Goal: Task Accomplishment & Management: Use online tool/utility

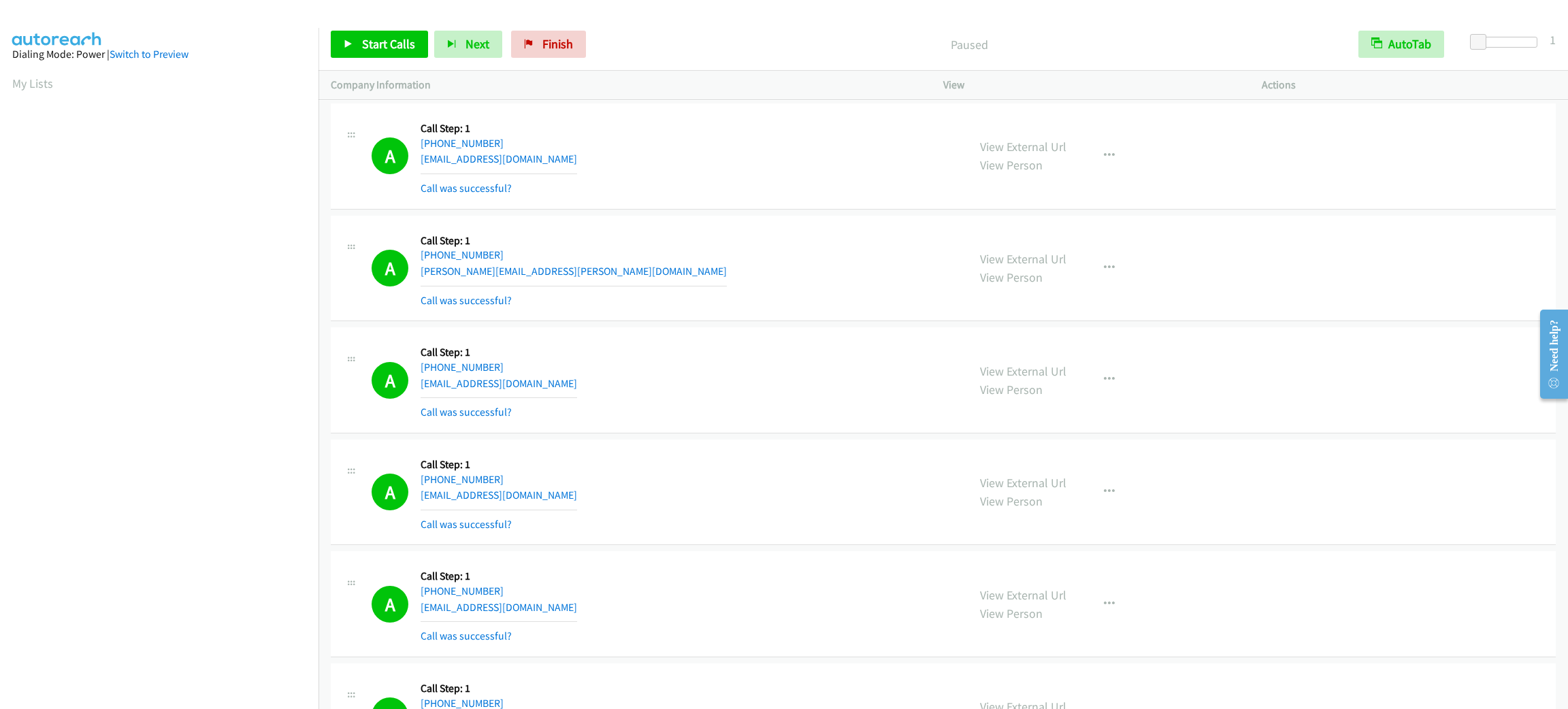
scroll to position [59, 0]
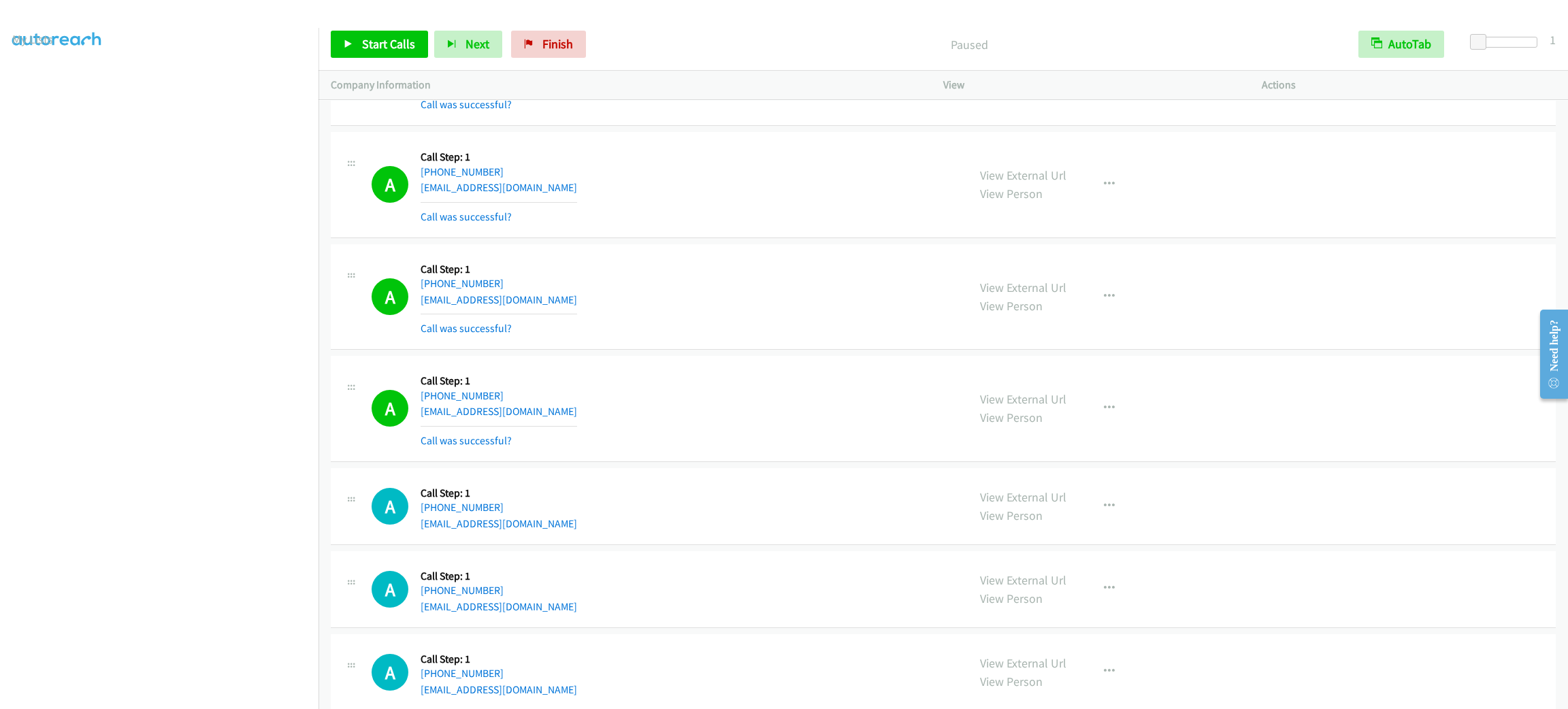
click at [583, 225] on div "A Callback Scheduled Call Step: 1 America/New_York +1 540-969-9614 elizabethbdp…" at bounding box center [663, 184] width 584 height 81
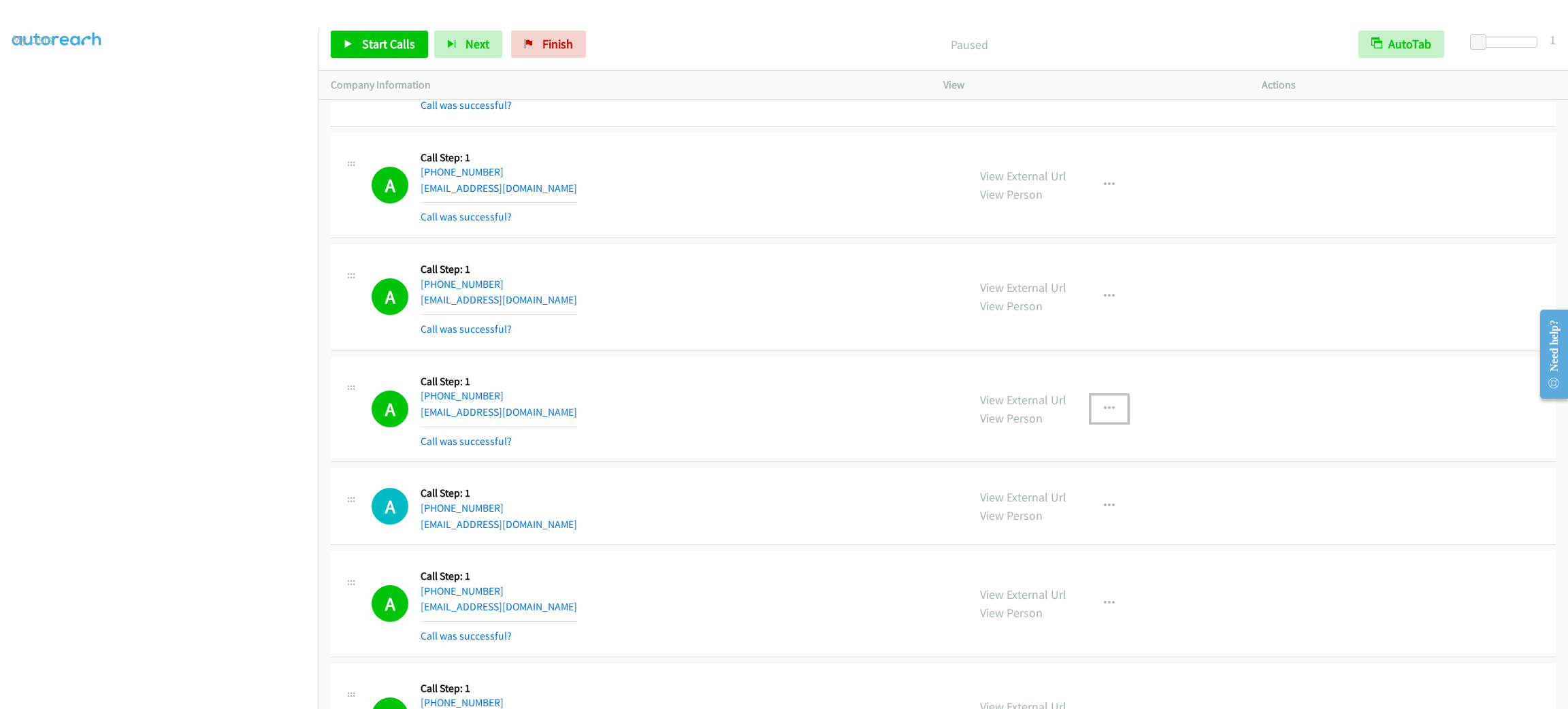
click at [1104, 397] on button "button" at bounding box center [1110, 409] width 37 height 28
click at [1101, 530] on link "Add to do not call list" at bounding box center [1037, 526] width 181 height 28
click at [401, 48] on span "Start Calls" at bounding box center [389, 43] width 53 height 16
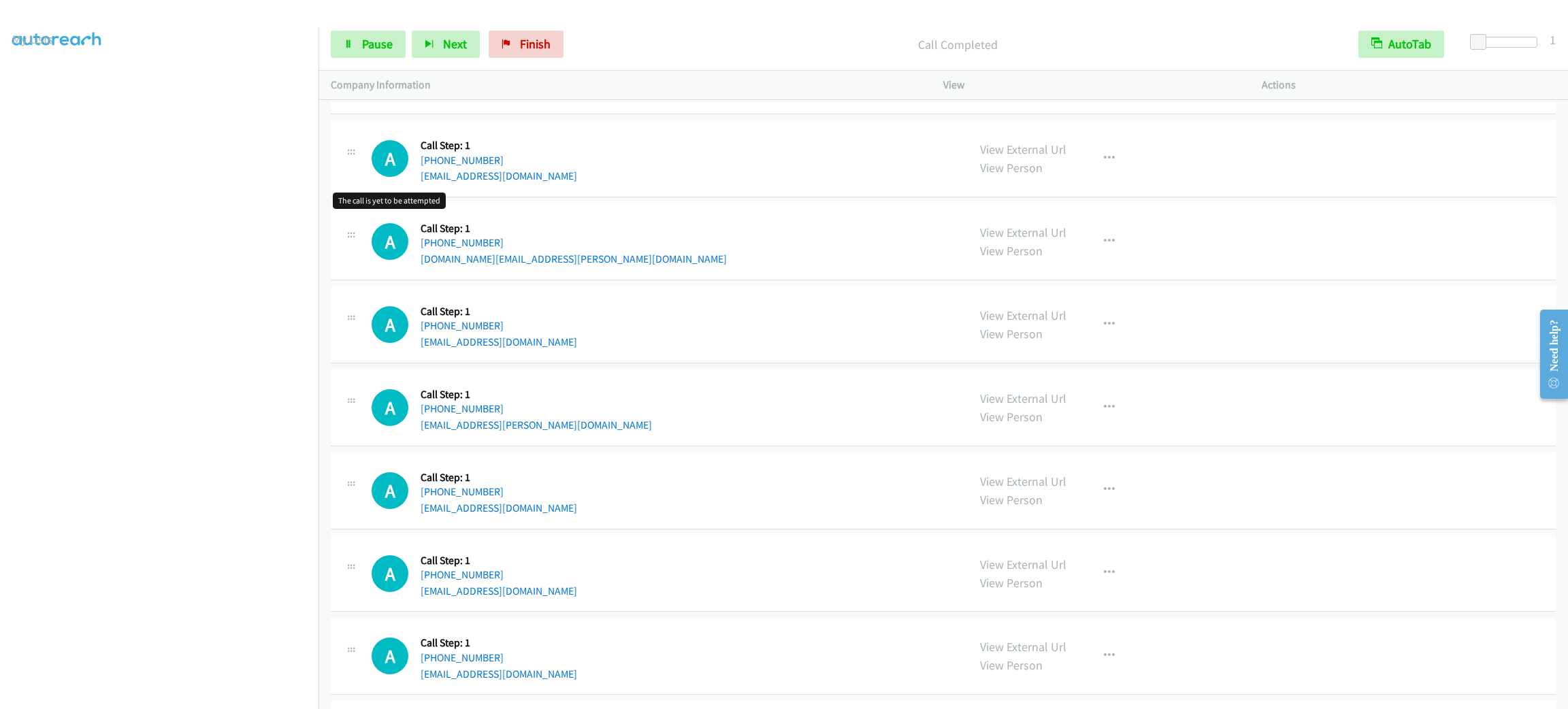
scroll to position [6761, 0]
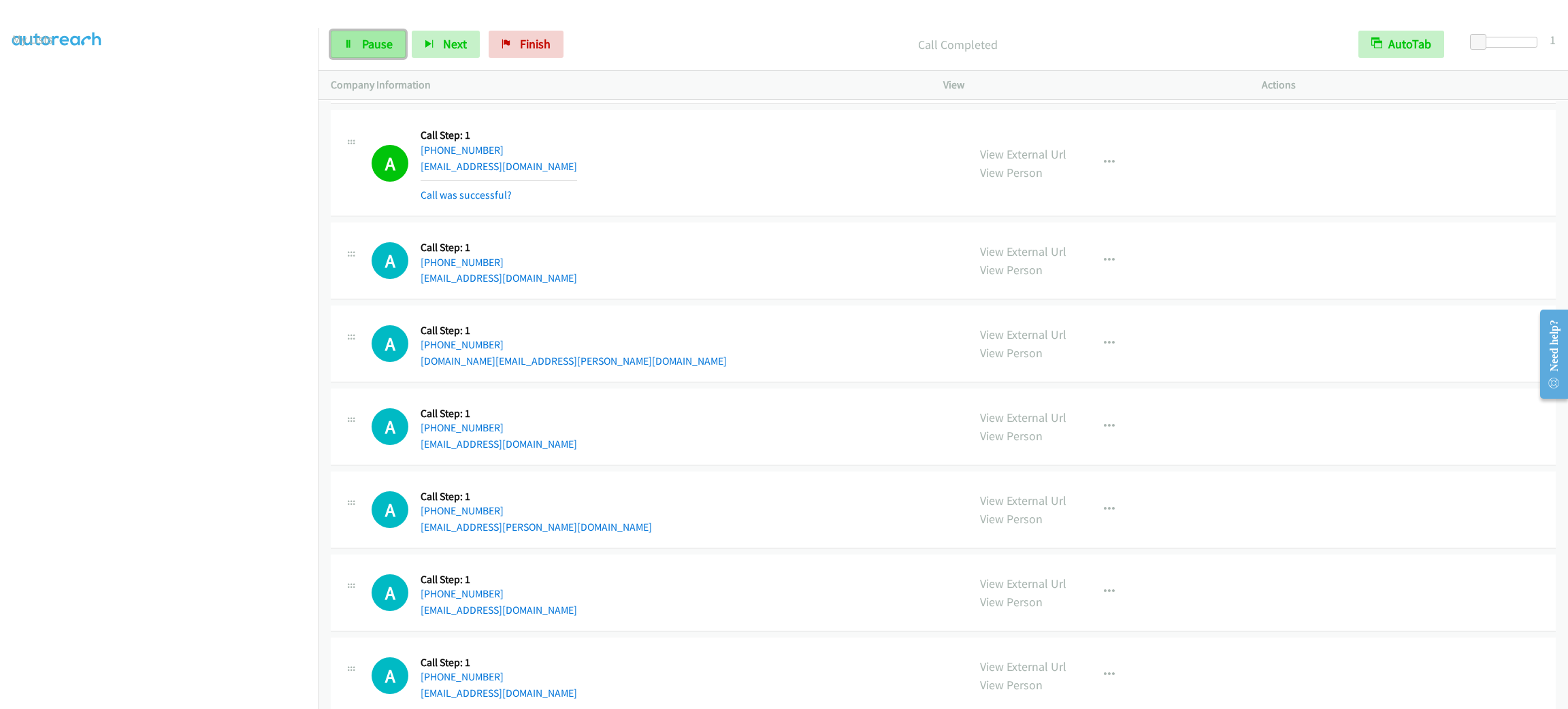
click at [381, 45] on span "Pause" at bounding box center [377, 43] width 30 height 16
click at [381, 45] on span "Start Calls" at bounding box center [389, 43] width 53 height 16
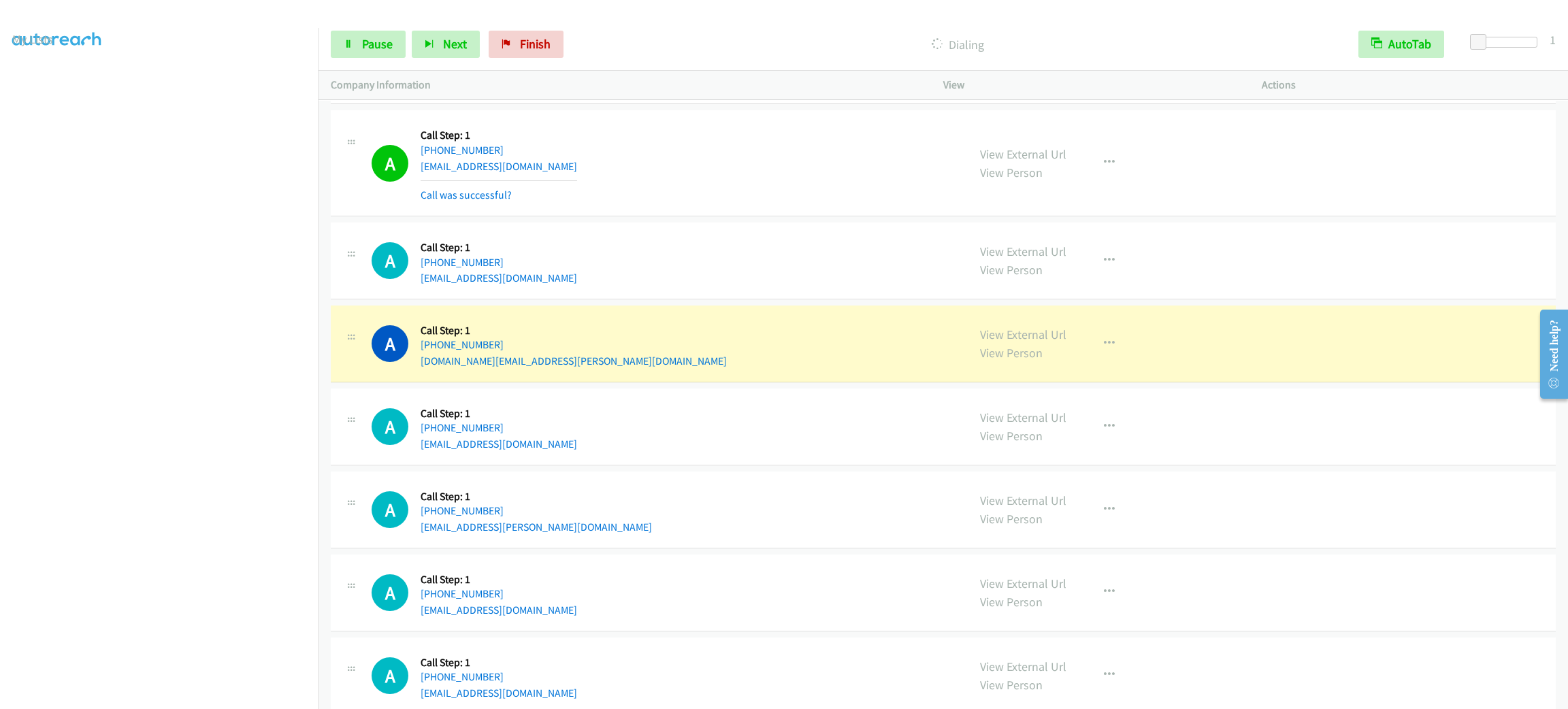
scroll to position [6966, 0]
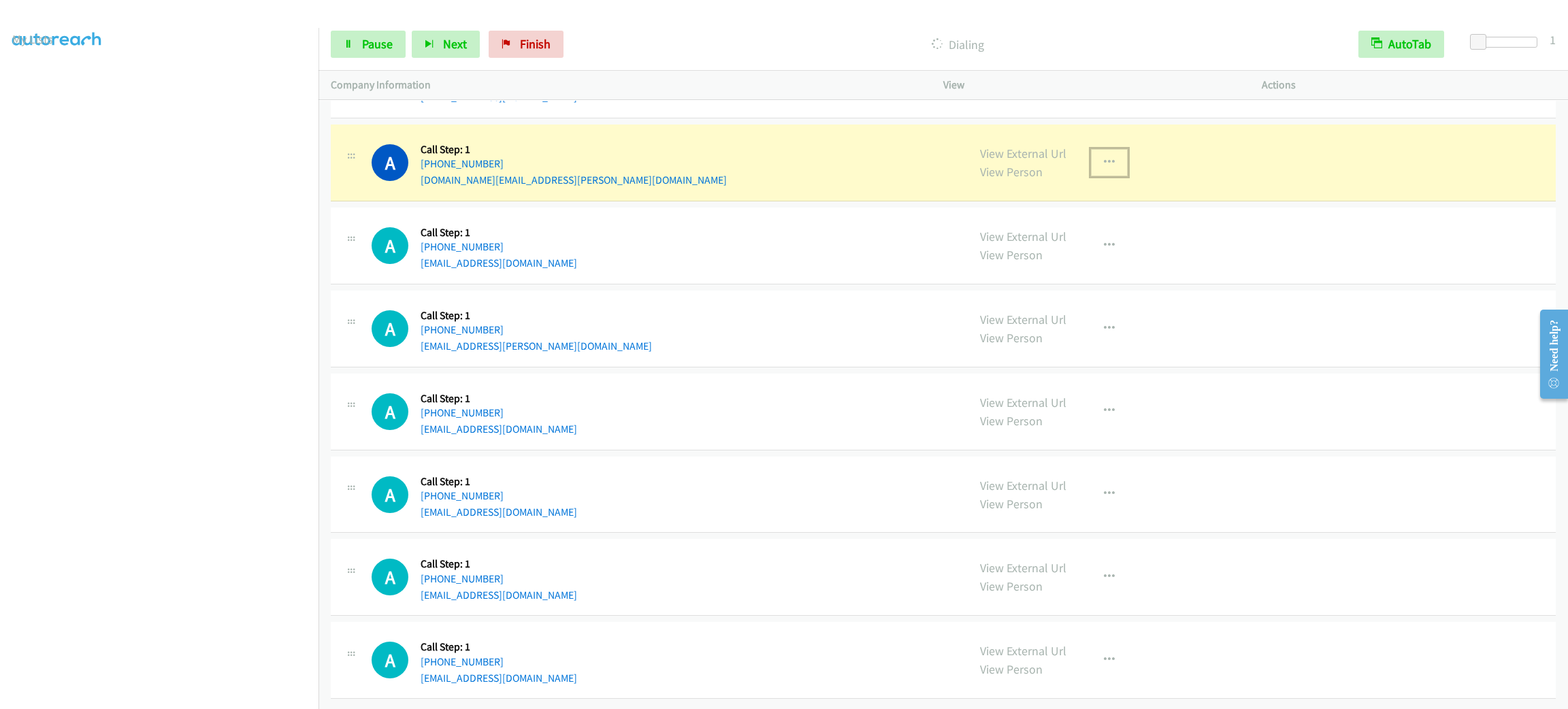
click at [1111, 166] on button "button" at bounding box center [1110, 163] width 37 height 28
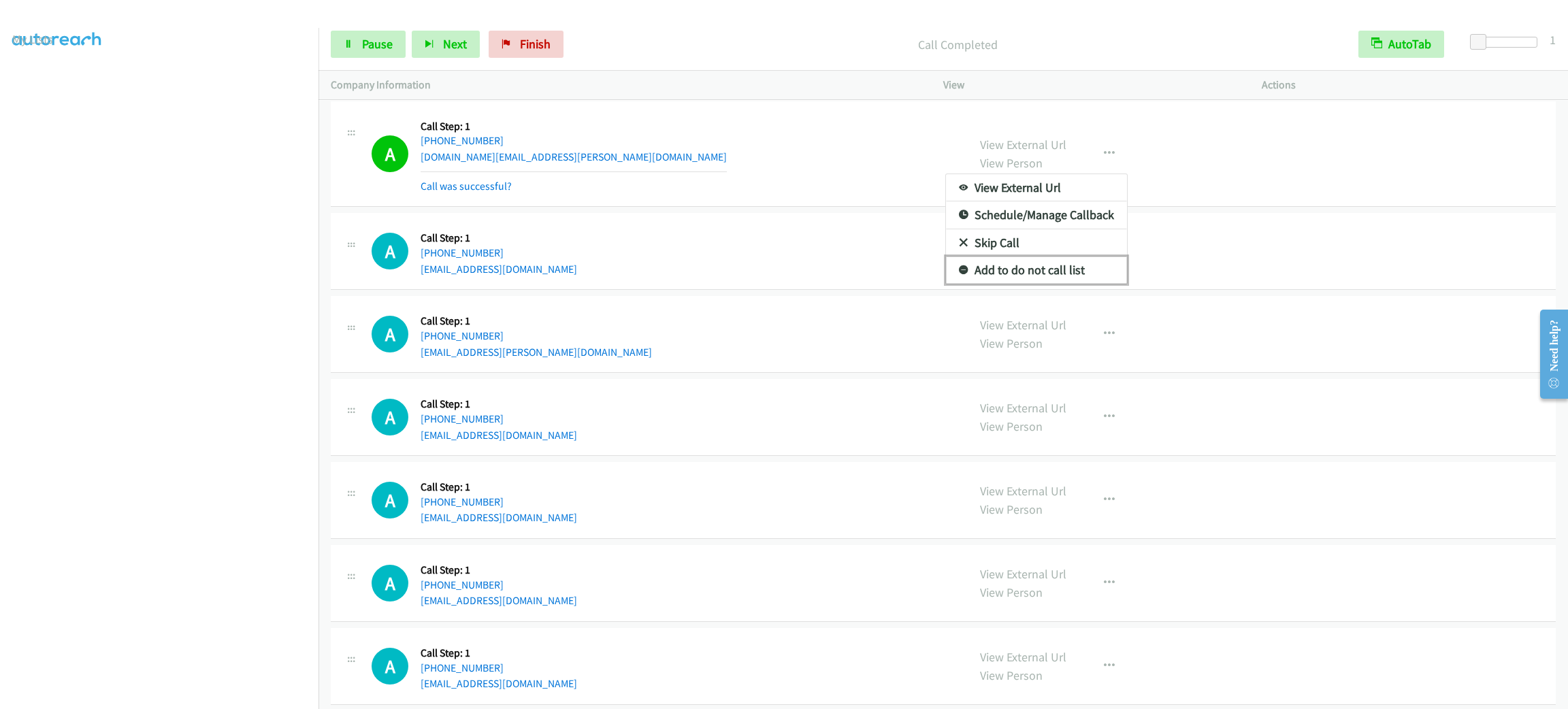
click at [1062, 284] on link "Add to do not call list" at bounding box center [1037, 270] width 181 height 28
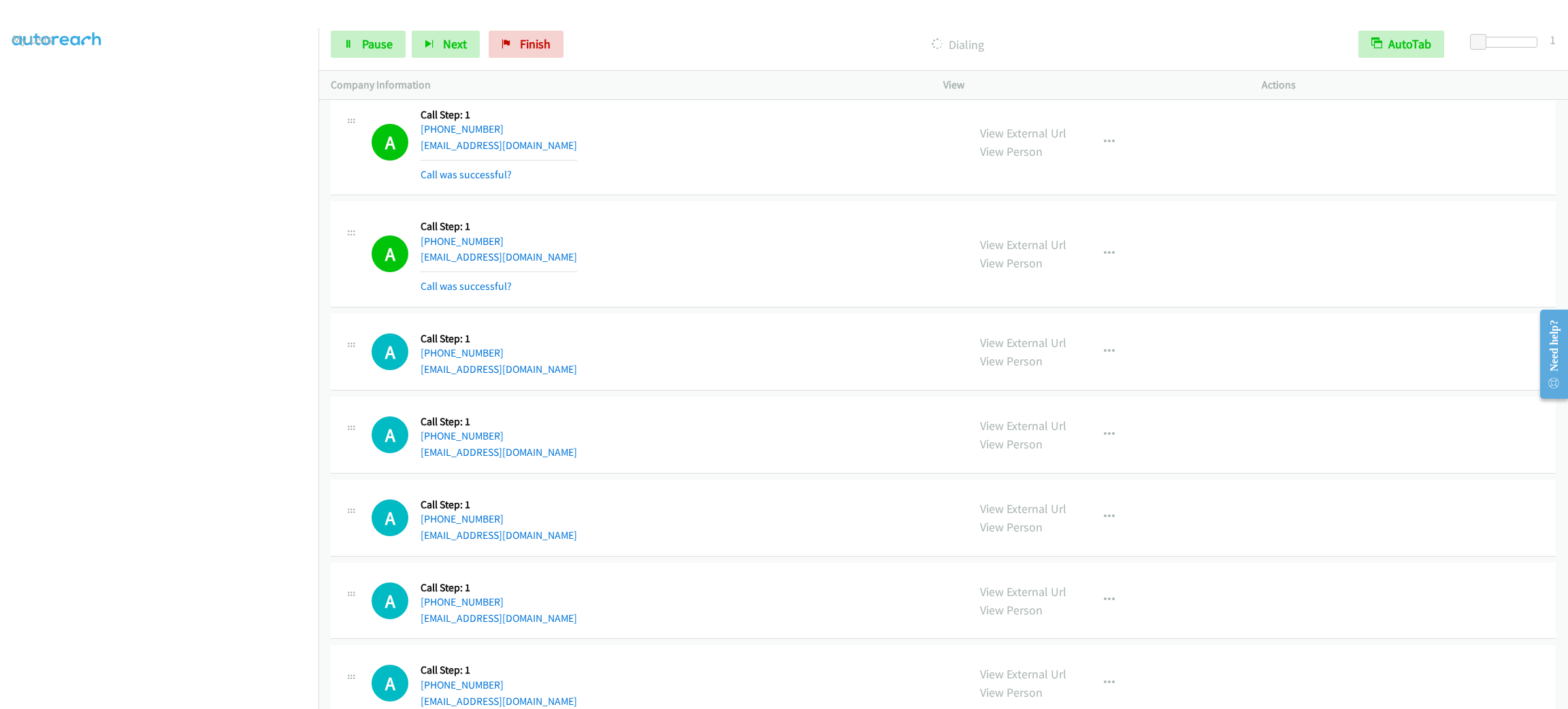
scroll to position [7567, 0]
click at [623, 279] on div "A Callback Scheduled Call Step: 1 America/New_York +1 443-788-8048 gdfreybwire1…" at bounding box center [663, 254] width 584 height 81
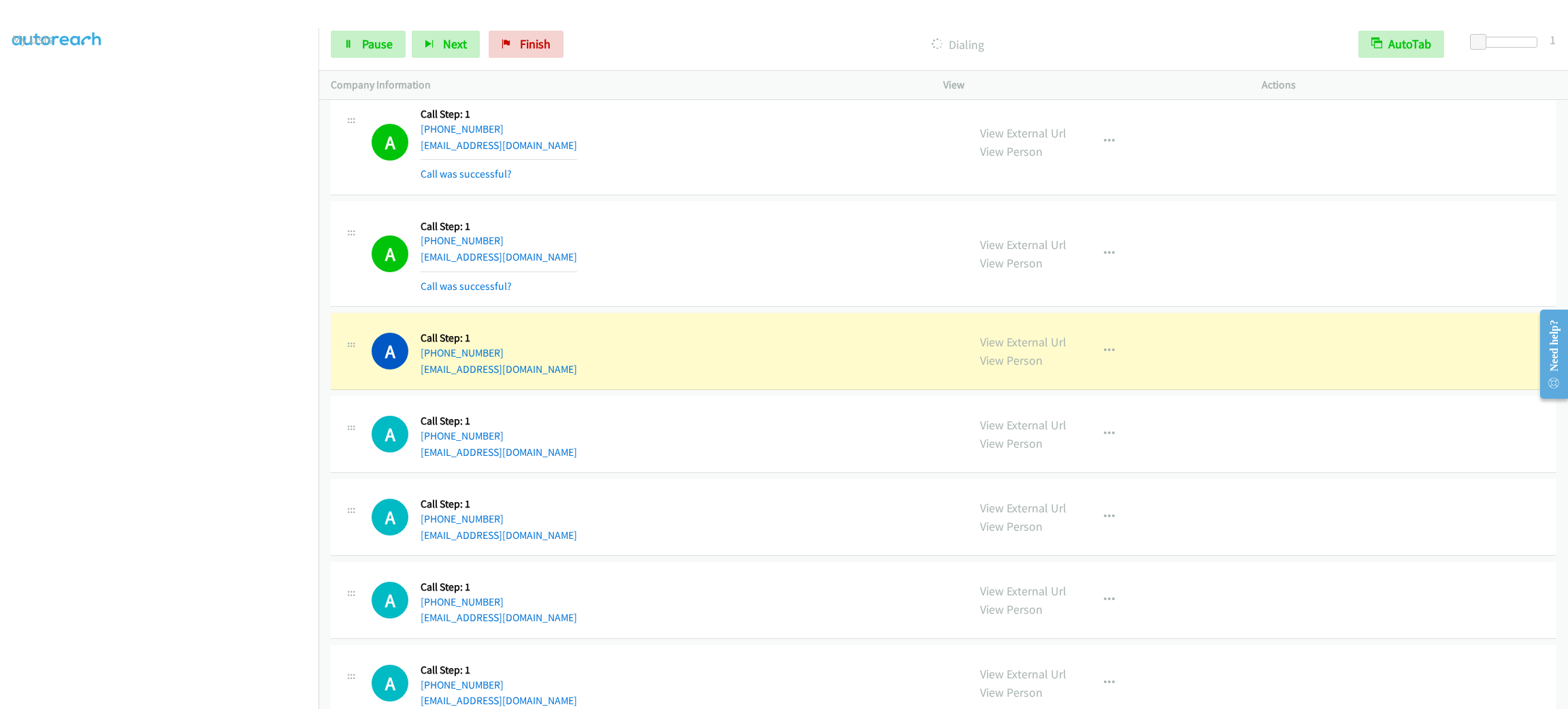
scroll to position [755, 0]
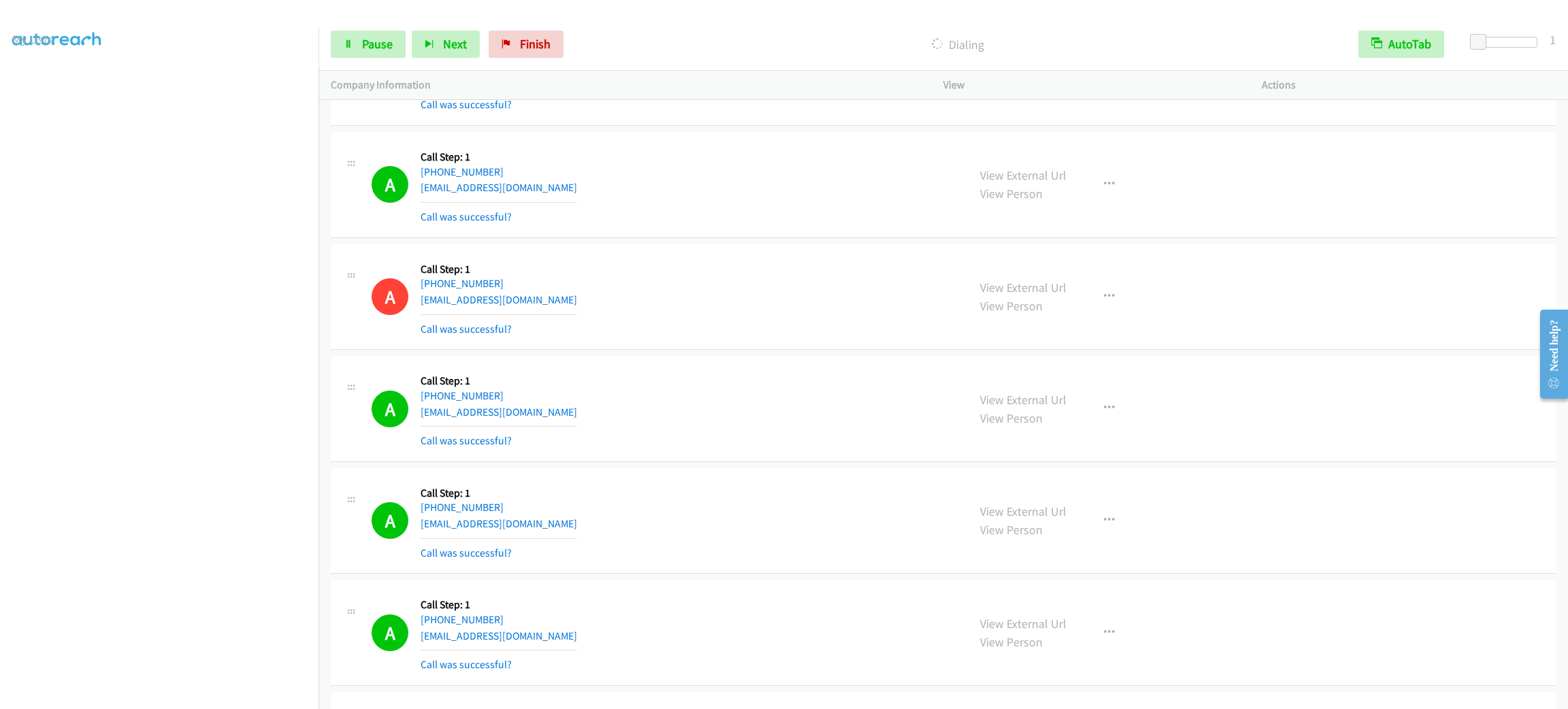
click at [1125, 391] on div "View External Url View Person View External Url Email Schedule/Manage Callback …" at bounding box center [1133, 408] width 331 height 81
click at [1120, 404] on div "View External Url View Person View External Url Email Schedule/Manage Callback …" at bounding box center [1133, 408] width 331 height 81
click at [1116, 408] on button "button" at bounding box center [1110, 408] width 37 height 28
click at [1079, 523] on link "Add to do not call list" at bounding box center [1037, 525] width 181 height 28
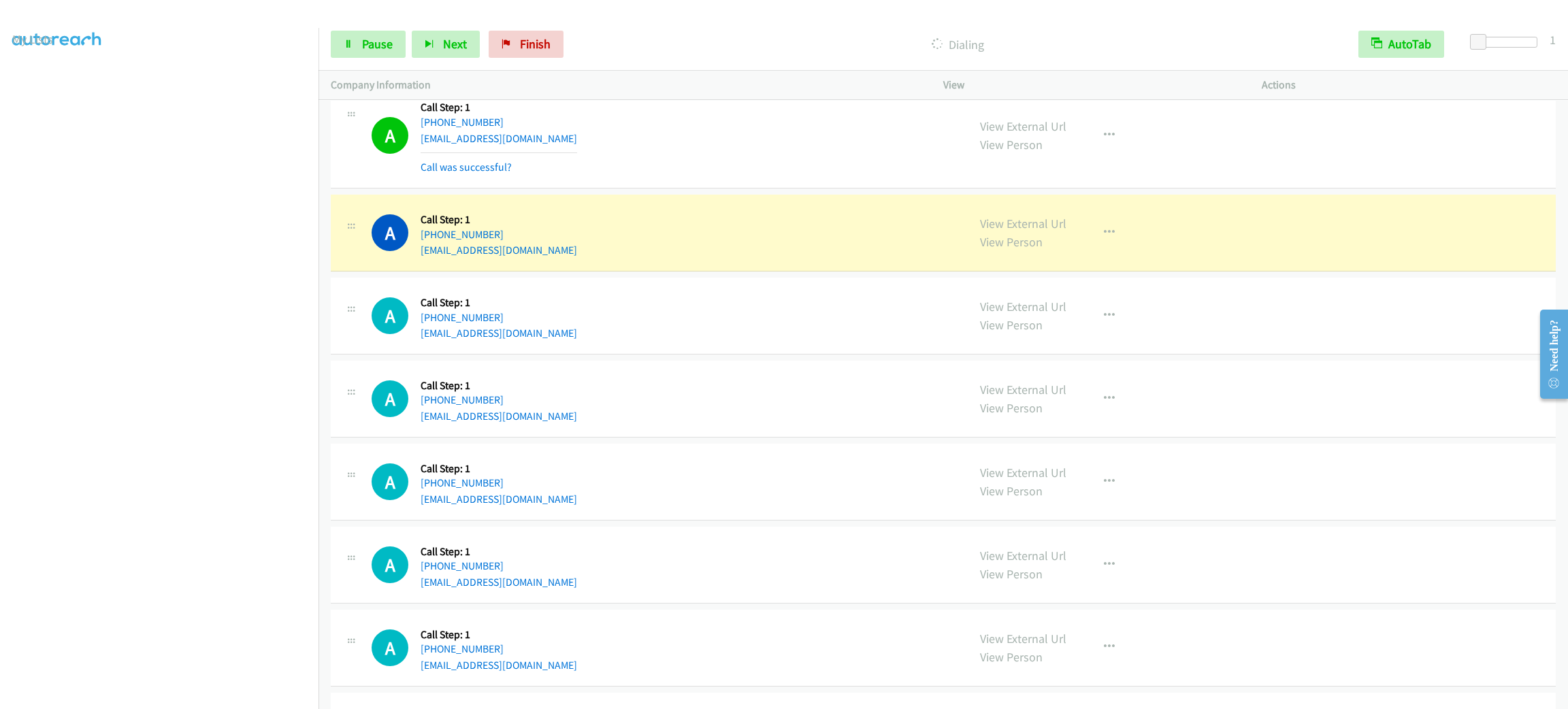
scroll to position [7899, 0]
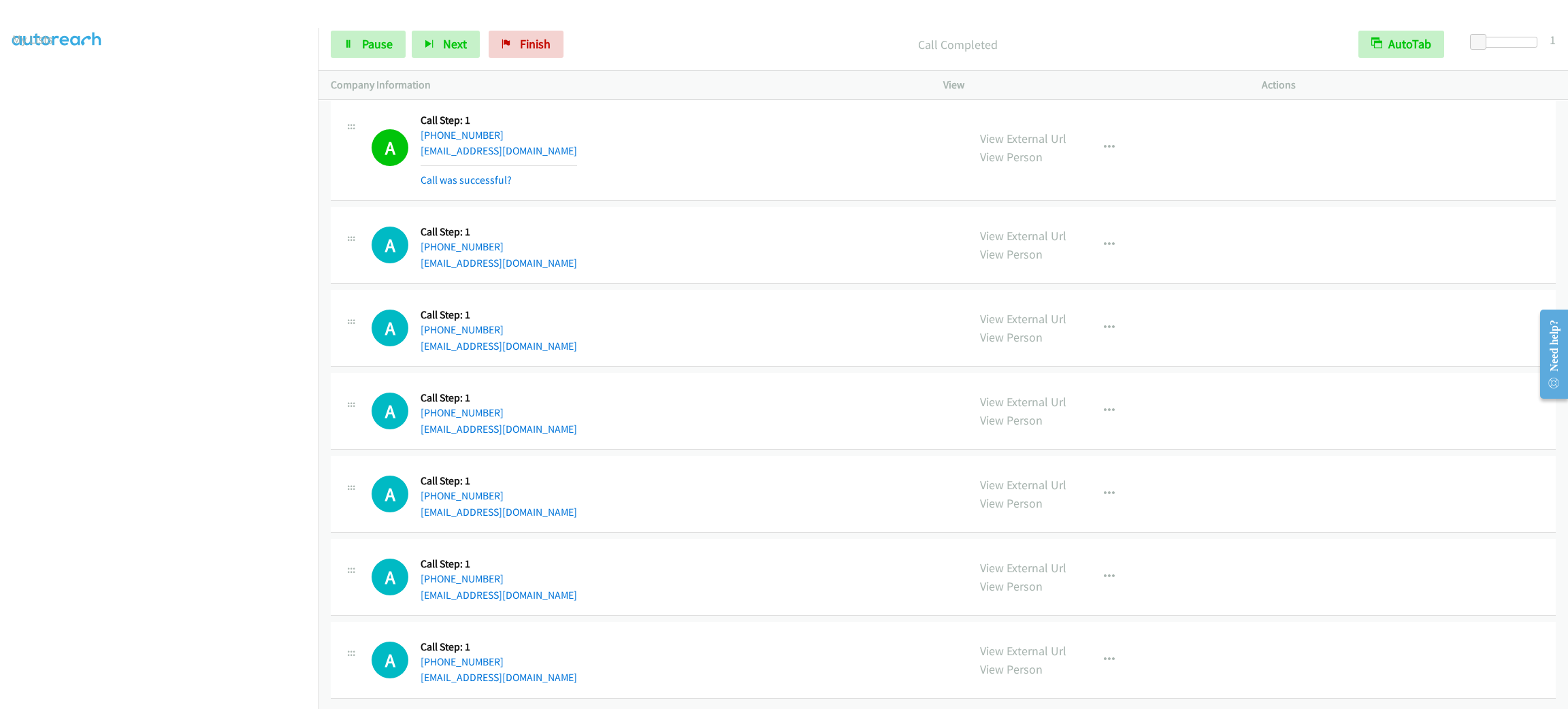
click at [181, 693] on section at bounding box center [159, 386] width 294 height 651
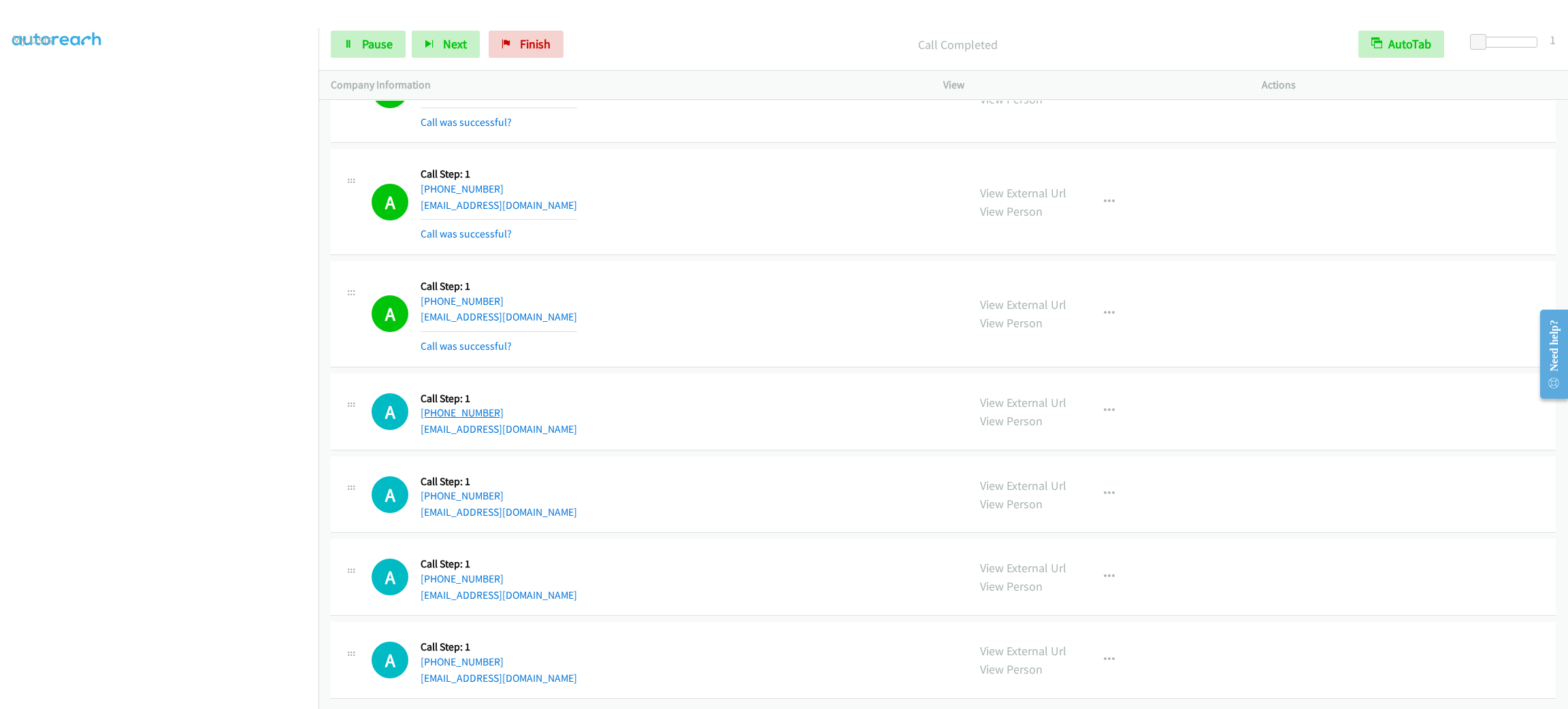
scroll to position [7988, 0]
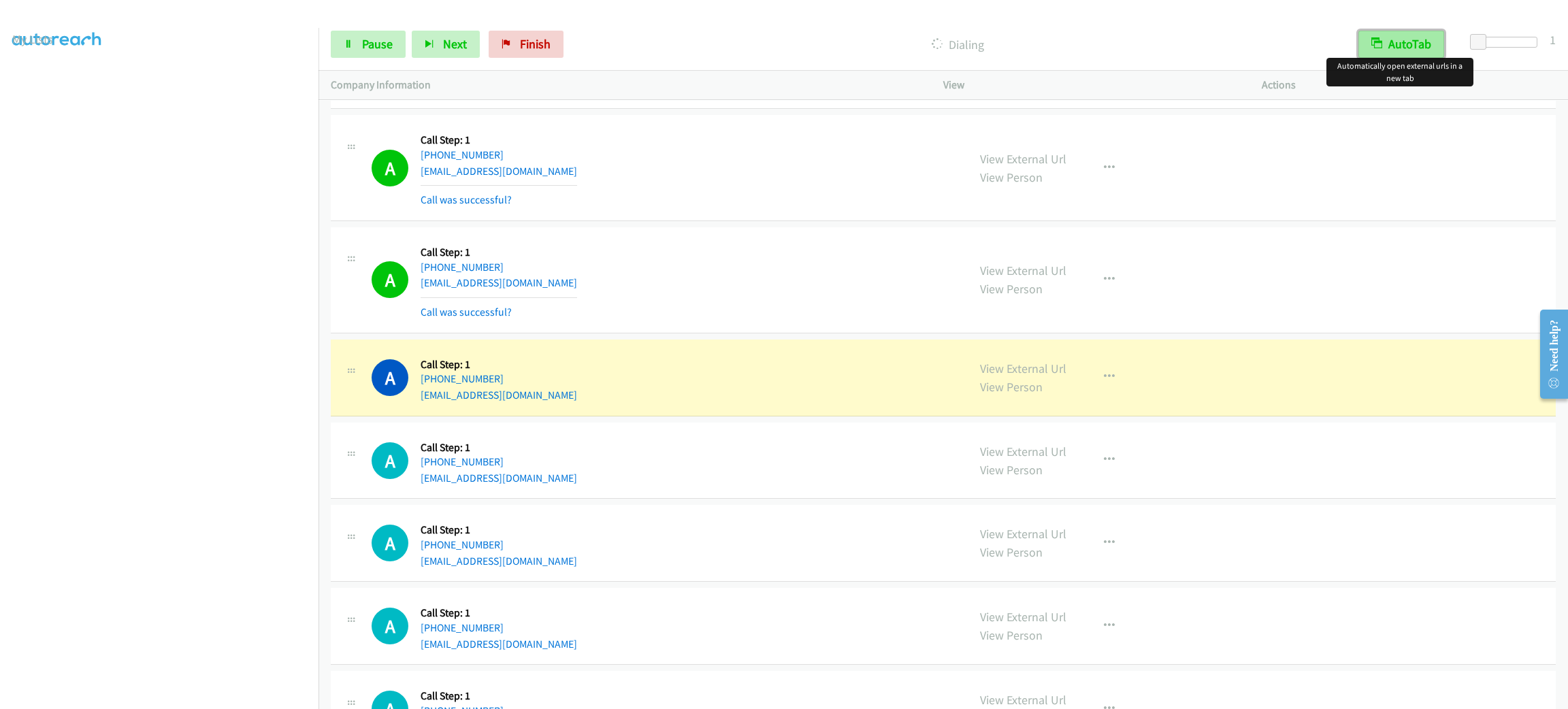
click at [1437, 53] on button "AutoTab" at bounding box center [1401, 44] width 86 height 28
click at [1423, 41] on button "AutoTab" at bounding box center [1403, 44] width 85 height 28
click at [992, 376] on link "View External Url" at bounding box center [1024, 368] width 87 height 16
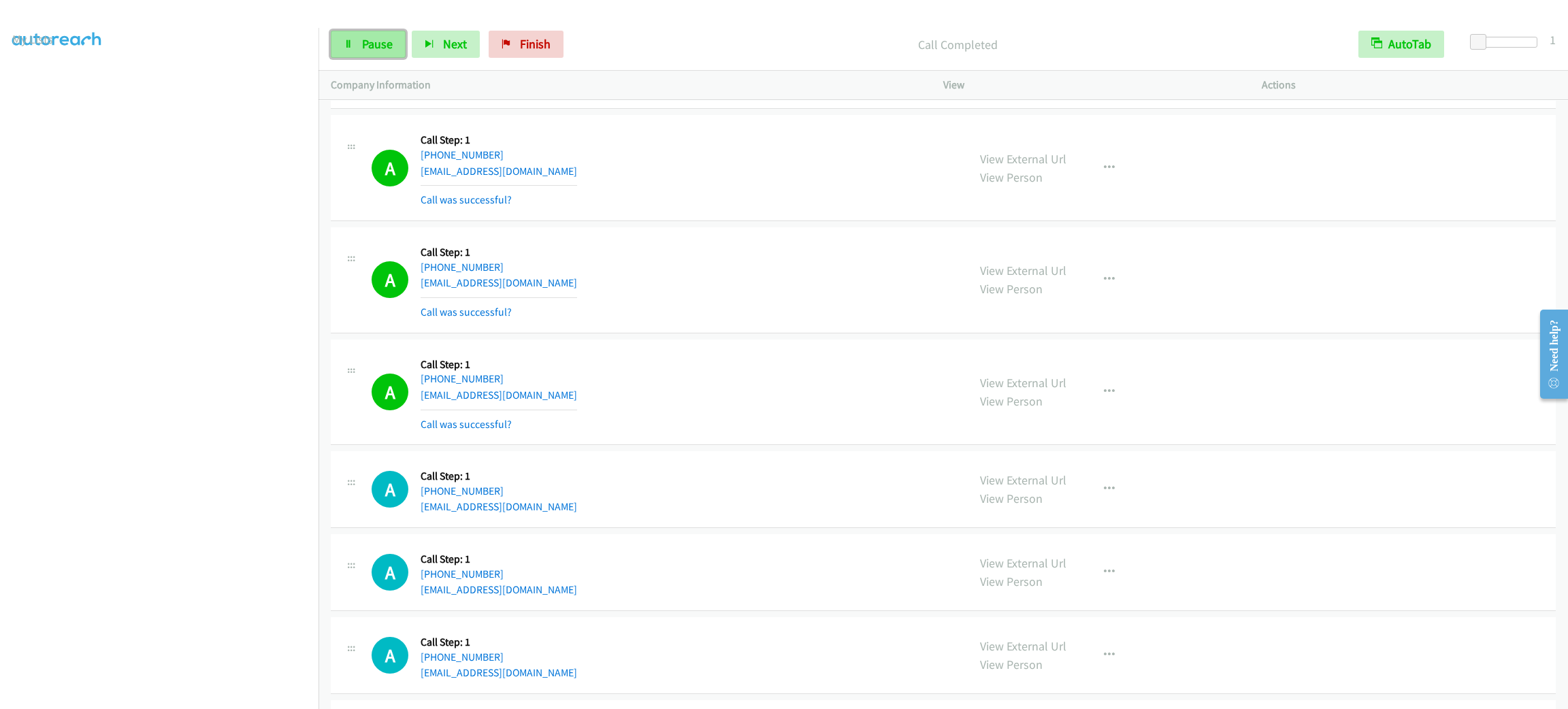
click at [401, 46] on link "Pause" at bounding box center [368, 44] width 75 height 28
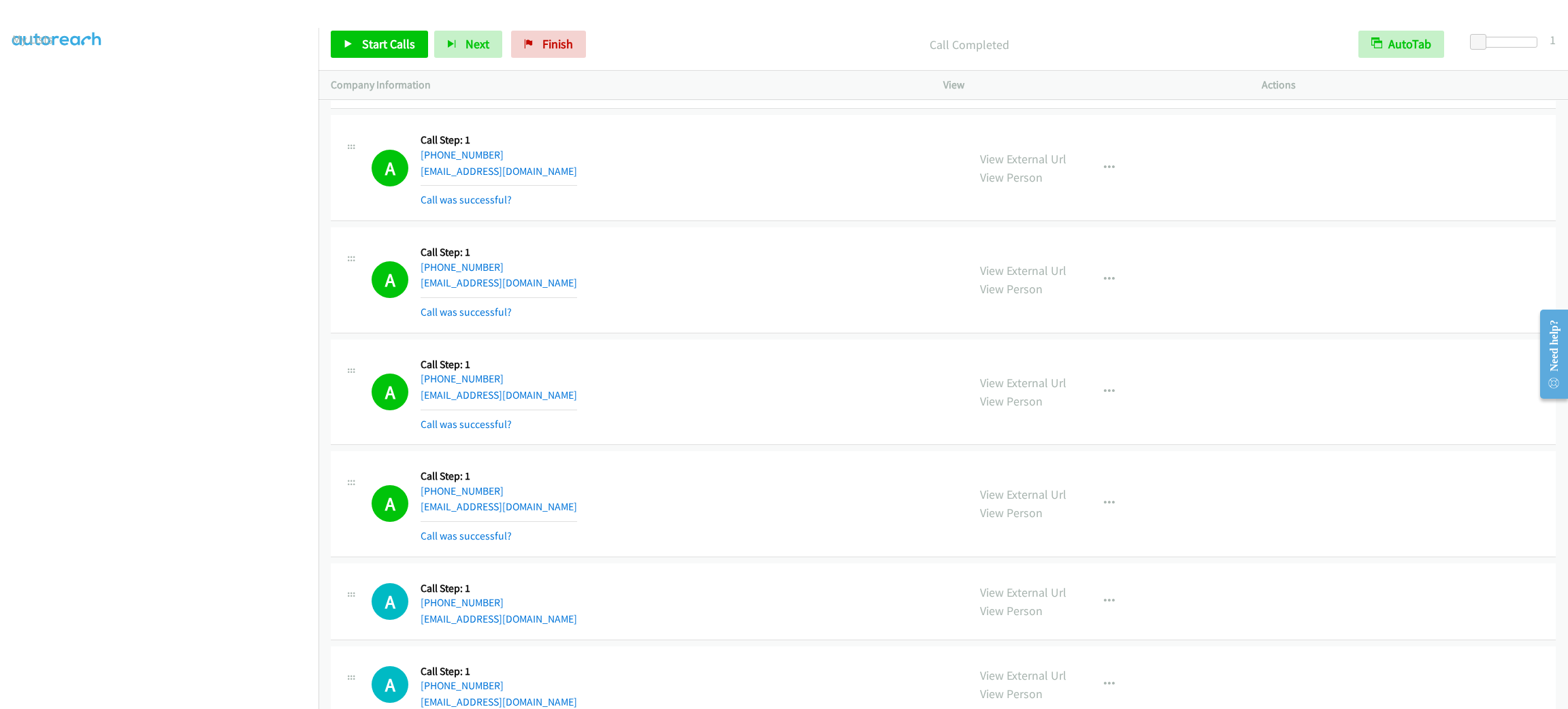
click at [370, 25] on div "Start Calls Pause Next Finish Call Completed AutoTab AutoTab 1" at bounding box center [943, 44] width 1250 height 53
click at [382, 48] on span "Start Calls" at bounding box center [389, 43] width 53 height 16
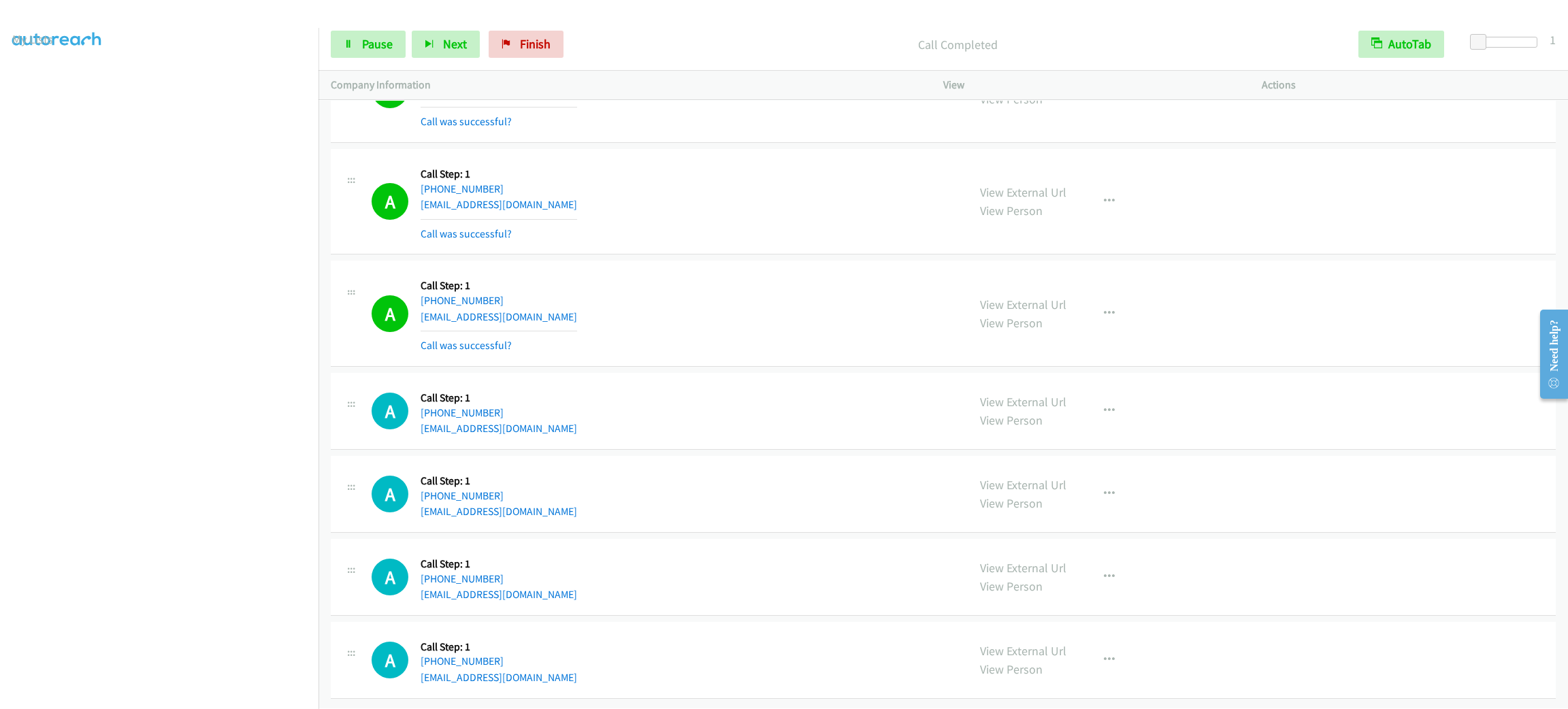
scroll to position [8662, 0]
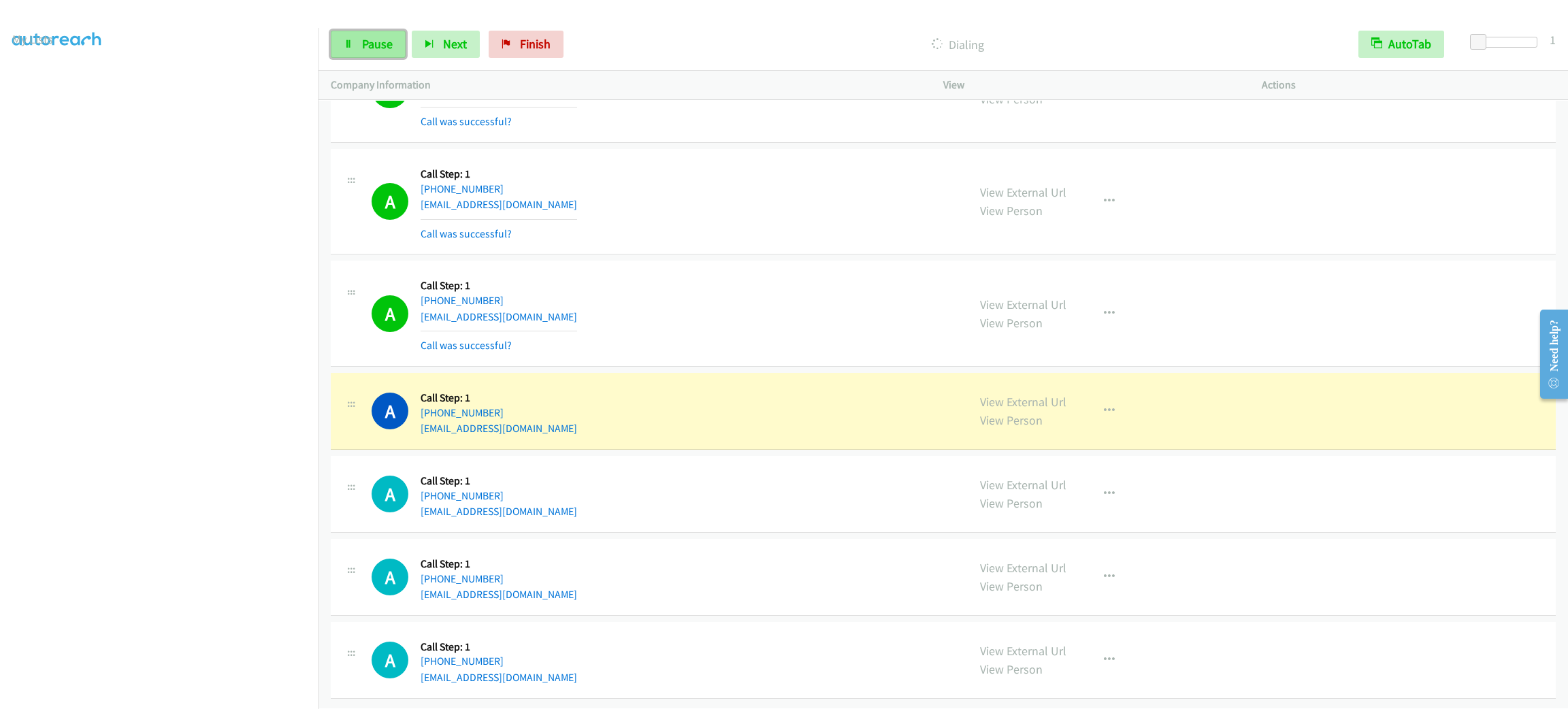
click at [382, 42] on span "Pause" at bounding box center [377, 43] width 30 height 16
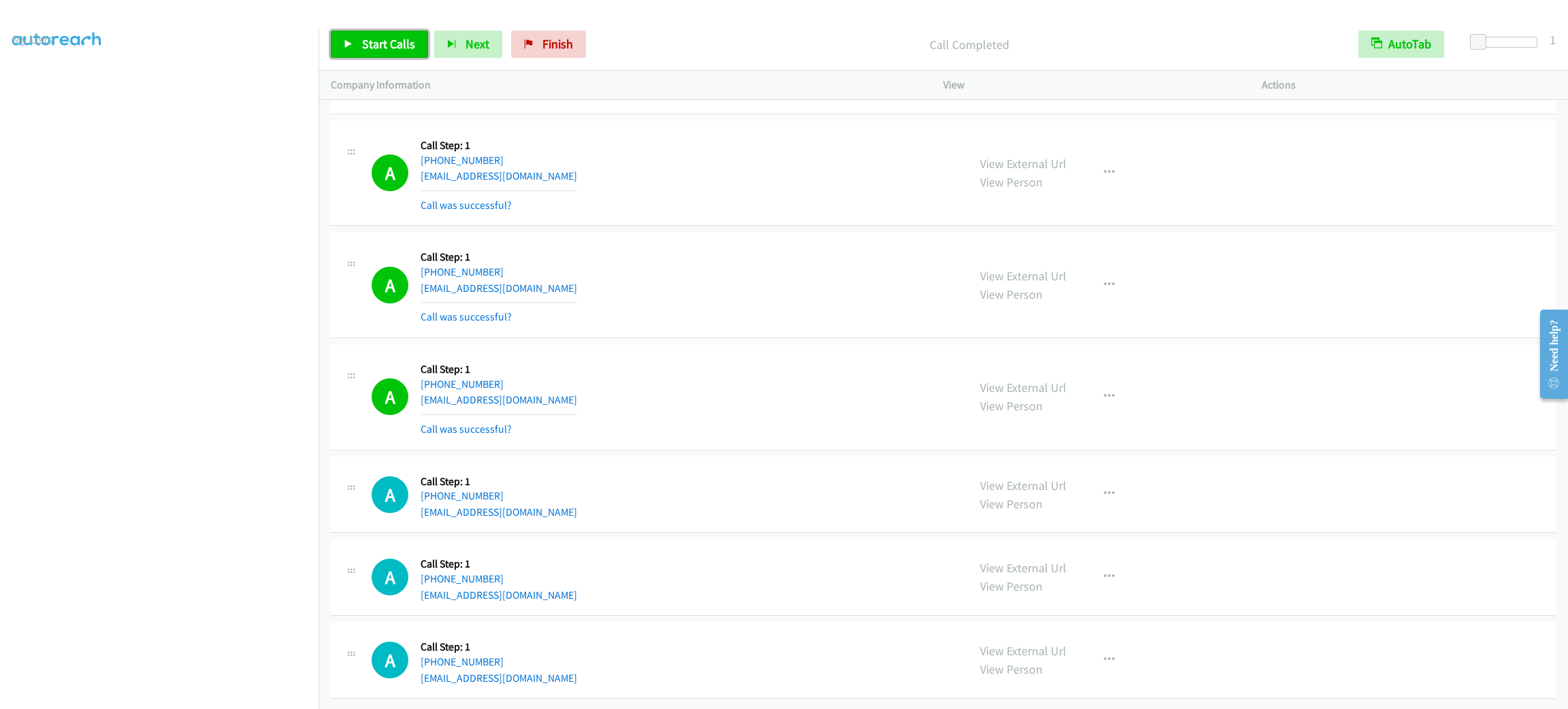
click at [420, 42] on link "Start Calls" at bounding box center [380, 44] width 98 height 28
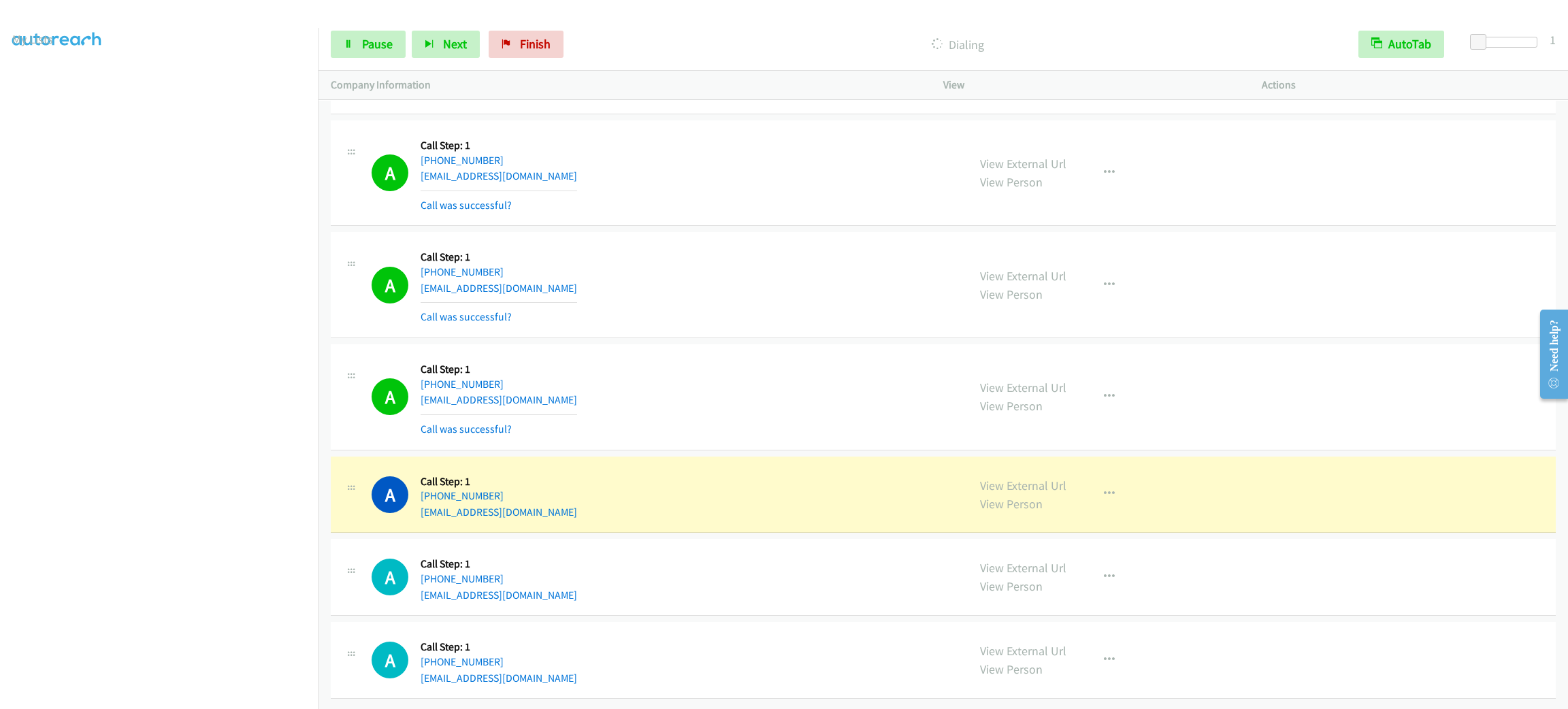
click at [692, 34] on div "Dialing" at bounding box center [958, 44] width 777 height 28
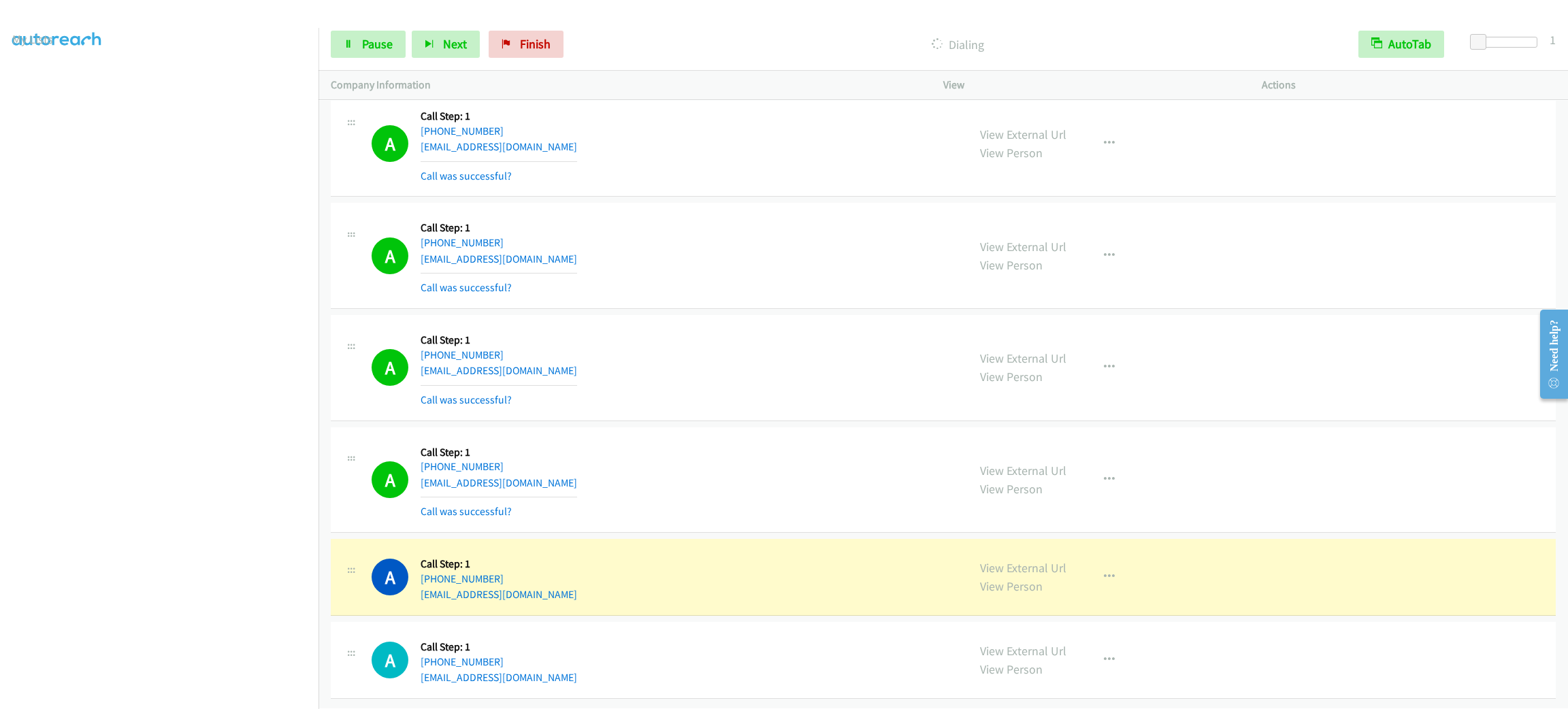
scroll to position [8721, 0]
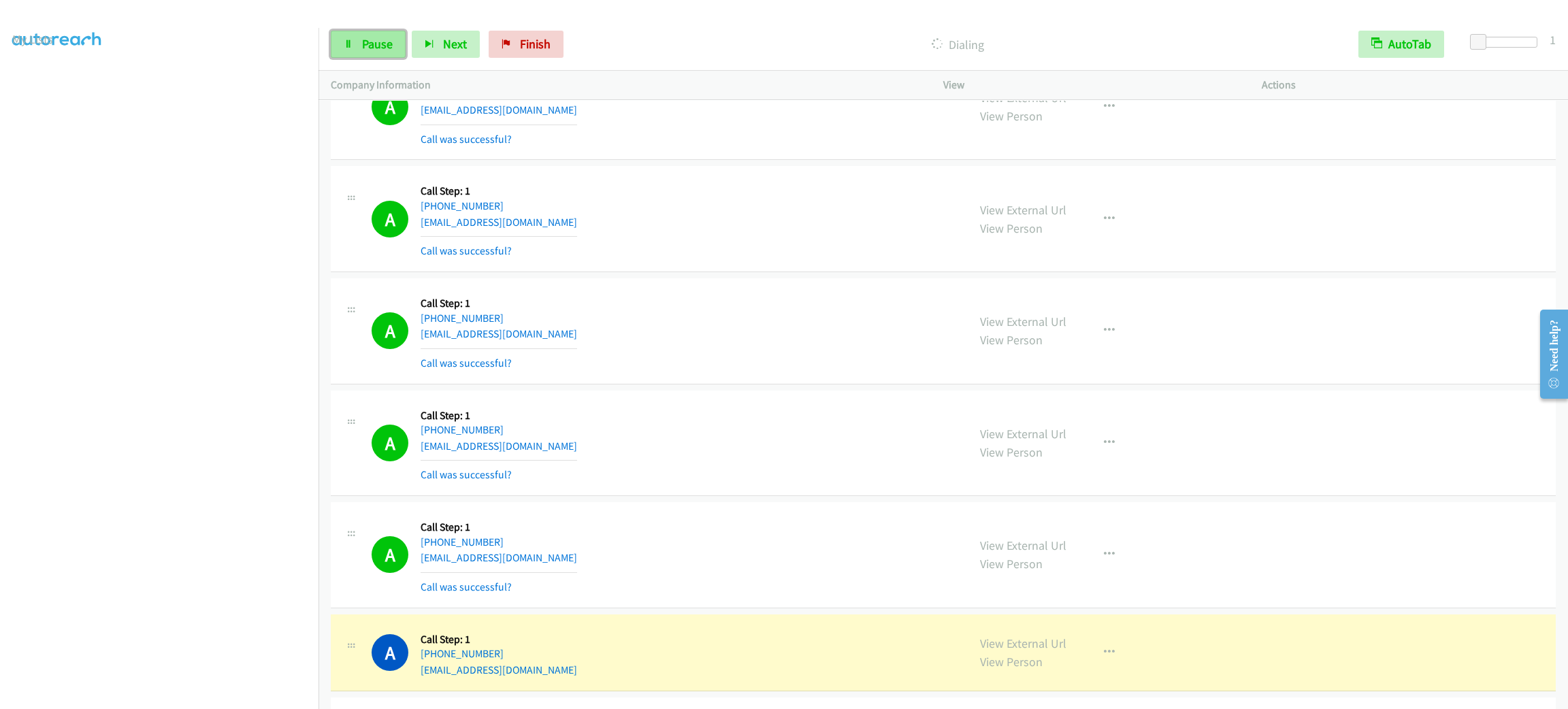
click at [381, 51] on span "Pause" at bounding box center [377, 43] width 30 height 16
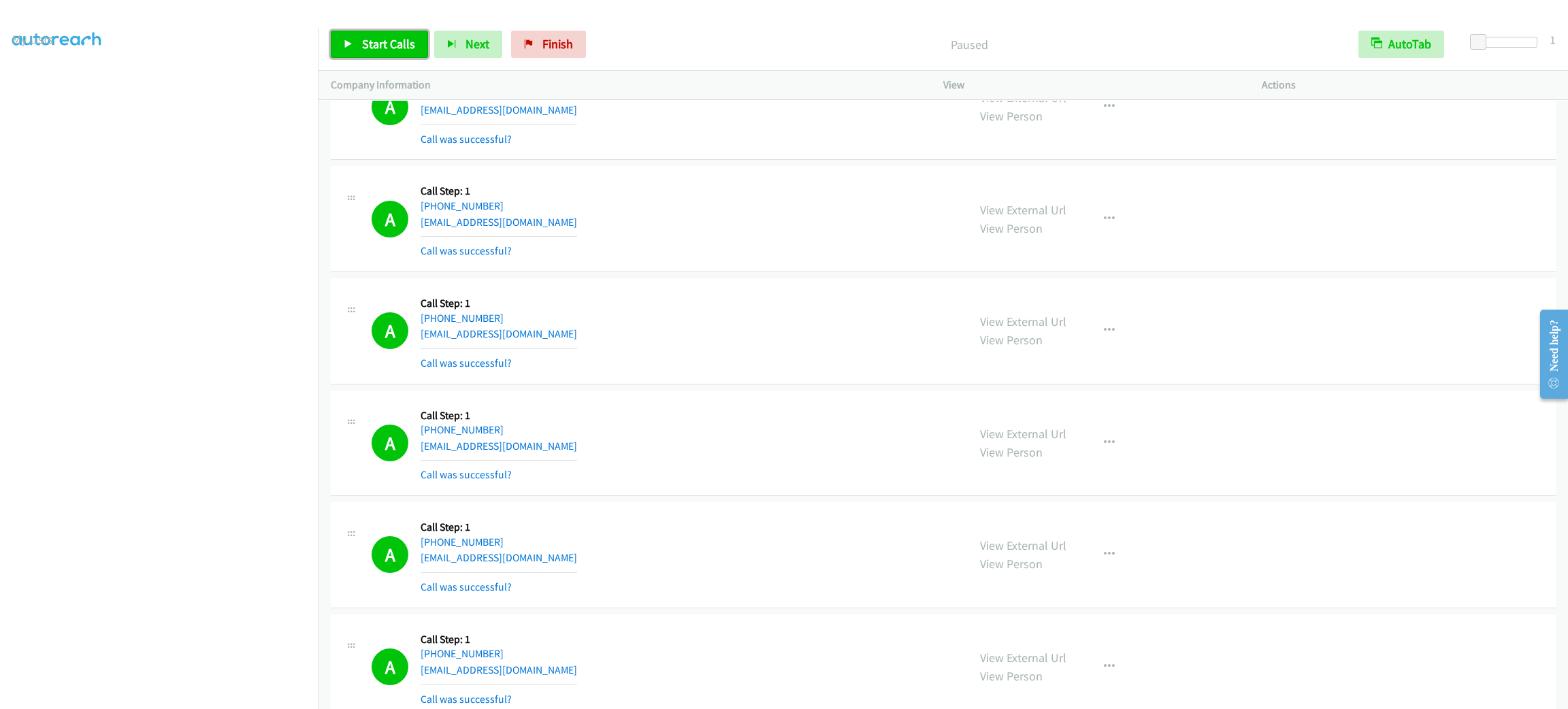
click at [398, 48] on span "Start Calls" at bounding box center [389, 43] width 53 height 16
click at [389, 35] on link "Pause" at bounding box center [368, 44] width 75 height 28
drag, startPoint x: 378, startPoint y: 48, endPoint x: 378, endPoint y: 12, distance: 36.0
click at [378, 48] on span "Start Calls" at bounding box center [389, 43] width 53 height 16
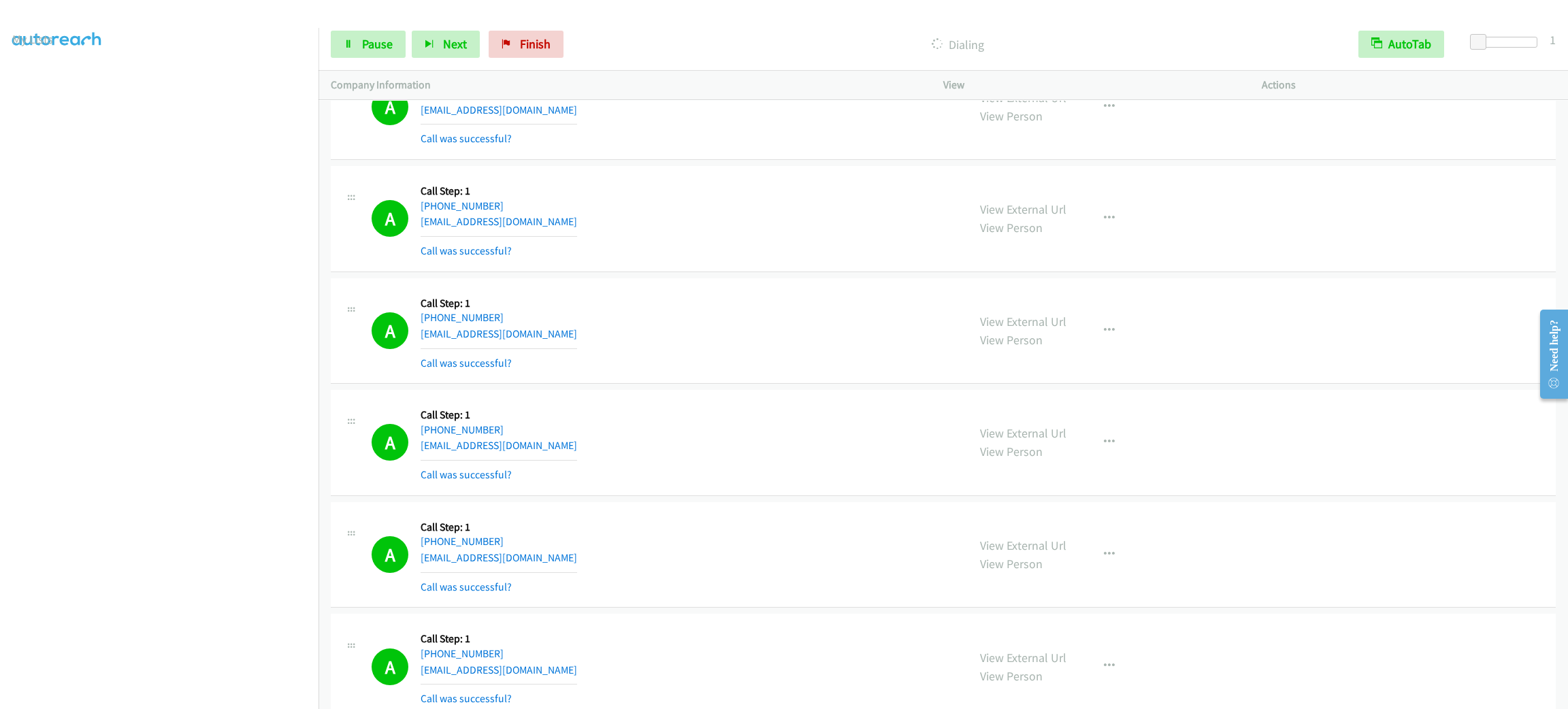
scroll to position [9260, 0]
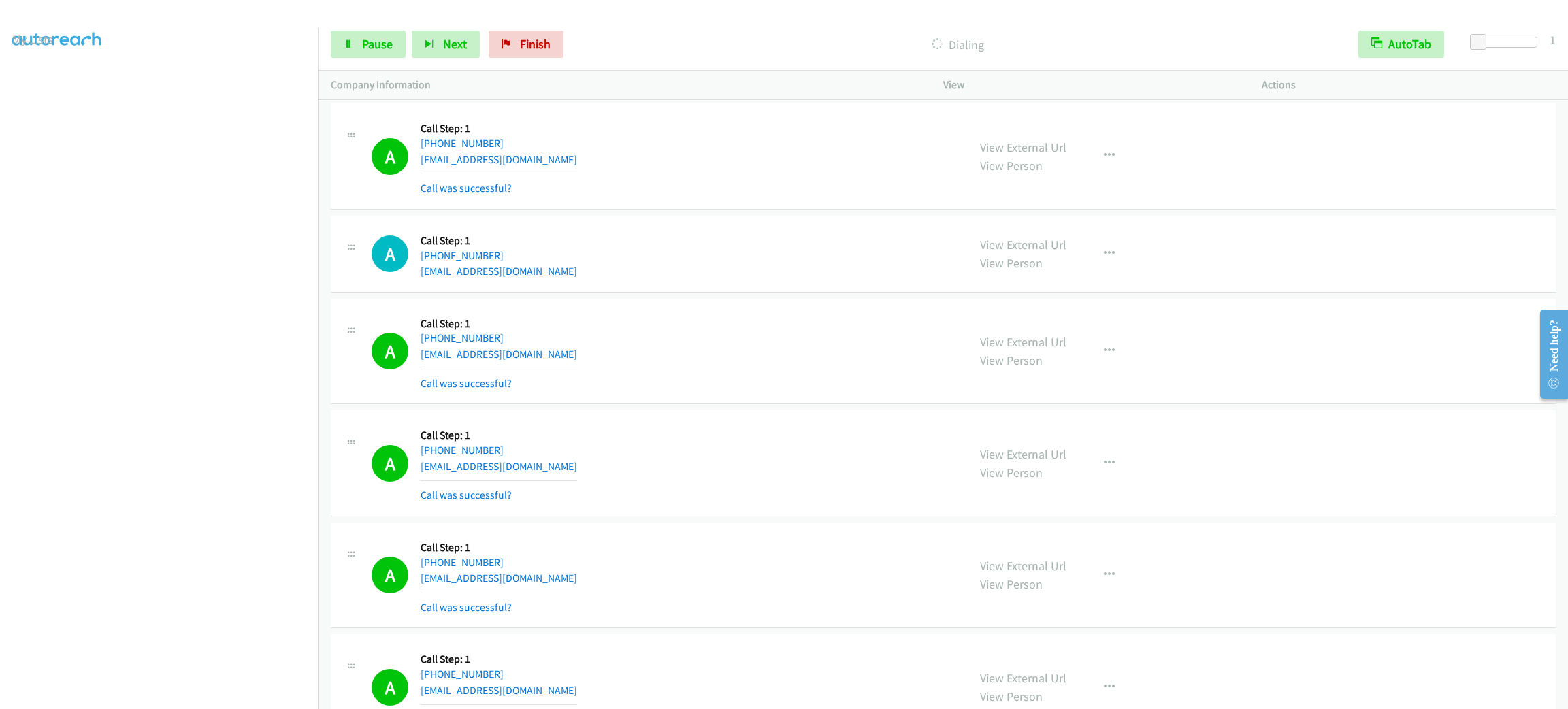
click at [799, 196] on div "A Callback Scheduled Call Step: 1 America/Los_Angeles +1 702-504-8222 annettegf…" at bounding box center [663, 156] width 584 height 81
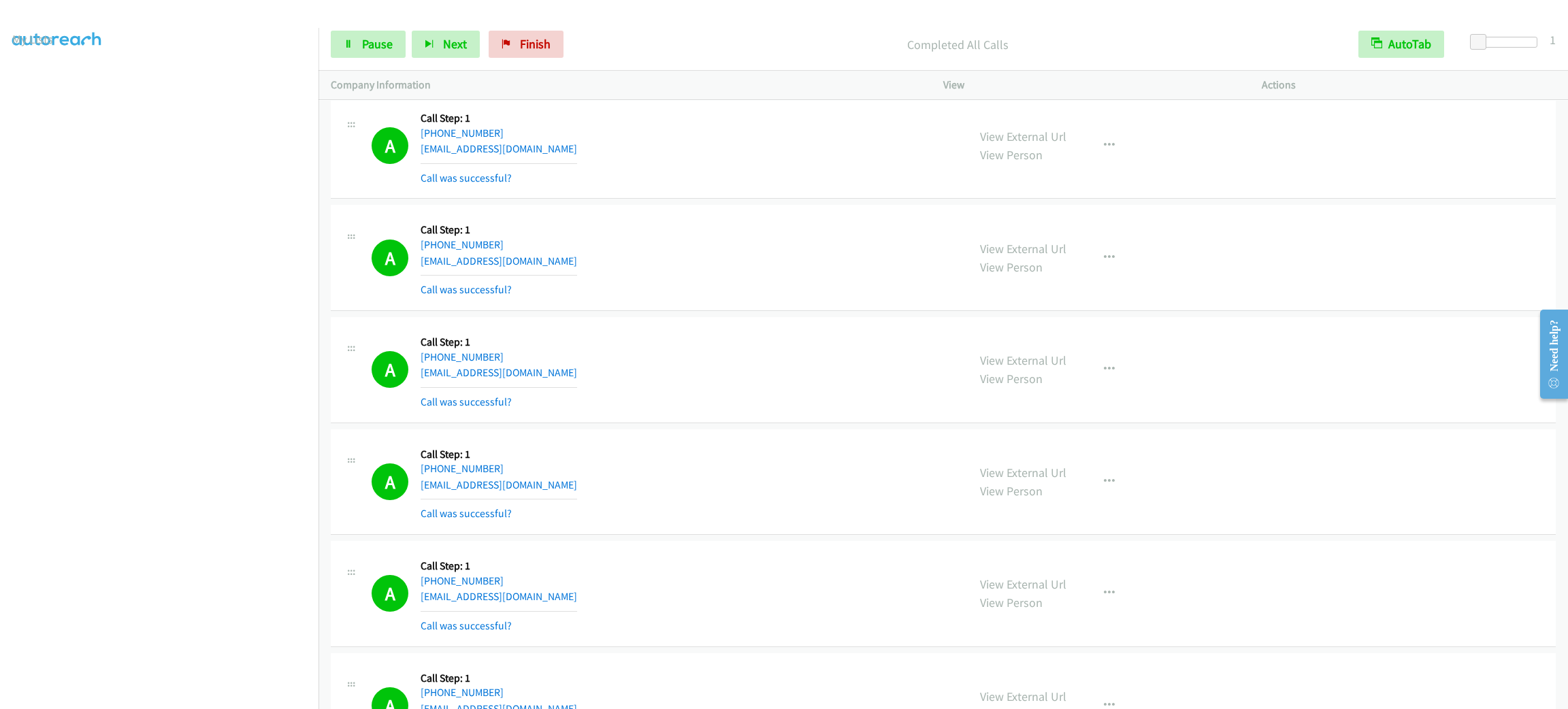
scroll to position [9405, 0]
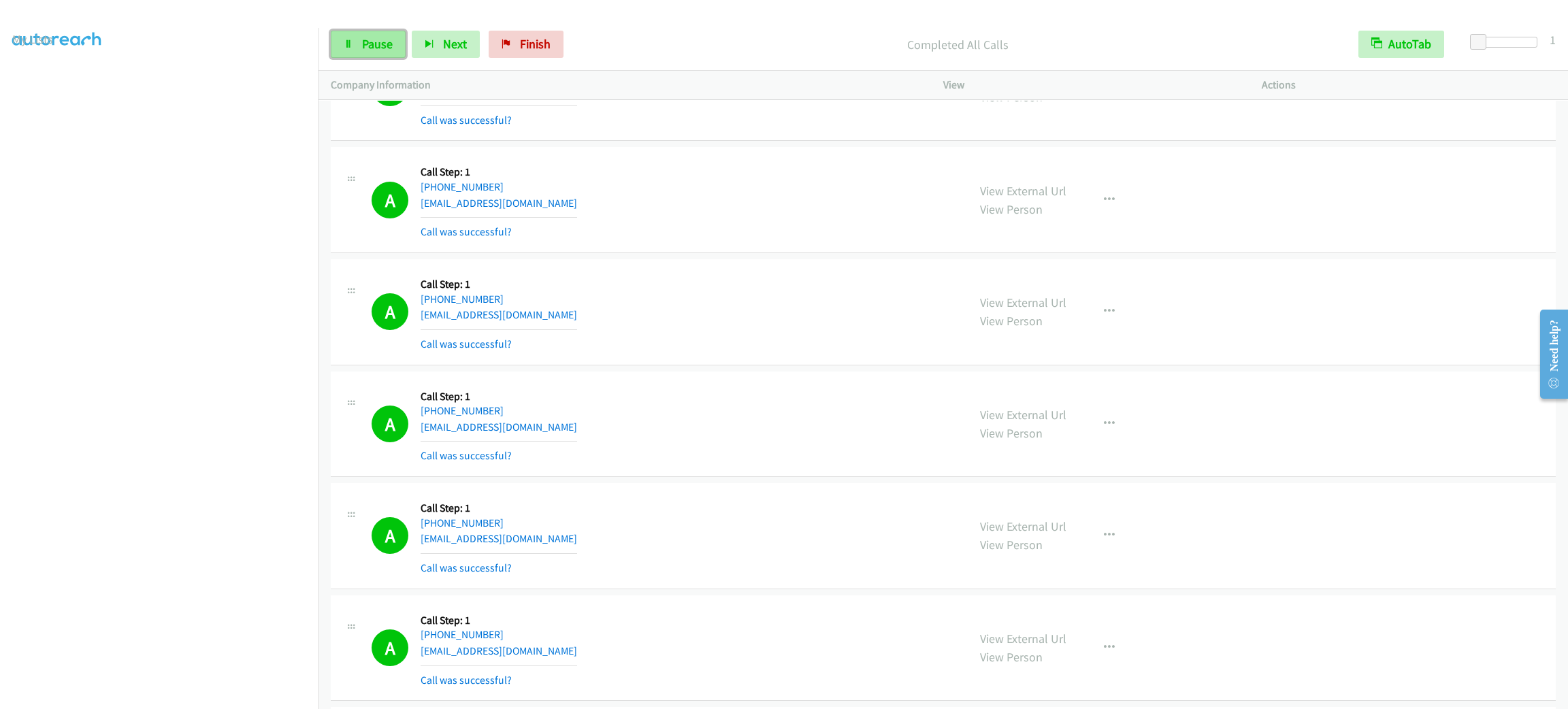
click at [394, 54] on link "Pause" at bounding box center [368, 44] width 75 height 28
click at [394, 42] on span "Start Calls" at bounding box center [389, 43] width 53 height 16
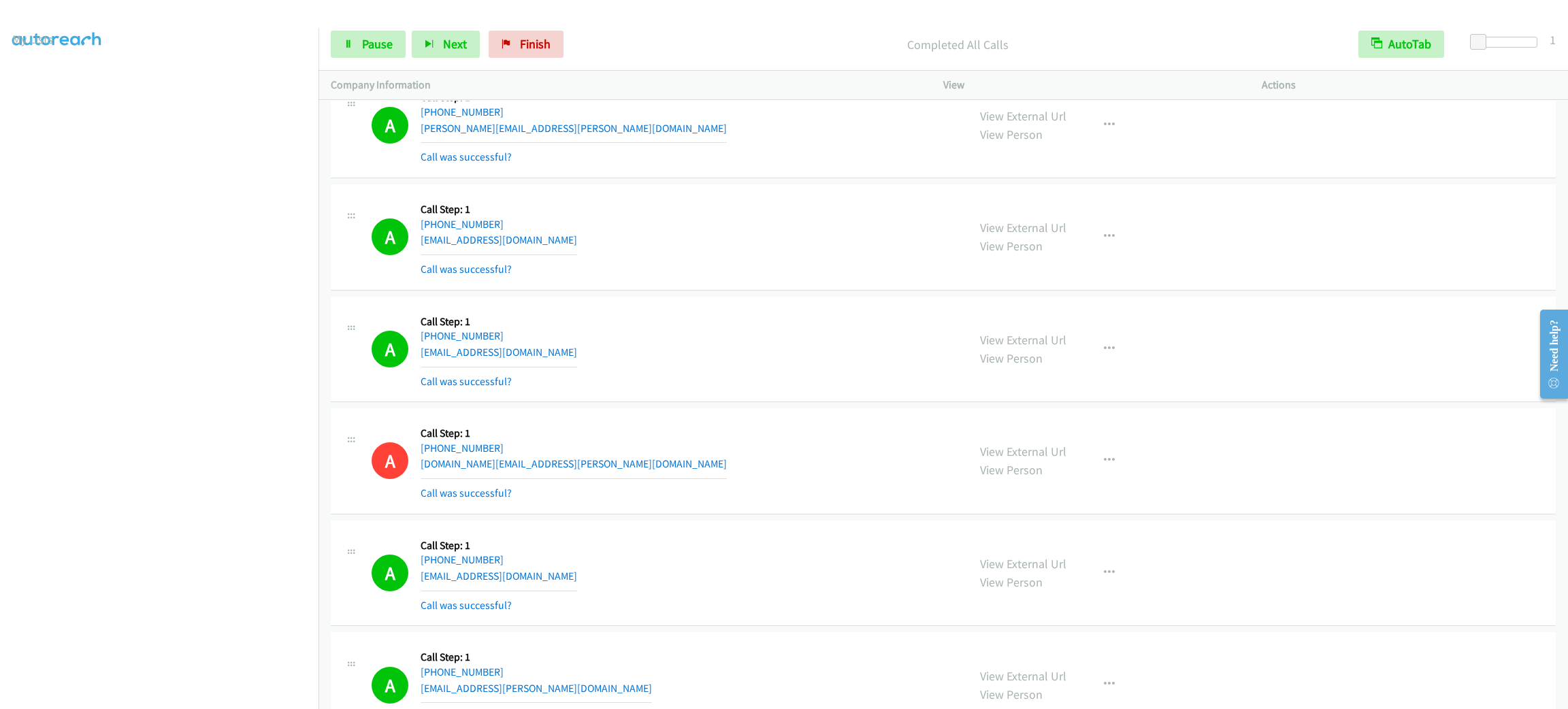
scroll to position [0, 0]
click at [42, 88] on link "My Lists" at bounding box center [32, 83] width 41 height 16
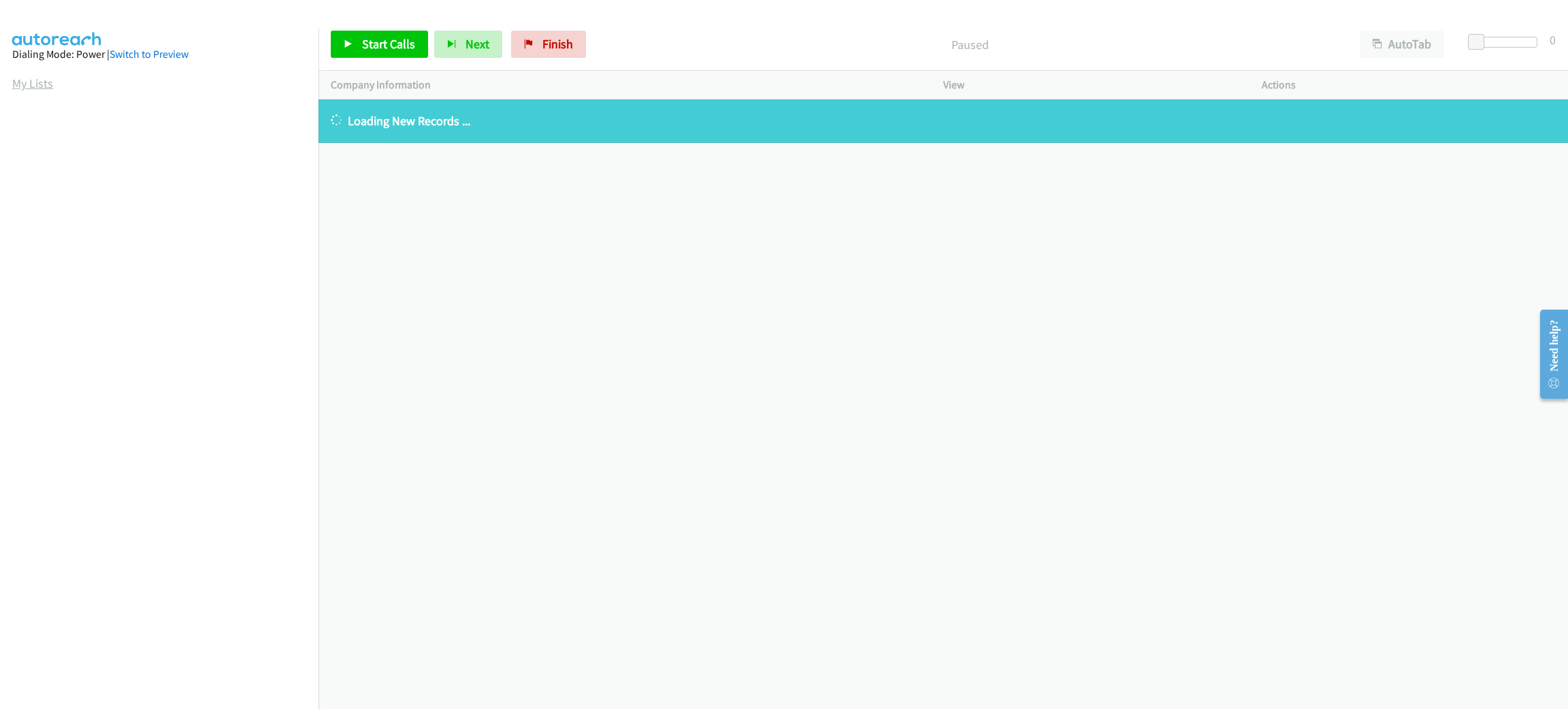
click at [46, 85] on link "My Lists" at bounding box center [32, 83] width 41 height 16
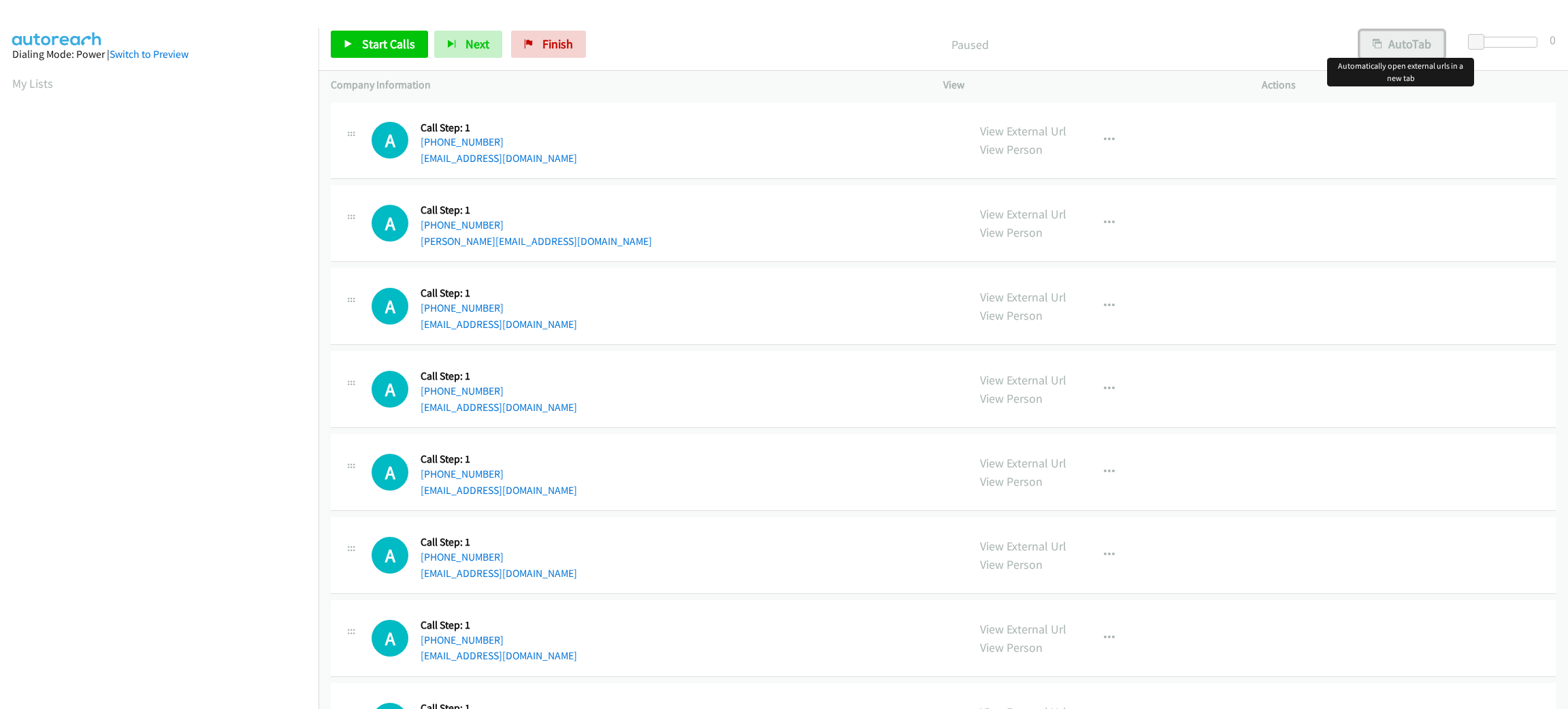
click at [1394, 41] on button "AutoTab" at bounding box center [1403, 44] width 85 height 28
click at [1474, 40] on span at bounding box center [1479, 42] width 17 height 17
click at [398, 49] on span "Start Calls" at bounding box center [389, 43] width 53 height 16
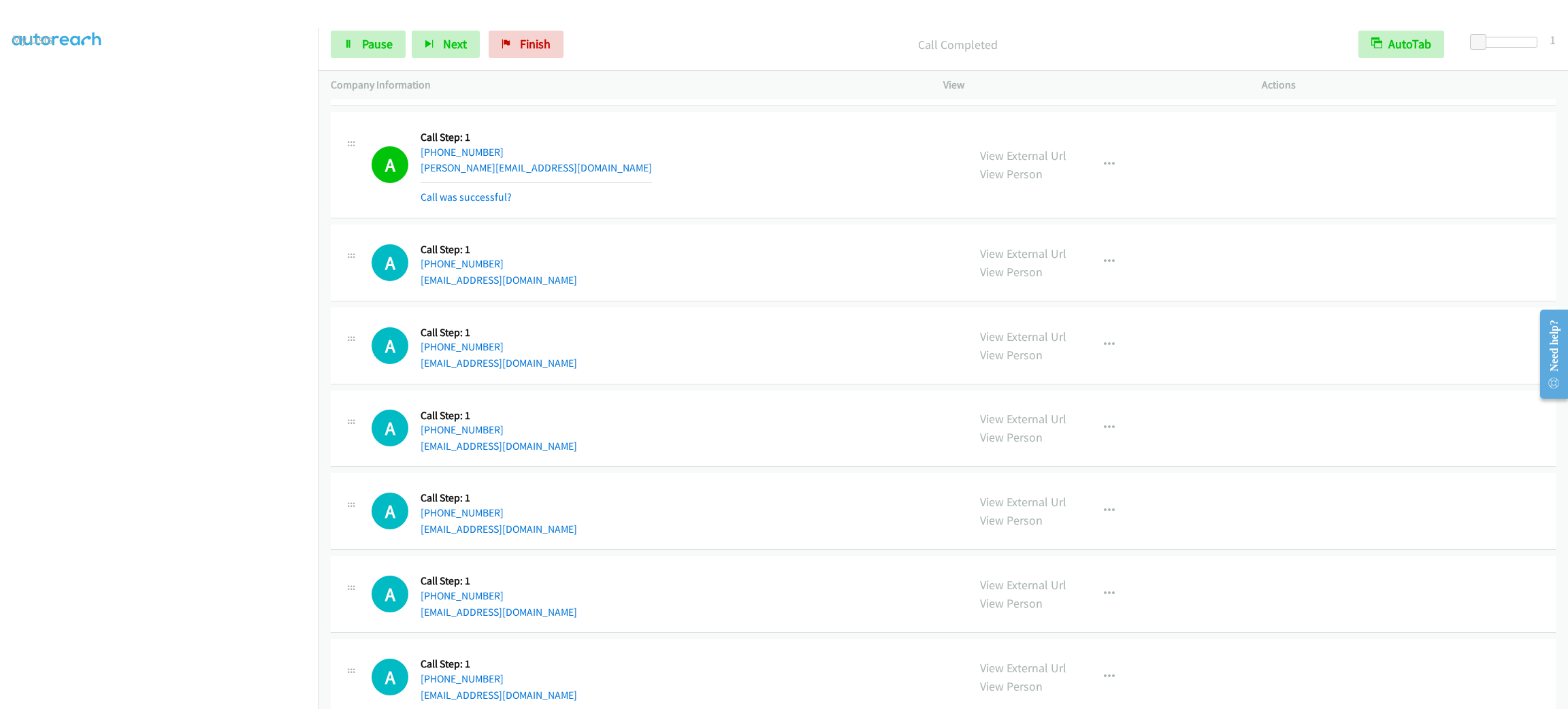
scroll to position [204, 0]
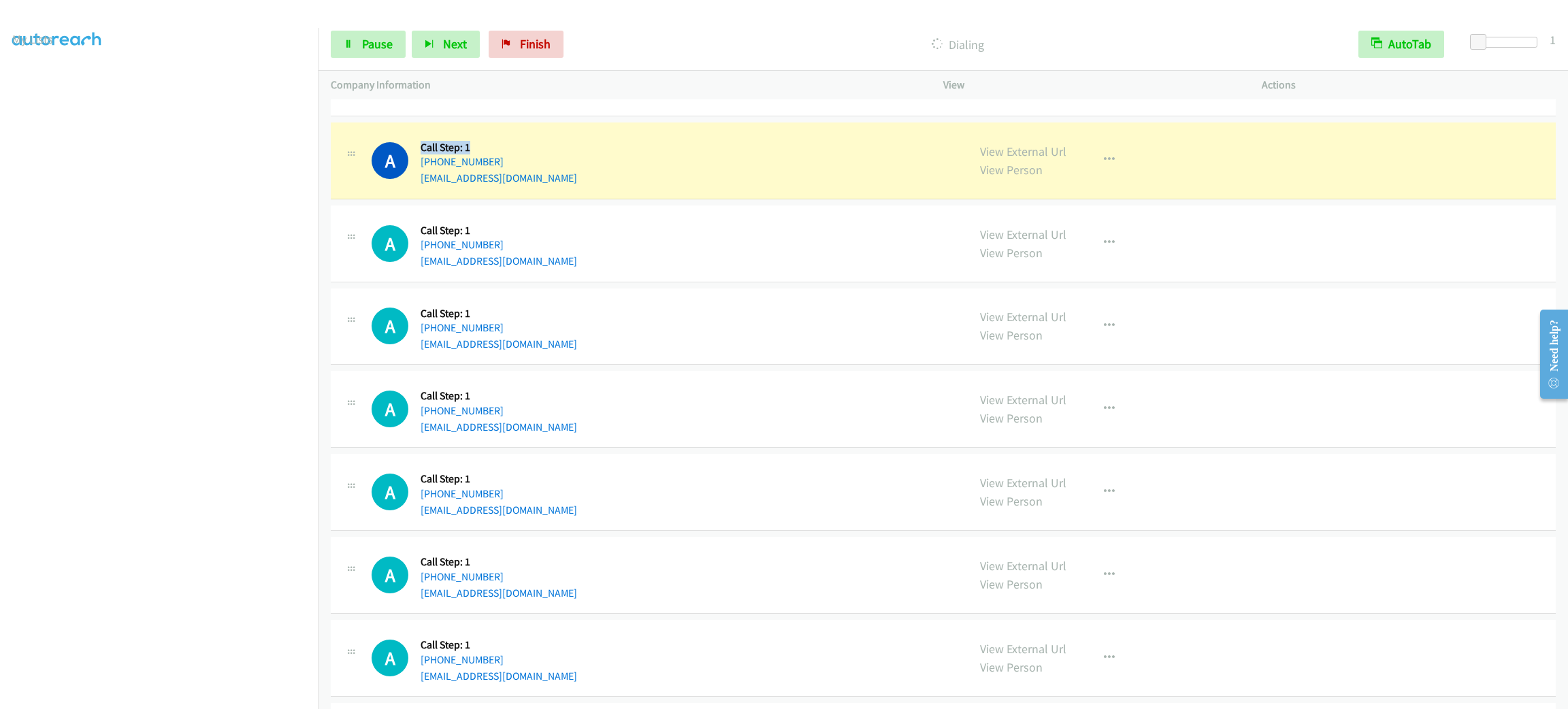
drag, startPoint x: 479, startPoint y: 141, endPoint x: 420, endPoint y: 142, distance: 59.0
click at [421, 142] on h5 "Call Step: 1" at bounding box center [499, 148] width 157 height 14
click at [1105, 175] on div "View External Url View Person View External Url Email Schedule/Manage Callback …" at bounding box center [1133, 160] width 331 height 52
click at [1106, 168] on button "button" at bounding box center [1110, 160] width 37 height 28
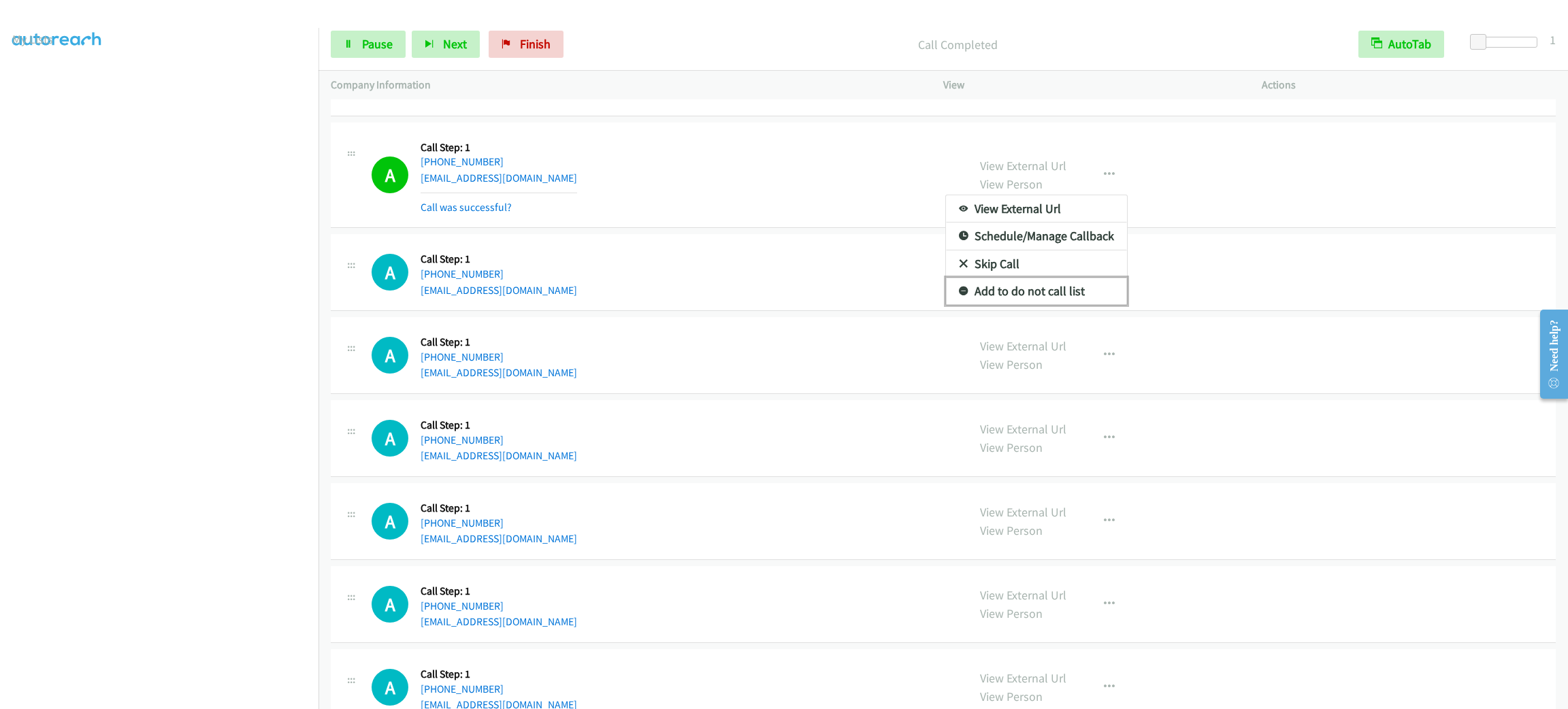
click at [1085, 297] on link "Add to do not call list" at bounding box center [1037, 291] width 181 height 28
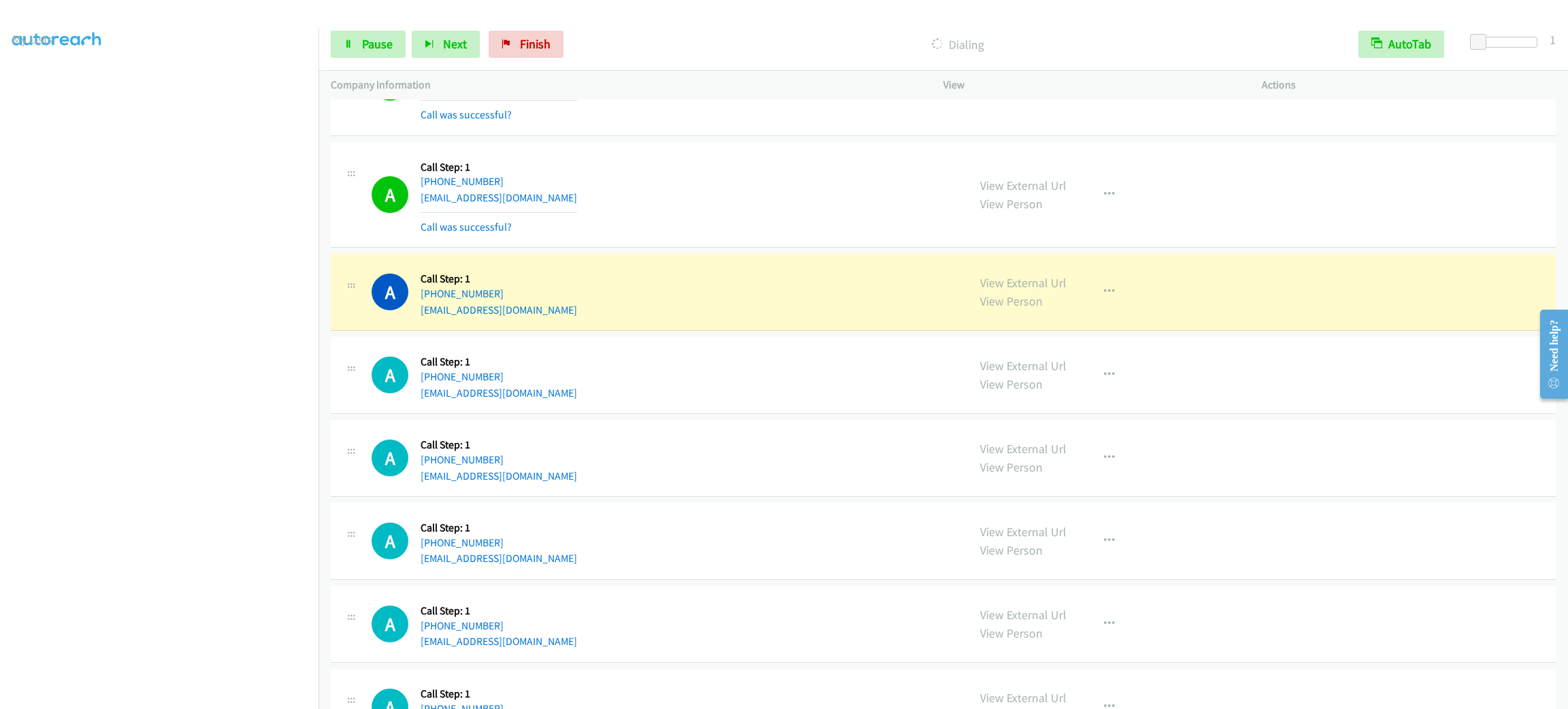
scroll to position [510, 0]
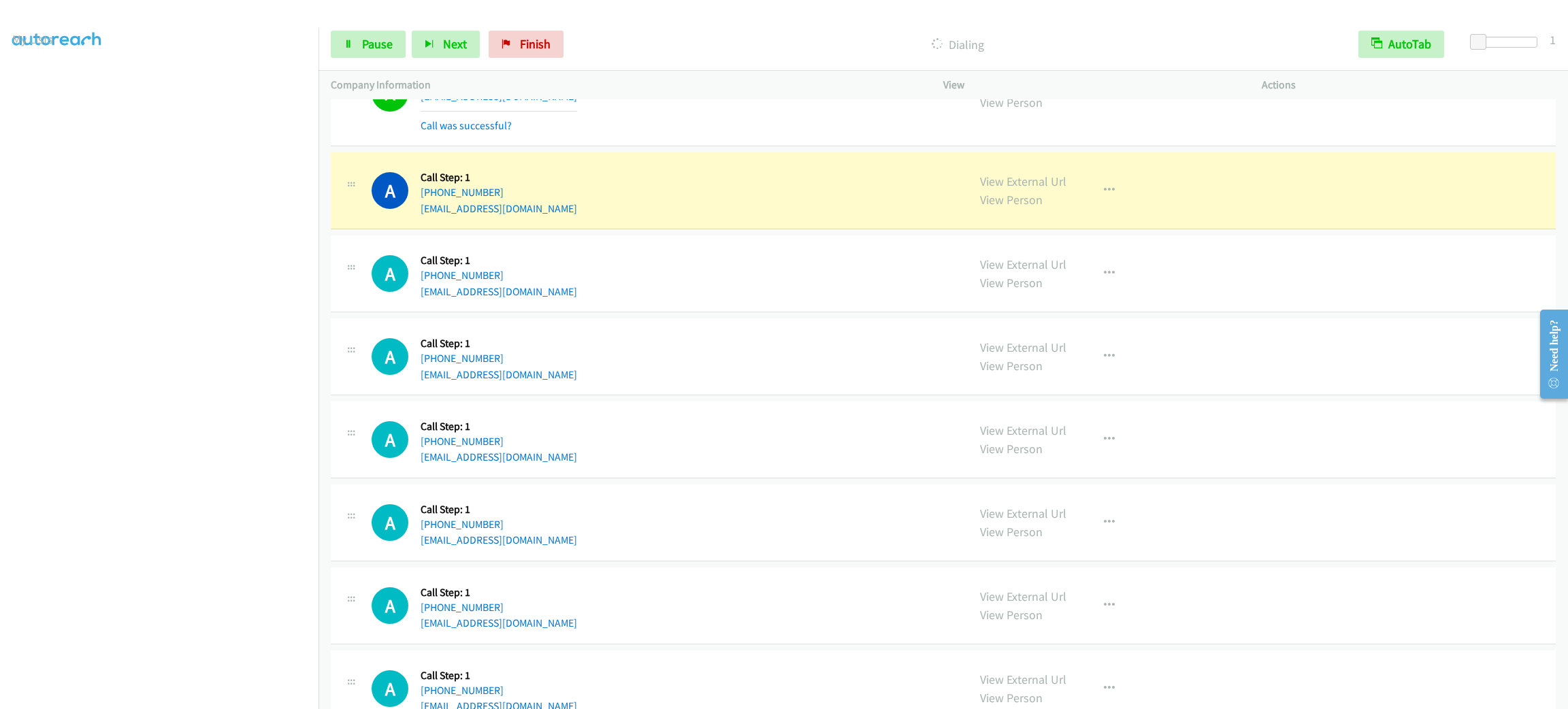
click at [367, 30] on div "Start Calls Pause Next Finish" at bounding box center [450, 44] width 239 height 28
click at [367, 35] on link "Pause" at bounding box center [368, 44] width 75 height 28
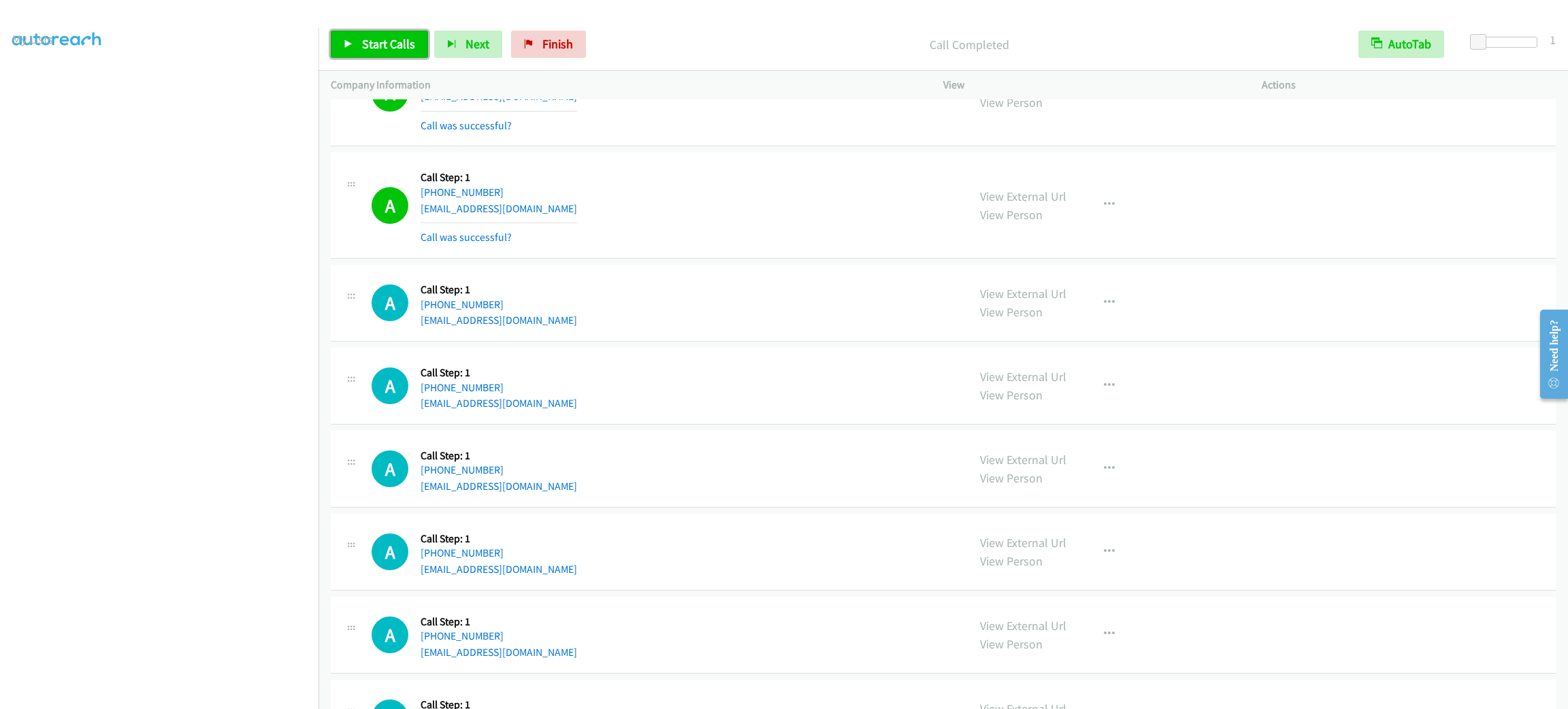
click at [383, 42] on span "Start Calls" at bounding box center [389, 43] width 53 height 16
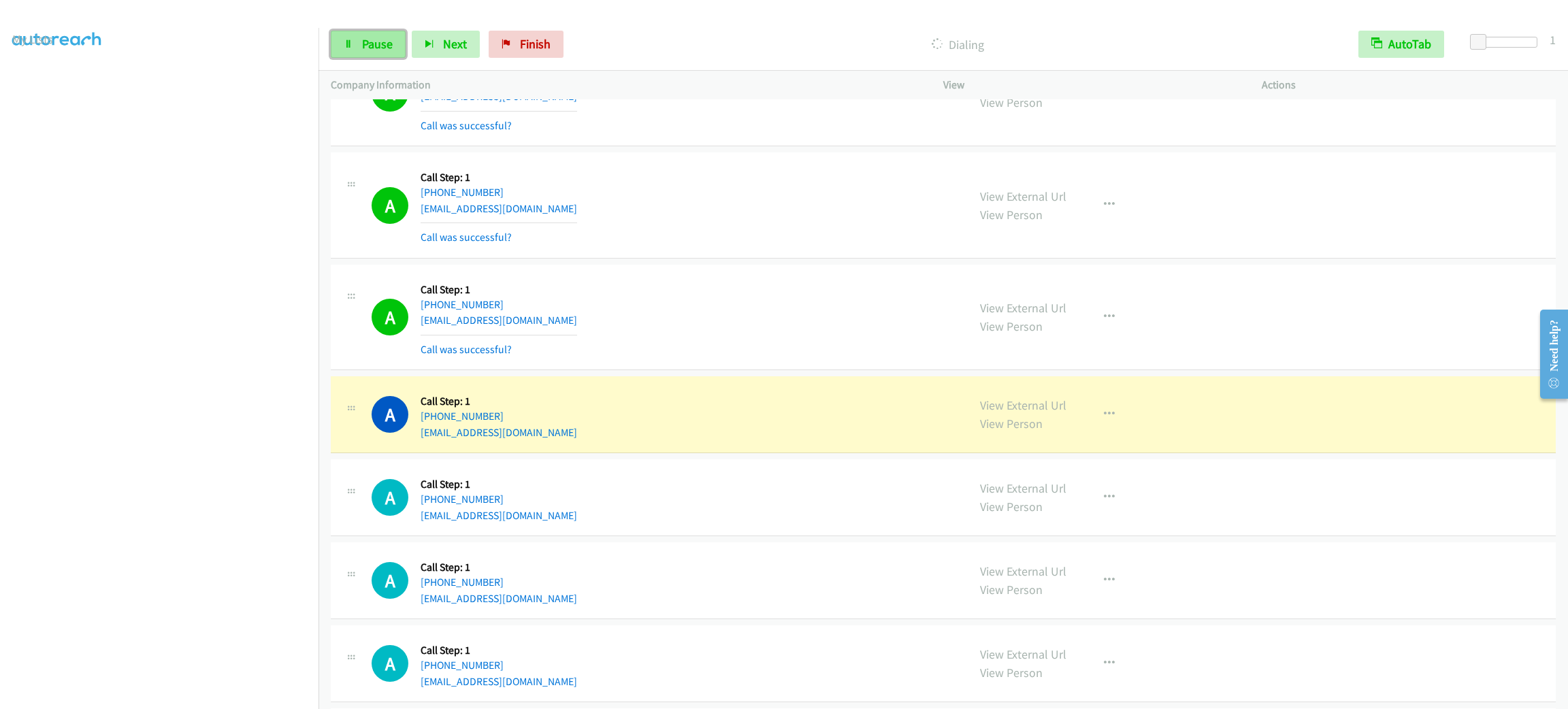
click at [402, 48] on link "Pause" at bounding box center [368, 44] width 75 height 28
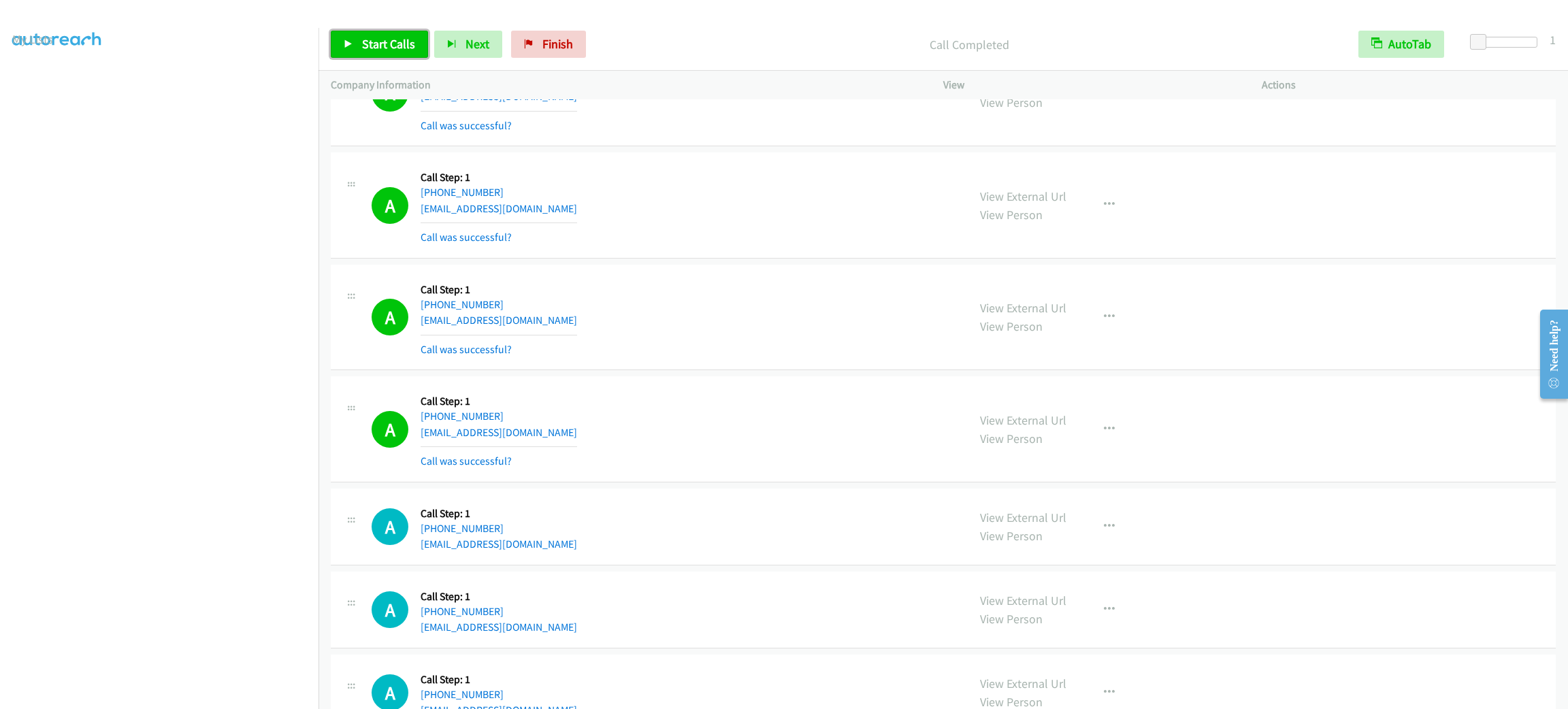
click at [386, 46] on span "Start Calls" at bounding box center [389, 43] width 53 height 16
click at [357, 25] on div "Start Calls Pause Next Finish Started AutoTab AutoTab 1" at bounding box center [943, 44] width 1250 height 53
click at [357, 35] on link "Pause" at bounding box center [368, 44] width 75 height 28
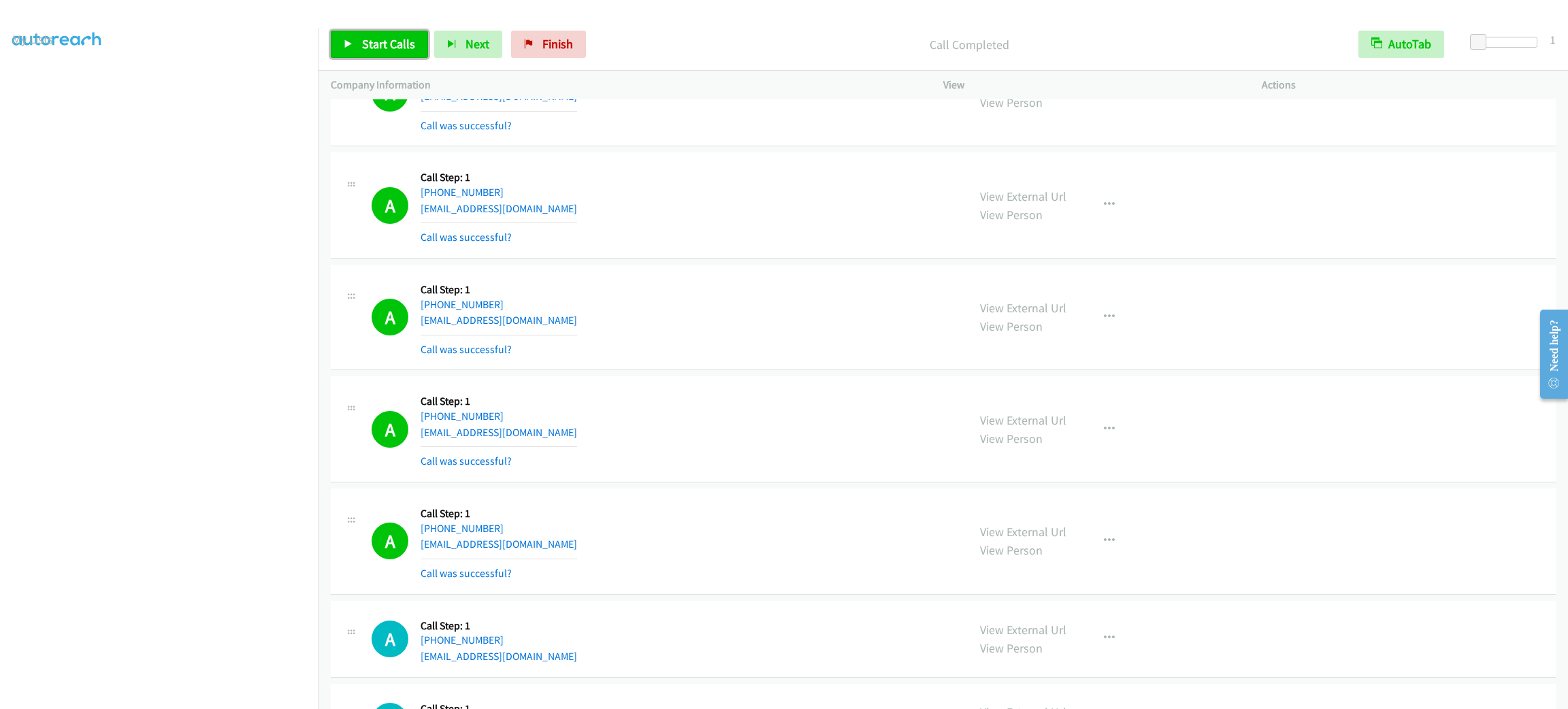
drag, startPoint x: 370, startPoint y: 43, endPoint x: 378, endPoint y: 39, distance: 8.9
click at [370, 44] on span "Start Calls" at bounding box center [389, 43] width 53 height 16
click at [576, 349] on div "A Callback Scheduled Call Step: 1 America/New_York +1 321-537-2554 eor782@gmail…" at bounding box center [663, 317] width 584 height 81
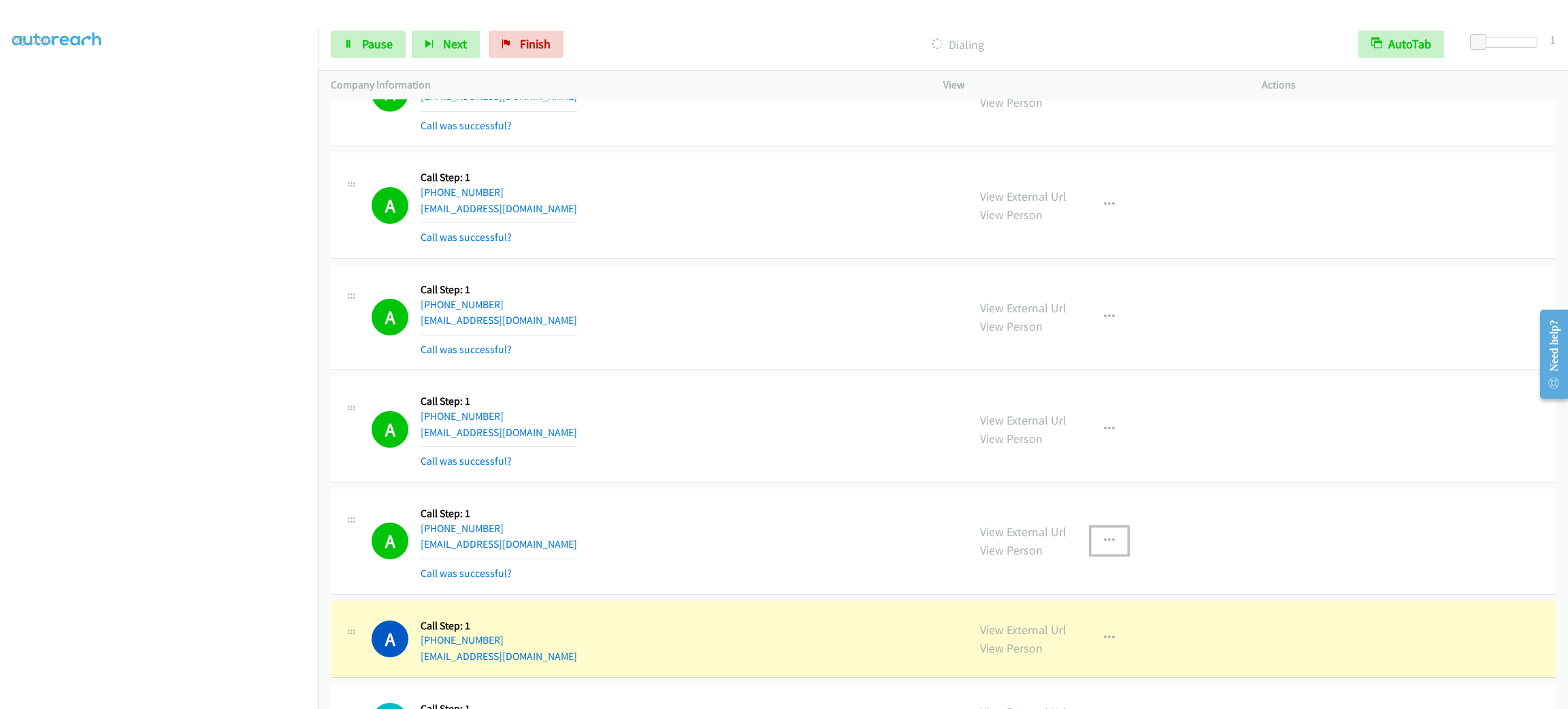
click at [1100, 534] on button "button" at bounding box center [1110, 541] width 37 height 28
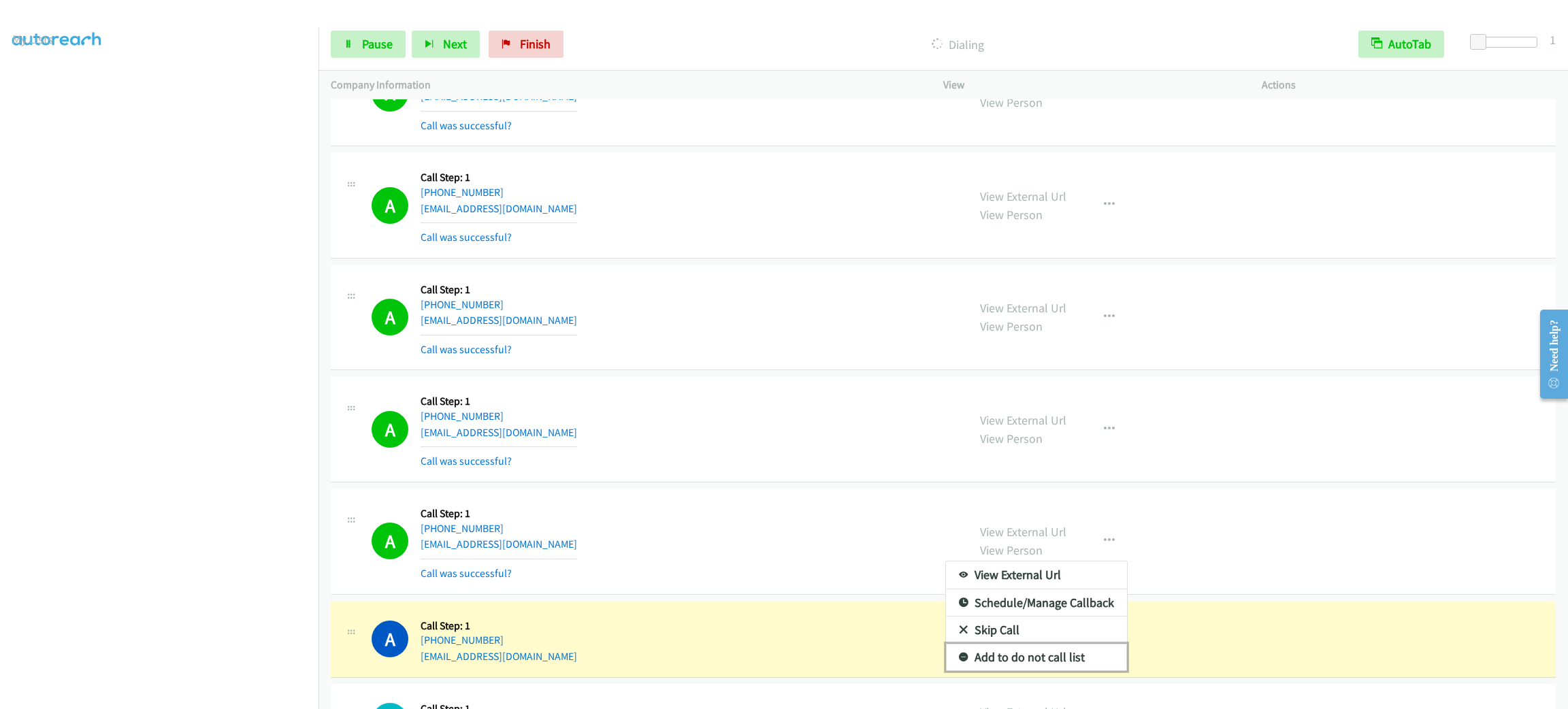
click at [1084, 648] on link "Add to do not call list" at bounding box center [1037, 657] width 181 height 28
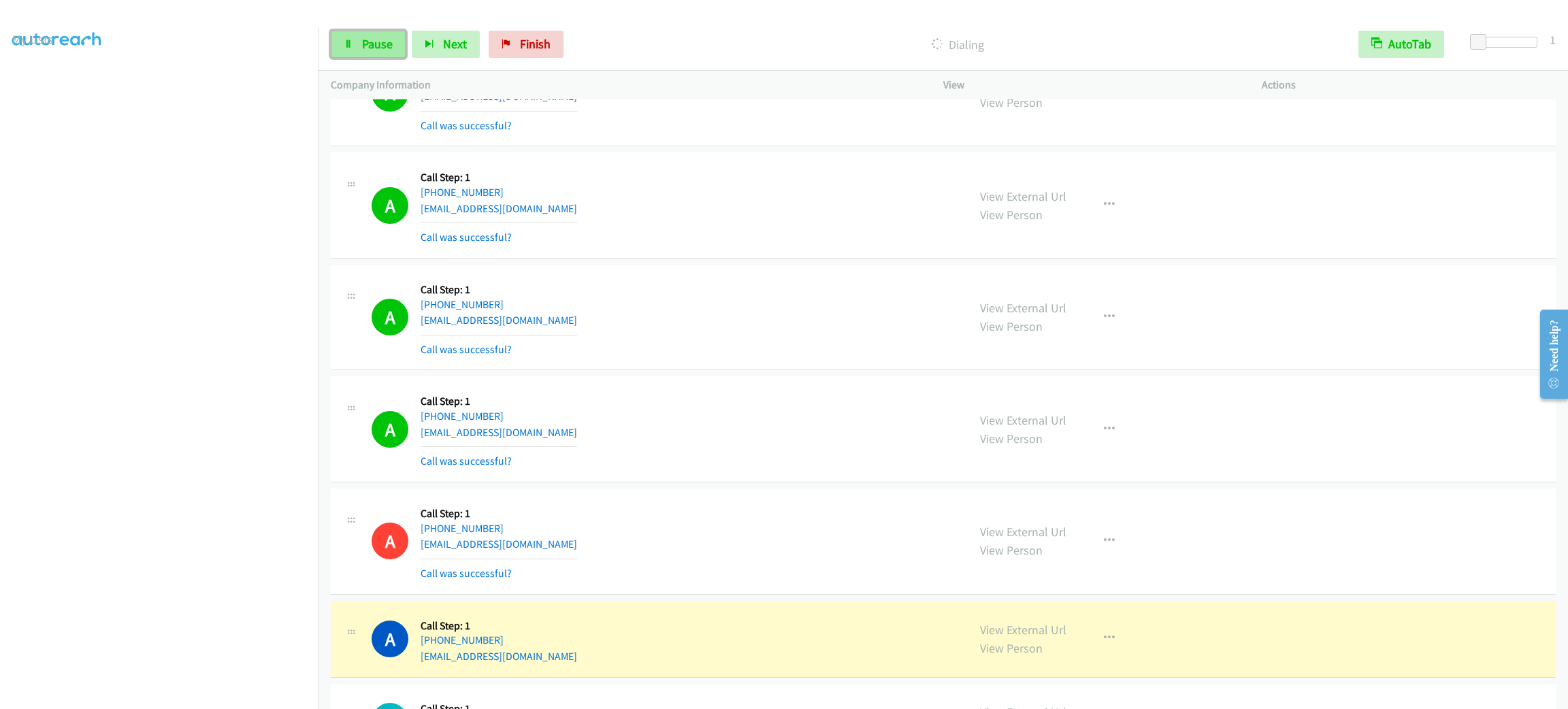
click at [371, 53] on link "Pause" at bounding box center [368, 44] width 75 height 28
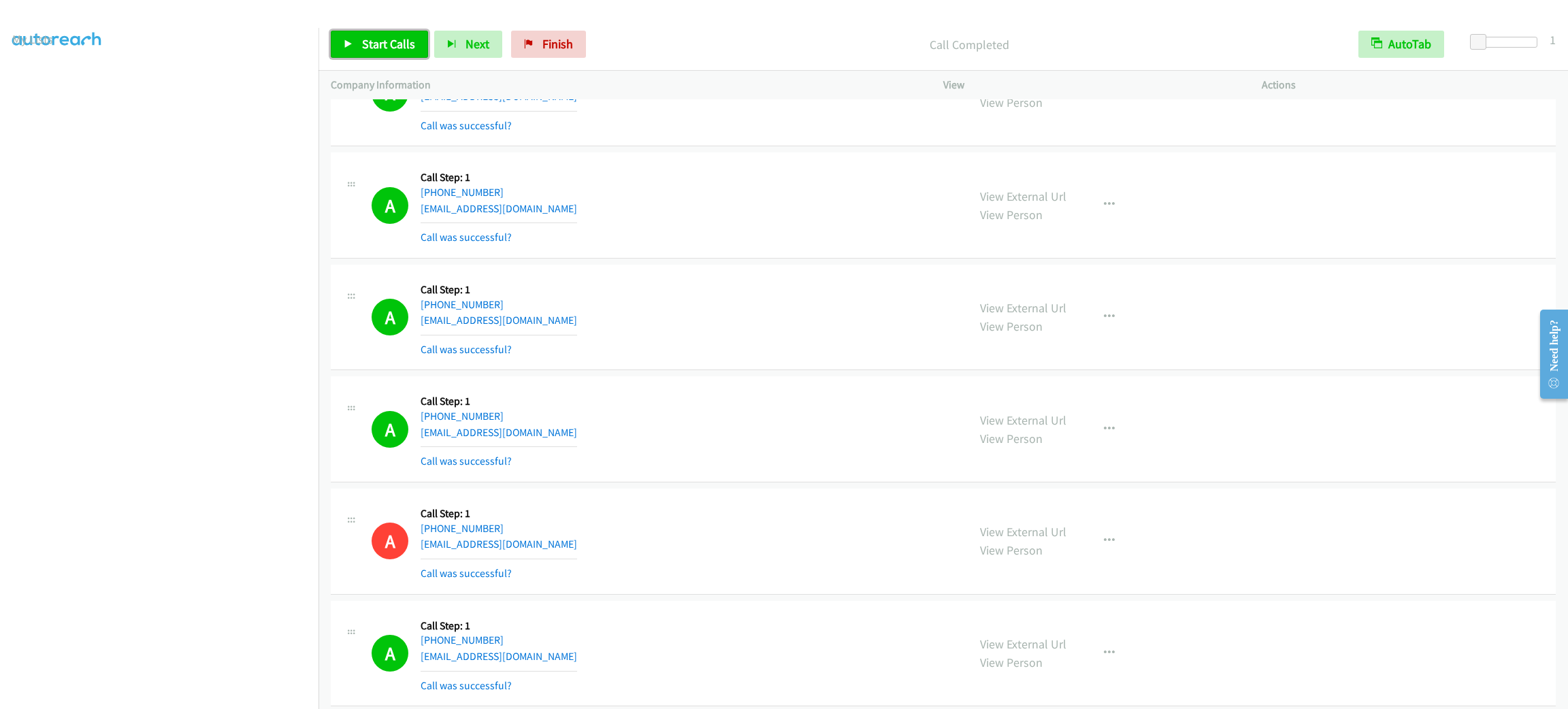
click at [413, 47] on span "Start Calls" at bounding box center [389, 43] width 53 height 16
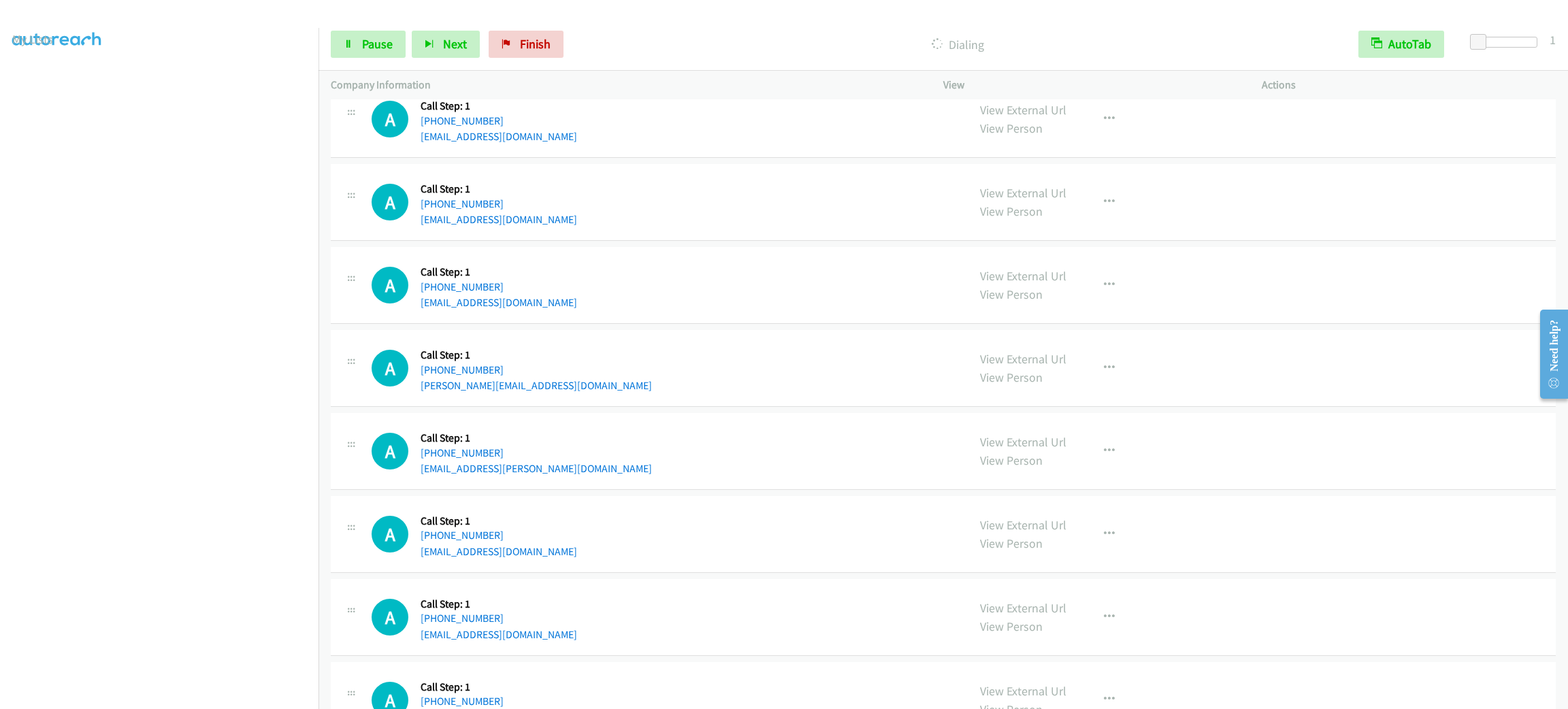
scroll to position [1122, 0]
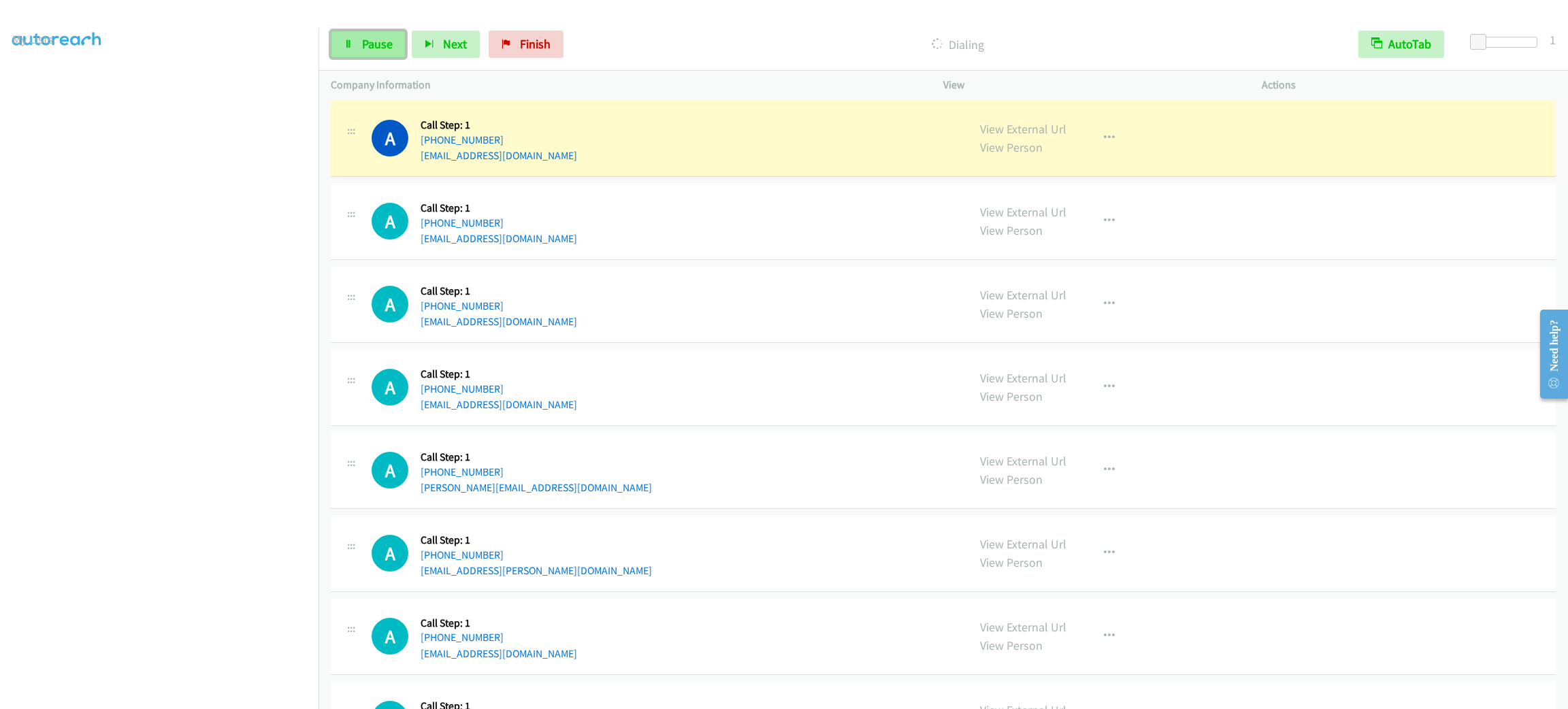
click at [394, 47] on link "Pause" at bounding box center [368, 44] width 75 height 28
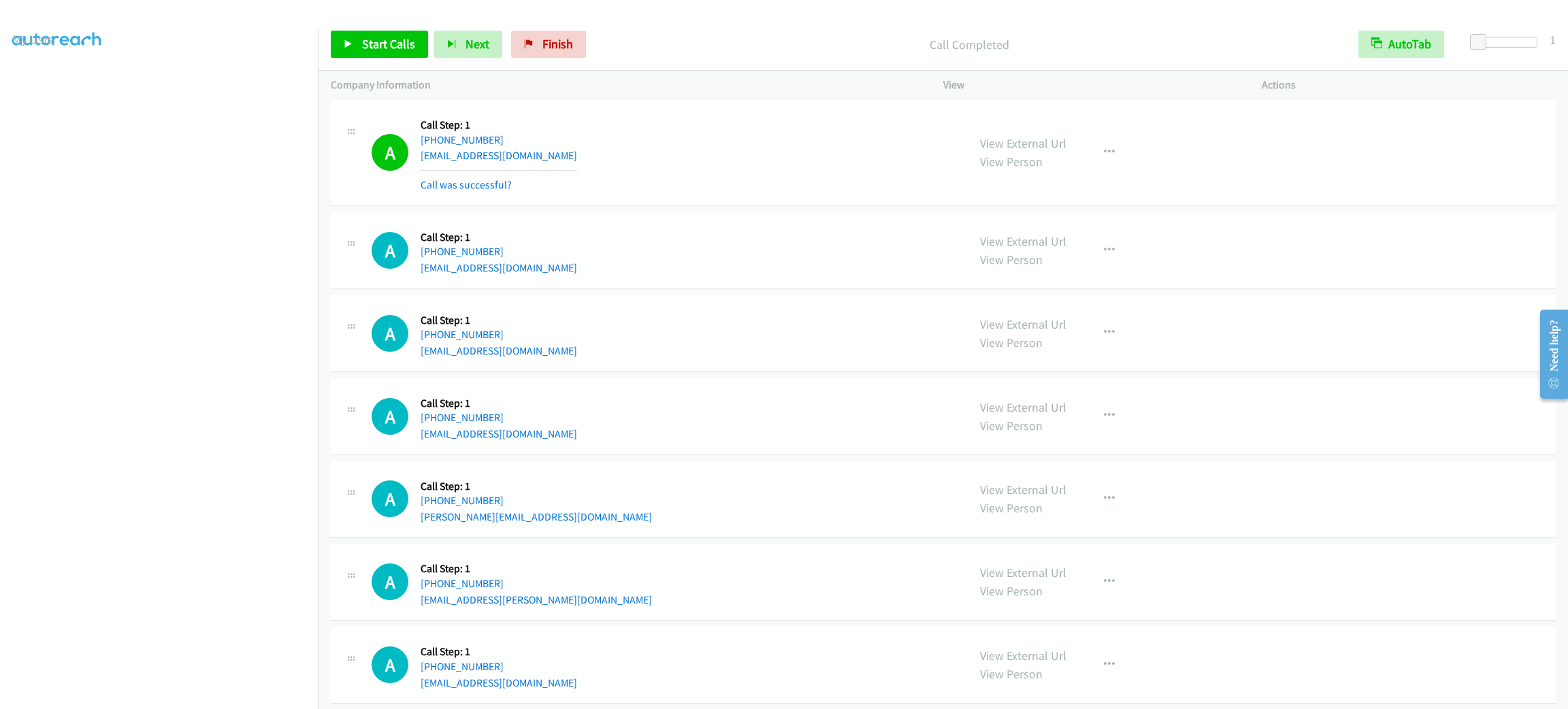
click at [802, 187] on div "A Callback Scheduled Call Step: 1 America/Chicago +1 972-469-4016 87titans.diva…" at bounding box center [663, 153] width 584 height 81
click at [367, 49] on span "Start Calls" at bounding box center [389, 43] width 53 height 16
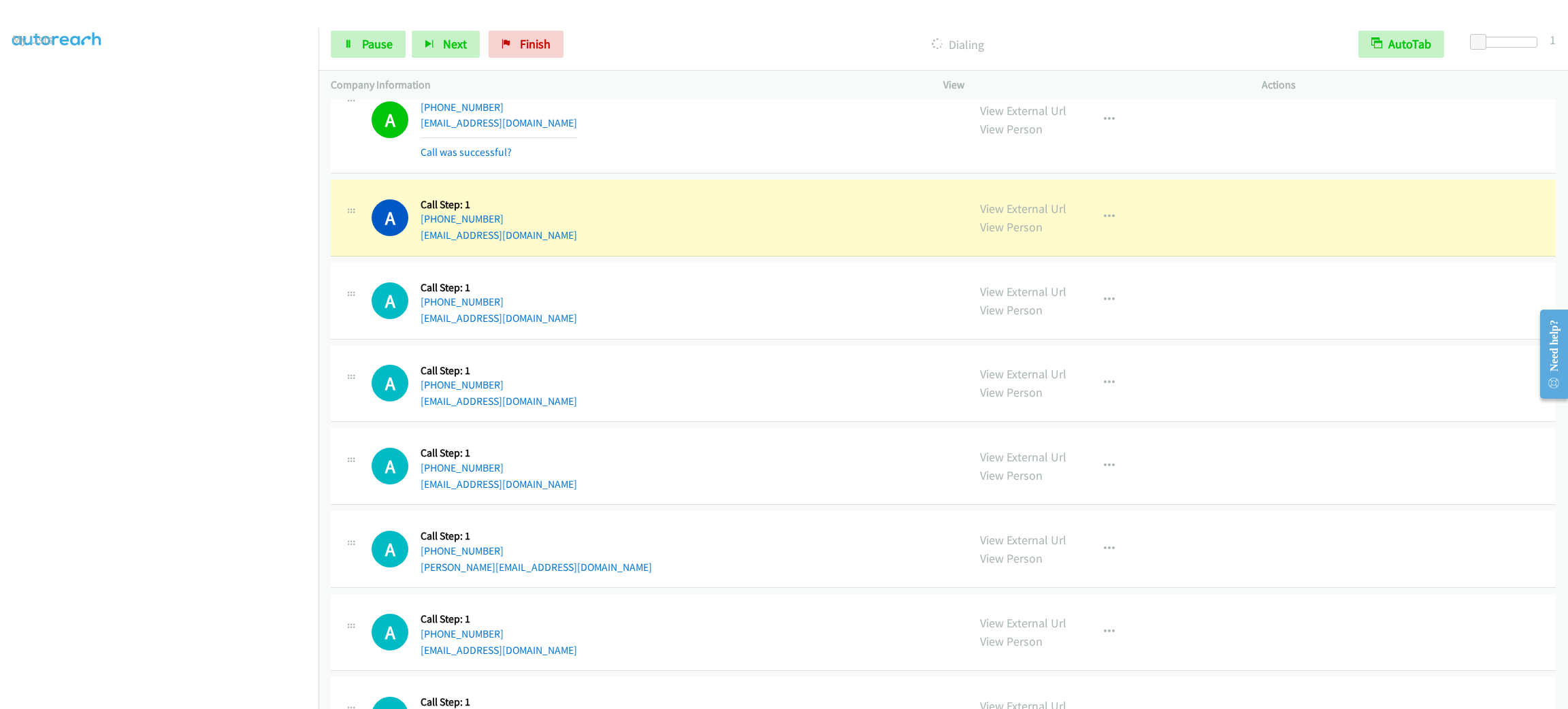
scroll to position [2040, 0]
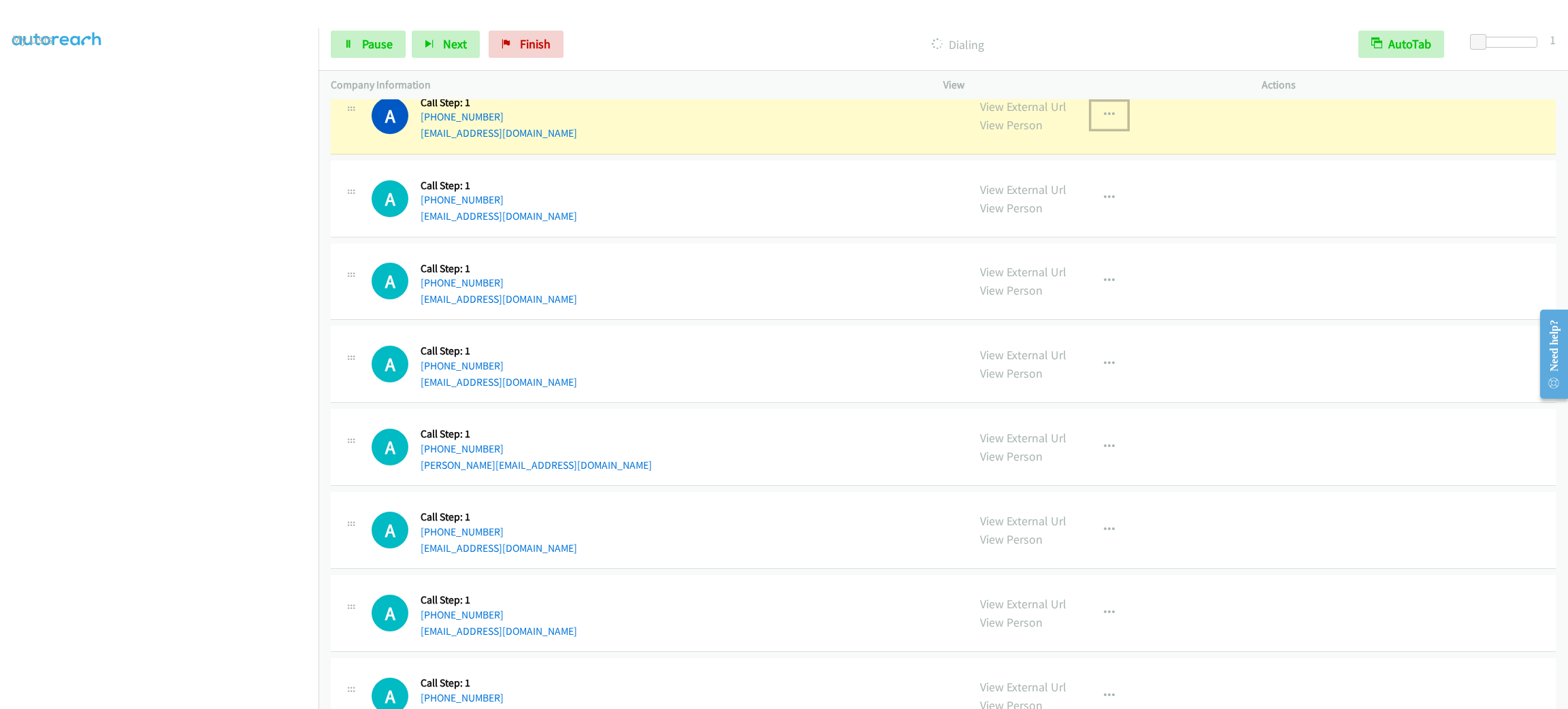
click at [1103, 125] on button "button" at bounding box center [1110, 115] width 37 height 28
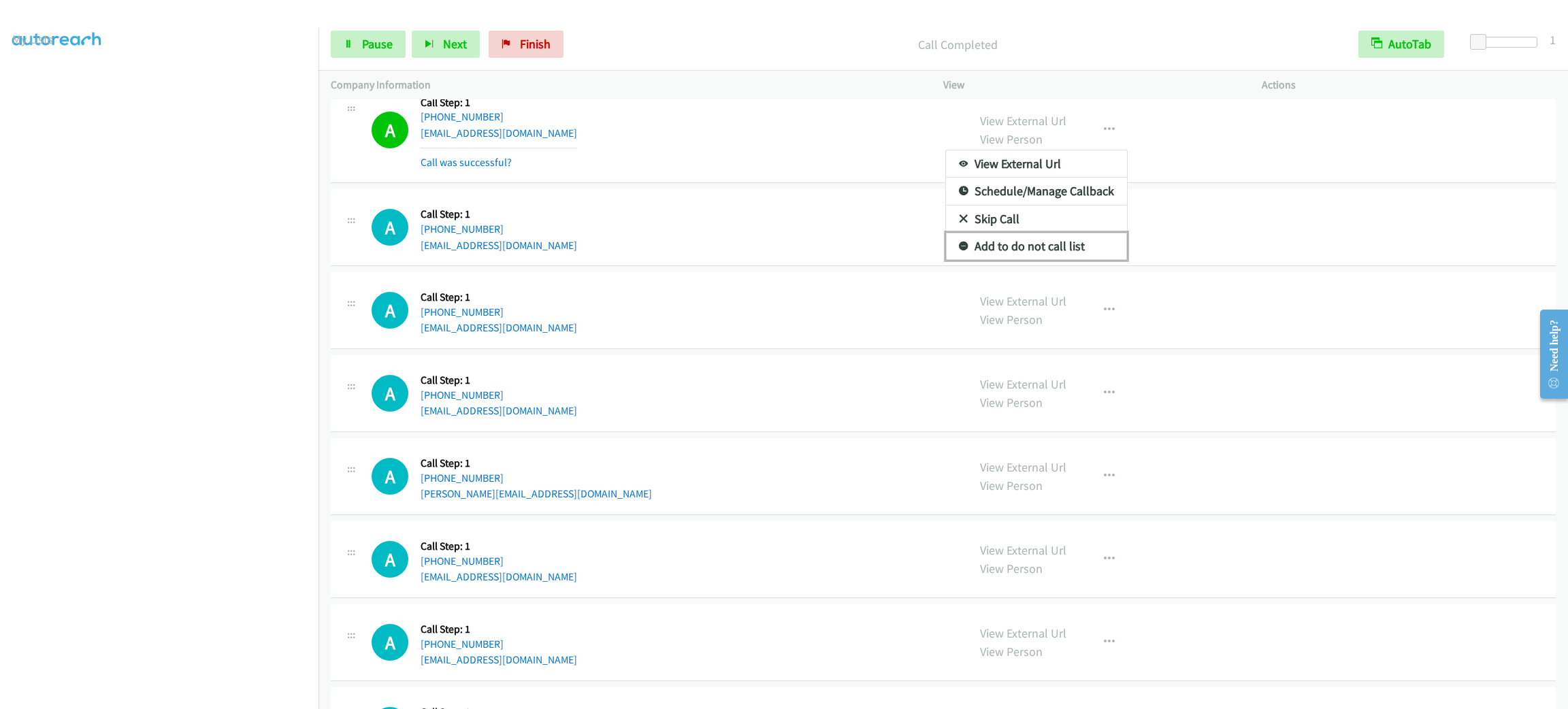
click at [1068, 260] on link "Add to do not call list" at bounding box center [1037, 246] width 181 height 28
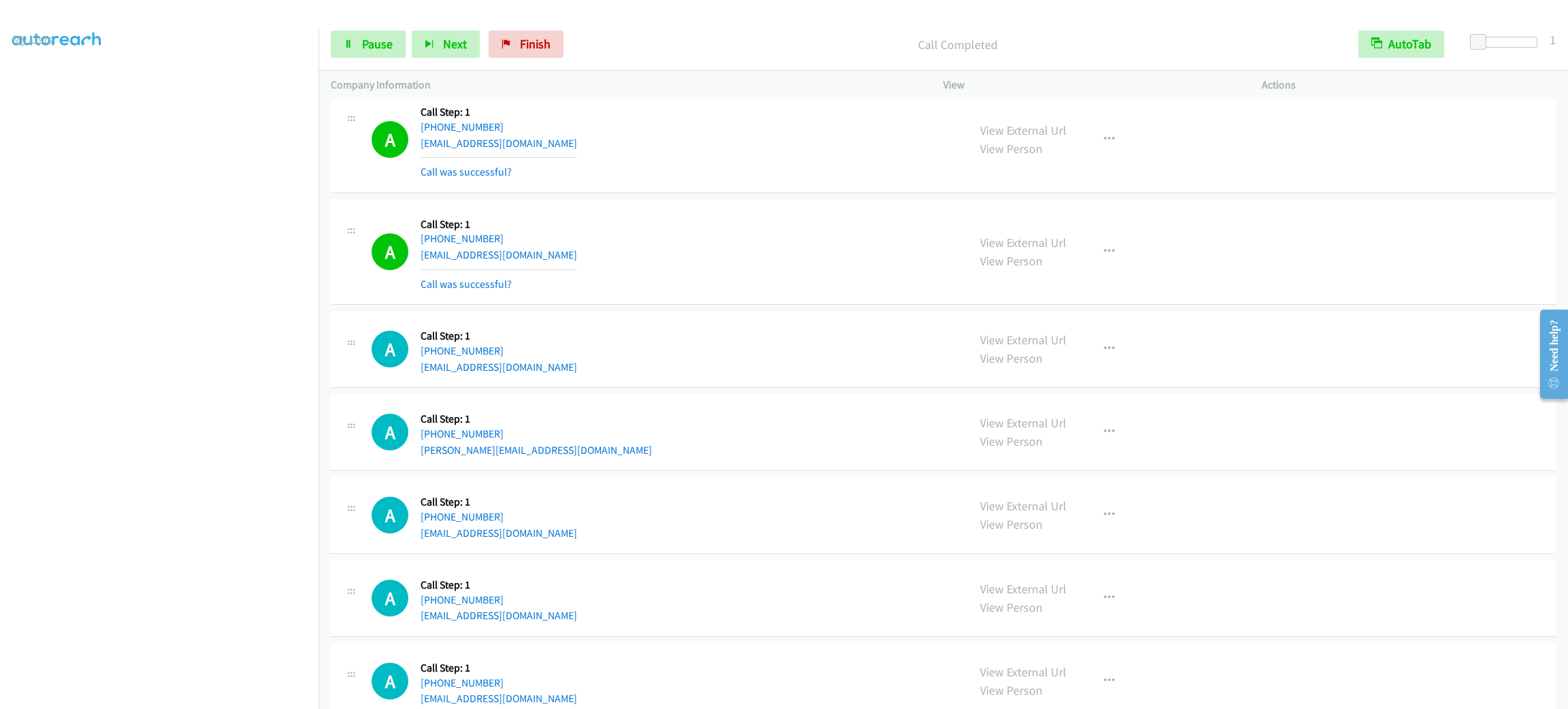
scroll to position [2245, 0]
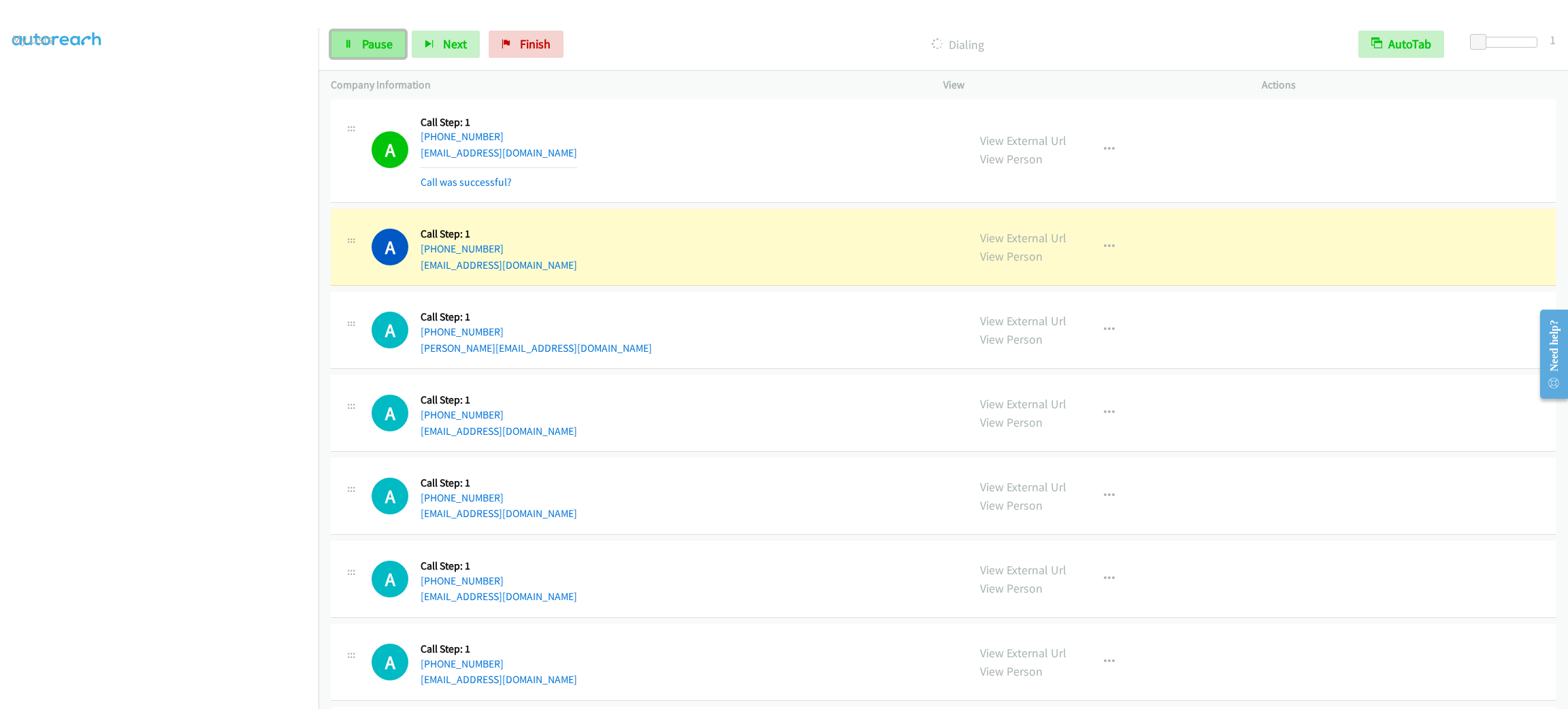
click at [383, 55] on link "Pause" at bounding box center [368, 44] width 75 height 28
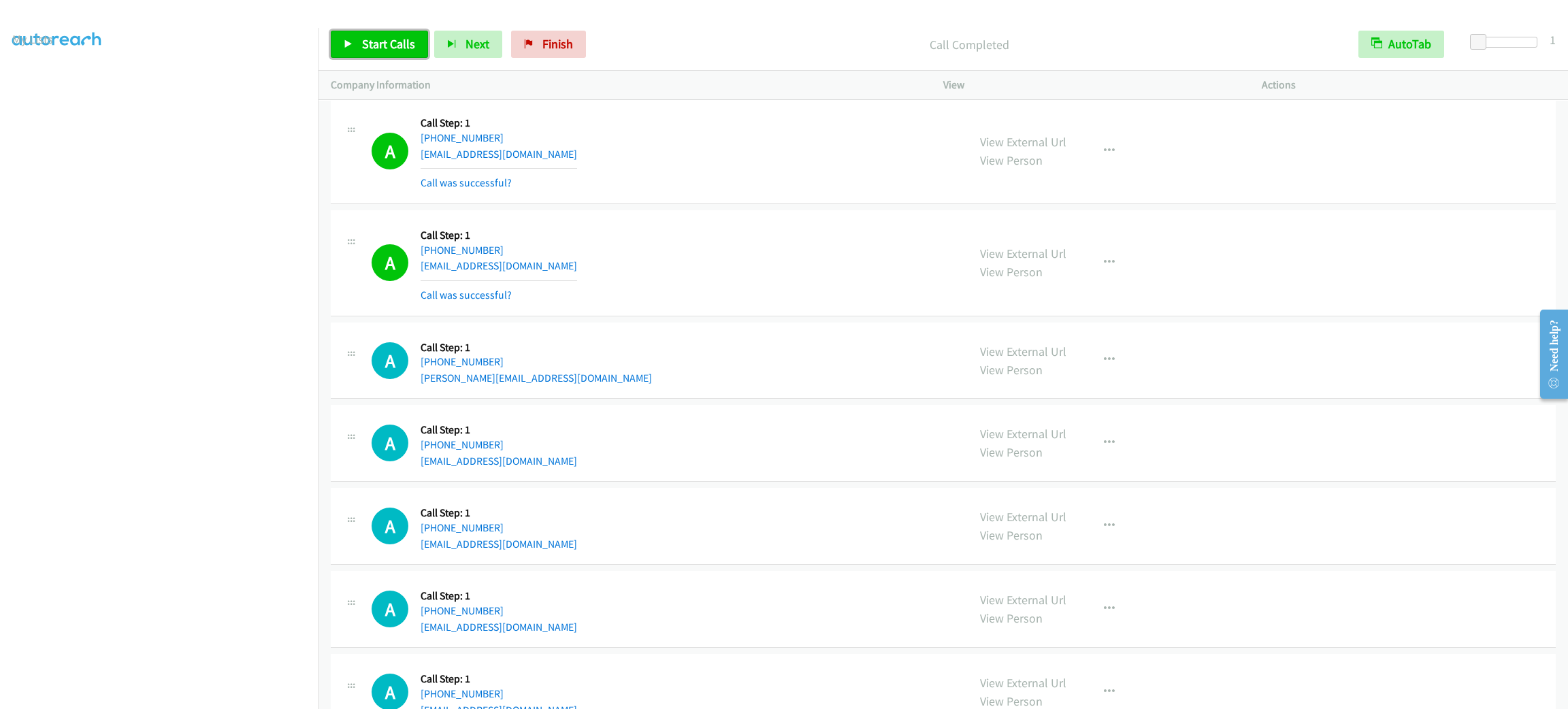
click at [405, 41] on span "Start Calls" at bounding box center [389, 43] width 53 height 16
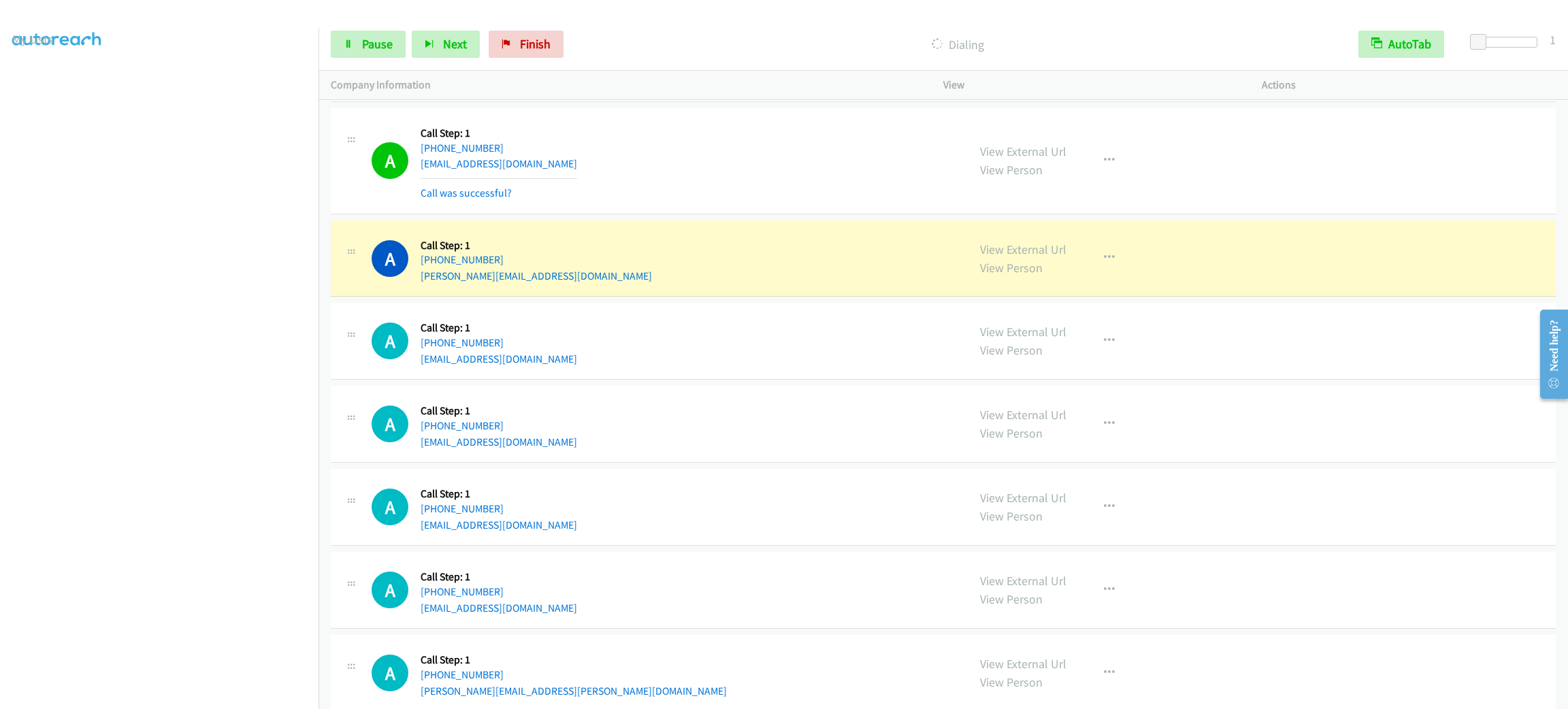
scroll to position [2449, 0]
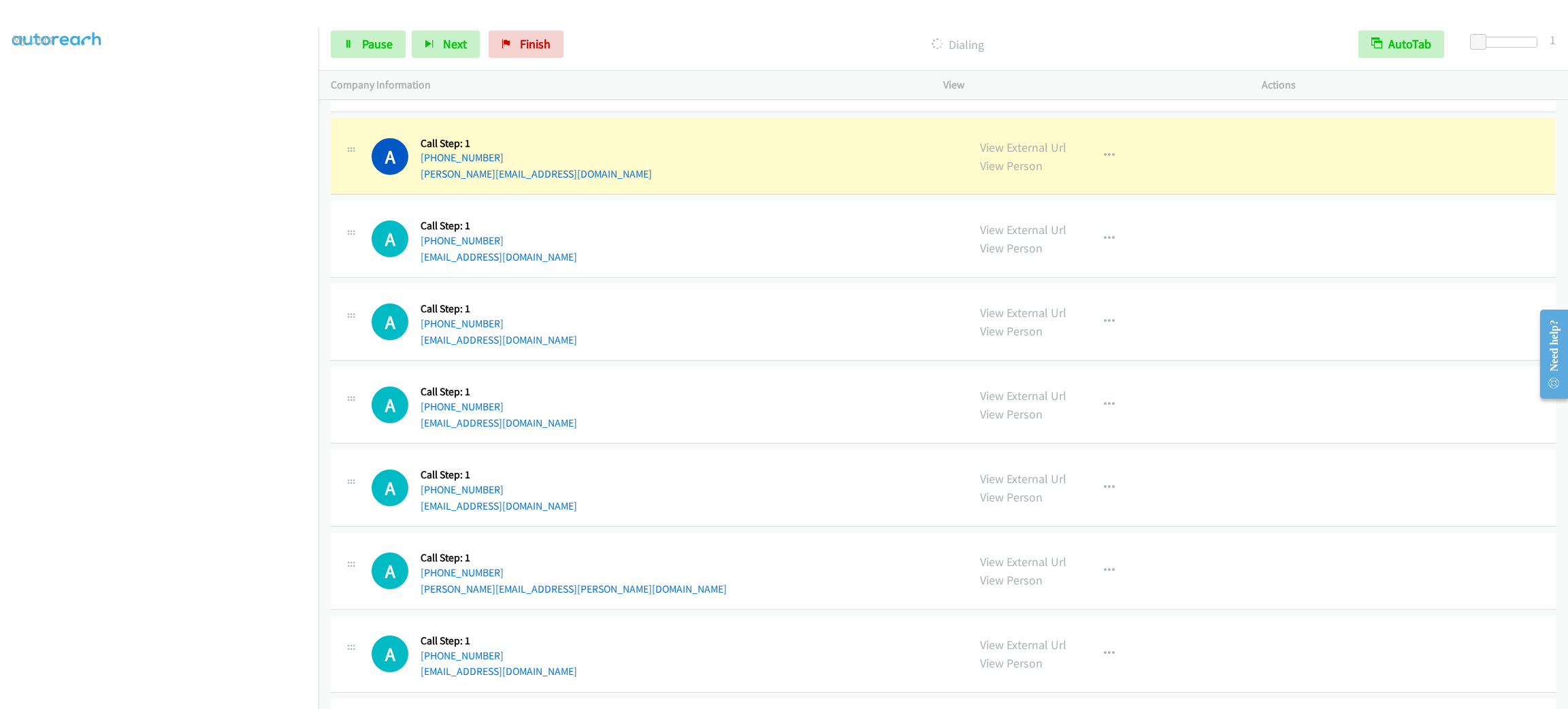
click at [378, 61] on div "Start Calls Pause Next Finish Dialing AutoTab AutoTab 1" at bounding box center [943, 44] width 1250 height 53
click at [378, 47] on span "Pause" at bounding box center [377, 43] width 30 height 16
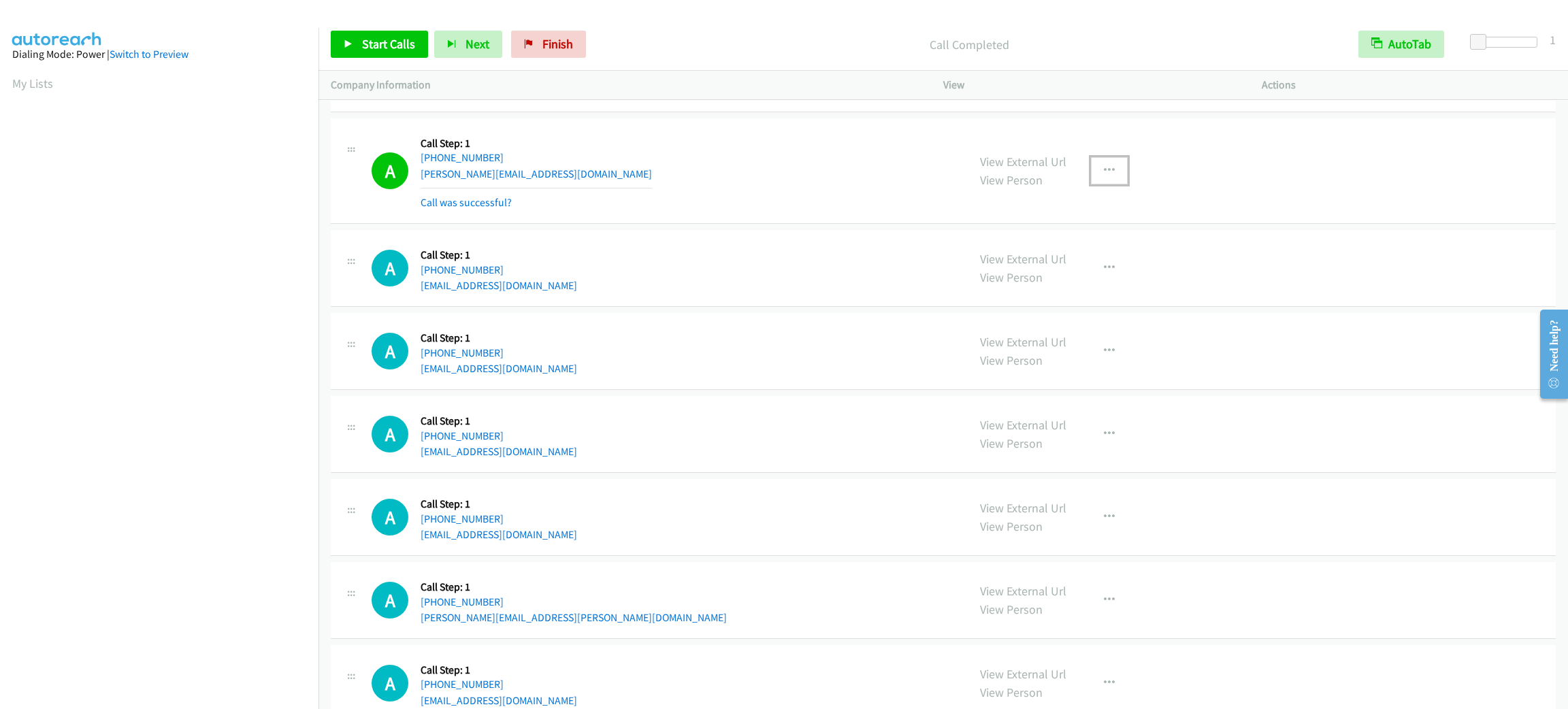
click at [1106, 165] on button "button" at bounding box center [1110, 171] width 37 height 28
click at [1048, 290] on link "Add to do not call list" at bounding box center [1037, 288] width 181 height 28
click at [30, 81] on link "My Lists" at bounding box center [32, 83] width 41 height 16
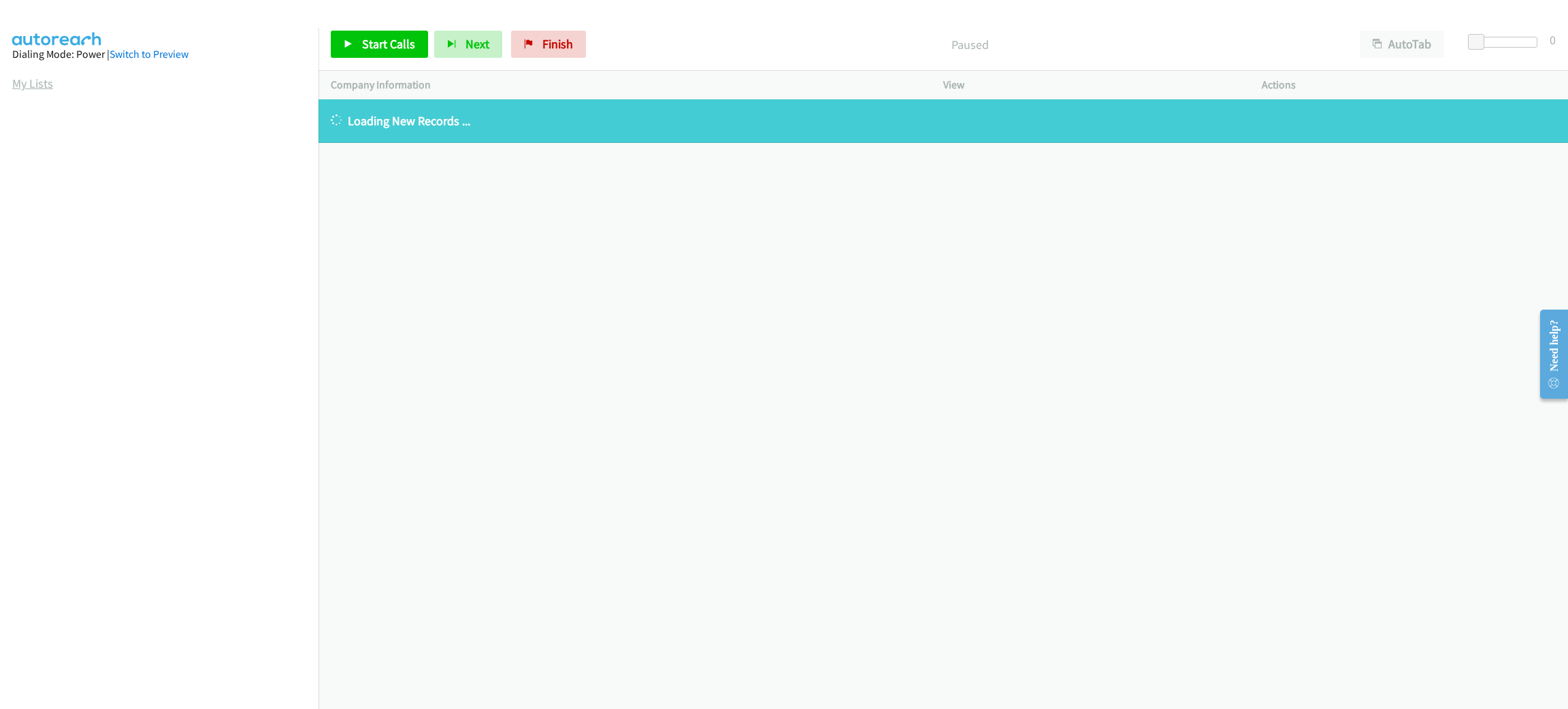
click at [52, 80] on link "My Lists" at bounding box center [32, 83] width 41 height 16
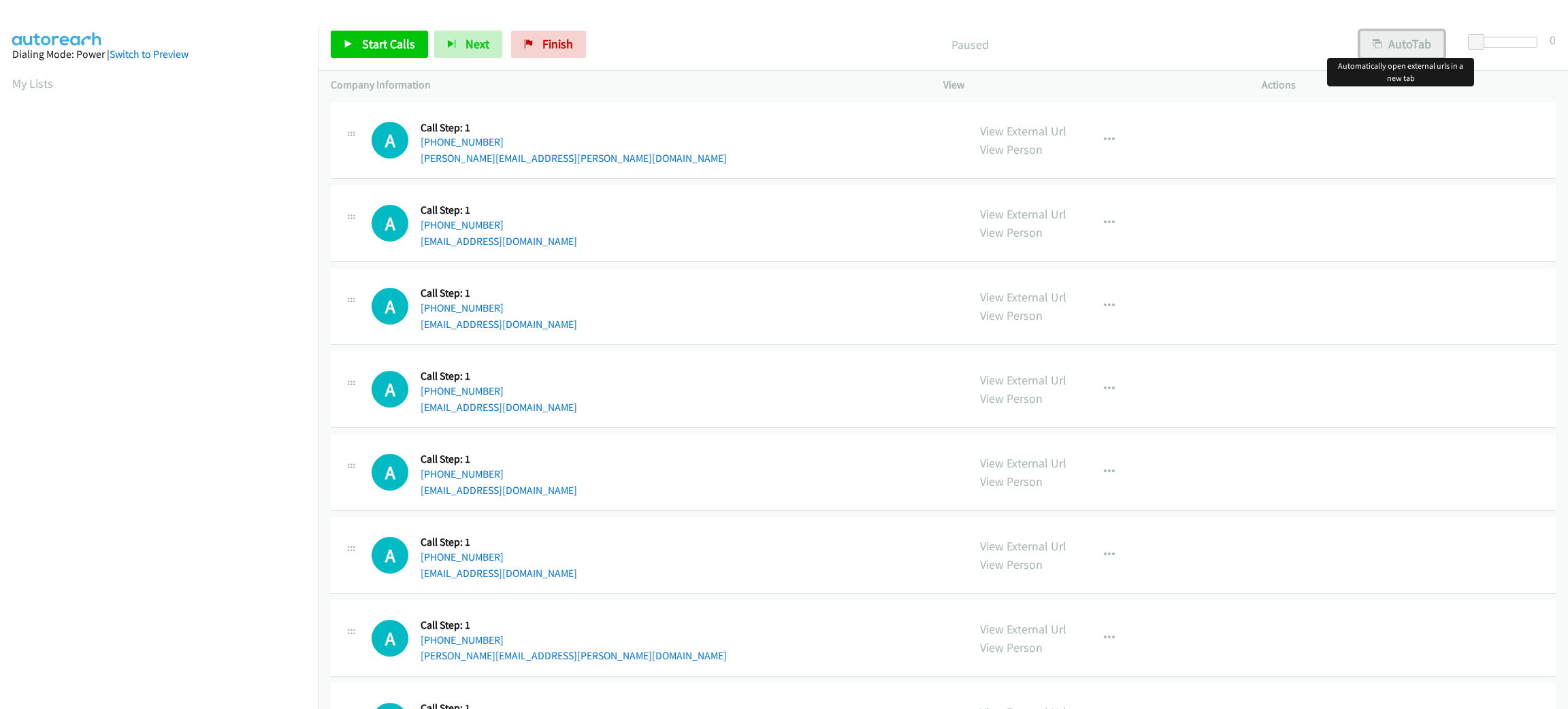
click at [1394, 31] on button "AutoTab" at bounding box center [1403, 44] width 85 height 28
click at [1472, 38] on span at bounding box center [1479, 42] width 17 height 17
click at [387, 52] on link "Start Calls" at bounding box center [380, 44] width 98 height 28
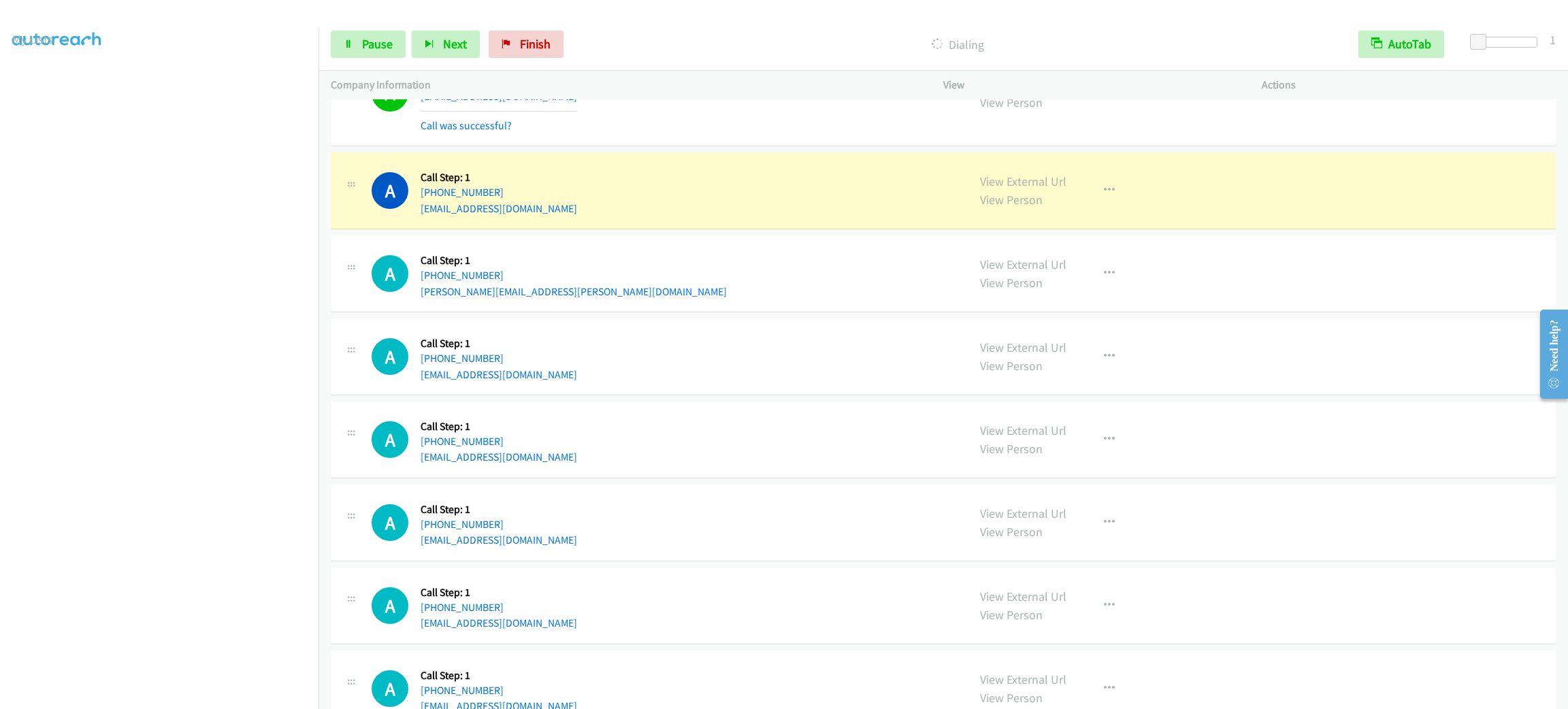
scroll to position [611, 0]
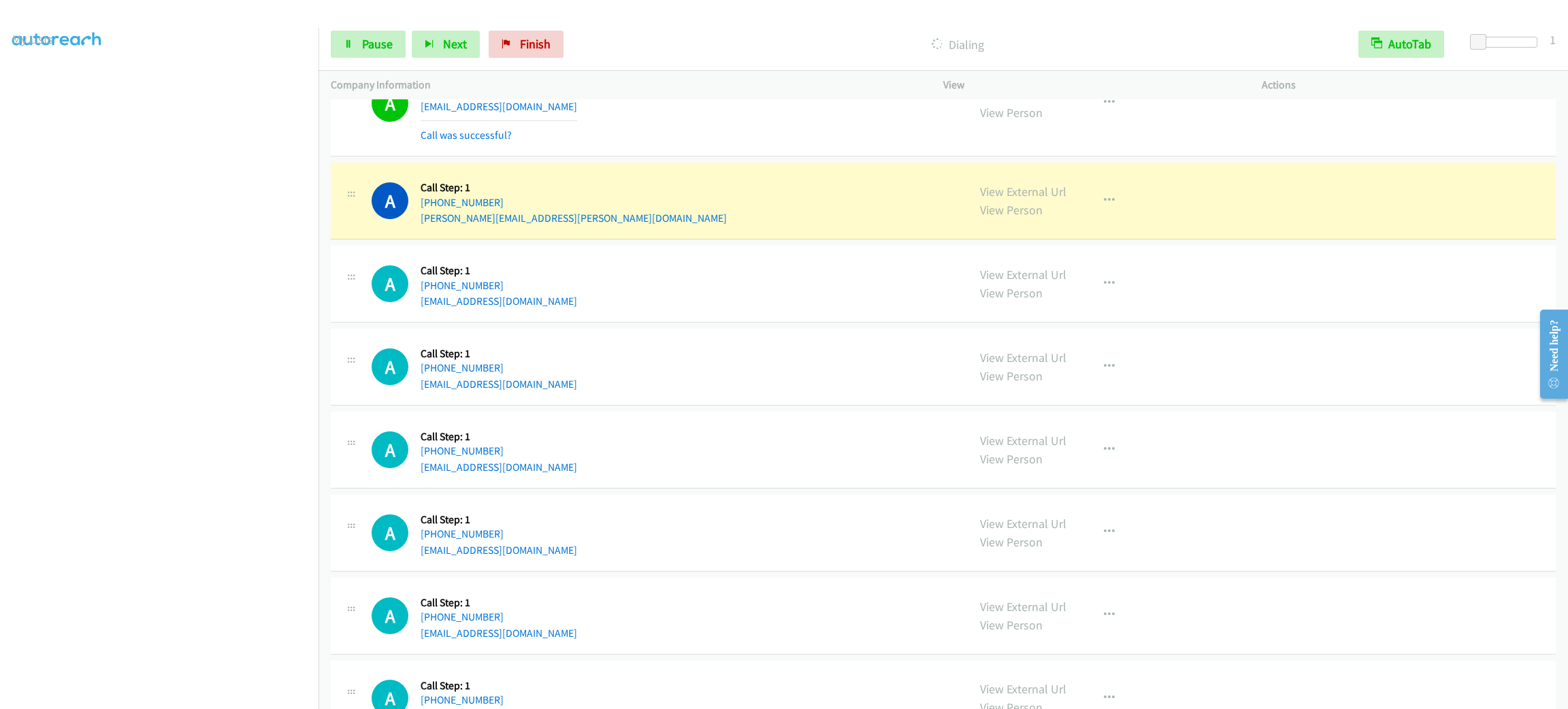
click at [713, 170] on div "A Callback Scheduled Call Step: 1 [GEOGRAPHIC_DATA]/[GEOGRAPHIC_DATA] [PHONE_NU…" at bounding box center [944, 200] width 1225 height 77
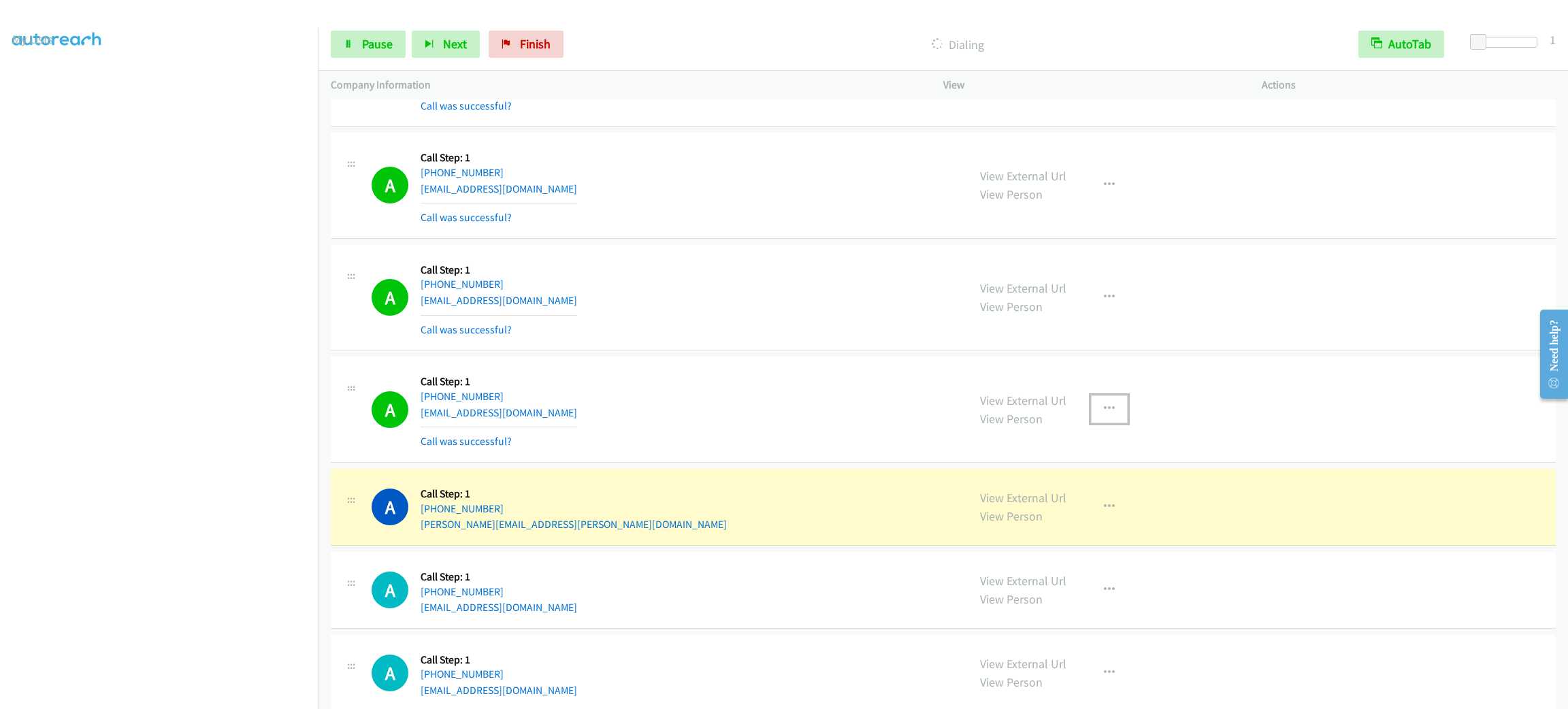
click at [1111, 398] on button "button" at bounding box center [1110, 409] width 37 height 28
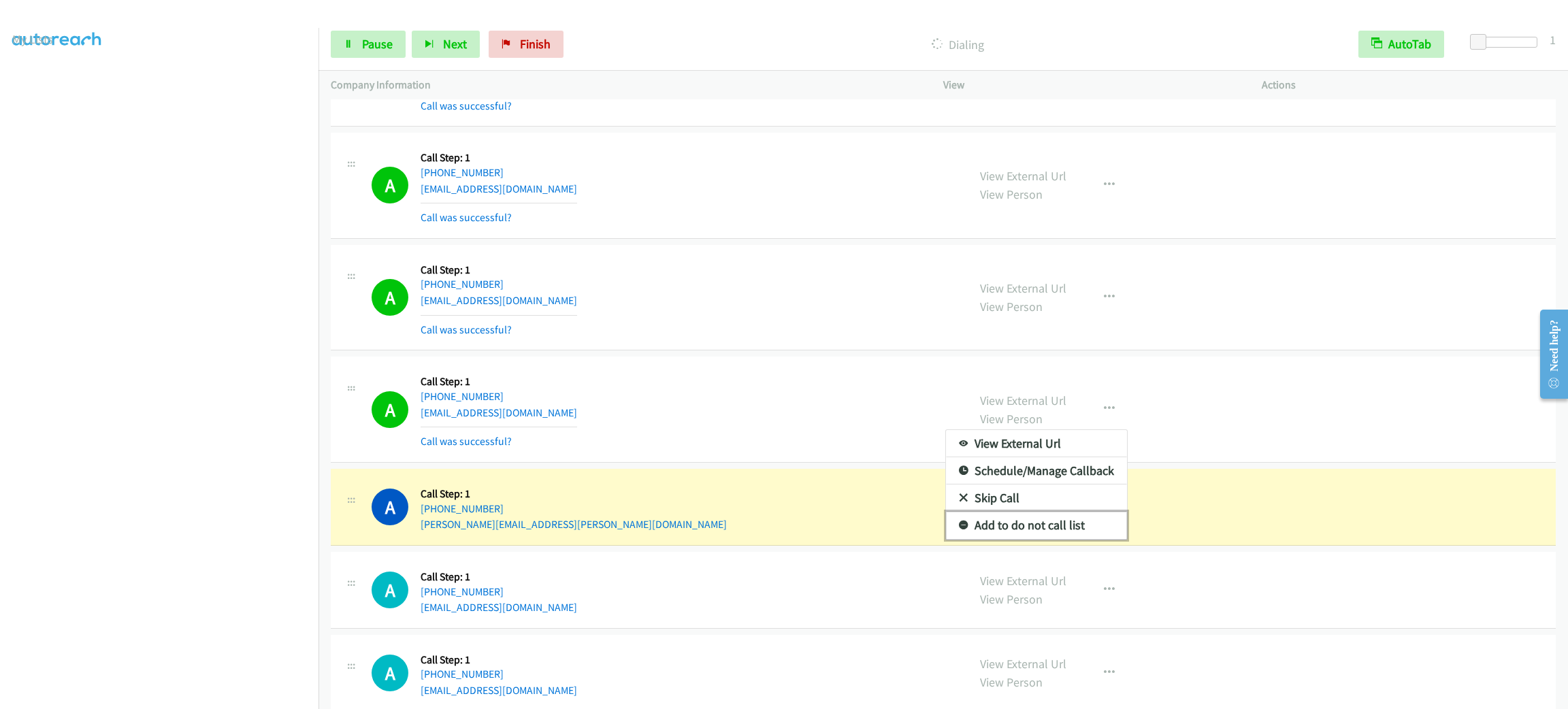
click at [1075, 529] on link "Add to do not call list" at bounding box center [1037, 526] width 181 height 28
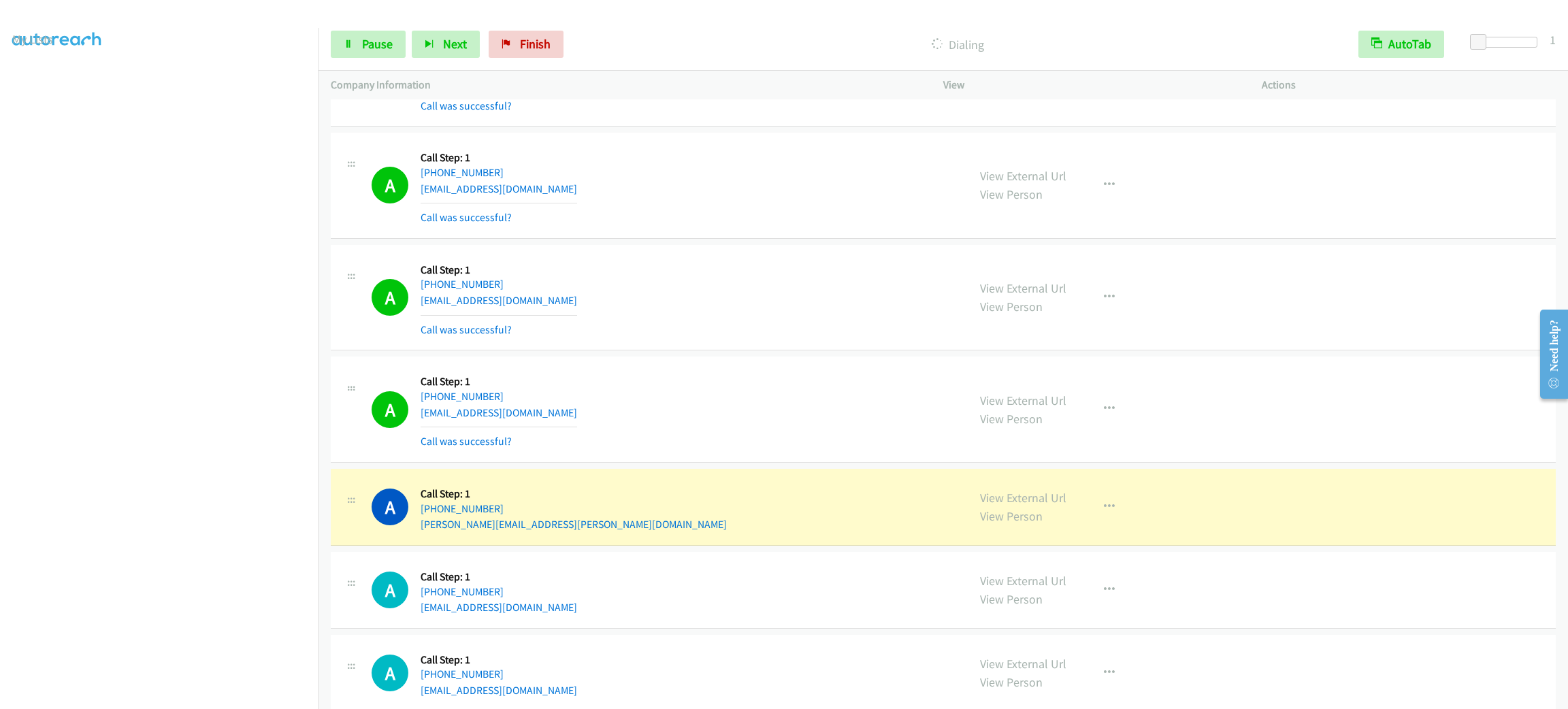
click at [386, 25] on div "Start Calls Pause Next Finish Dialing AutoTab AutoTab 1" at bounding box center [943, 44] width 1250 height 53
click at [381, 44] on span "Pause" at bounding box center [377, 43] width 30 height 16
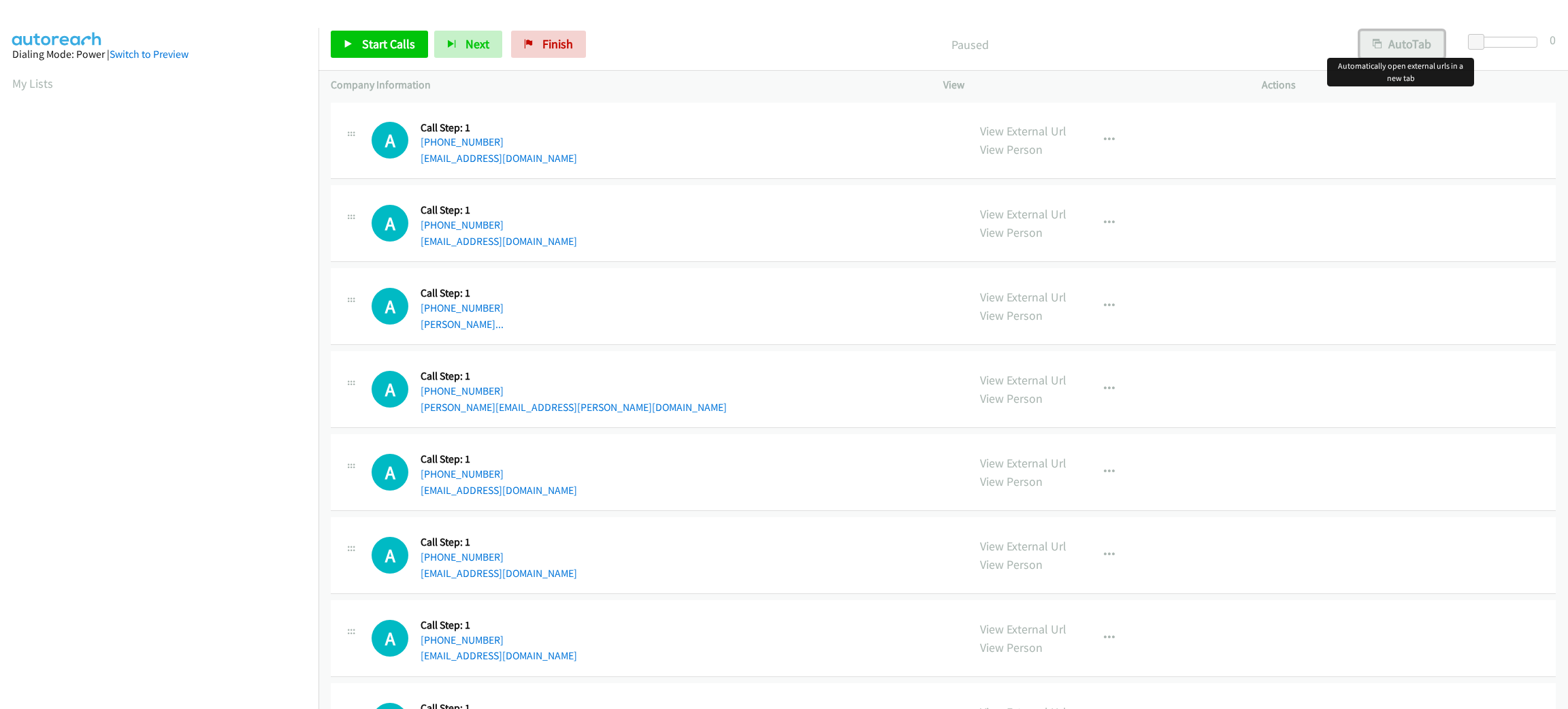
click at [1420, 47] on button "AutoTab" at bounding box center [1403, 44] width 85 height 28
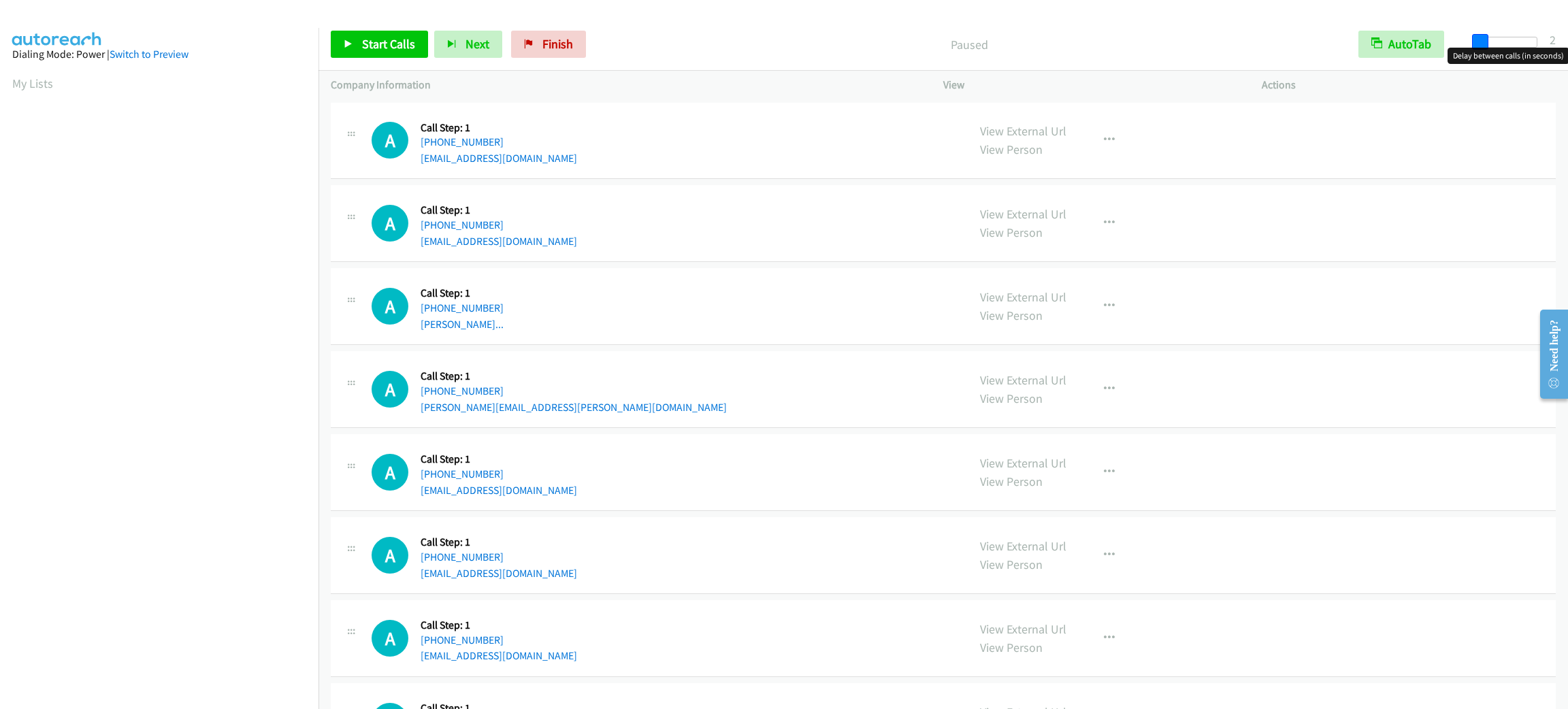
click at [1475, 37] on span at bounding box center [1480, 42] width 17 height 17
click at [1473, 37] on span at bounding box center [1479, 42] width 17 height 17
click at [378, 36] on span "Start Calls" at bounding box center [389, 43] width 53 height 16
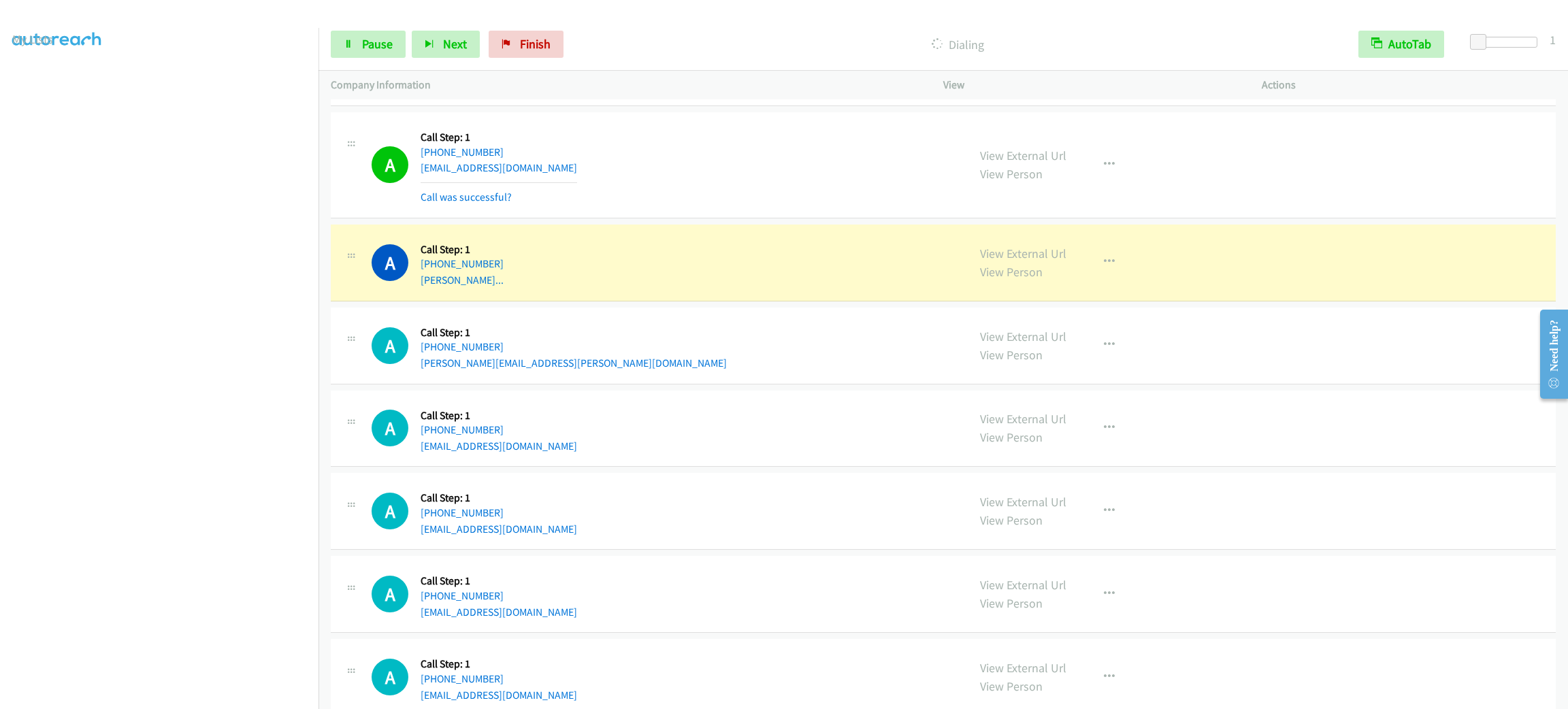
scroll to position [204, 0]
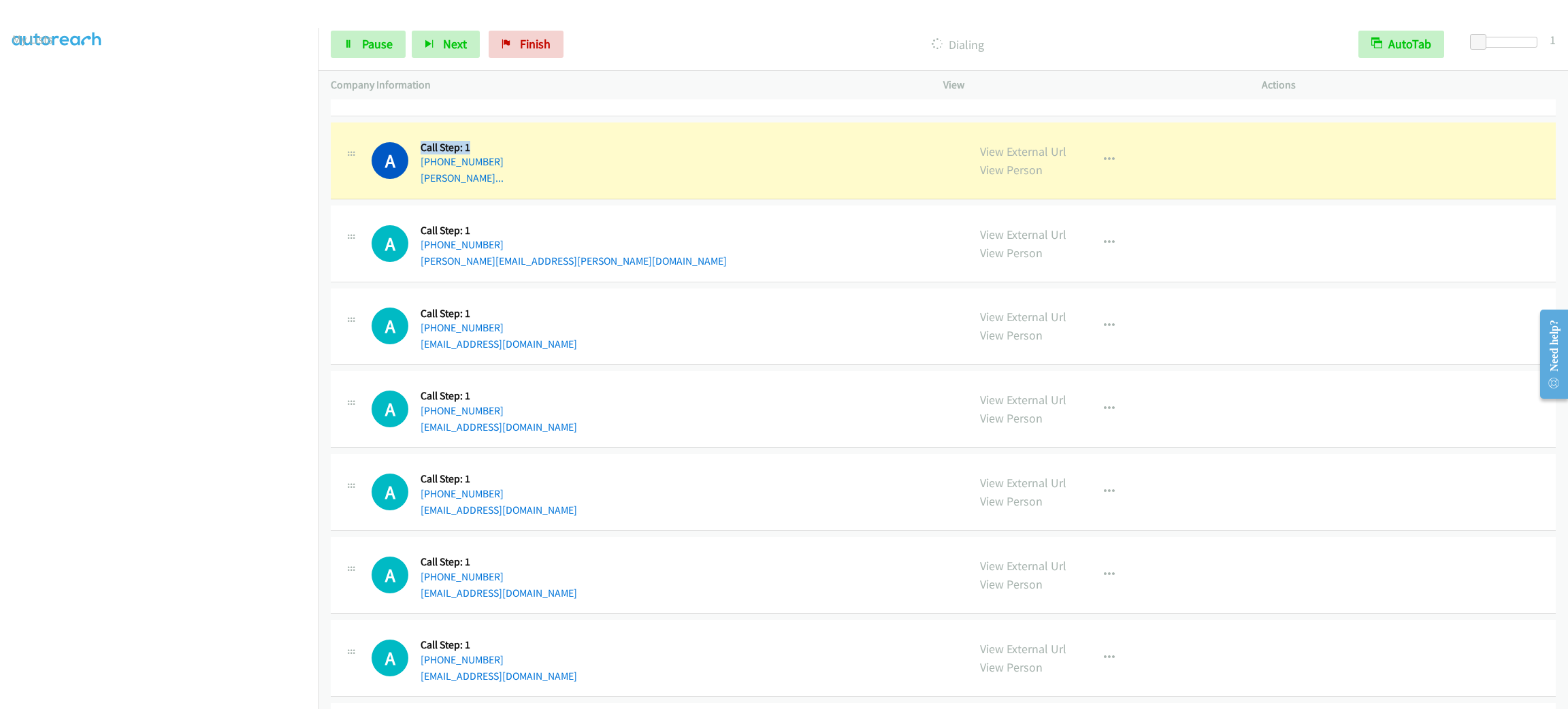
drag, startPoint x: 422, startPoint y: 142, endPoint x: 479, endPoint y: 145, distance: 57.1
click at [479, 145] on h5 "Call Step: 1" at bounding box center [462, 148] width 83 height 14
click at [481, 145] on h5 "Call Step: 1" at bounding box center [462, 148] width 83 height 14
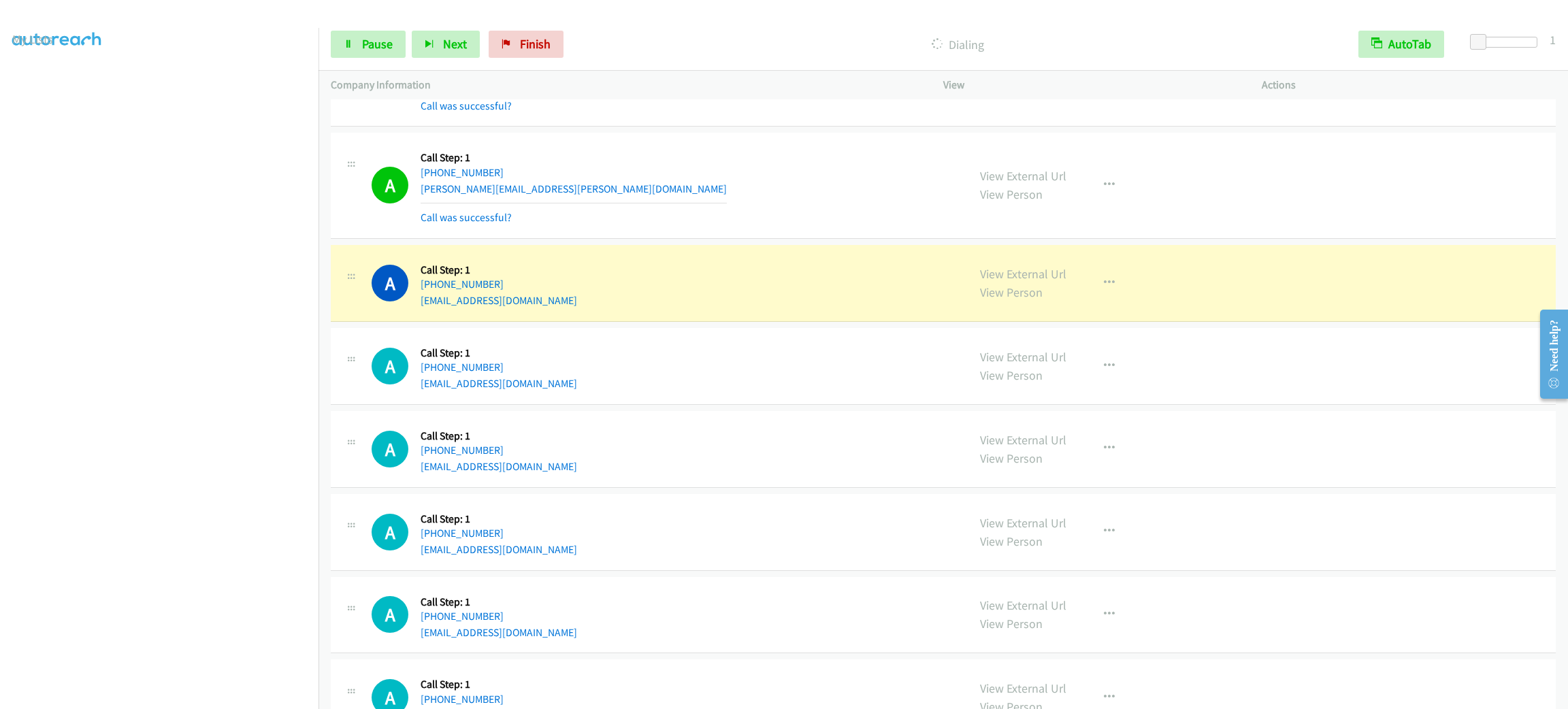
scroll to position [408, 0]
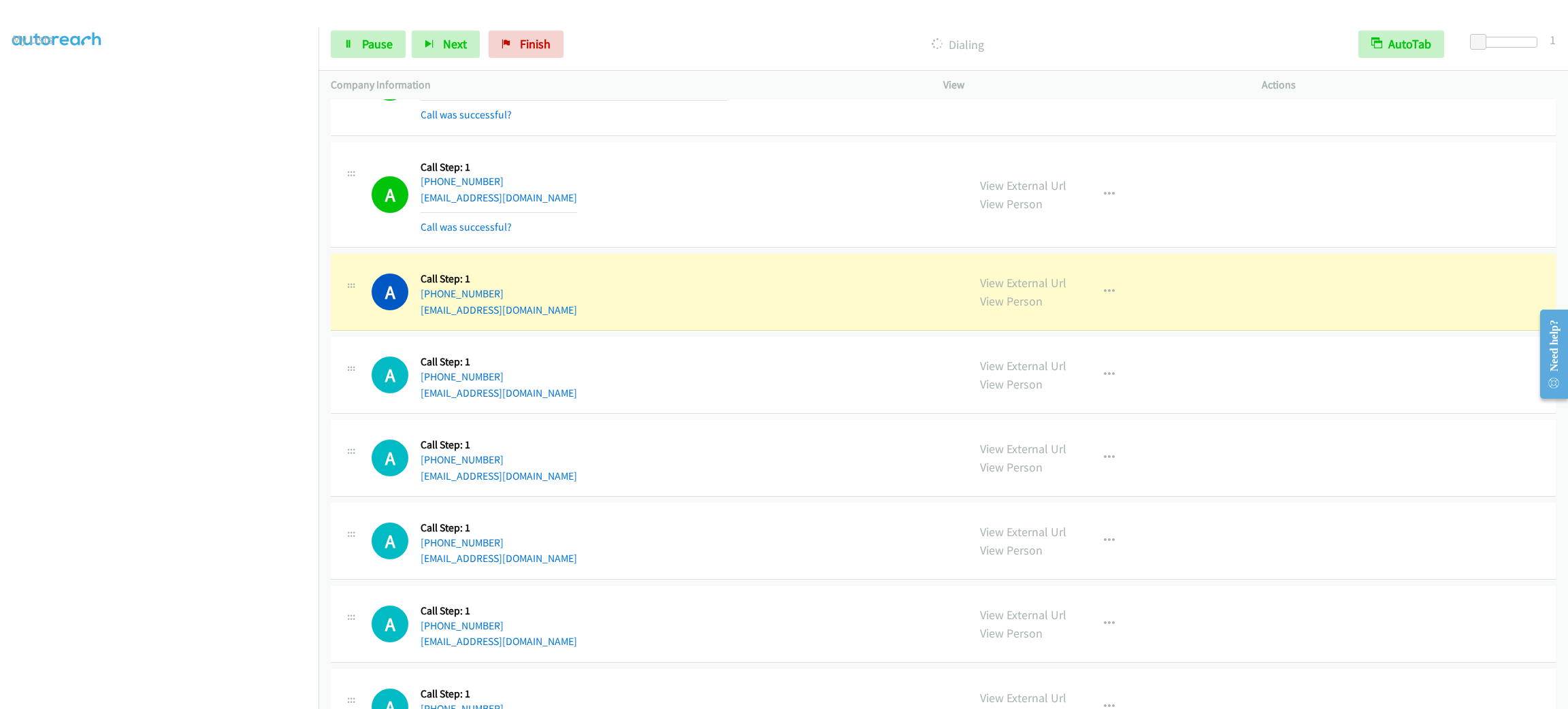
drag, startPoint x: 583, startPoint y: 160, endPoint x: 589, endPoint y: 150, distance: 11.7
click at [589, 150] on div "A Callback Scheduled Call Step: 1 America/Denver +1 970-443-6105 jwgautosales@g…" at bounding box center [944, 195] width 1225 height 106
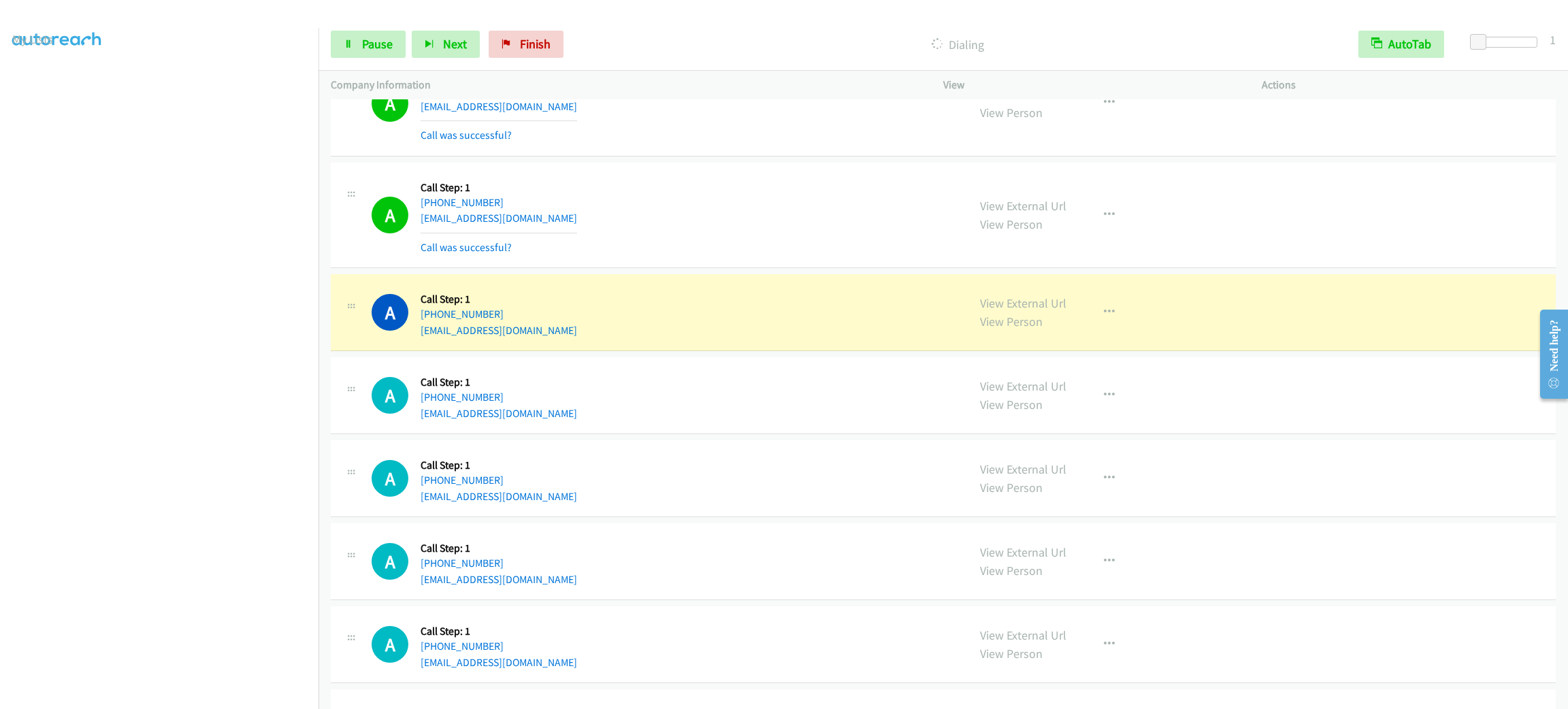
scroll to position [715, 0]
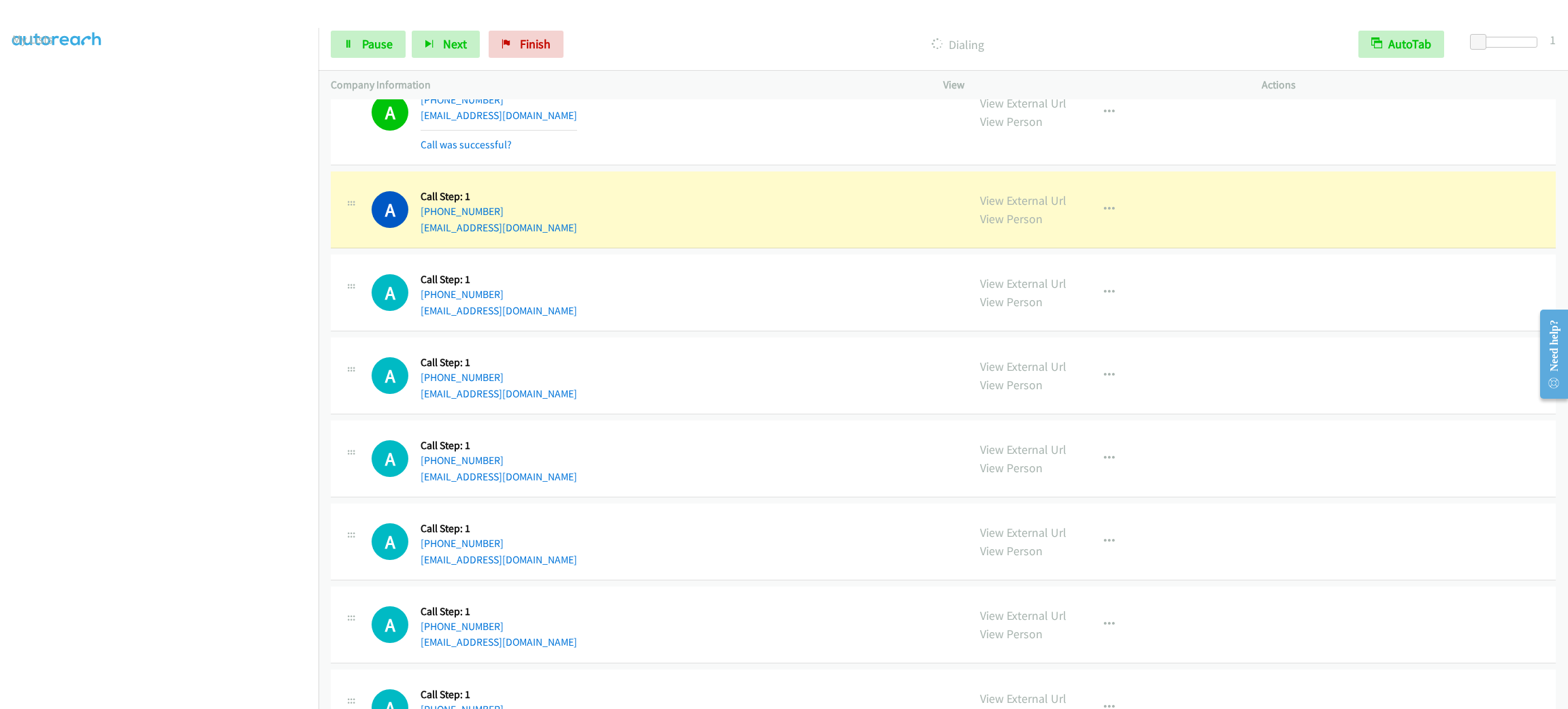
click at [899, 278] on div "A Callback Scheduled Call Step: 1 America/Los_Angeles +1 510-386-2535 pradeep24…" at bounding box center [663, 292] width 584 height 52
click at [1125, 222] on div "View External Url View Person View External Url Email Schedule/Manage Callback …" at bounding box center [1133, 209] width 331 height 52
click at [1110, 216] on button "button" at bounding box center [1110, 210] width 37 height 28
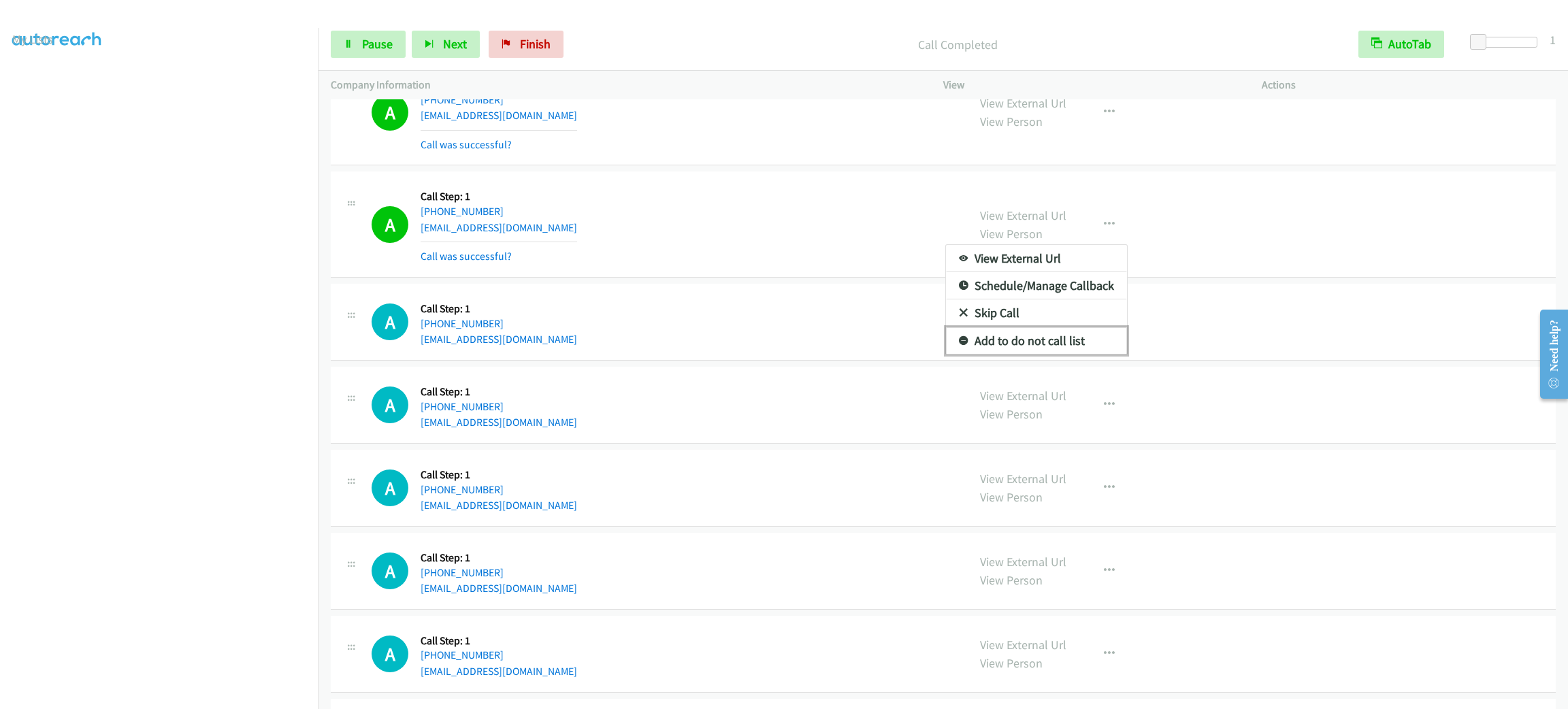
click at [1016, 338] on link "Add to do not call list" at bounding box center [1037, 341] width 181 height 28
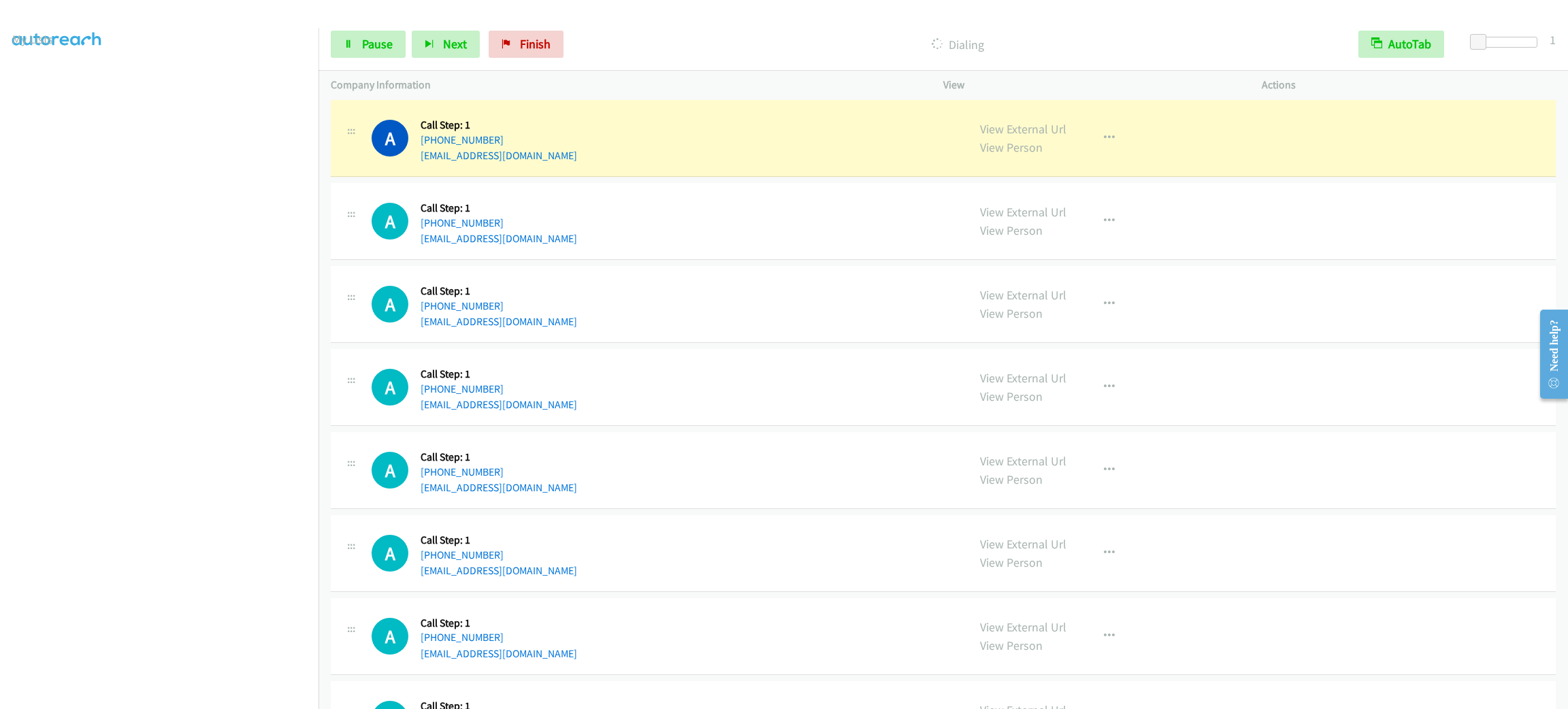
scroll to position [1224, 0]
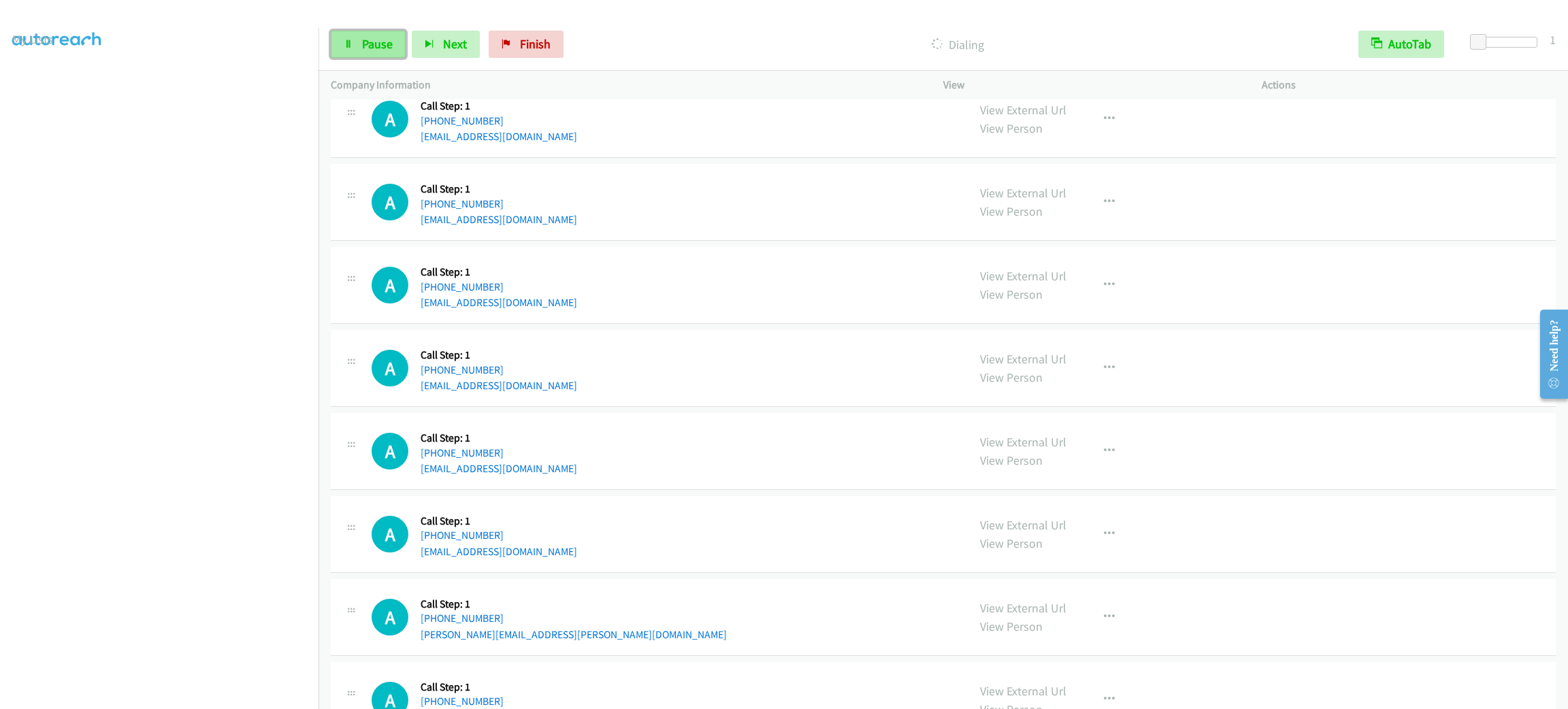
click at [388, 34] on link "Pause" at bounding box center [368, 44] width 75 height 28
click at [631, 317] on div "A Callback Scheduled Call Step: 1 America/New_York +1 616-402-0614 angelinanitt…" at bounding box center [944, 286] width 1225 height 77
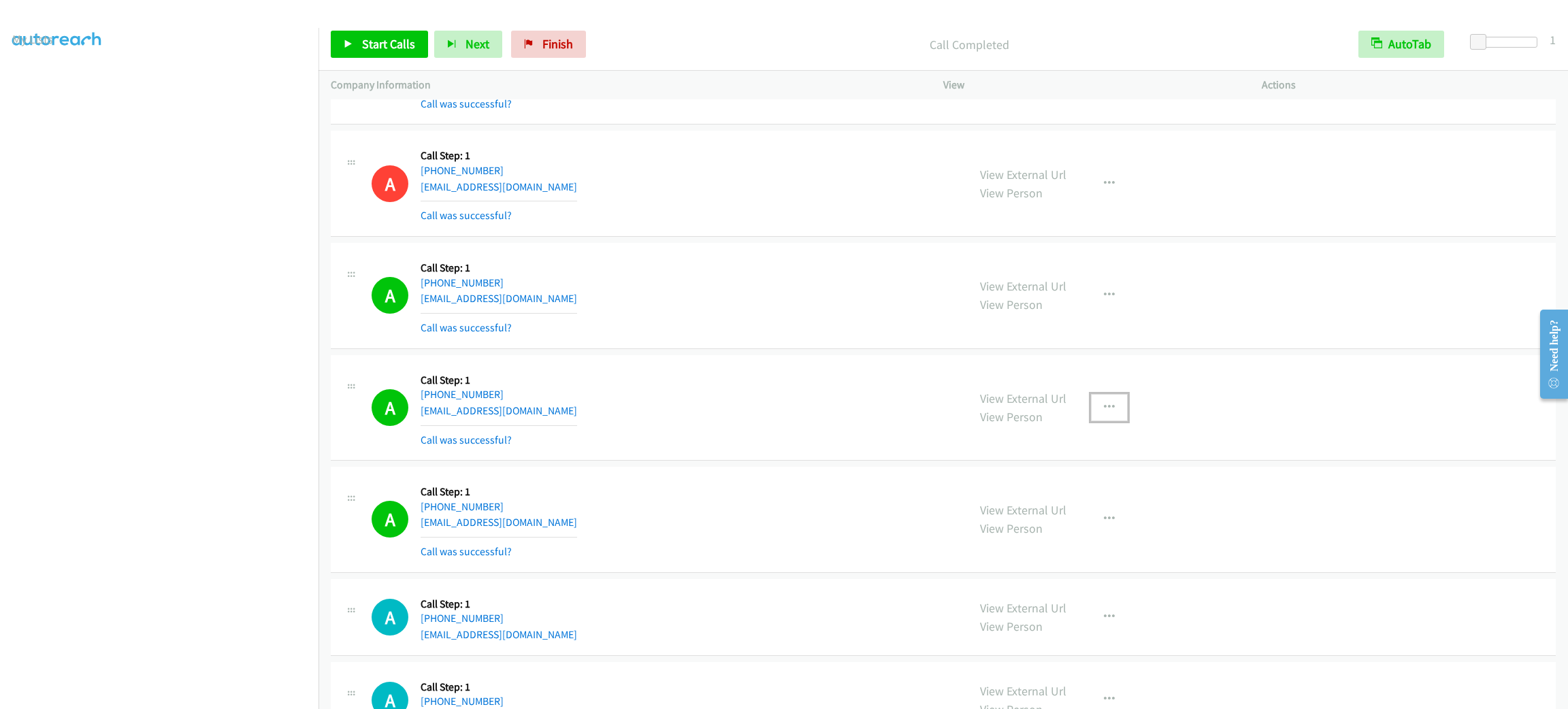
click at [1098, 420] on button "button" at bounding box center [1110, 408] width 37 height 28
click at [1084, 538] on link "Add to do not call list" at bounding box center [1037, 524] width 181 height 28
click at [786, 202] on div "A Callback Scheduled Call Step: 1 America/Phoenix +1 480-772-7620 joshuagonzale…" at bounding box center [663, 183] width 584 height 81
click at [349, 52] on link "Start Calls" at bounding box center [380, 44] width 98 height 28
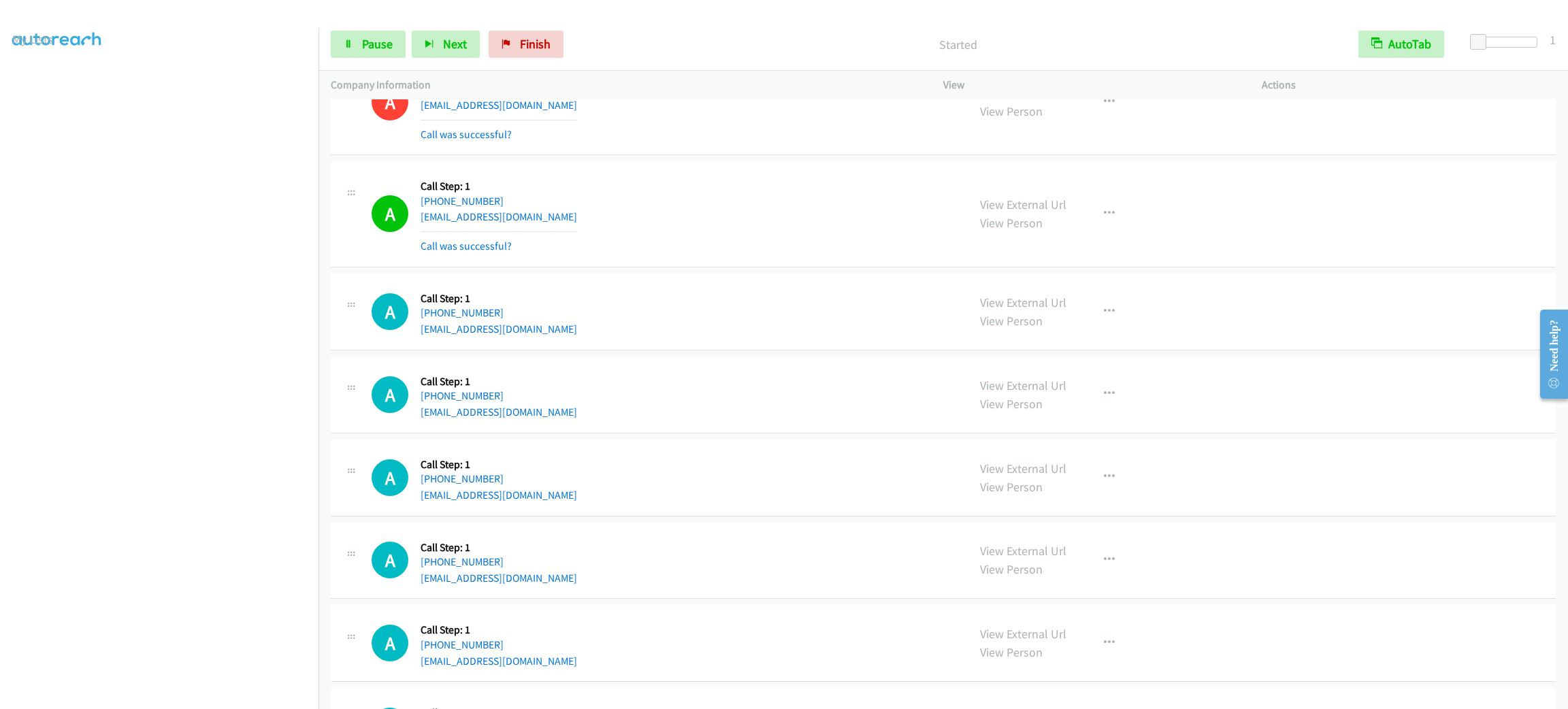
scroll to position [1163, 0]
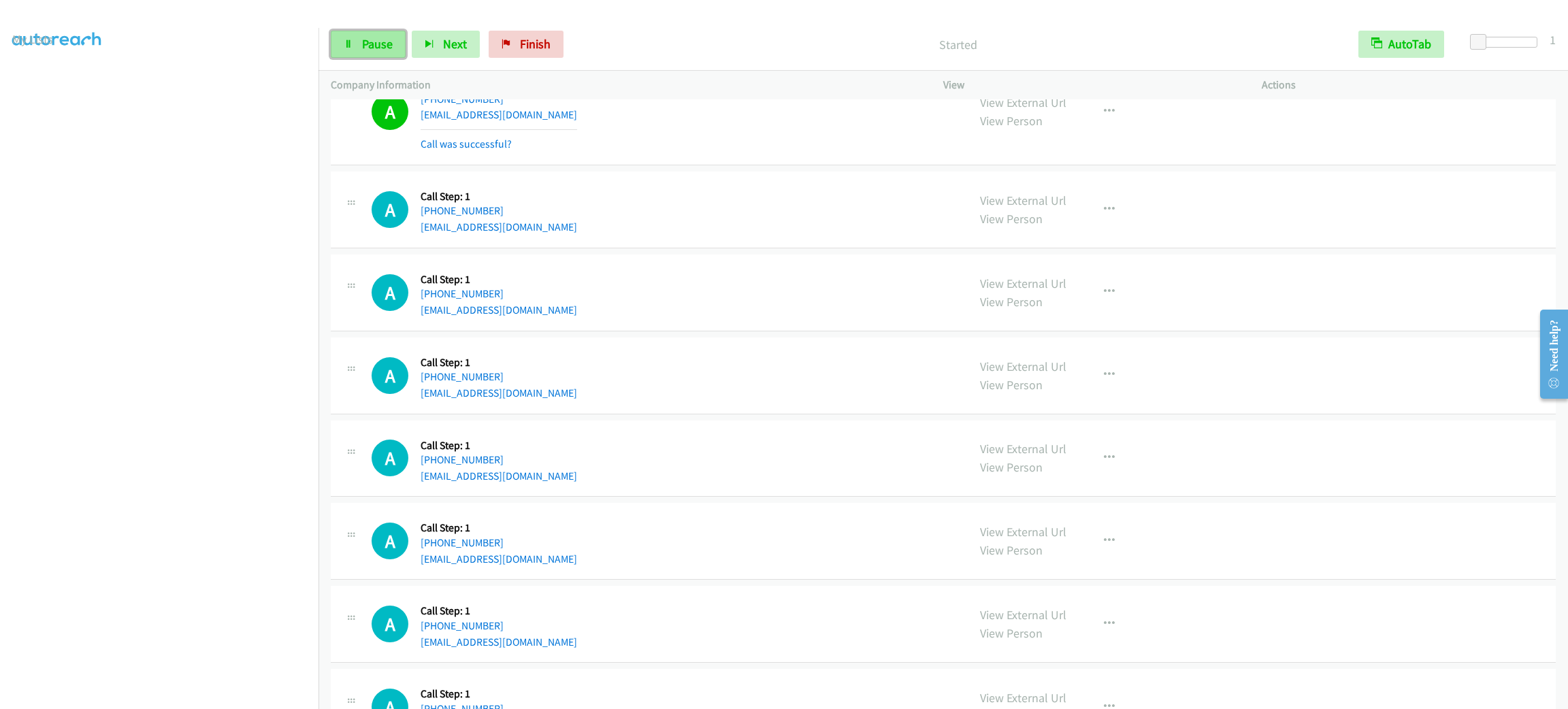
click at [381, 39] on span "Pause" at bounding box center [377, 43] width 30 height 16
click at [381, 39] on span "Start Calls" at bounding box center [389, 43] width 53 height 16
click at [383, 36] on span "Pause" at bounding box center [377, 43] width 30 height 16
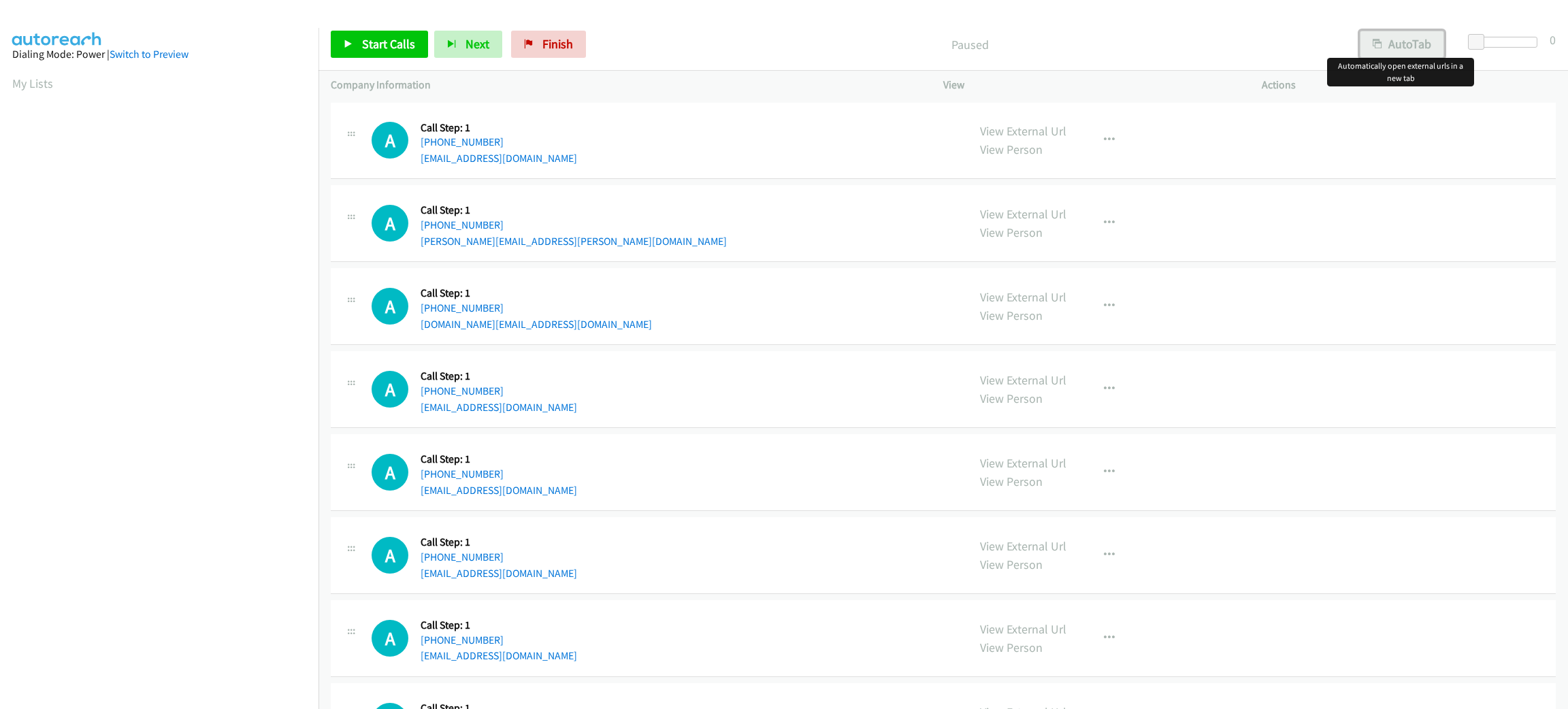
click at [1435, 38] on button "AutoTab" at bounding box center [1403, 44] width 85 height 28
click at [1478, 41] on span at bounding box center [1479, 42] width 17 height 17
click at [350, 41] on icon at bounding box center [349, 45] width 9 height 9
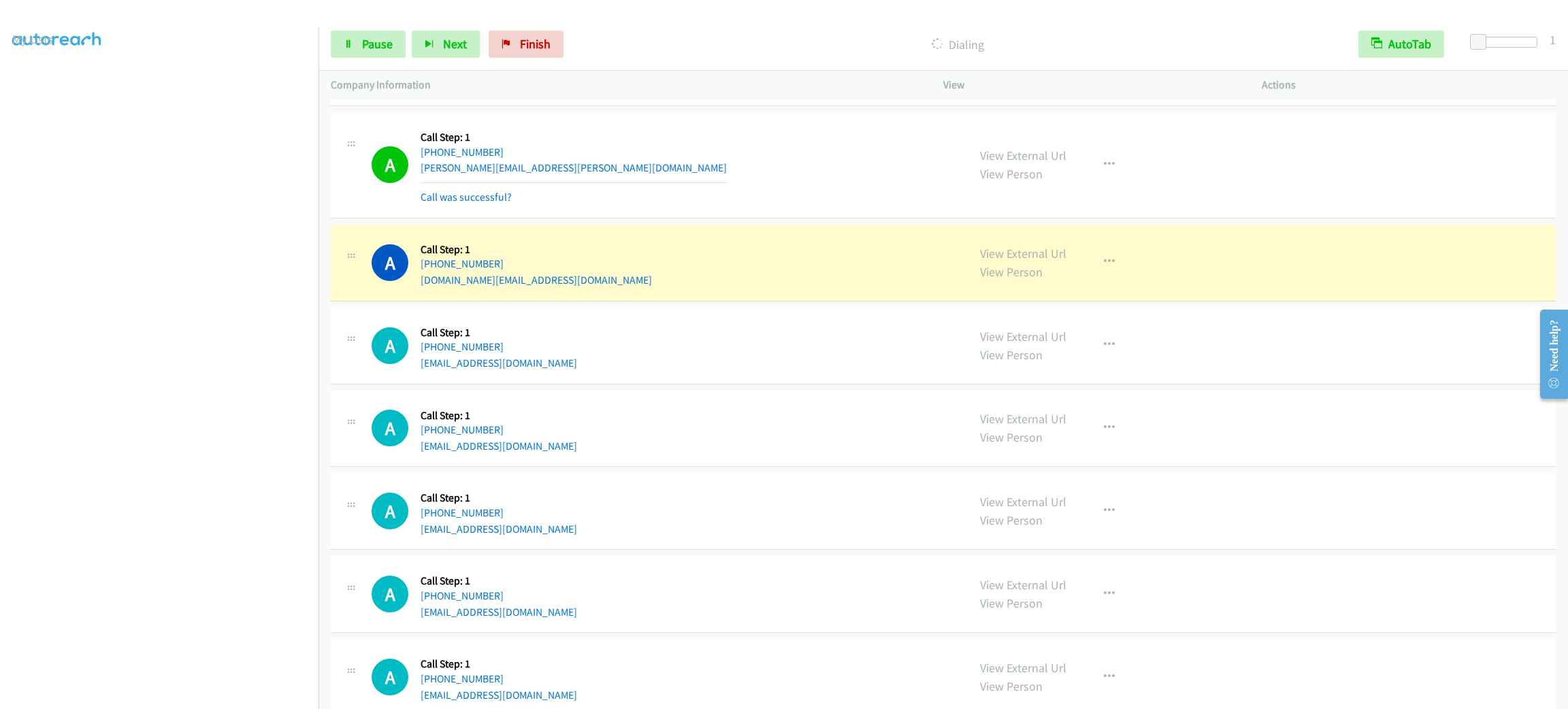
scroll to position [204, 0]
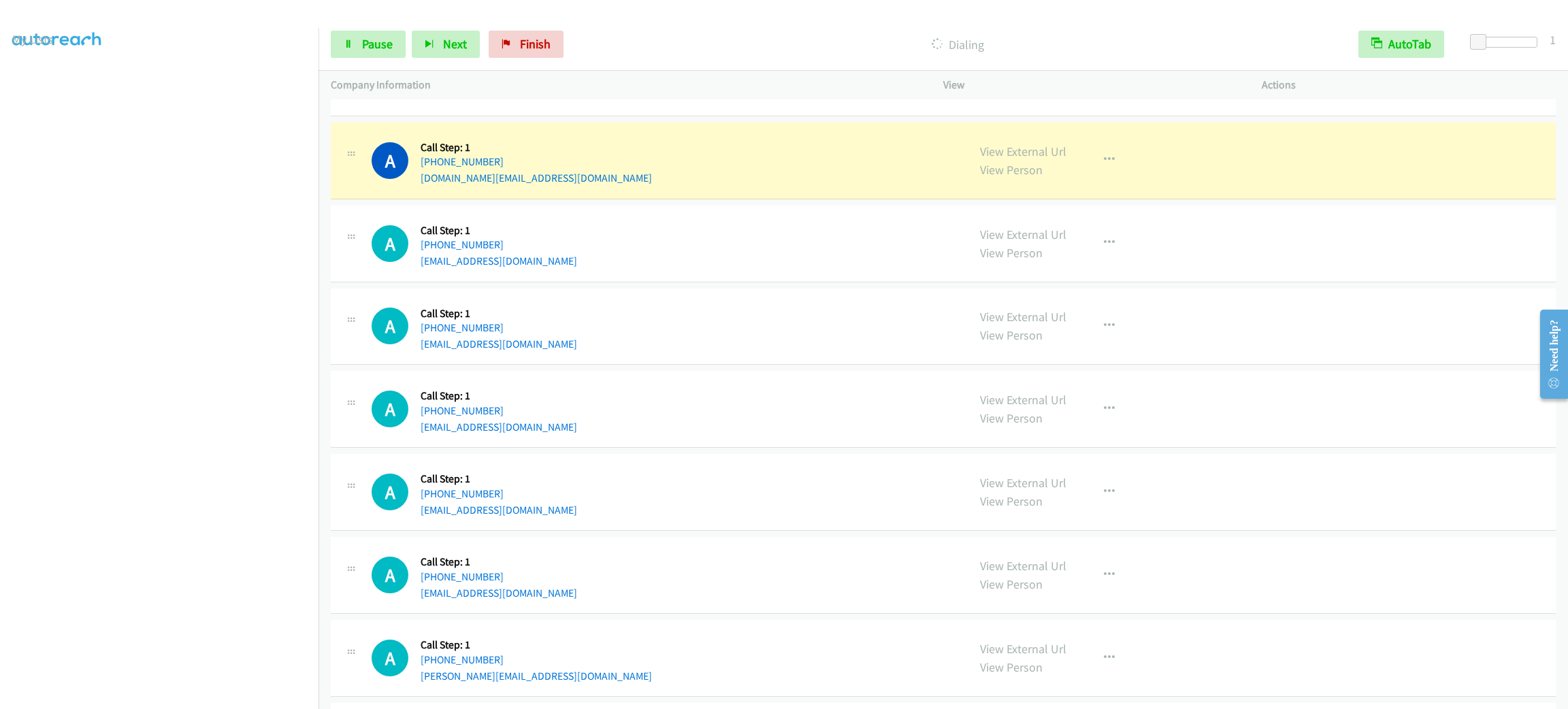
click at [744, 332] on div "A Callback Scheduled Call Step: 1 America/New_York [PHONE_NUMBER] [EMAIL_ADDRES…" at bounding box center [663, 326] width 584 height 52
click at [702, 222] on div "A Callback Scheduled Call Step: 1 America/New_York +1 732-870-7333 bobkrjk@gmai…" at bounding box center [663, 243] width 584 height 52
click at [697, 224] on div "A Callback Scheduled Call Step: 1 America/New_York +1 732-870-7333 bobkrjk@gmai…" at bounding box center [663, 243] width 584 height 52
click at [711, 242] on div "A Callback Scheduled Call Step: 1 America/New_York +1 732-870-7333 bobkrjk@gmai…" at bounding box center [663, 243] width 584 height 52
click at [1113, 155] on button "button" at bounding box center [1110, 160] width 37 height 28
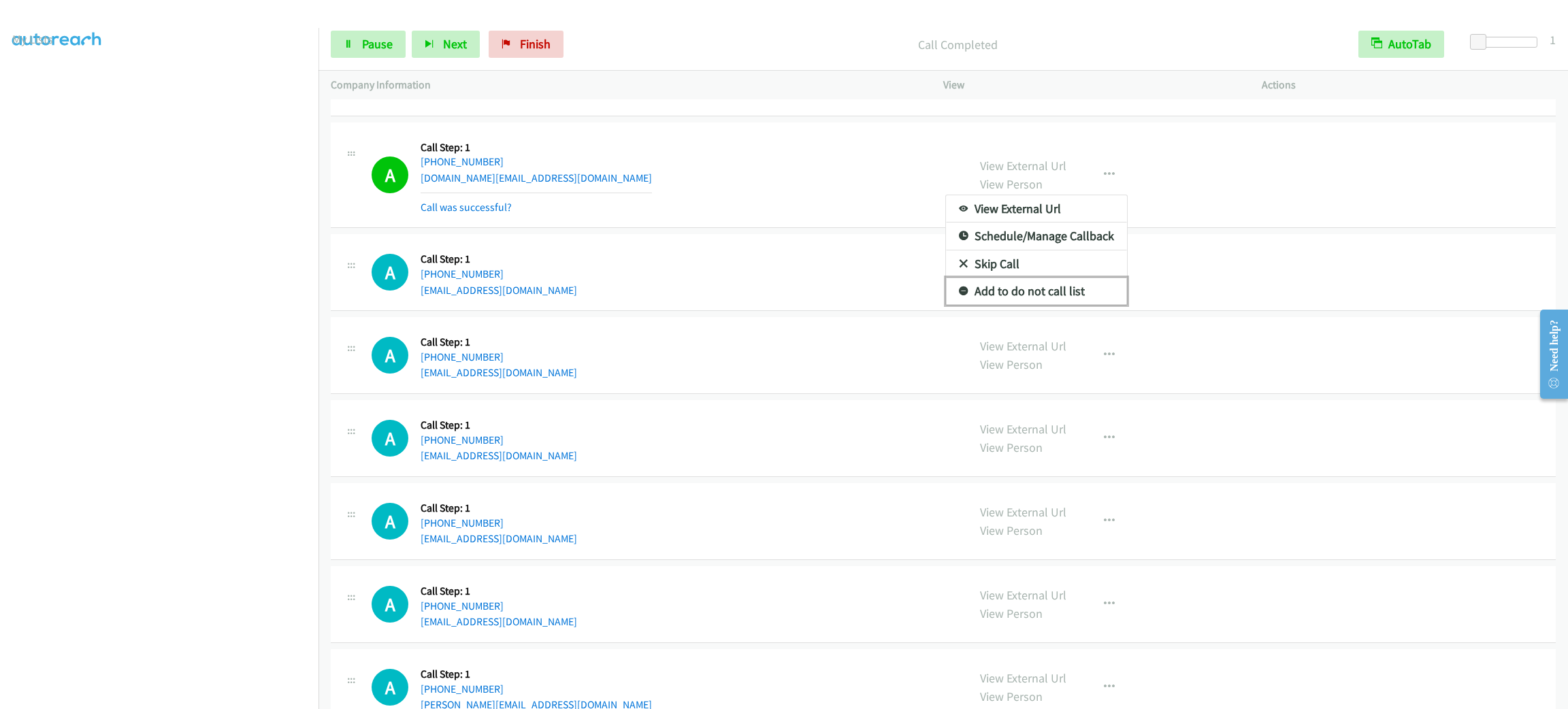
click at [1077, 290] on link "Add to do not call list" at bounding box center [1037, 291] width 181 height 28
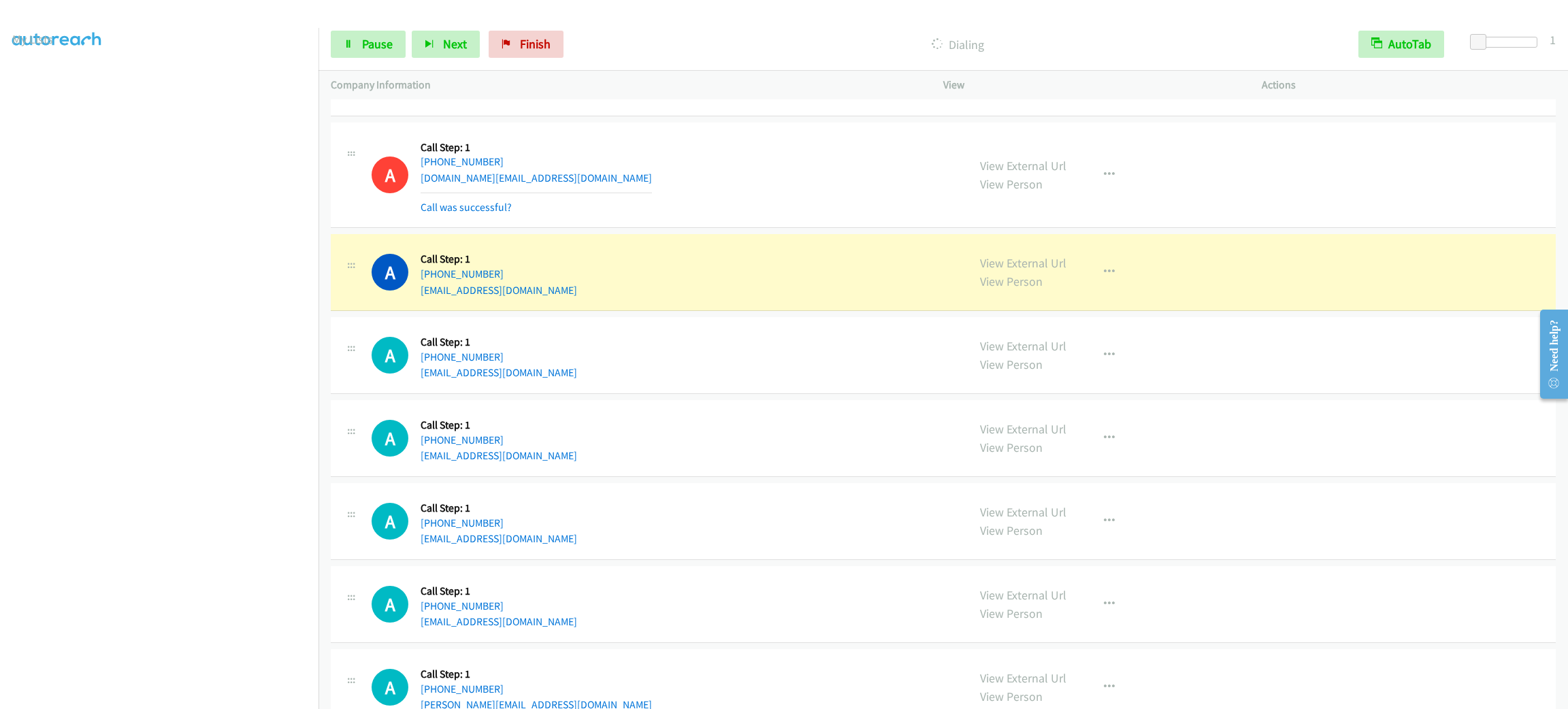
scroll to position [305, 0]
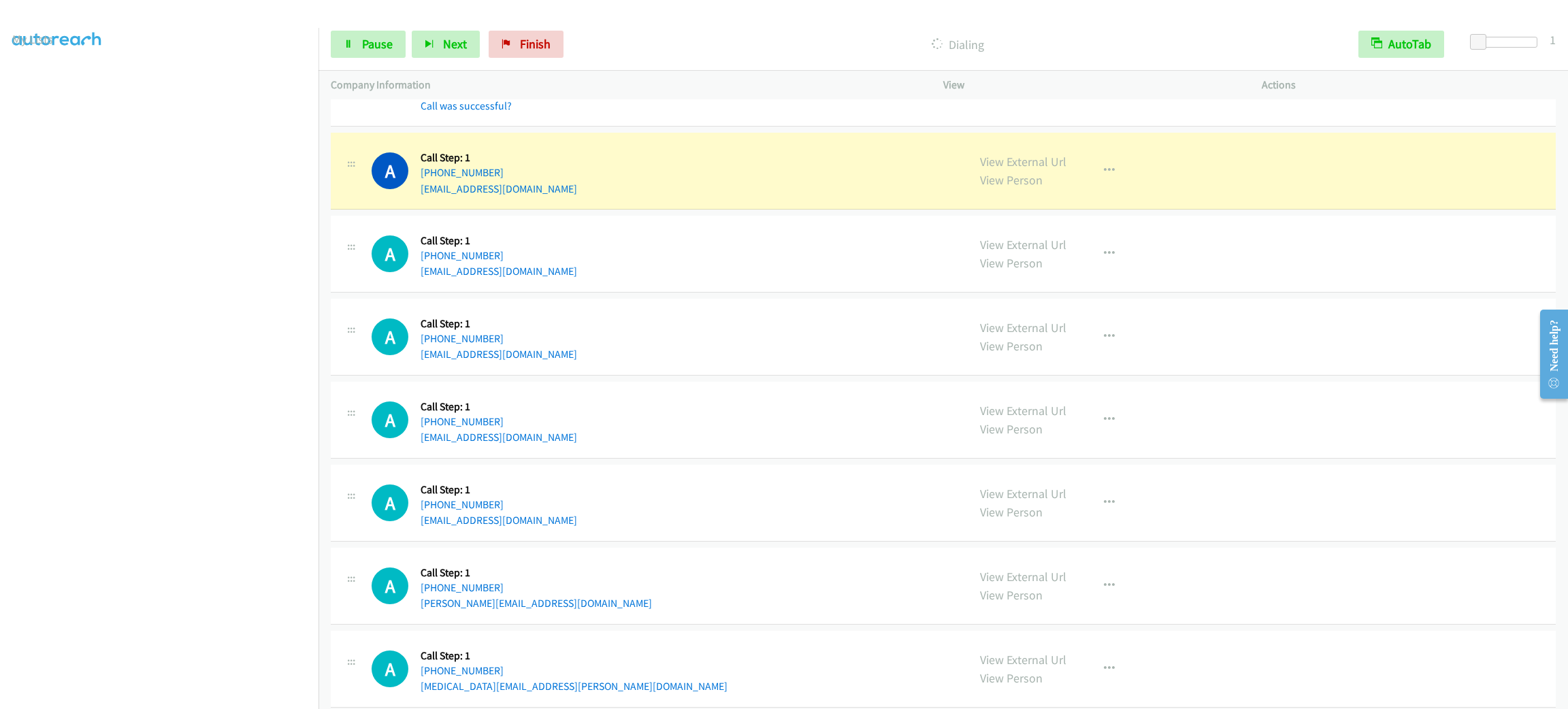
click at [544, 183] on div "A Callback Scheduled Call Step: 1 America/New_York +1 732-870-7333 bobkrjk@gmai…" at bounding box center [663, 171] width 584 height 52
click at [544, 185] on div "A Callback Scheduled Call Step: 1 America/New_York +1 732-870-7333 bobkrjk@gmai…" at bounding box center [663, 171] width 584 height 52
copy div "bobkrjk@gmail.com"
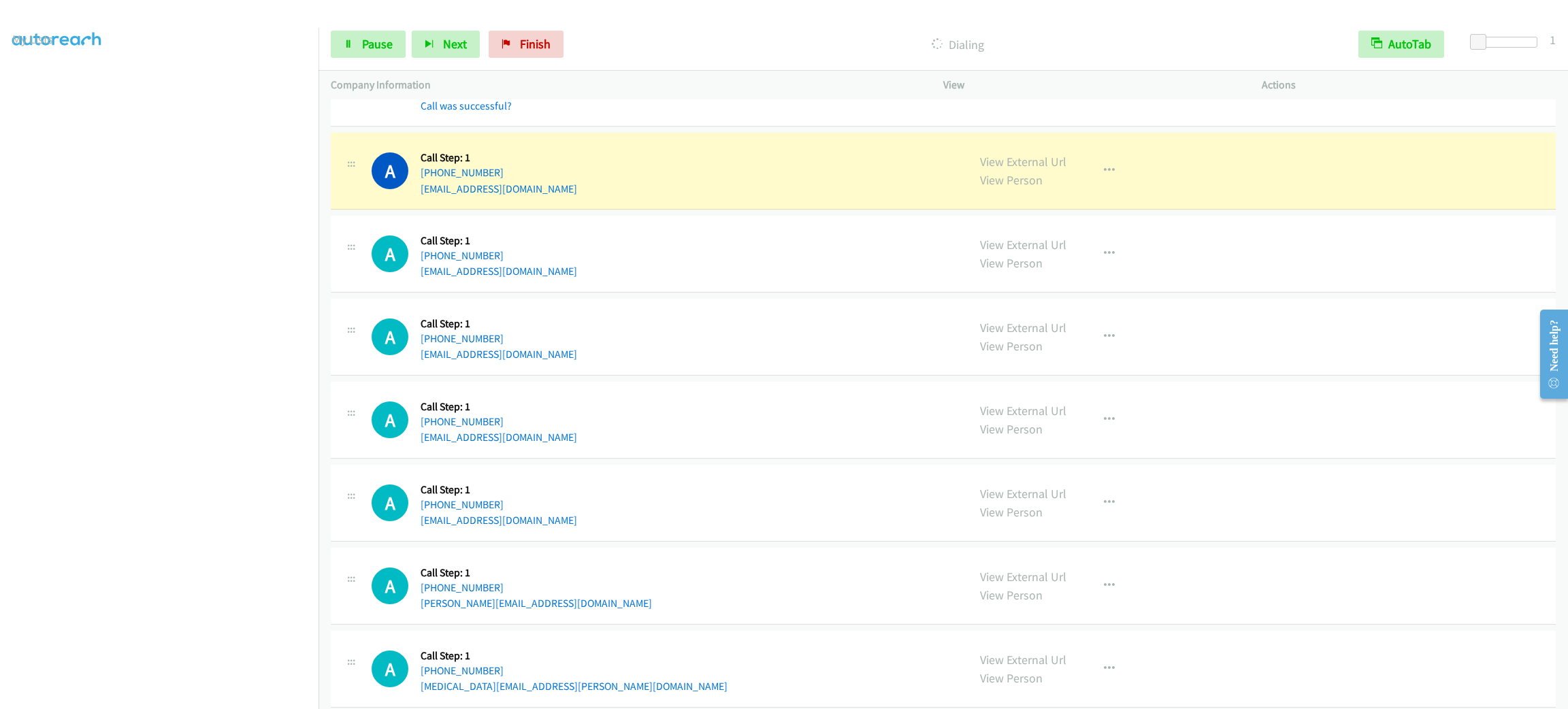
click at [1204, 198] on div "A Callback Scheduled Call Step: 1 America/New_York +1 732-870-7333 bobkrjk@gmai…" at bounding box center [944, 171] width 1225 height 77
click at [1116, 166] on button "button" at bounding box center [1110, 171] width 37 height 28
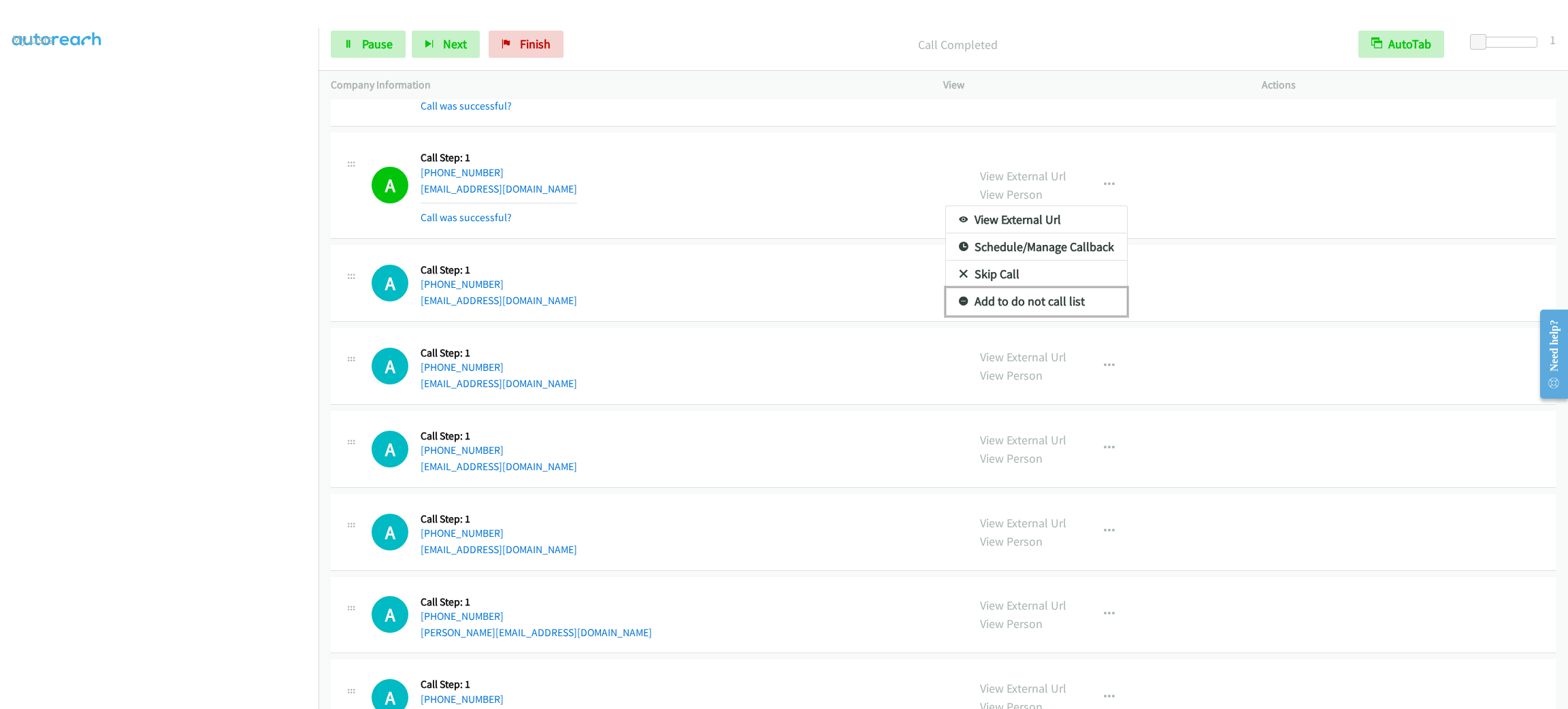
drag, startPoint x: 1087, startPoint y: 306, endPoint x: 1071, endPoint y: 301, distance: 16.8
click at [1087, 306] on link "Add to do not call list" at bounding box center [1037, 301] width 181 height 28
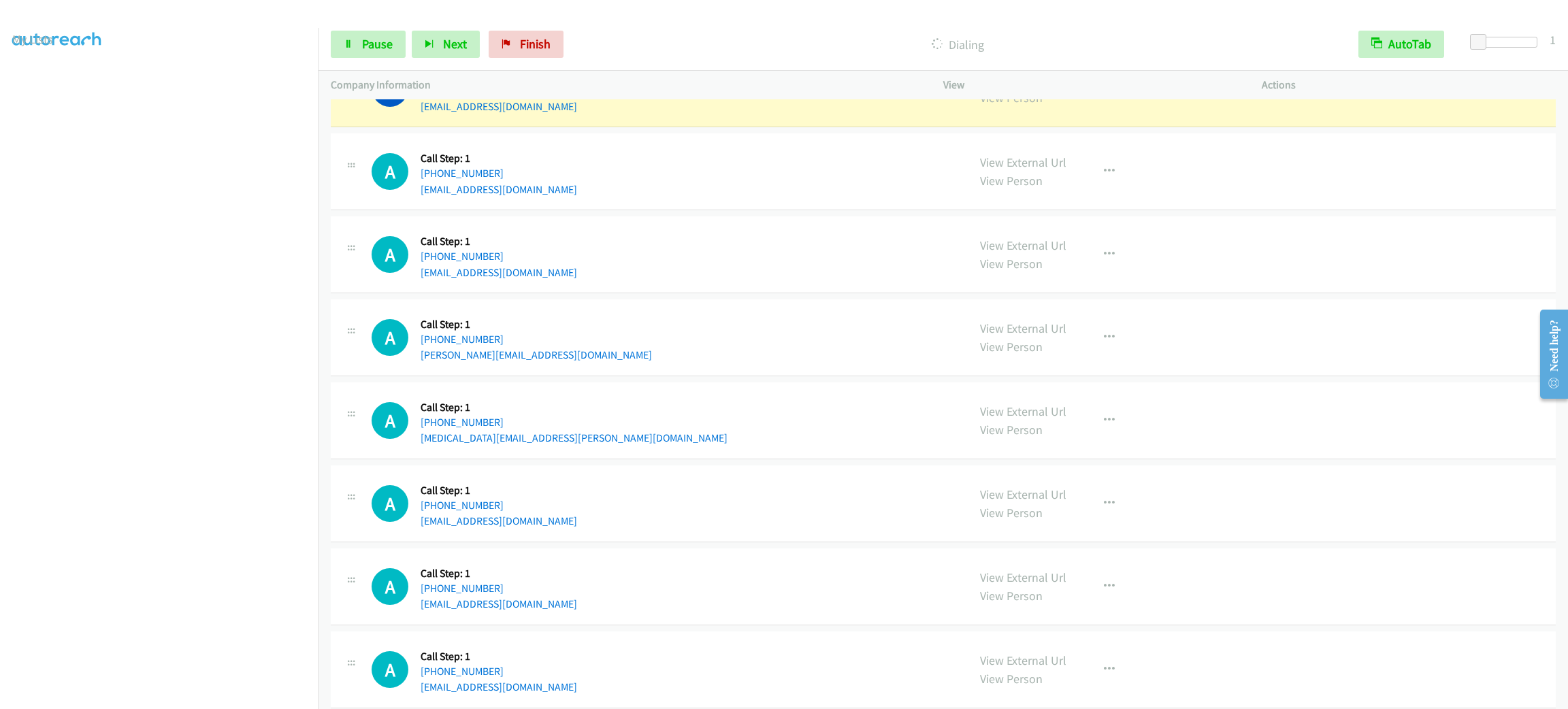
scroll to position [510, 0]
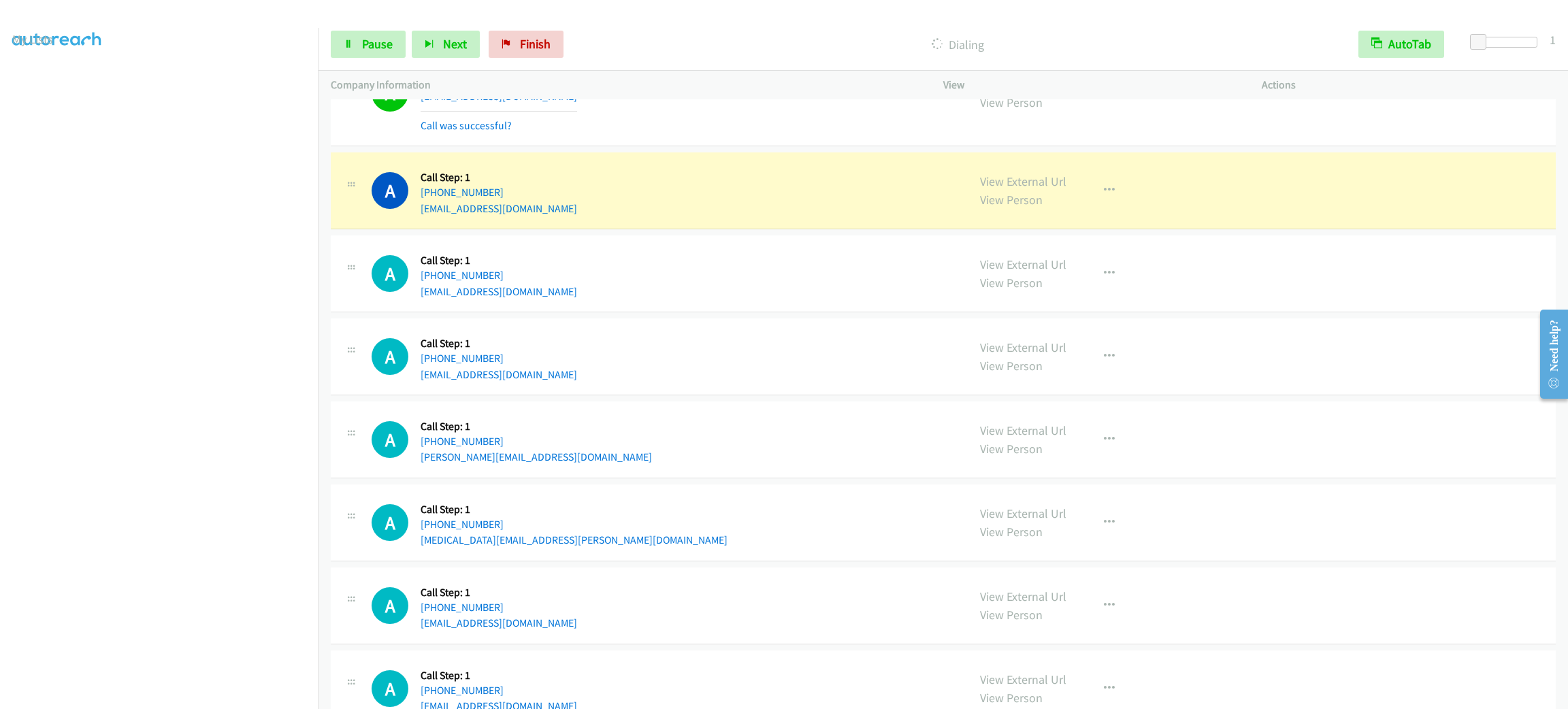
click at [757, 206] on div "A Callback Scheduled Call Step: 1 America/Chicago +1 423-316-0665 jonmwoodward@…" at bounding box center [663, 191] width 584 height 52
click at [1096, 183] on div "View External Url View Person View External Url Email Schedule/Manage Callback …" at bounding box center [1133, 191] width 331 height 52
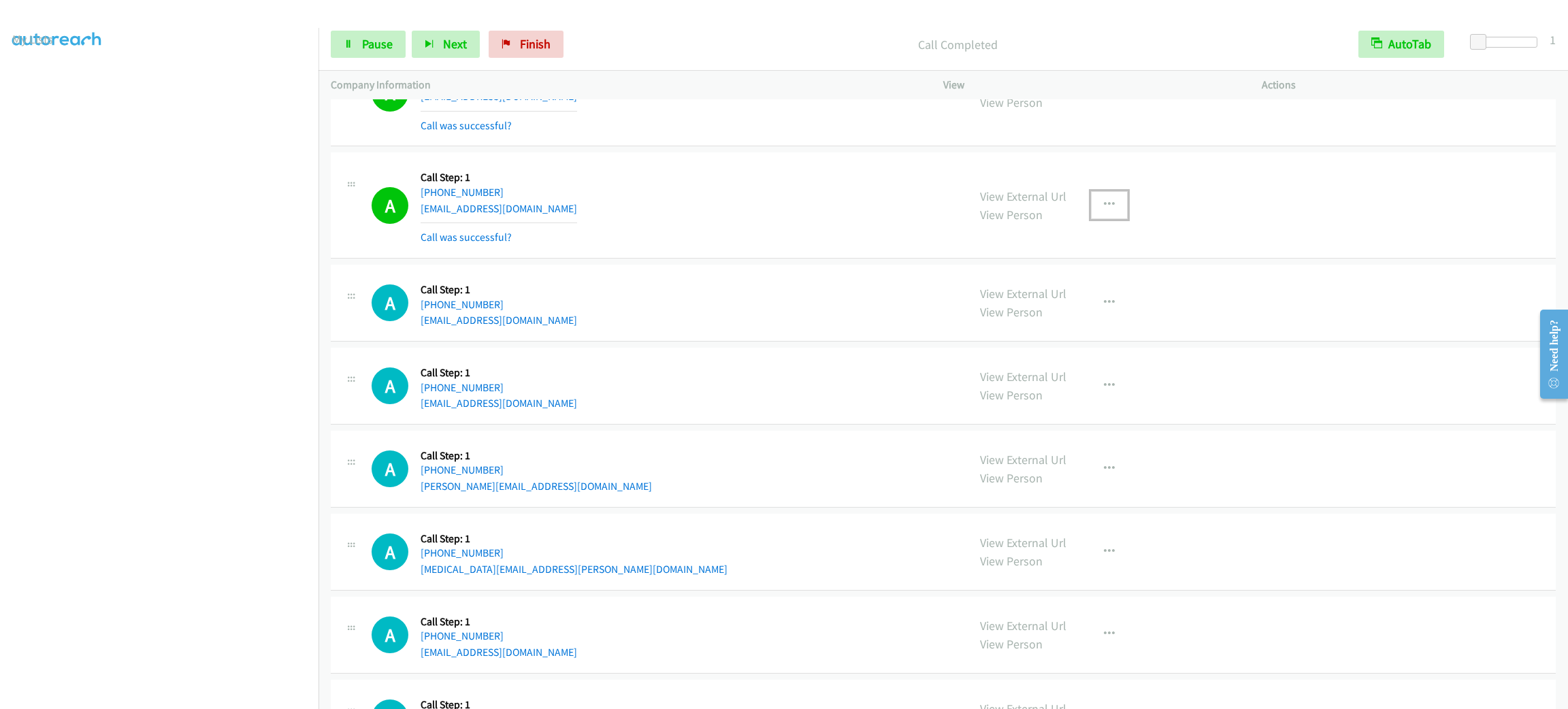
click at [1100, 211] on button "button" at bounding box center [1110, 205] width 37 height 28
click at [1077, 313] on link "Add to do not call list" at bounding box center [1037, 322] width 181 height 28
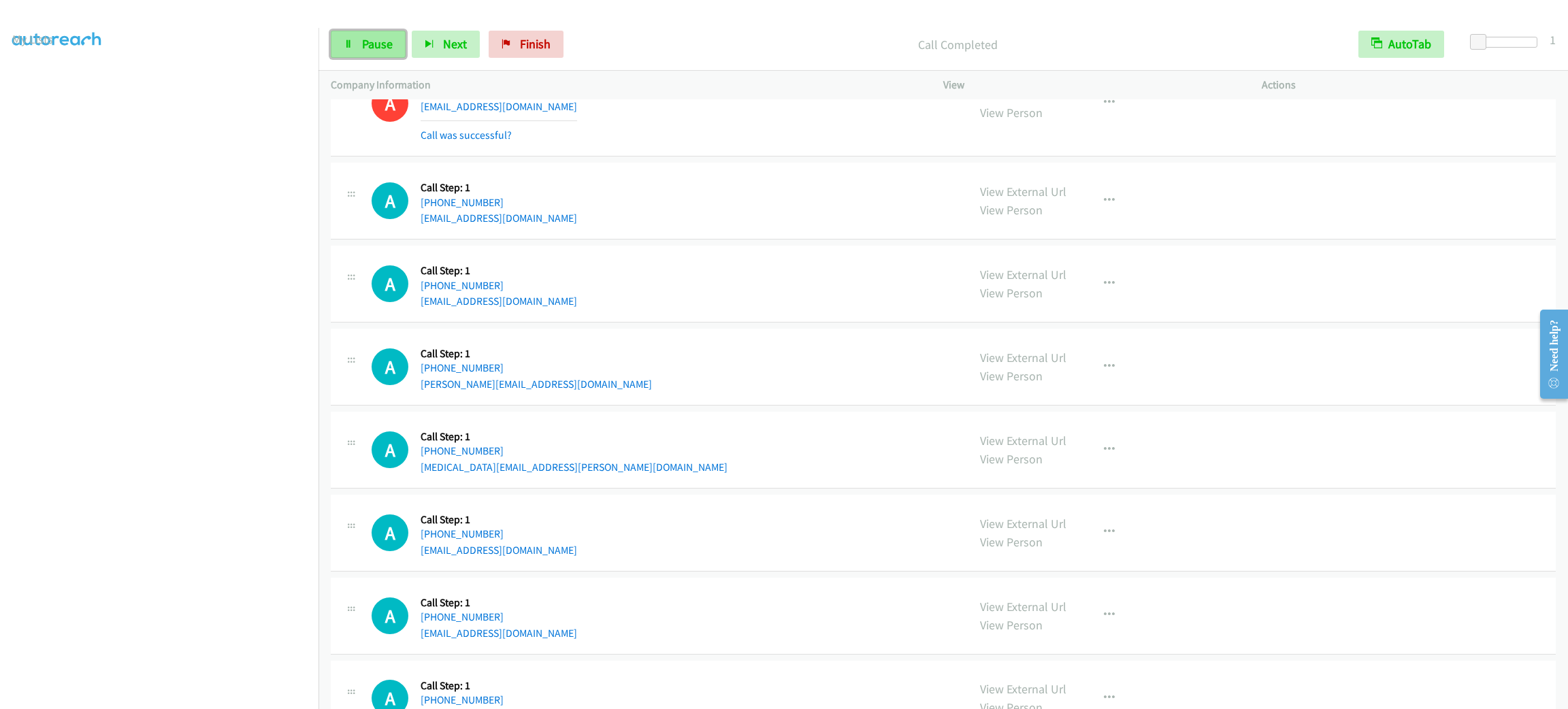
click at [381, 48] on span "Pause" at bounding box center [377, 43] width 30 height 16
click at [381, 48] on span "Start Calls" at bounding box center [389, 43] width 53 height 16
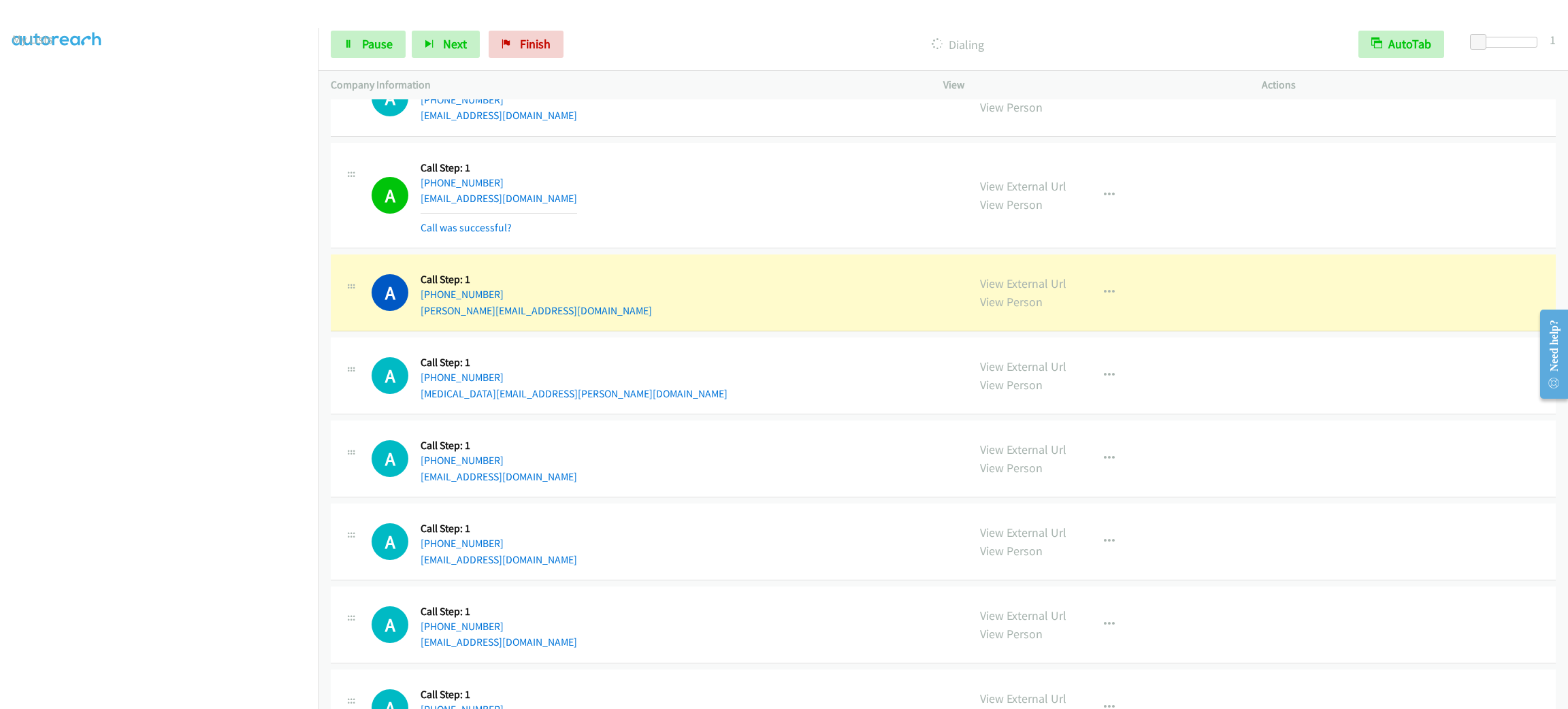
scroll to position [817, 0]
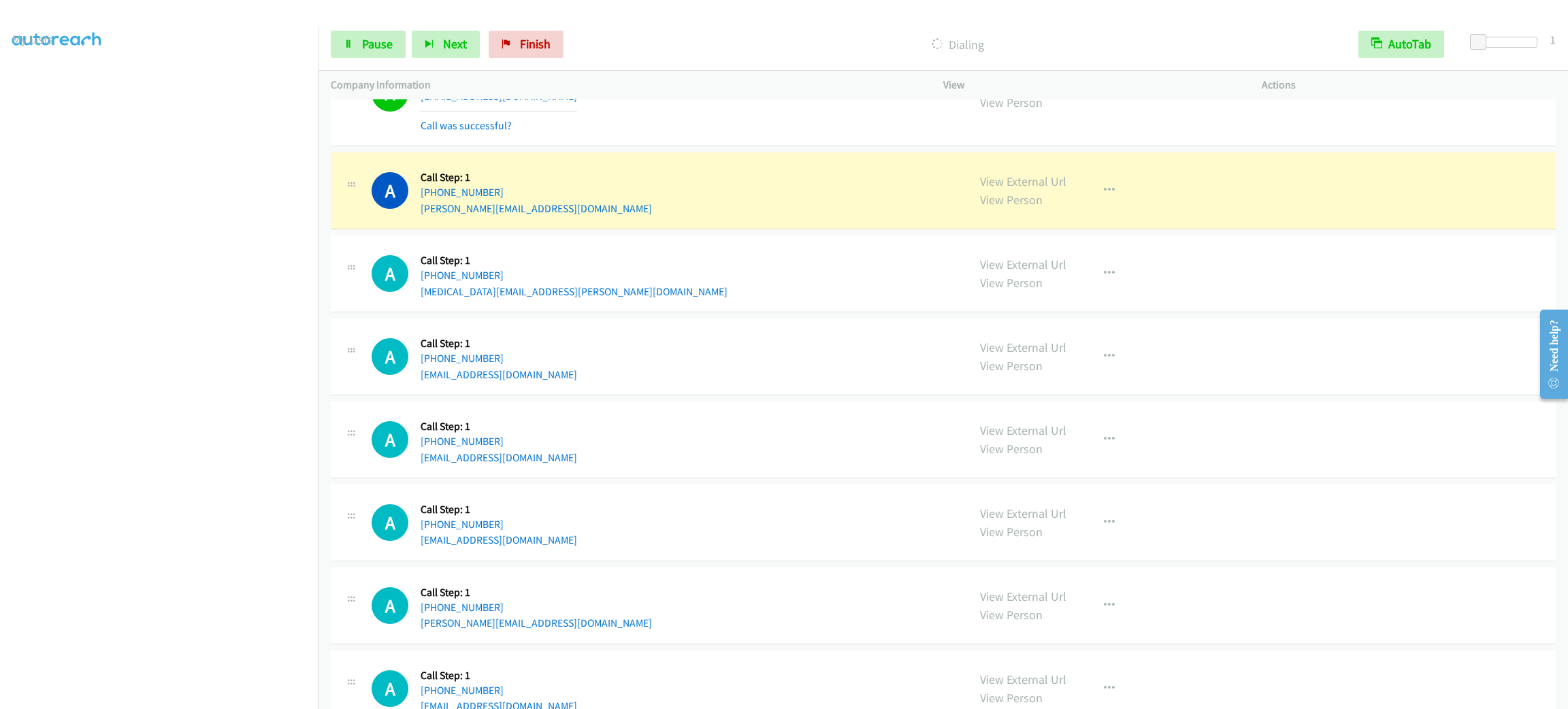
click at [752, 177] on div "A Callback Scheduled Call Step: 1 America/New_York +1 734-787-1657 andrew@power…" at bounding box center [663, 191] width 584 height 52
click at [861, 210] on div "A Callback Scheduled Call Step: 1 America/New_York +1 734-787-1657 andrew@power…" at bounding box center [663, 191] width 584 height 52
click at [1104, 196] on icon "button" at bounding box center [1110, 191] width 11 height 11
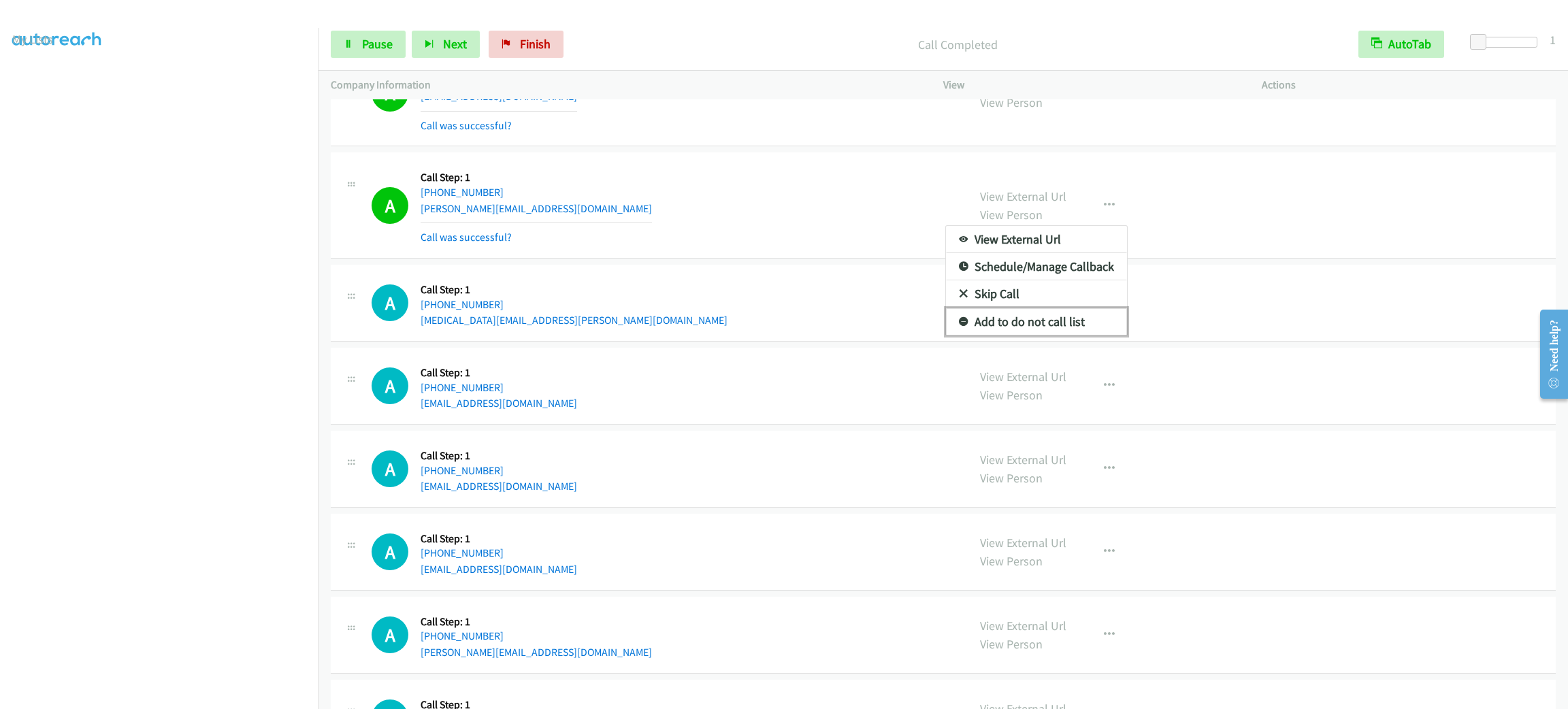
click at [1072, 331] on link "Add to do not call list" at bounding box center [1037, 322] width 181 height 28
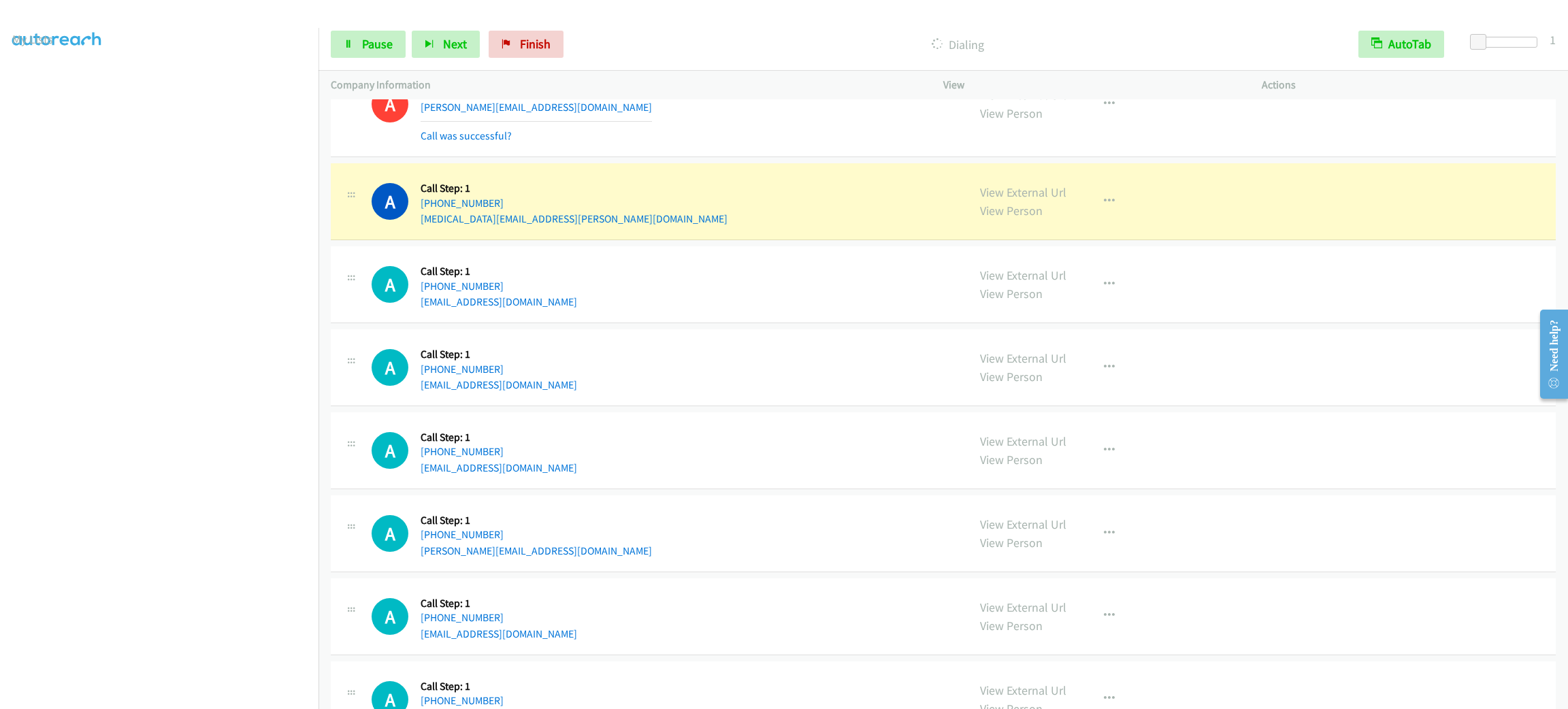
scroll to position [1020, 0]
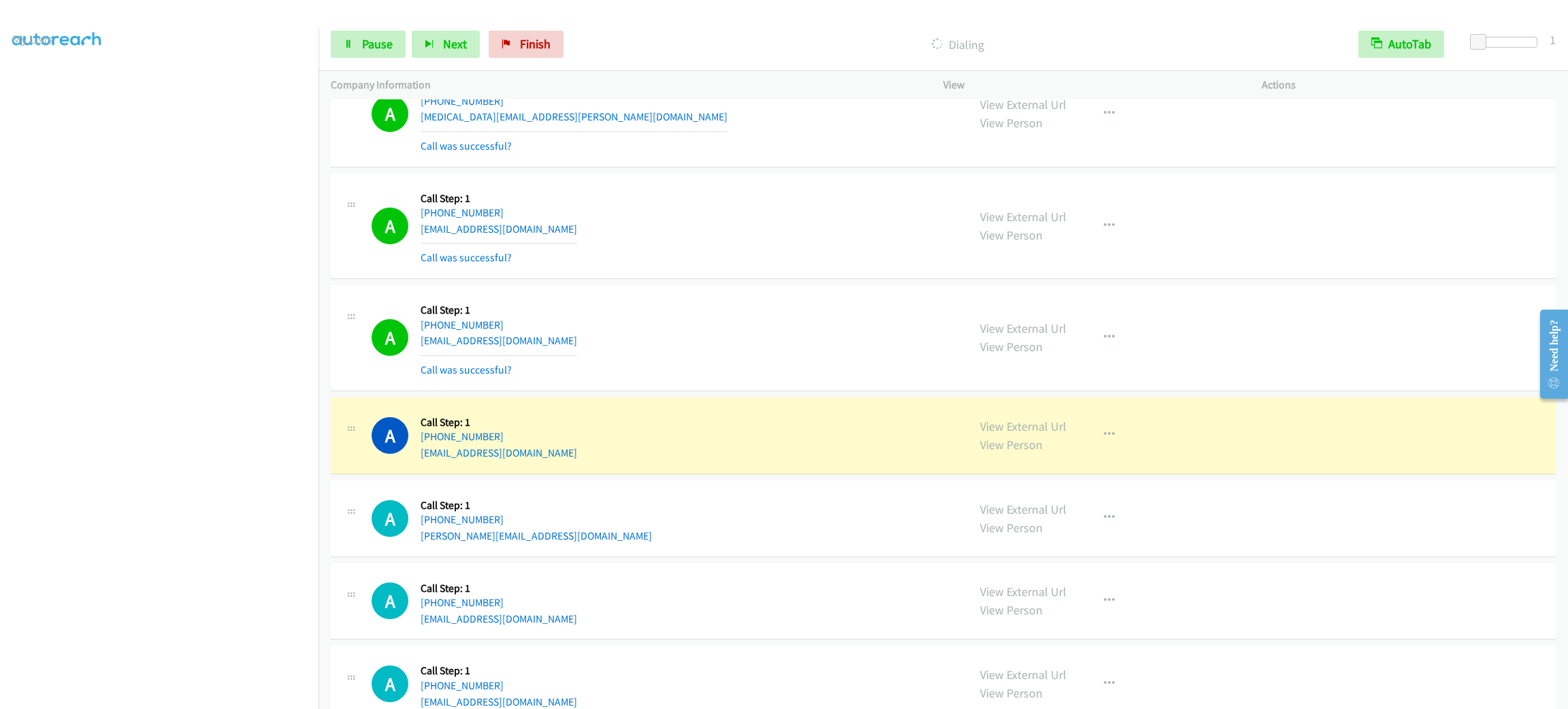
drag, startPoint x: 802, startPoint y: 108, endPoint x: 798, endPoint y: 124, distance: 16.5
click at [802, 122] on div "A Callback Scheduled Call Step: 1 America/New_York +1 248-875-3408 calan.covill…" at bounding box center [663, 114] width 584 height 81
click at [673, 148] on div "A Callback Scheduled Call Step: 1 America/New_York +1 248-875-3408 calan.covill…" at bounding box center [663, 114] width 584 height 81
click at [1106, 343] on button "button" at bounding box center [1110, 337] width 37 height 28
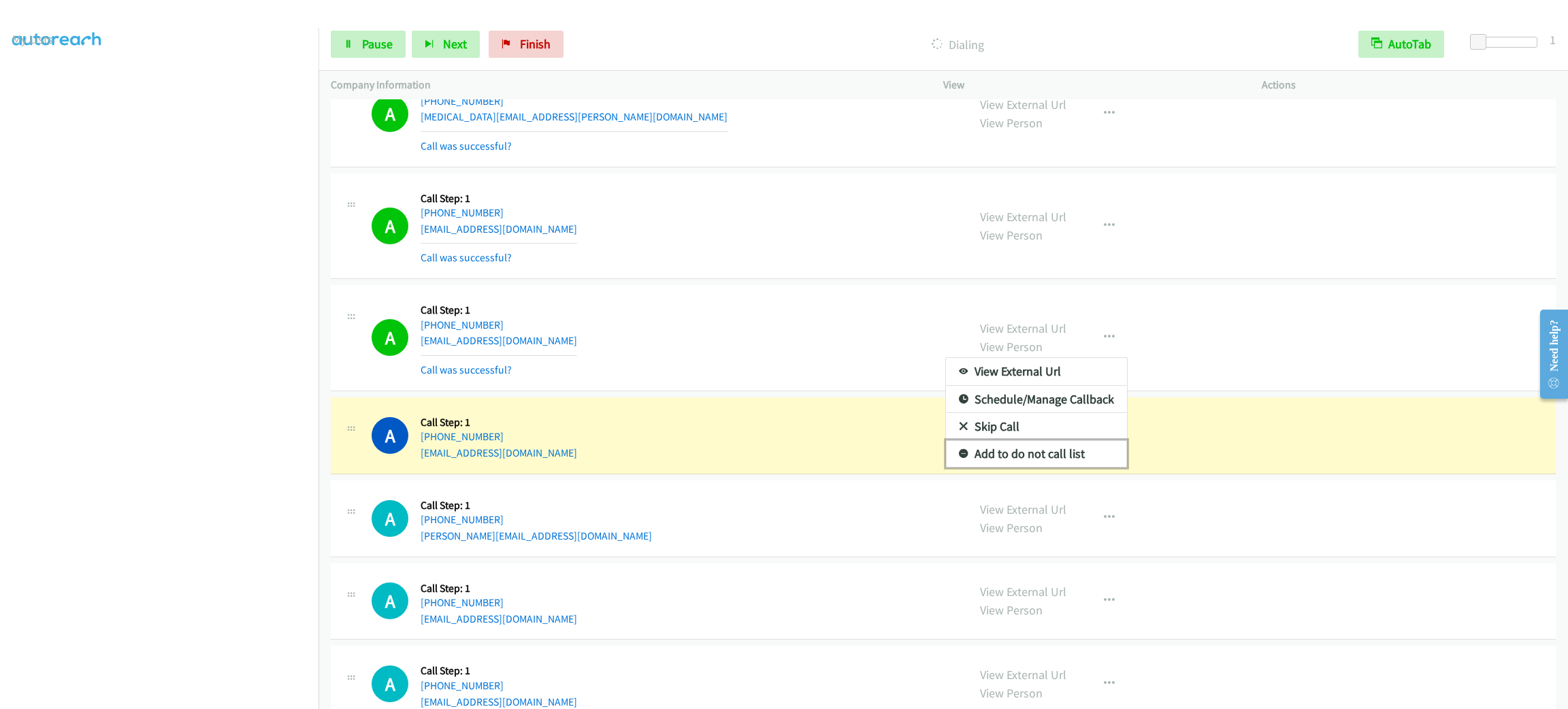
click at [1080, 467] on link "Add to do not call list" at bounding box center [1037, 454] width 181 height 28
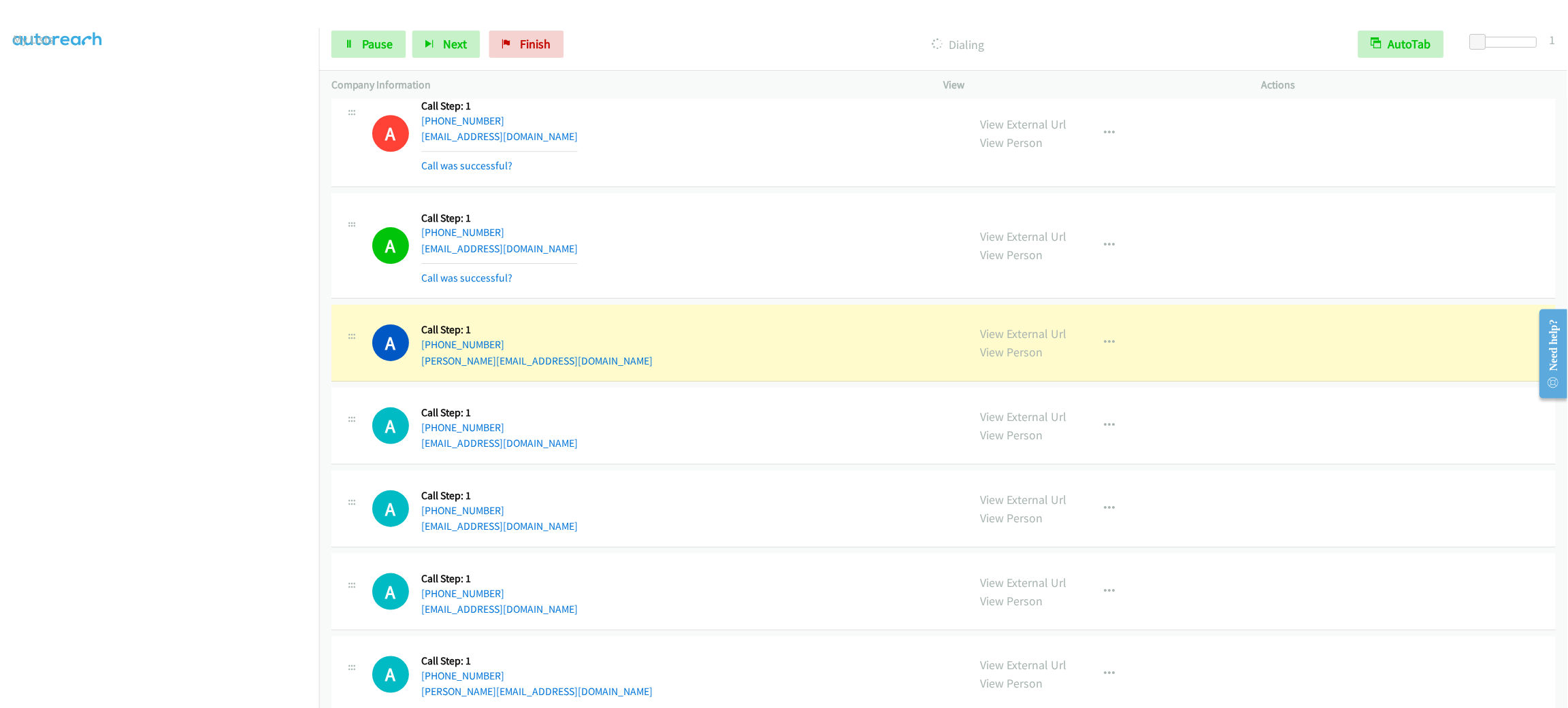
scroll to position [1326, 0]
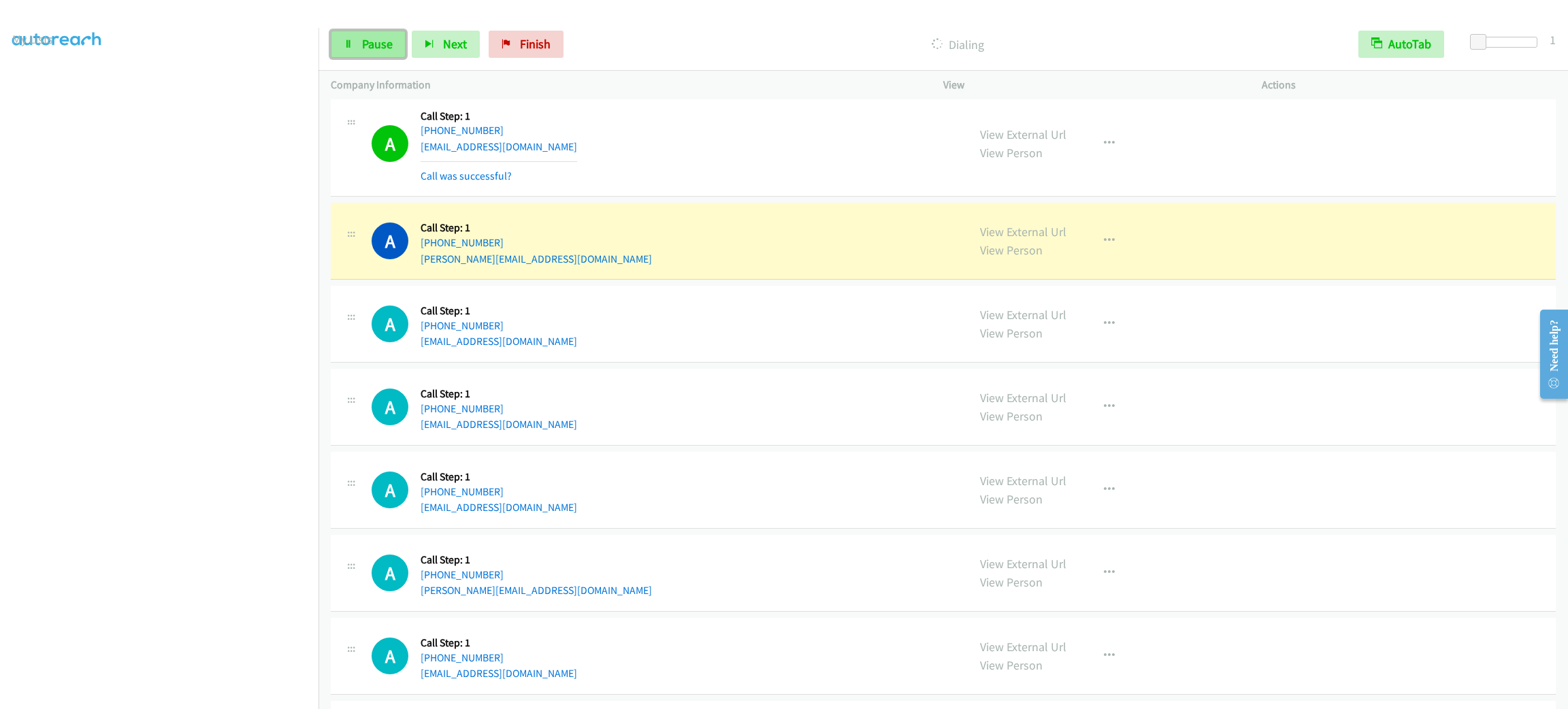
click at [357, 53] on link "Pause" at bounding box center [368, 44] width 75 height 28
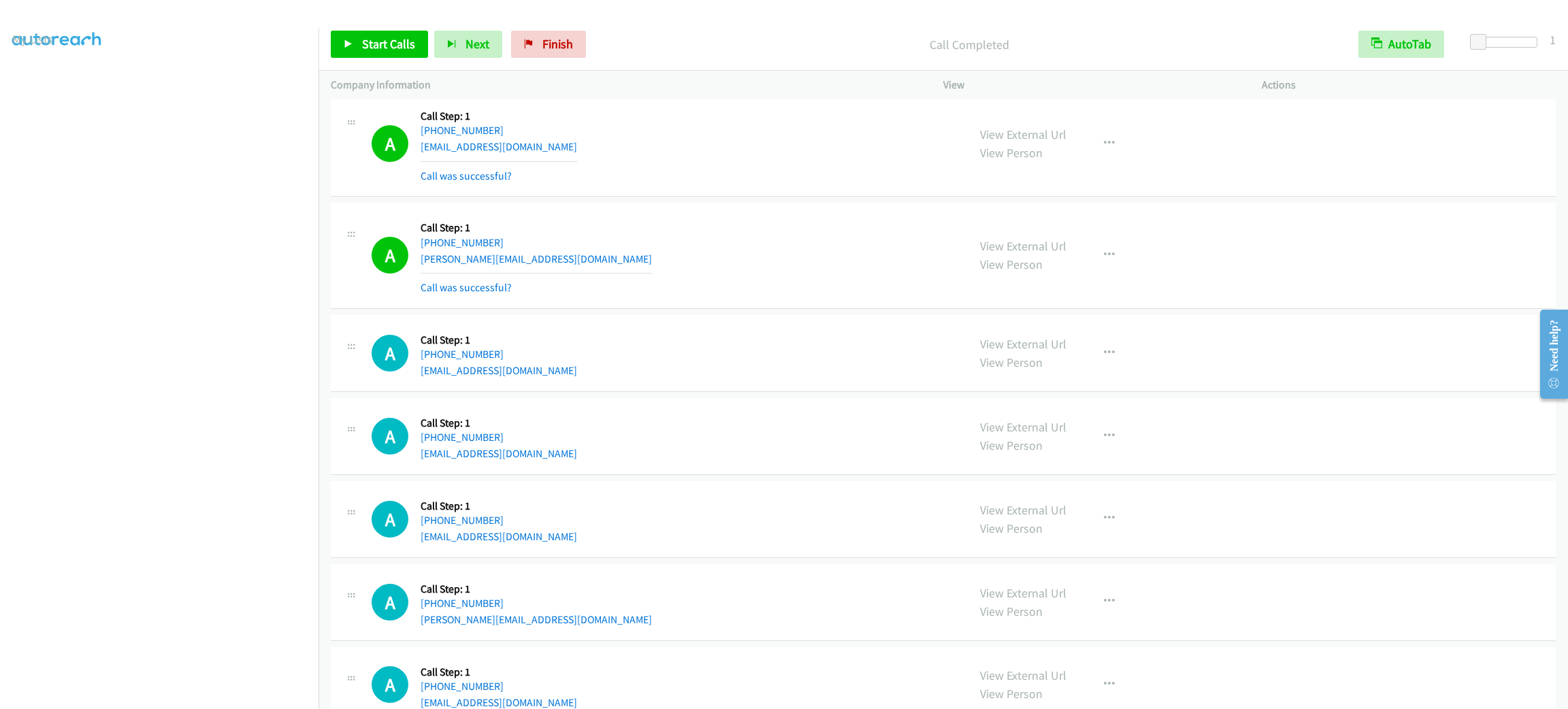
click at [757, 174] on div "A Callback Scheduled Call Step: 1 Pacific/Honolulu +1 808-268-6111 preisera@aol…" at bounding box center [663, 144] width 584 height 81
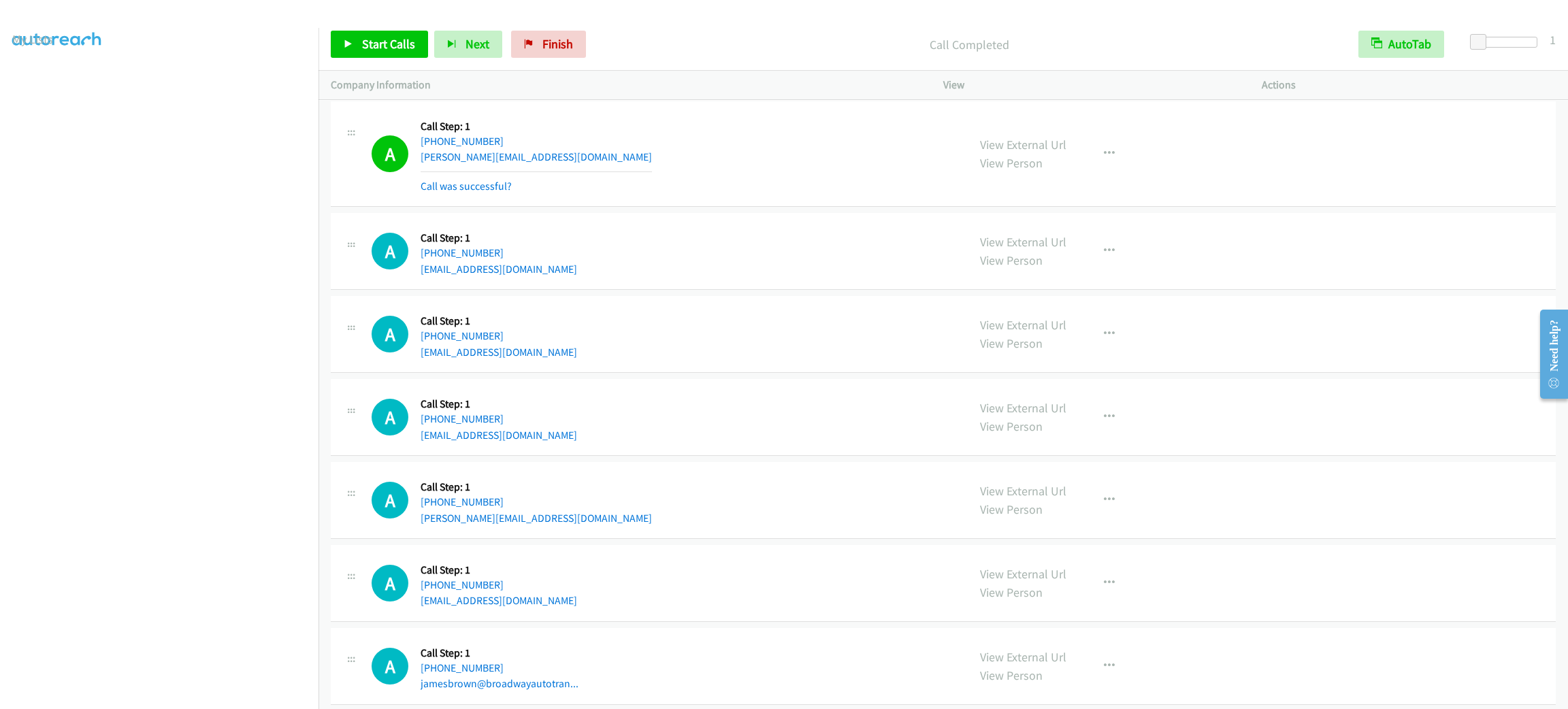
drag, startPoint x: 1196, startPoint y: 212, endPoint x: 1158, endPoint y: 198, distance: 40.5
click at [1196, 210] on td "A Callback Scheduled Call Step: 1 America/New_York +1 917-952-2083 ella@normanr…" at bounding box center [943, 154] width 1250 height 112
click at [1215, 204] on div "A Callback Scheduled Call Step: 1 America/New_York +1 917-952-2083 ella@normanr…" at bounding box center [944, 154] width 1225 height 106
click at [647, 245] on div "A Callback Scheduled Call Step: 1 America/New_York +1 718-909-6730 steveduca198…" at bounding box center [663, 251] width 584 height 52
click at [374, 52] on link "Start Calls" at bounding box center [380, 44] width 98 height 28
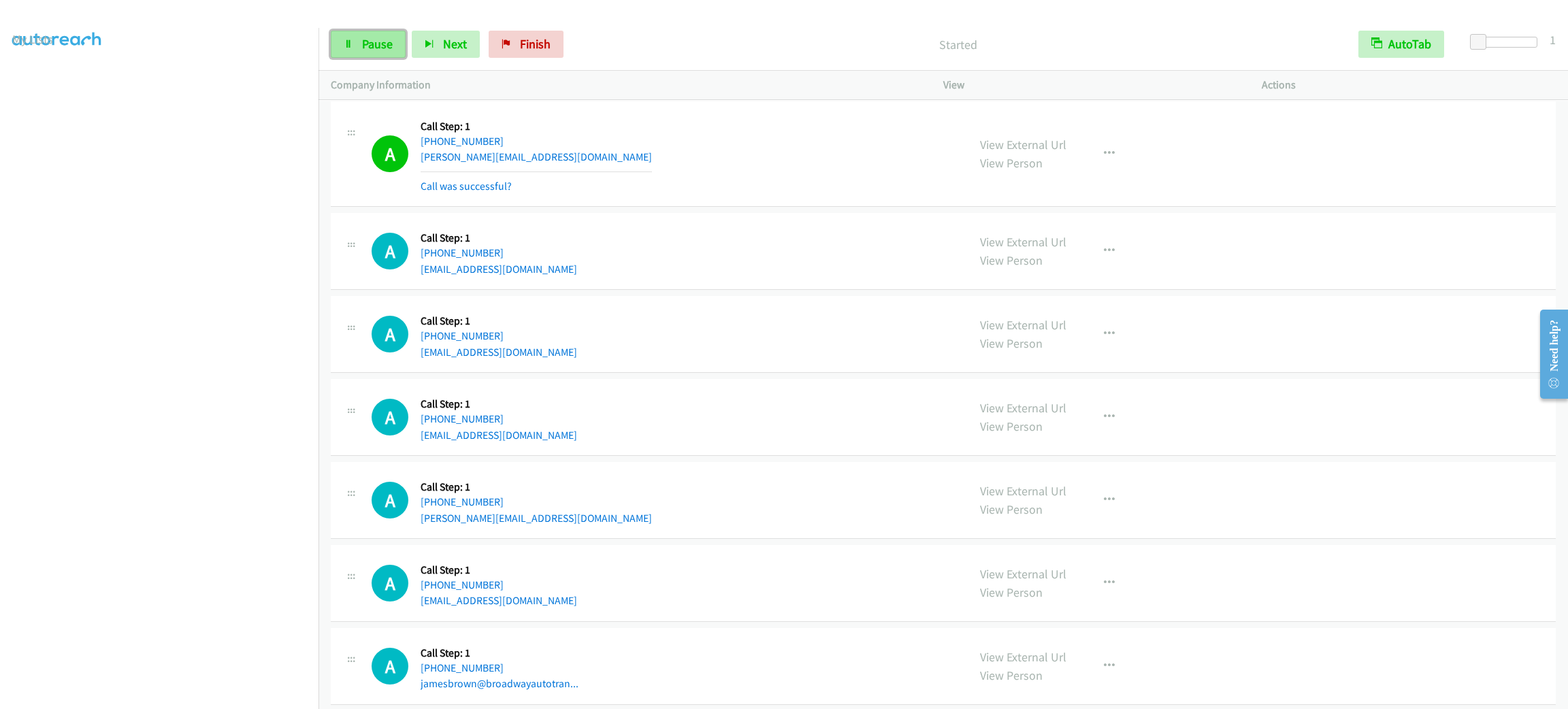
click at [362, 52] on link "Pause" at bounding box center [368, 44] width 75 height 28
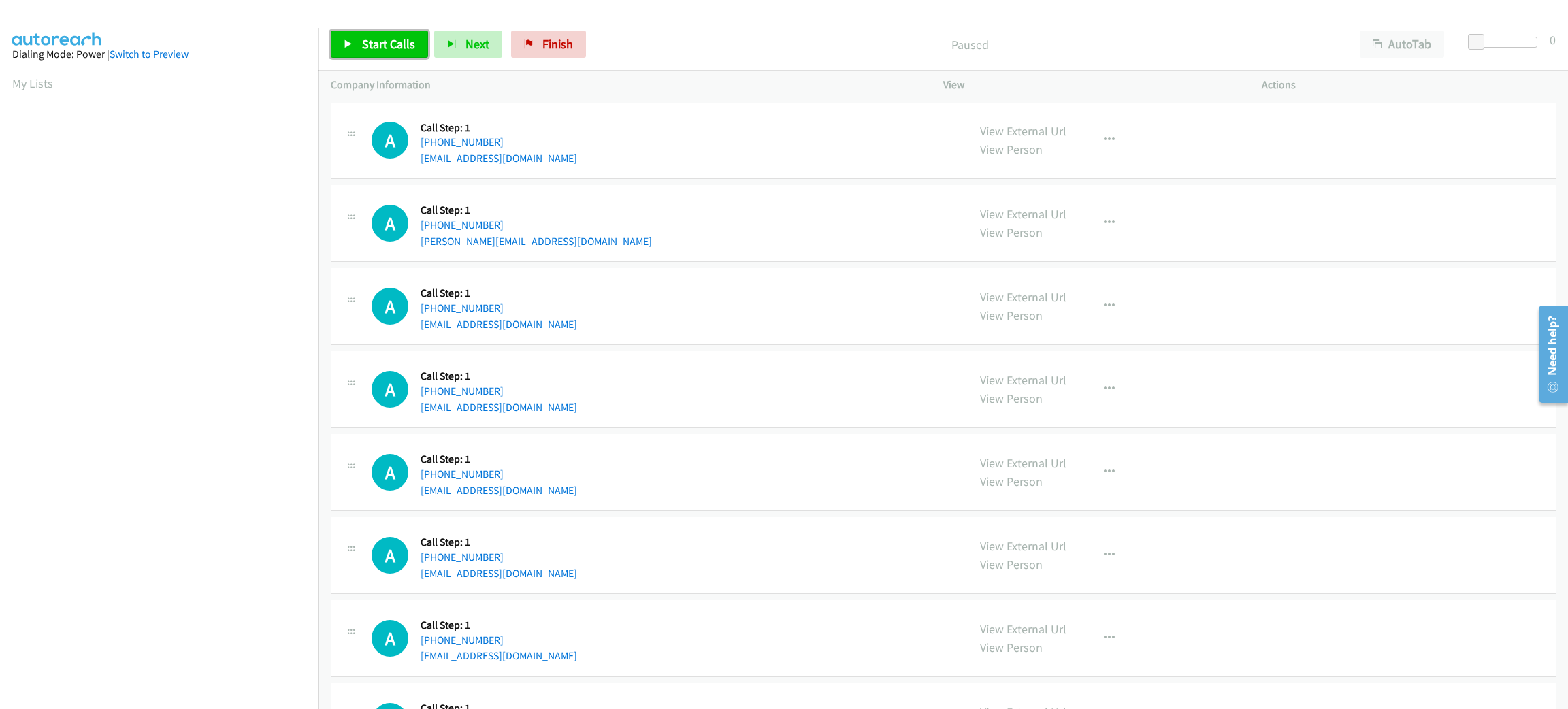
click at [395, 40] on span "Start Calls" at bounding box center [389, 43] width 53 height 16
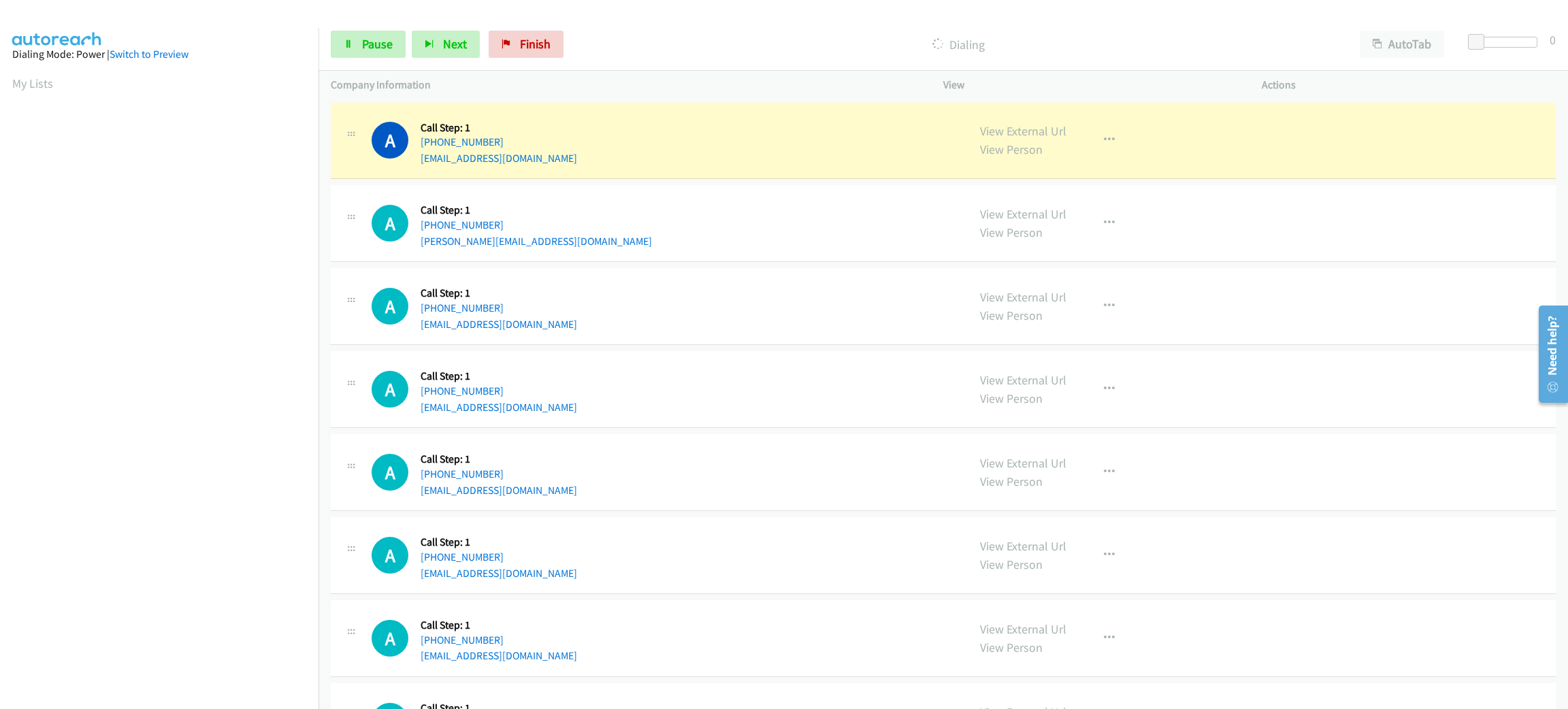
scroll to position [59, 0]
click at [1428, 42] on button "AutoTab" at bounding box center [1403, 44] width 85 height 28
click at [1469, 41] on span at bounding box center [1477, 42] width 17 height 17
click at [1471, 41] on span at bounding box center [1479, 42] width 17 height 17
click at [742, 251] on div "A Callback Scheduled Call Step: 1 America/Los_Angeles [PHONE_NUMBER] [PERSON_NA…" at bounding box center [944, 223] width 1225 height 77
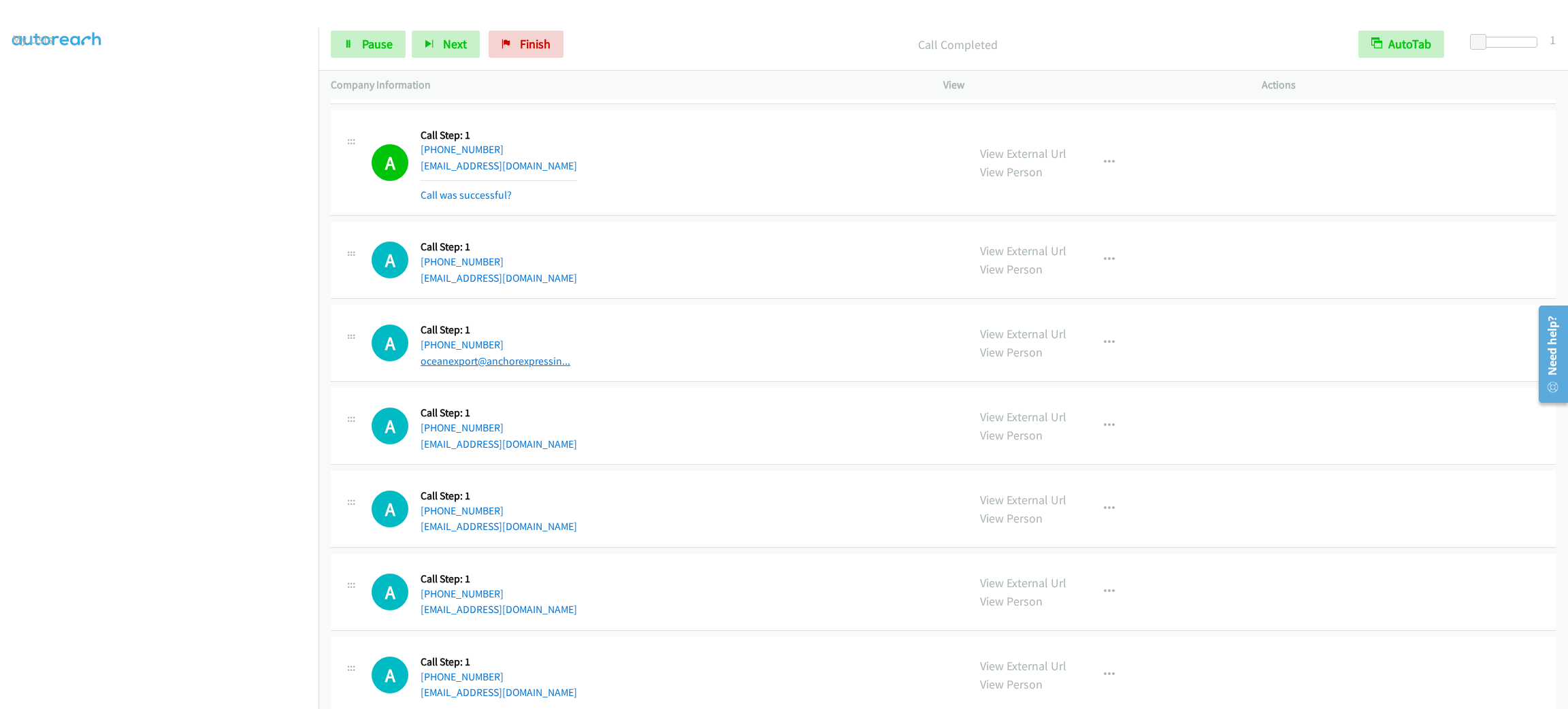
scroll to position [1633, 0]
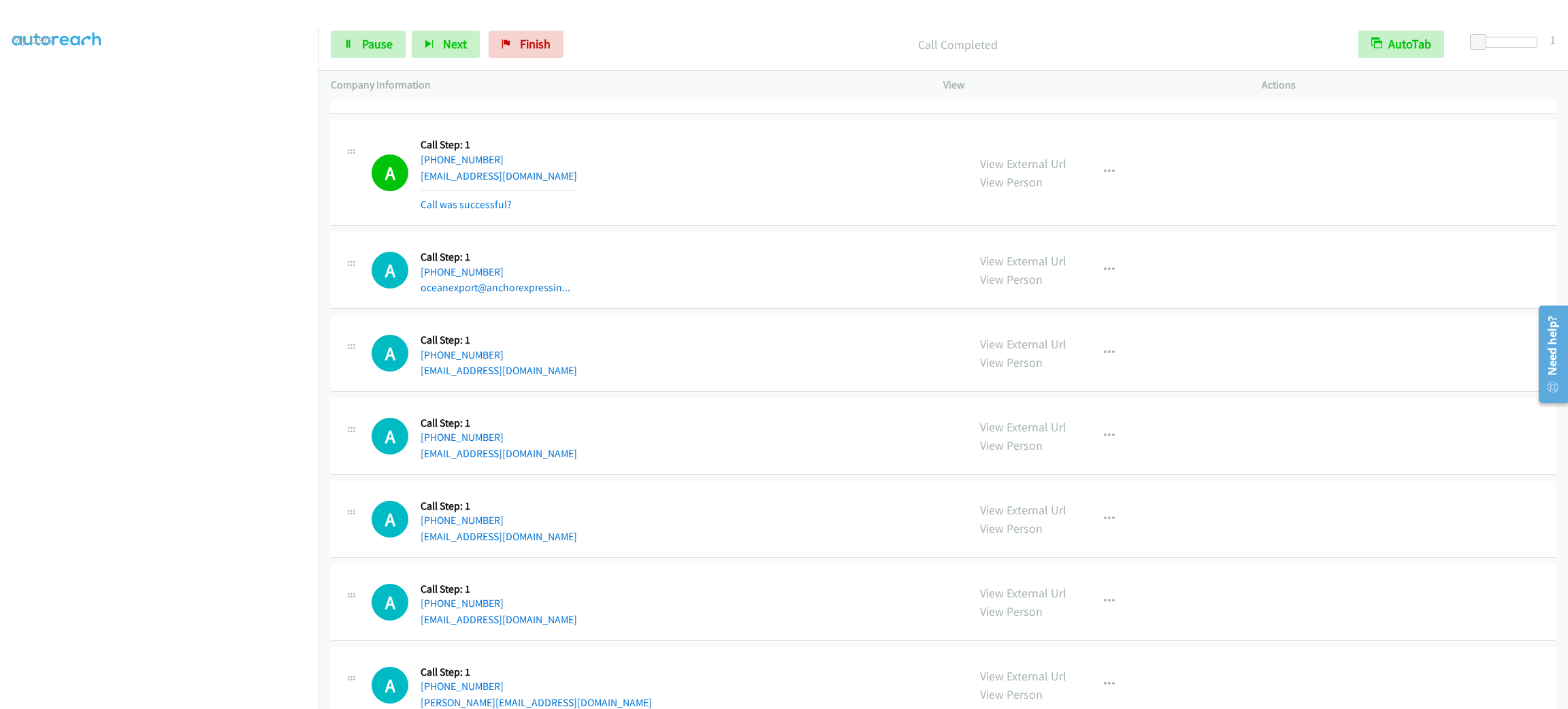
click at [221, 694] on section at bounding box center [159, 386] width 294 height 651
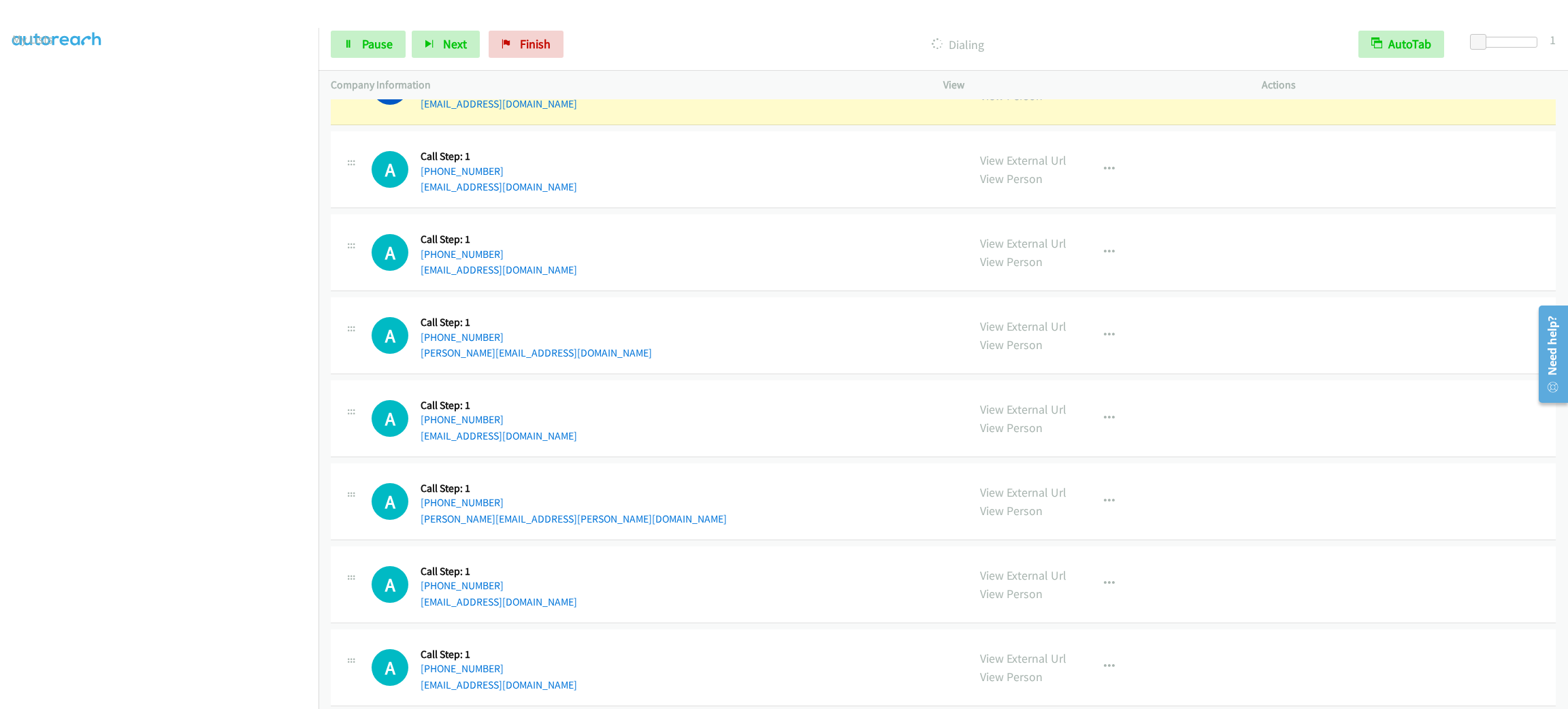
scroll to position [1939, 0]
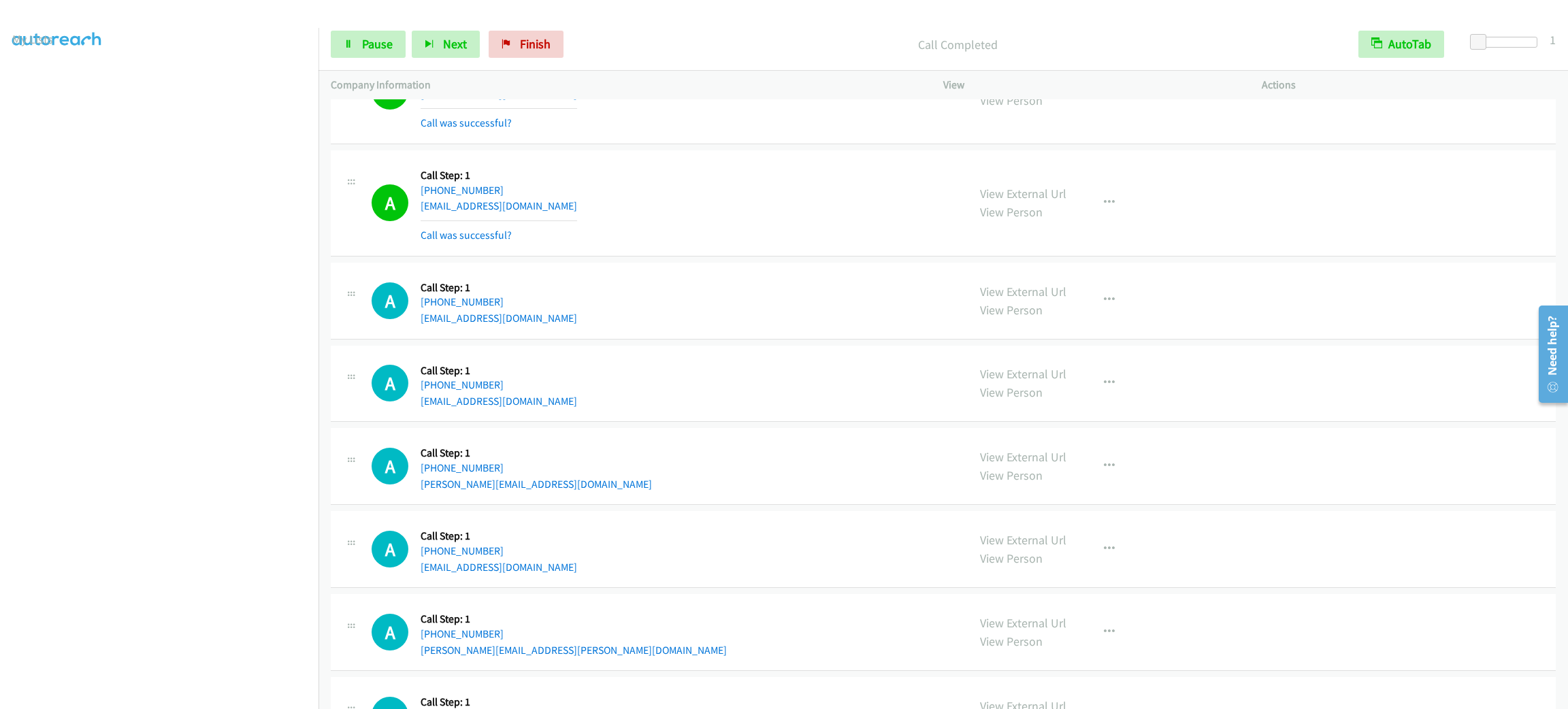
click at [1092, 187] on div "View External Url View Person View External Url Email Schedule/Manage Callback …" at bounding box center [1133, 203] width 331 height 81
click at [1104, 199] on icon "button" at bounding box center [1110, 203] width 11 height 11
click at [1063, 328] on link "Add to do not call list" at bounding box center [1037, 319] width 181 height 28
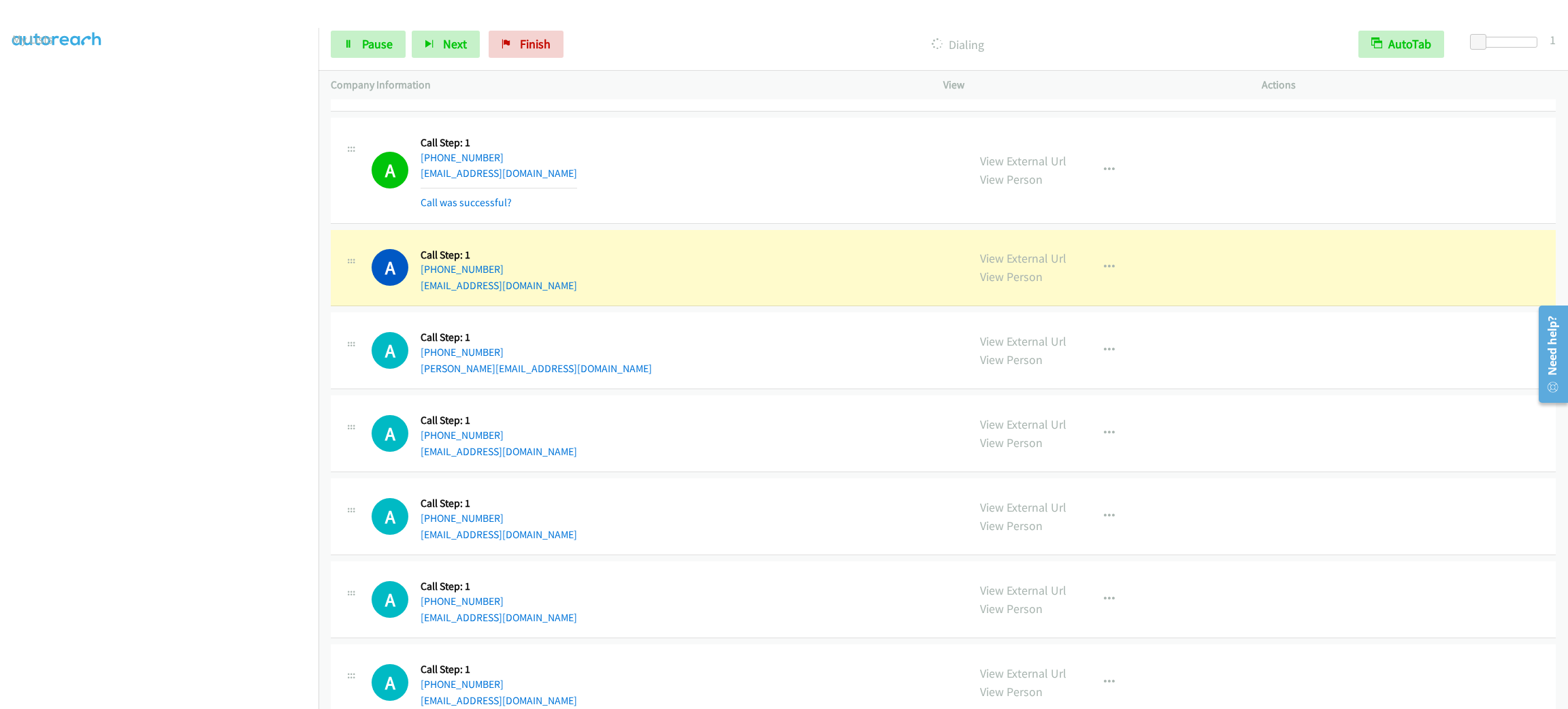
scroll to position [2858, 0]
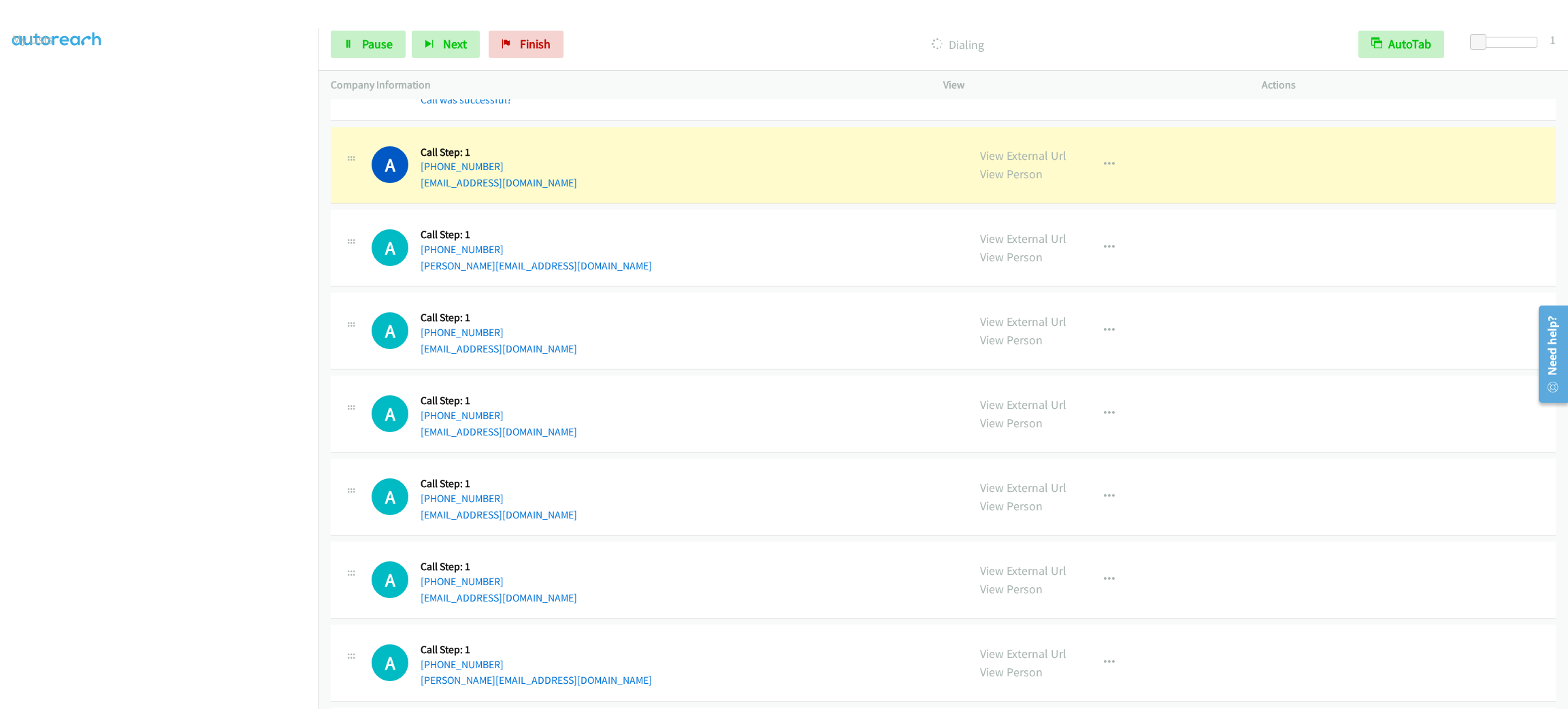
click at [642, 228] on div "A Callback Scheduled Call Step: 1 America/New_York [PHONE_NUMBER] [PERSON_NAME]…" at bounding box center [663, 248] width 584 height 52
drag, startPoint x: 505, startPoint y: 157, endPoint x: 420, endPoint y: 155, distance: 85.0
click at [421, 155] on h5 "Call Step: 1" at bounding box center [499, 152] width 157 height 14
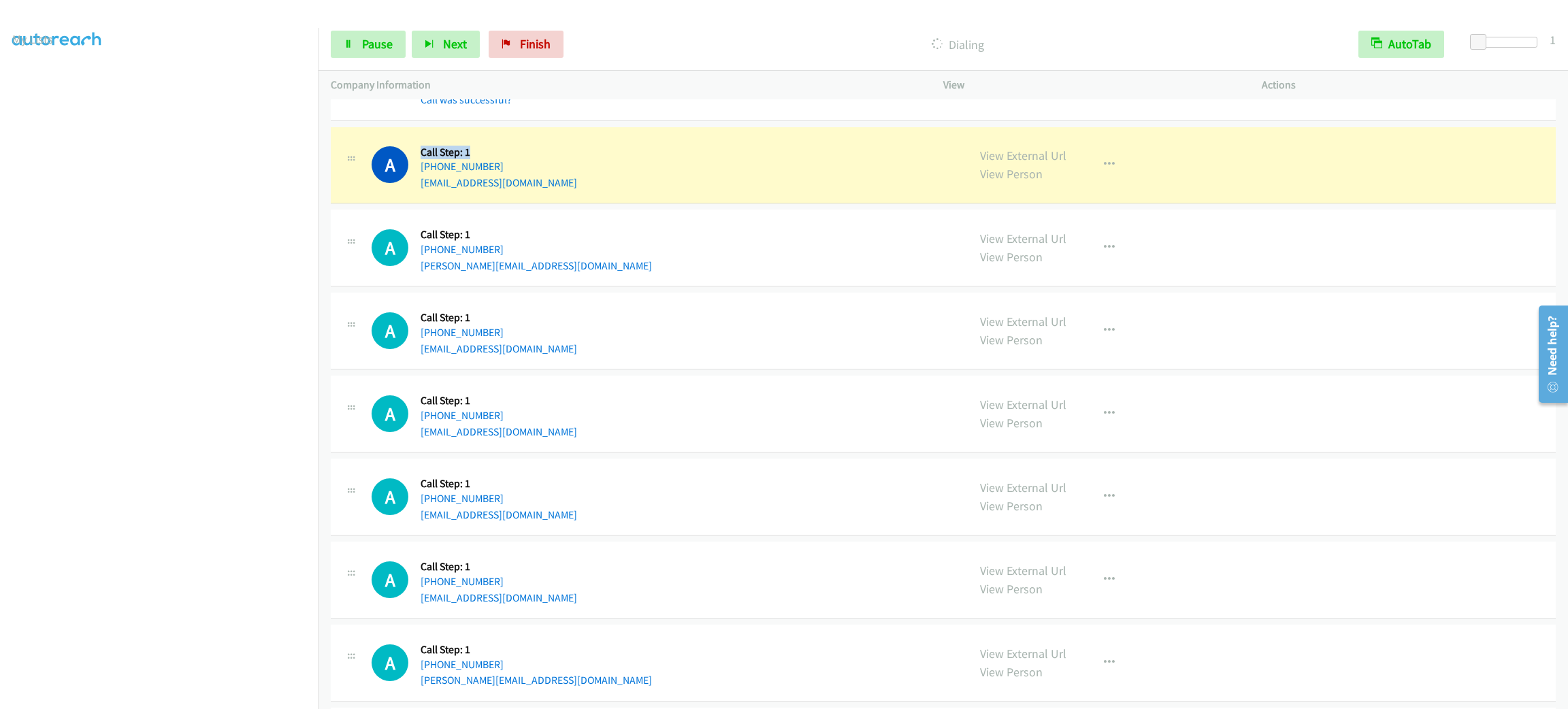
click at [421, 155] on h5 "Call Step: 1" at bounding box center [499, 152] width 157 height 14
drag, startPoint x: 420, startPoint y: 155, endPoint x: 526, endPoint y: 147, distance: 106.3
click at [526, 147] on div "Callback Scheduled Call Step: 1 [GEOGRAPHIC_DATA]/[GEOGRAPHIC_DATA] [PHONE_NUMB…" at bounding box center [499, 165] width 157 height 52
click at [605, 183] on div "A Callback Scheduled Call Step: 1 [GEOGRAPHIC_DATA]/[GEOGRAPHIC_DATA] [PHONE_NU…" at bounding box center [663, 165] width 584 height 52
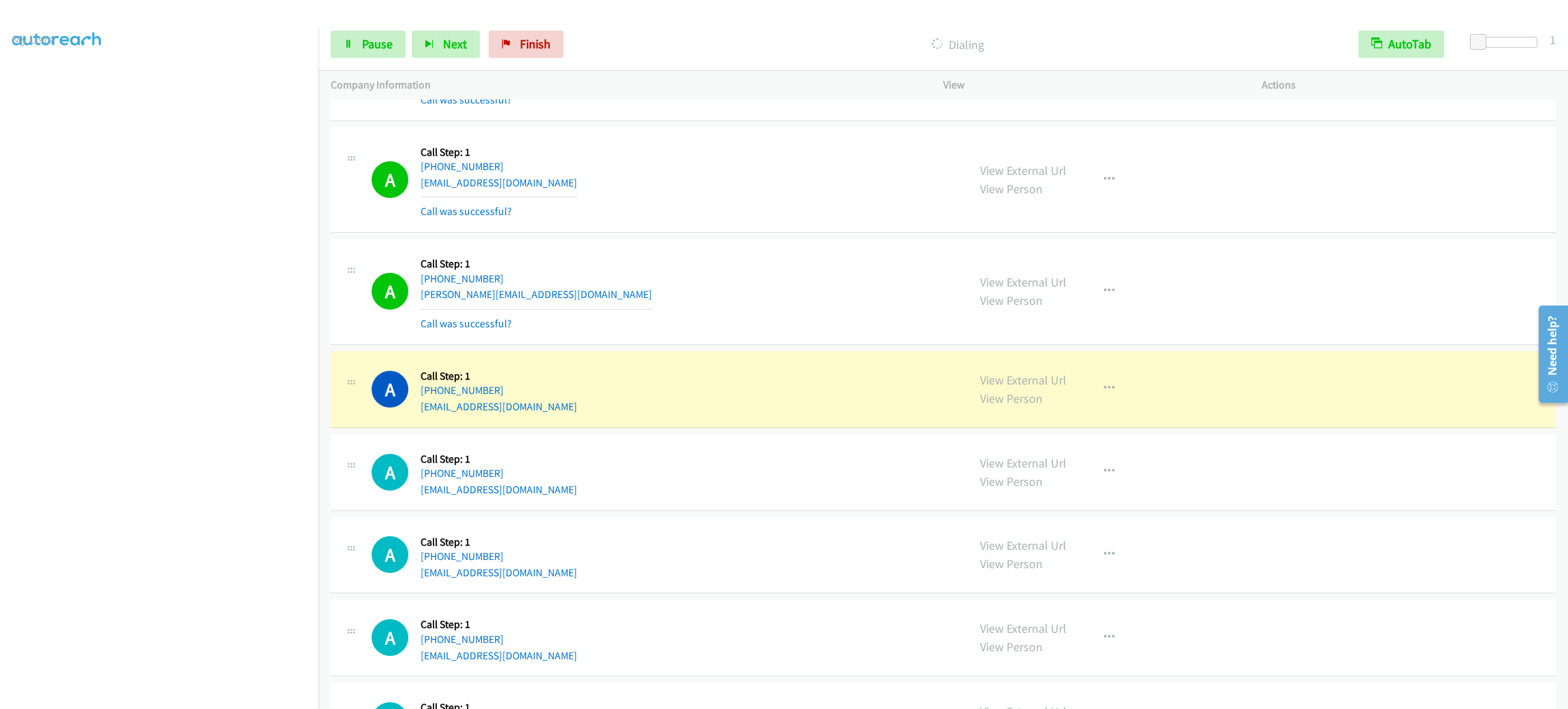
click at [586, 259] on div "A Callback Scheduled Call Step: 1 America/New_York [PHONE_NUMBER] [PERSON_NAME]…" at bounding box center [663, 291] width 584 height 81
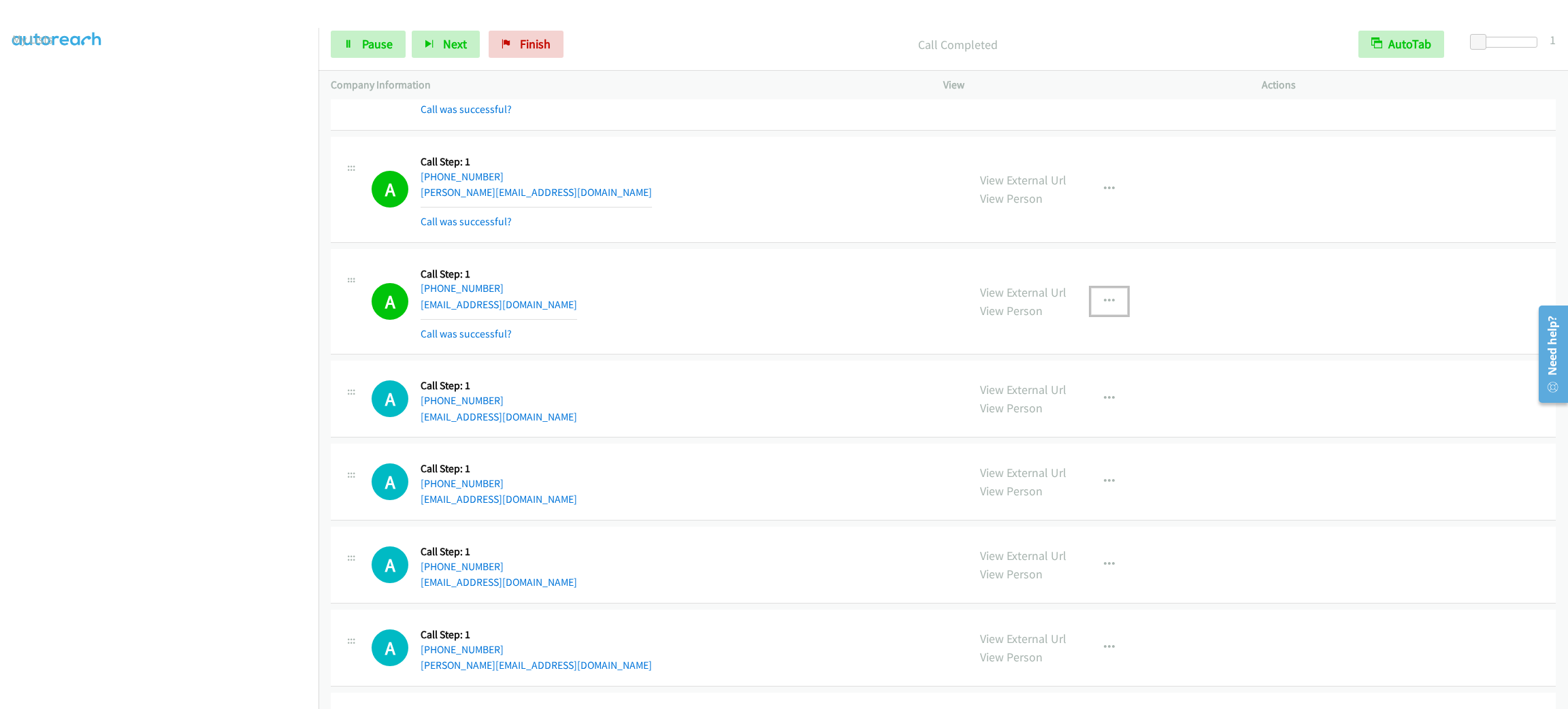
click at [1099, 315] on button "button" at bounding box center [1110, 301] width 37 height 28
click at [1072, 418] on link "Add to do not call list" at bounding box center [1037, 418] width 181 height 28
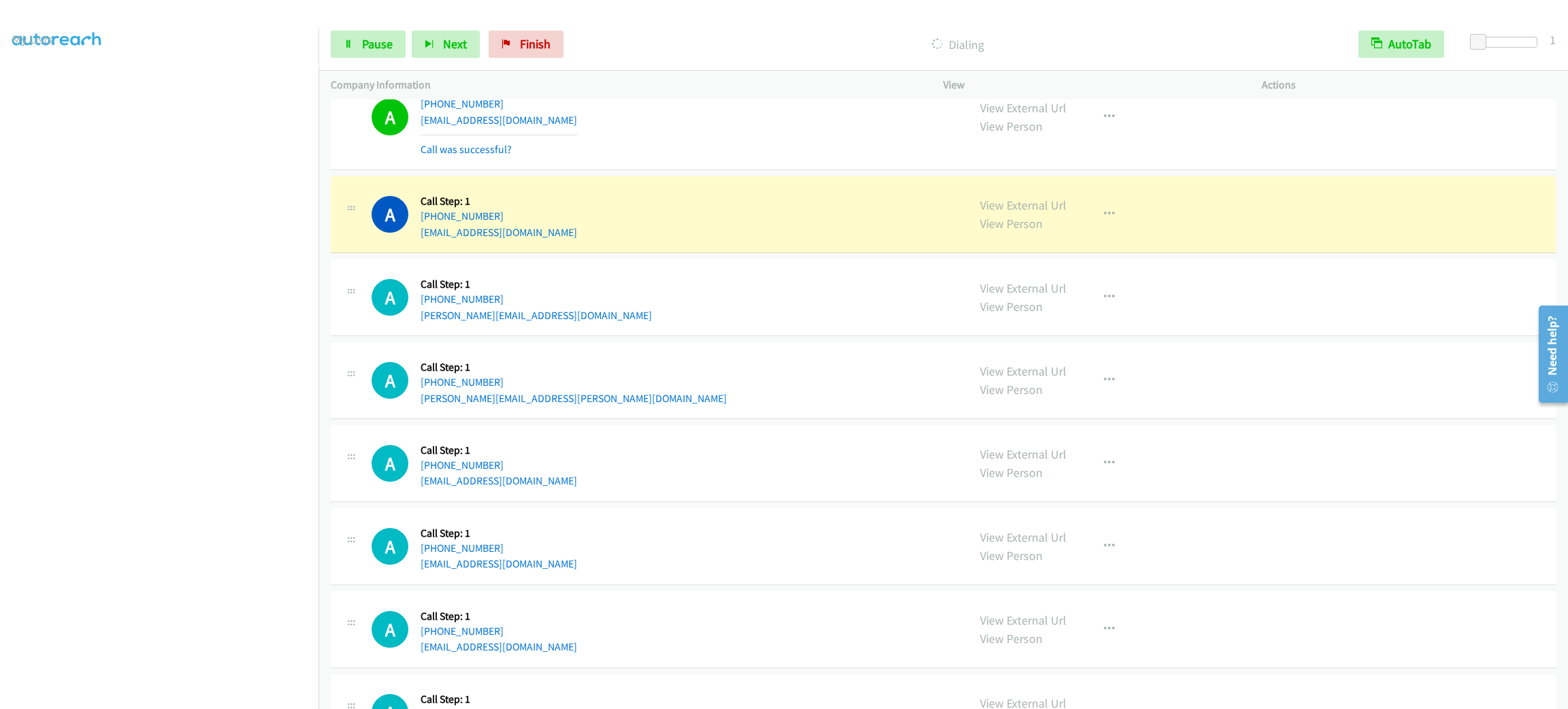
scroll to position [3470, 0]
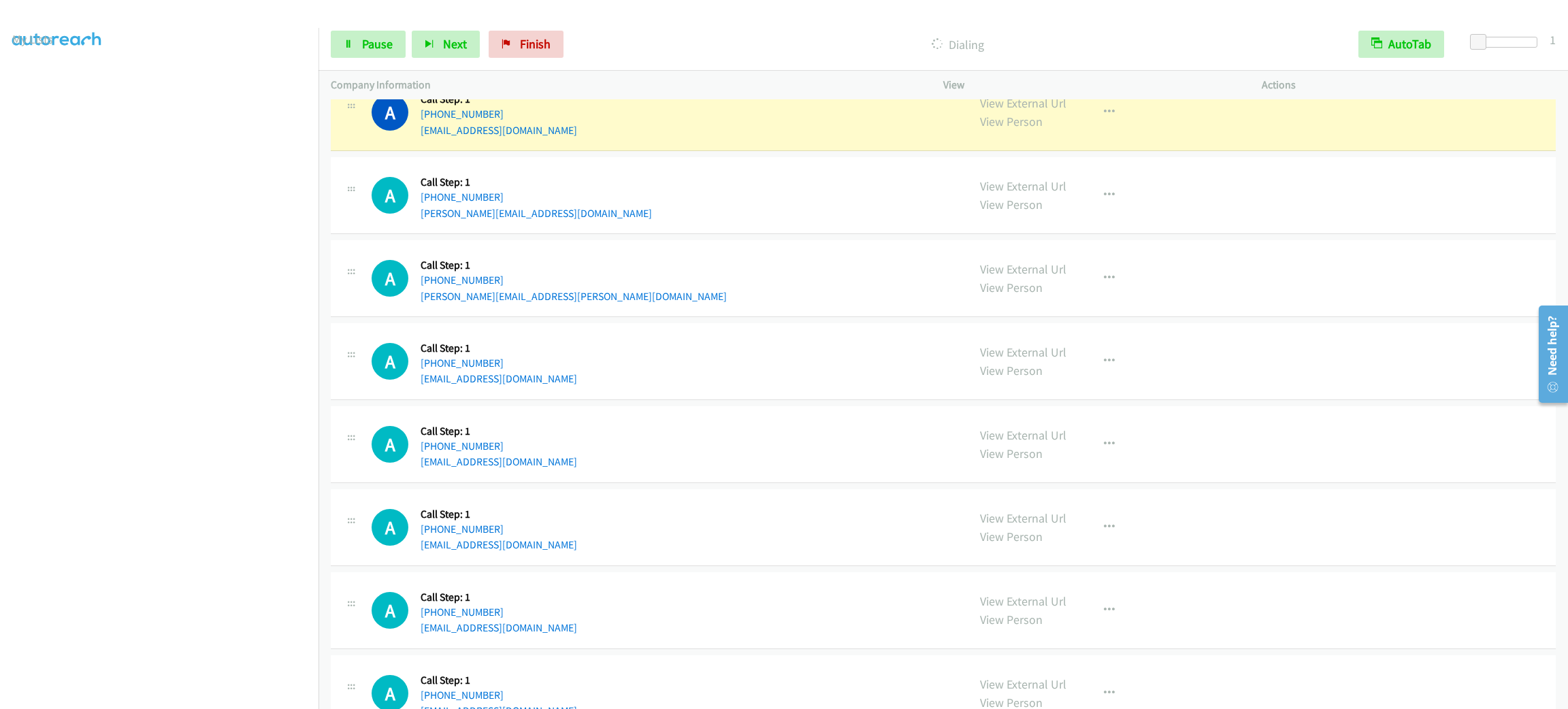
drag, startPoint x: 645, startPoint y: 190, endPoint x: 597, endPoint y: 183, distance: 48.5
click at [597, 183] on div "A Callback Scheduled Call Step: 1 America/New_York +1 609-780-1443 teresa@dipes…" at bounding box center [663, 195] width 584 height 52
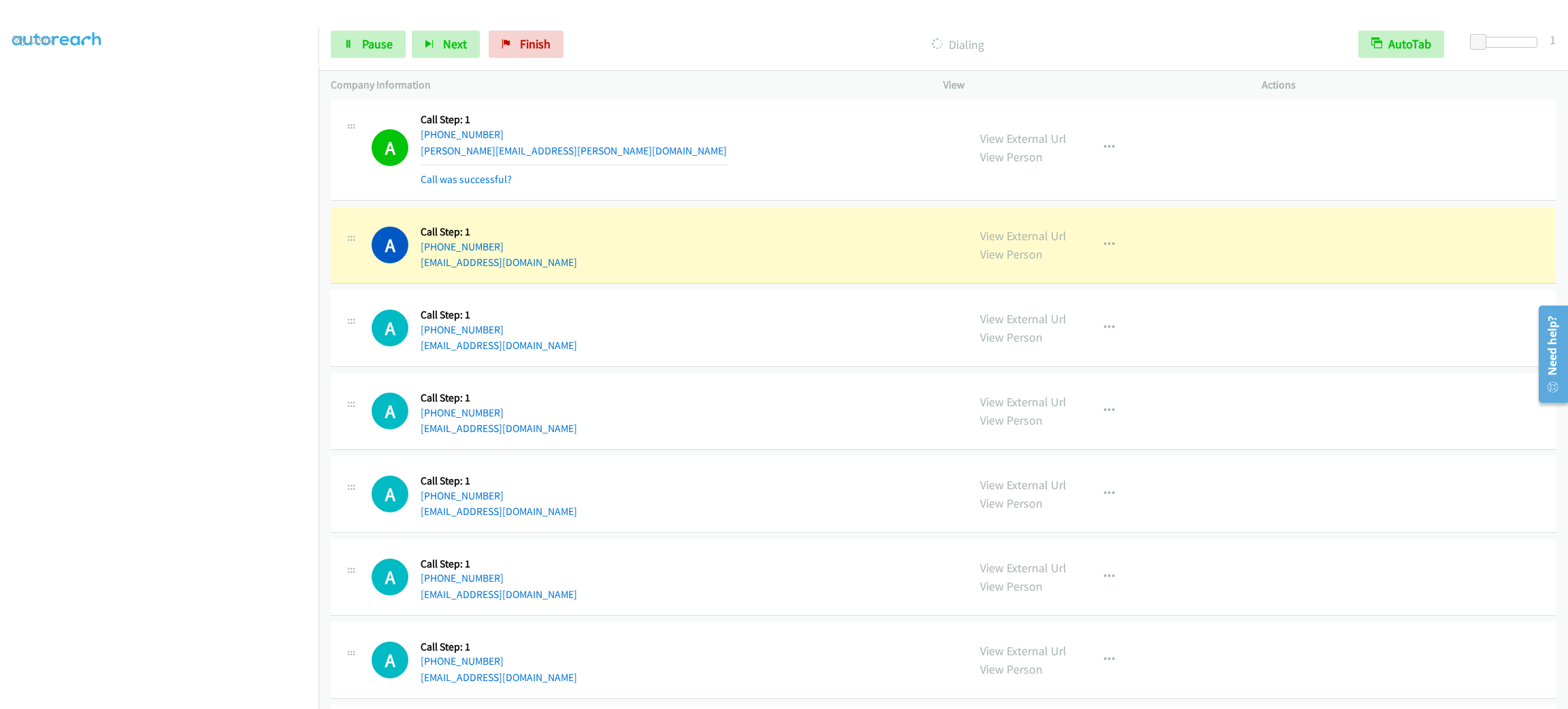
scroll to position [3775, 0]
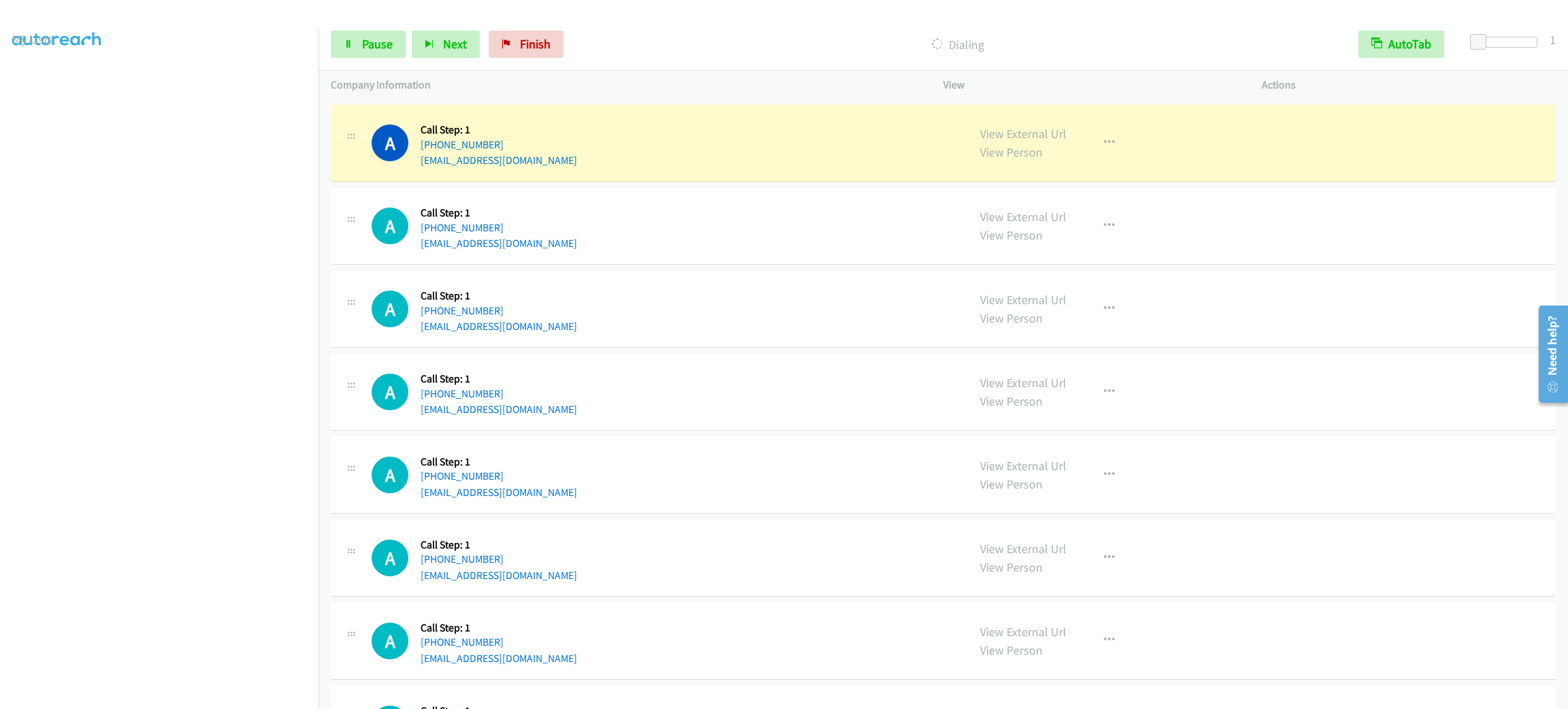
click at [1122, 163] on div "View External Url View Person View External Url Email Schedule/Manage Callback …" at bounding box center [1133, 143] width 331 height 52
click at [1113, 155] on button "button" at bounding box center [1110, 143] width 37 height 28
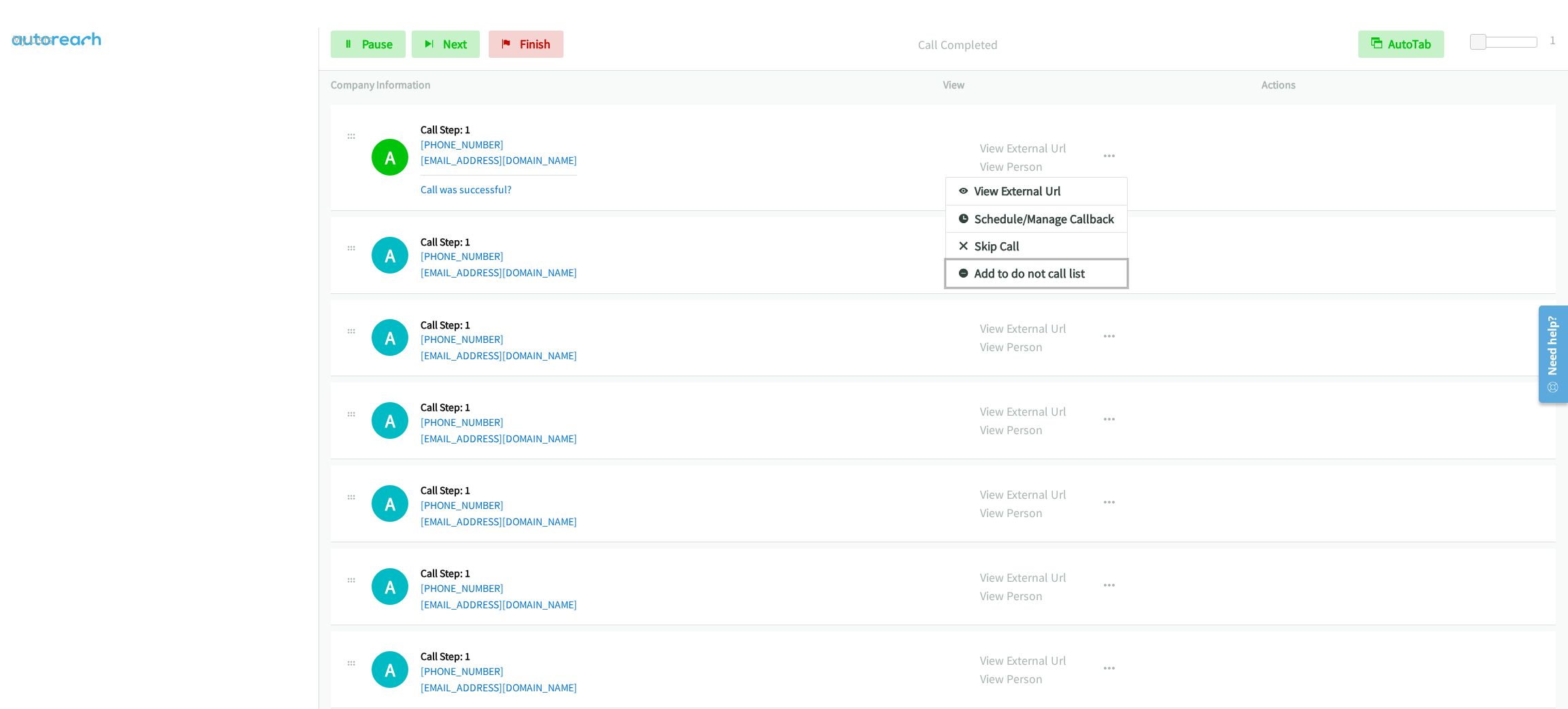
click at [1047, 279] on link "Add to do not call list" at bounding box center [1037, 274] width 181 height 28
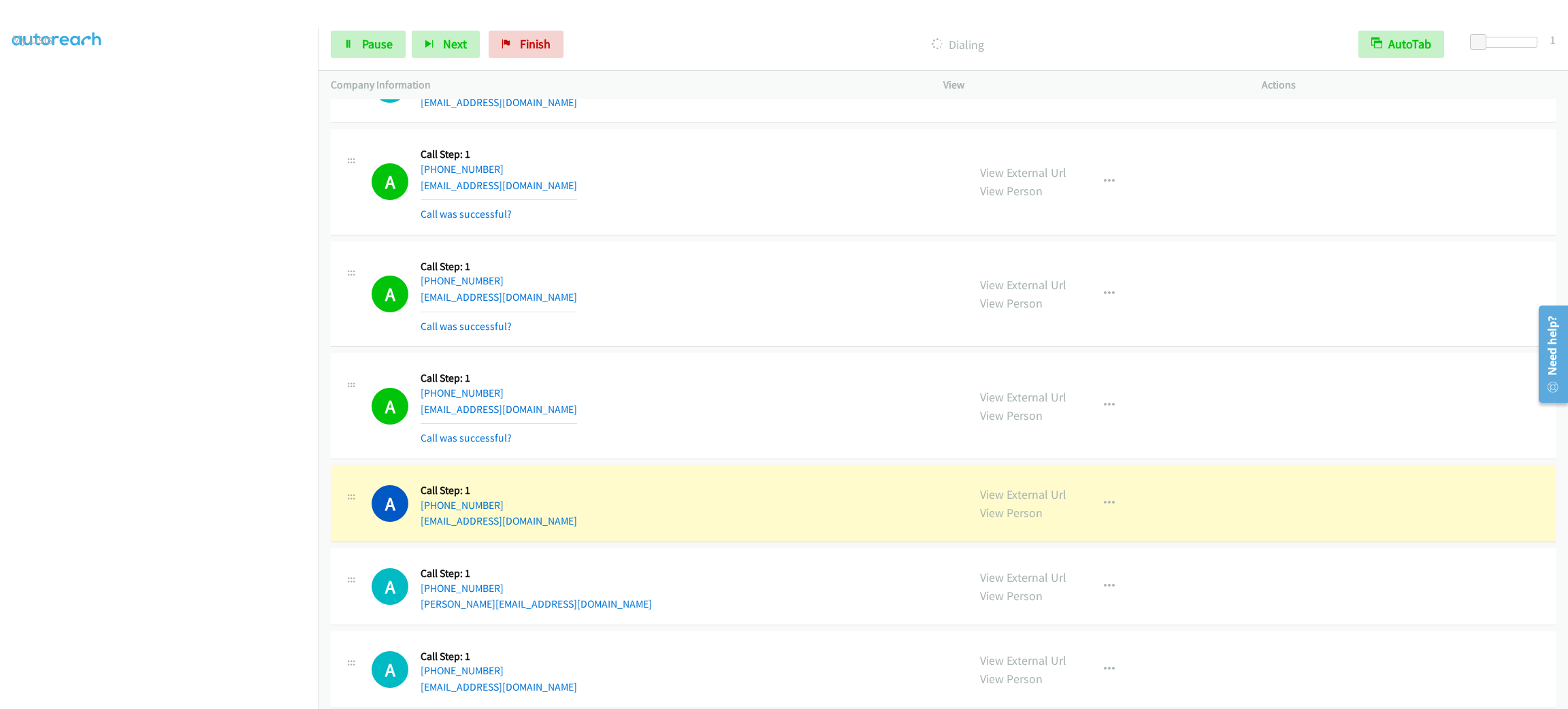
scroll to position [4588, 0]
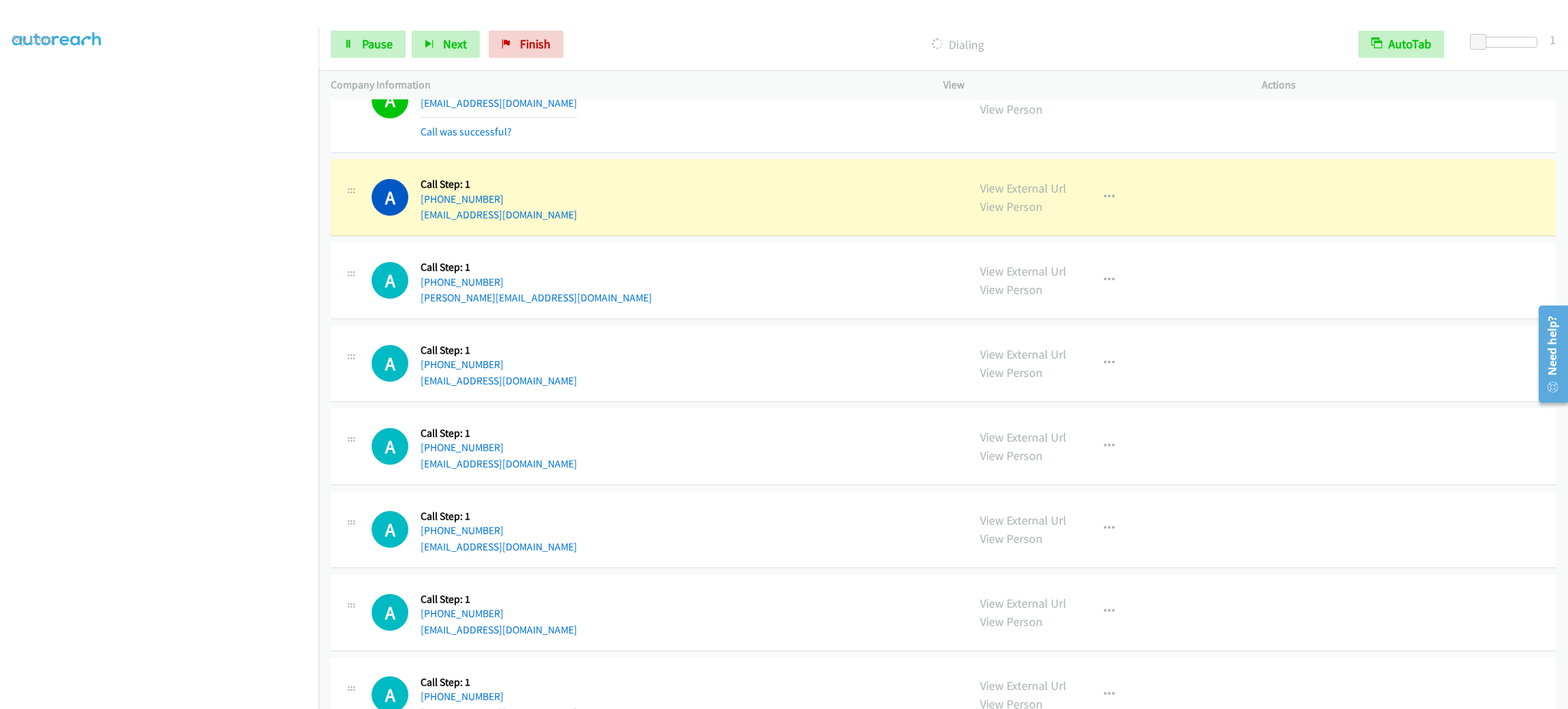
click at [873, 251] on td "A Callback Scheduled Call Step: 1 America/Chicago +1 817-688-7551 j.t.hunter202…" at bounding box center [943, 280] width 1250 height 83
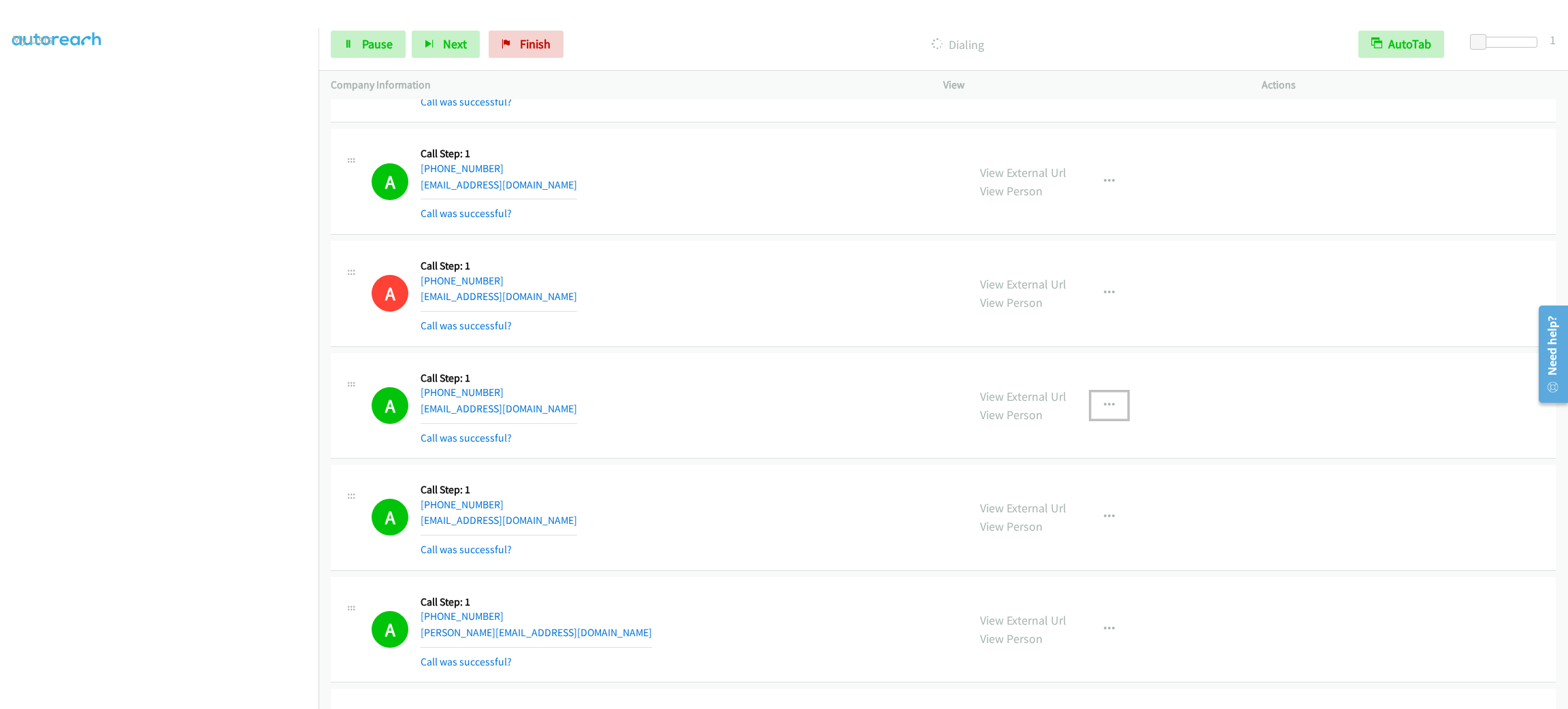
click at [1113, 407] on button "button" at bounding box center [1110, 406] width 37 height 28
click at [1093, 514] on link "Add to do not call list" at bounding box center [1037, 522] width 181 height 28
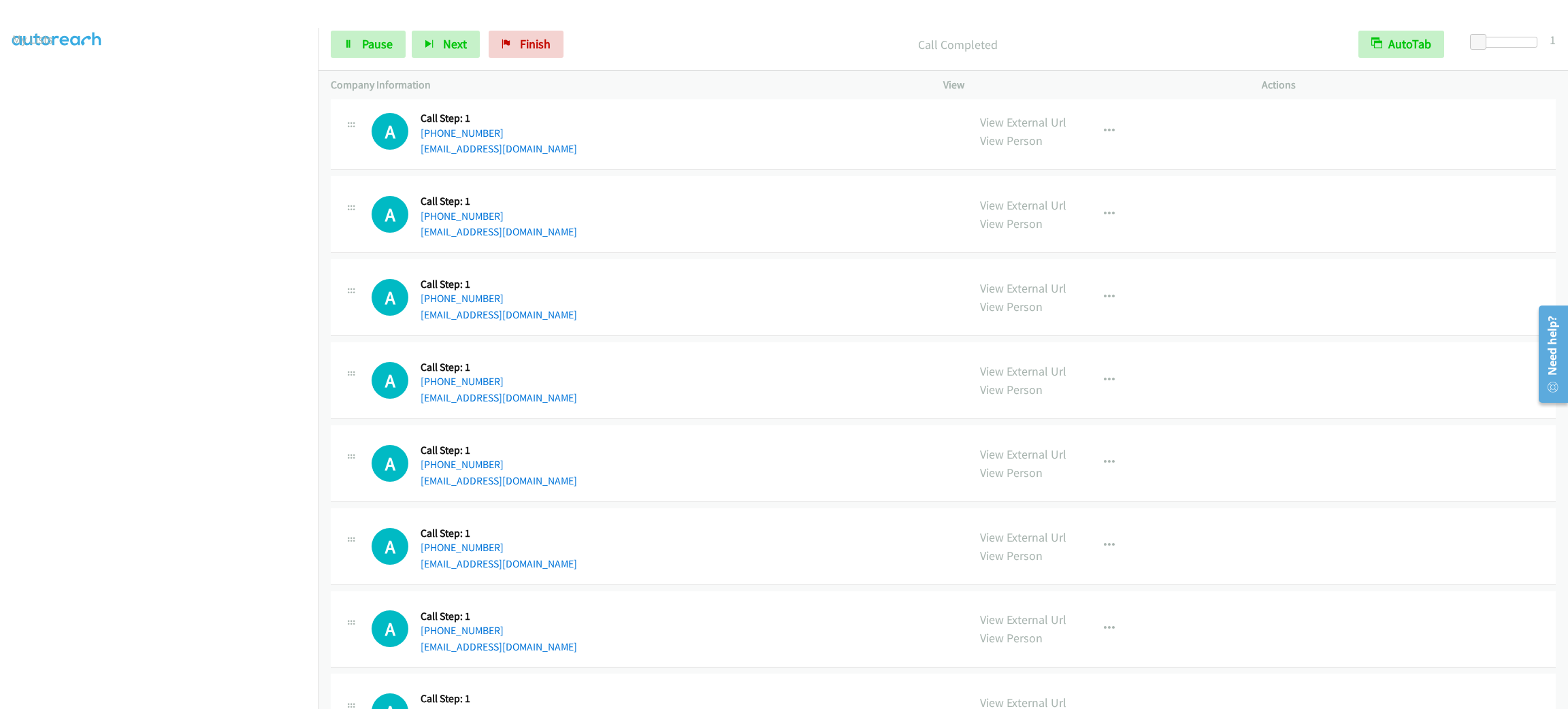
scroll to position [5829, 0]
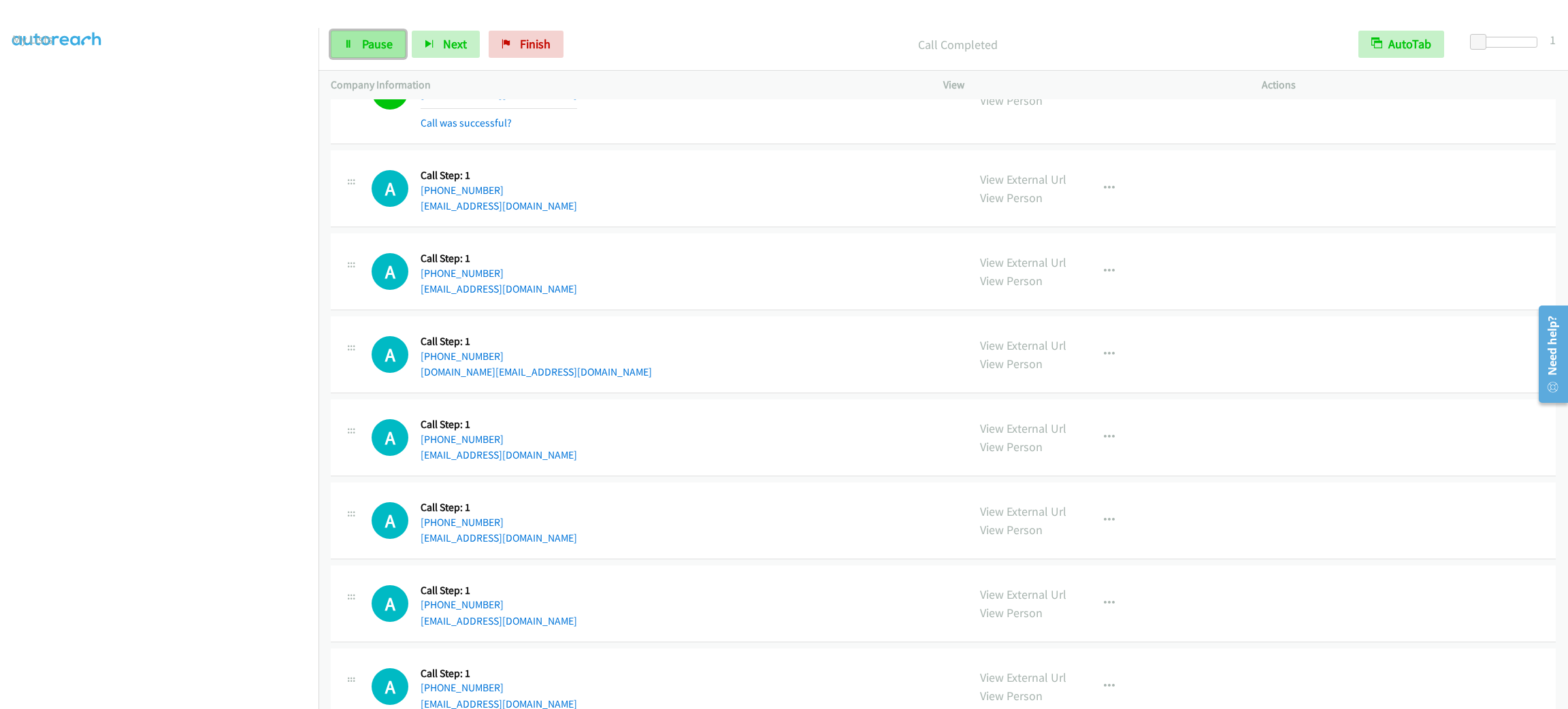
click at [370, 35] on link "Pause" at bounding box center [368, 44] width 75 height 28
click at [381, 37] on span "Start Calls" at bounding box center [389, 43] width 53 height 16
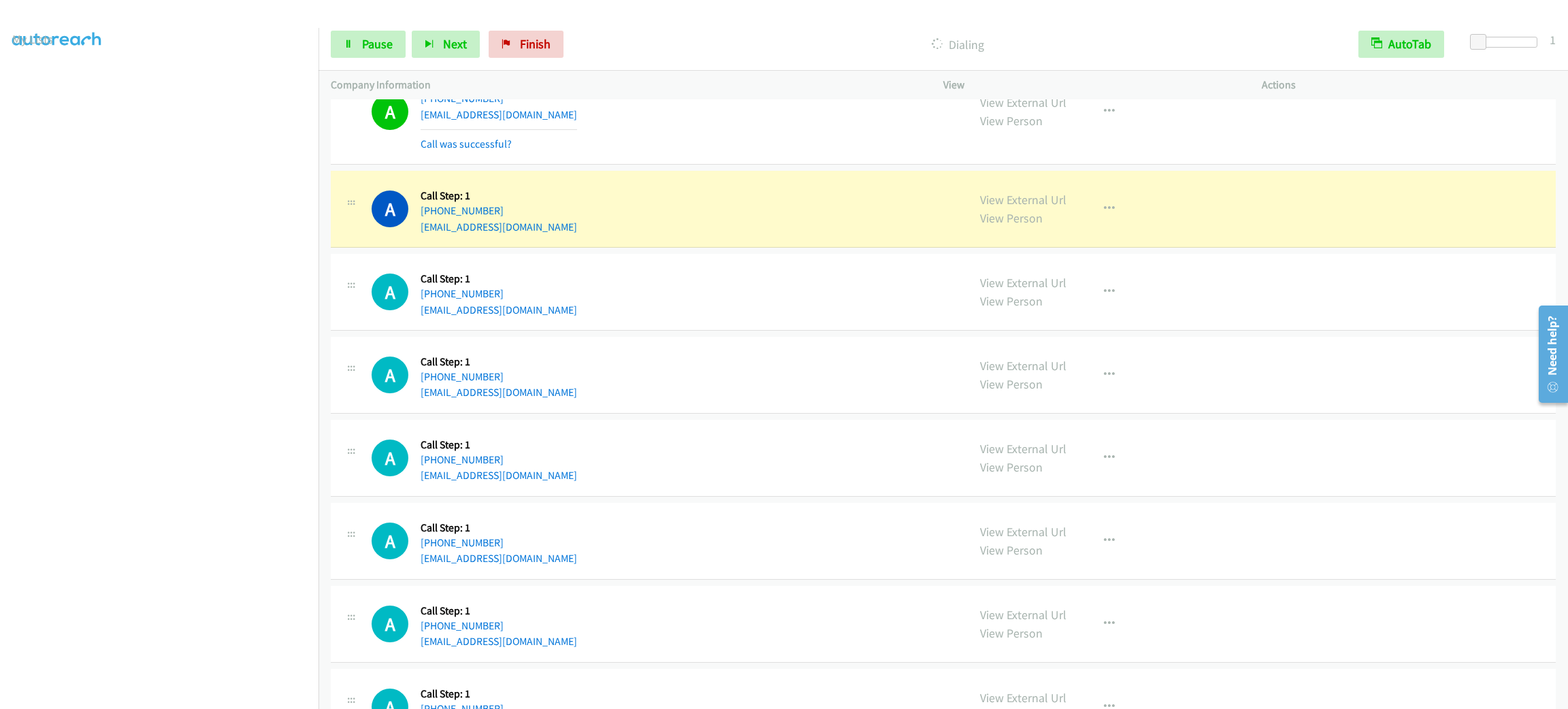
scroll to position [6441, 0]
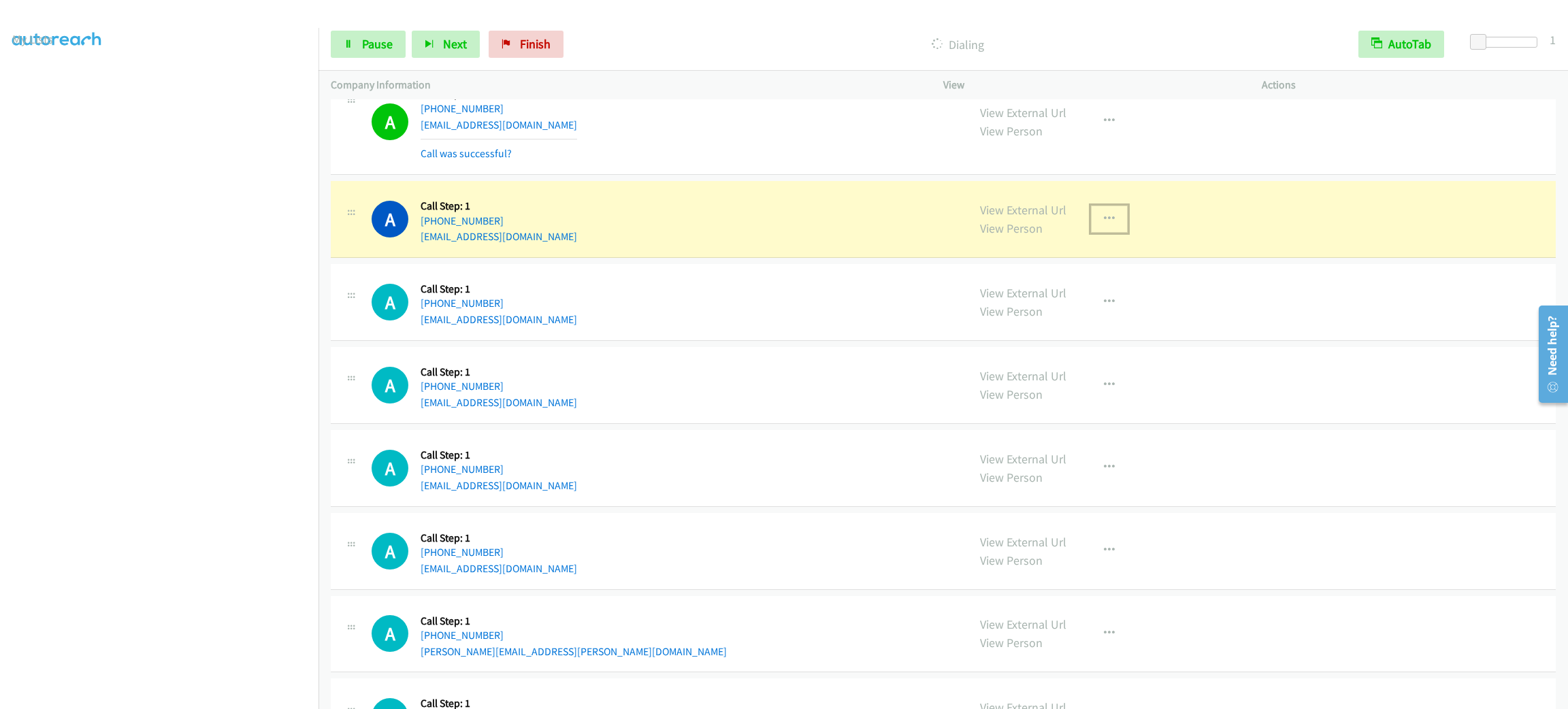
click at [1091, 232] on button "button" at bounding box center [1110, 219] width 37 height 28
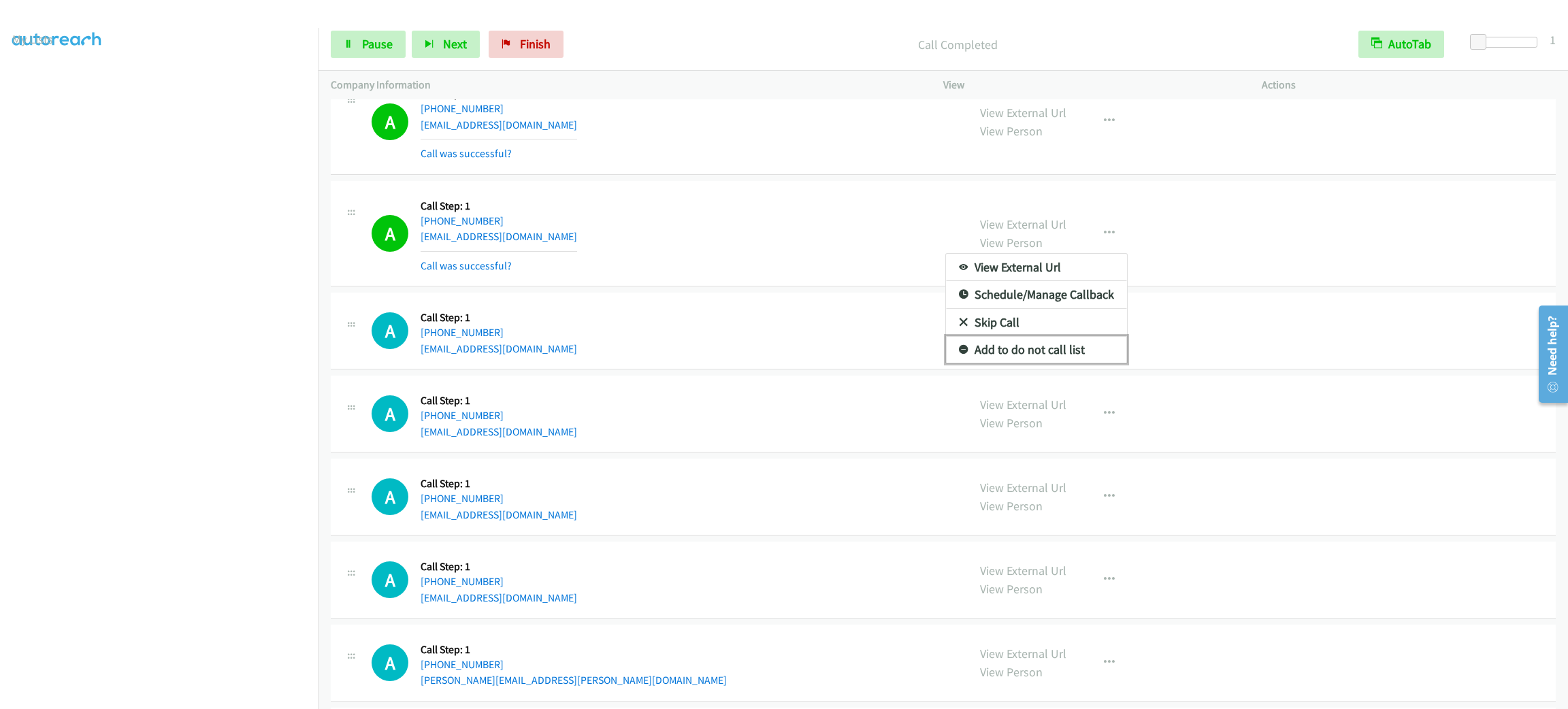
click at [1054, 363] on link "Add to do not call list" at bounding box center [1037, 350] width 181 height 28
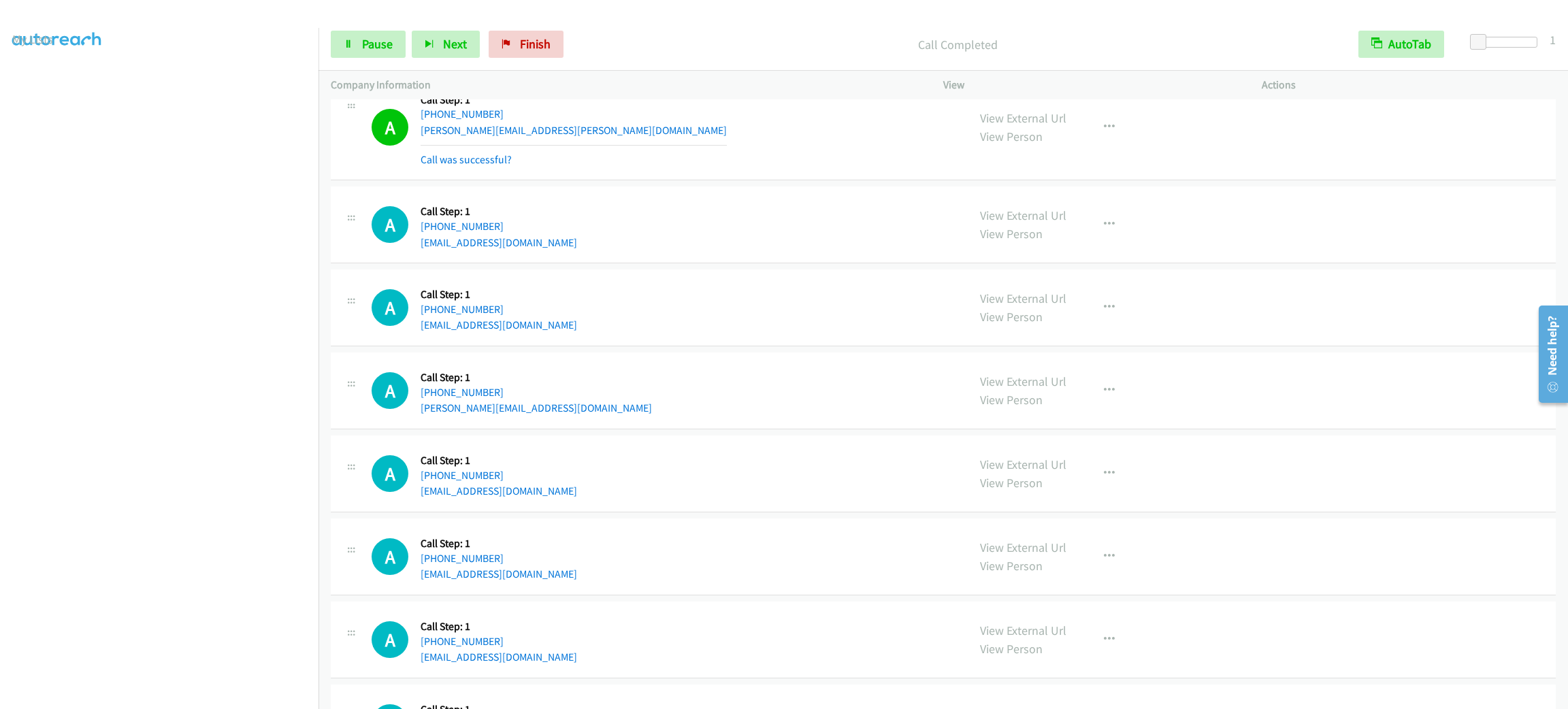
scroll to position [7209, 0]
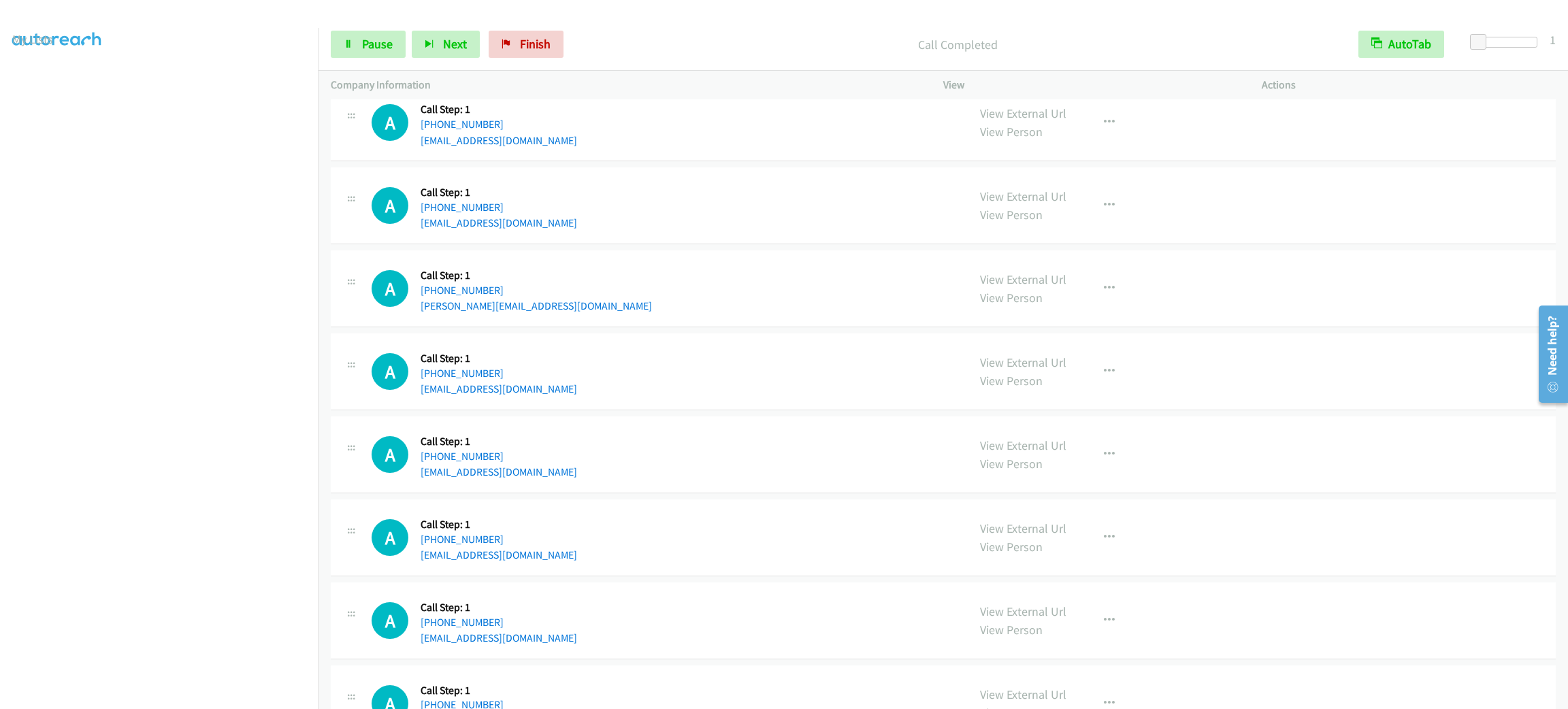
click at [120, 697] on aside "Dialing Mode: Power | Switch to Preview My Lists" at bounding box center [159, 360] width 318 height 753
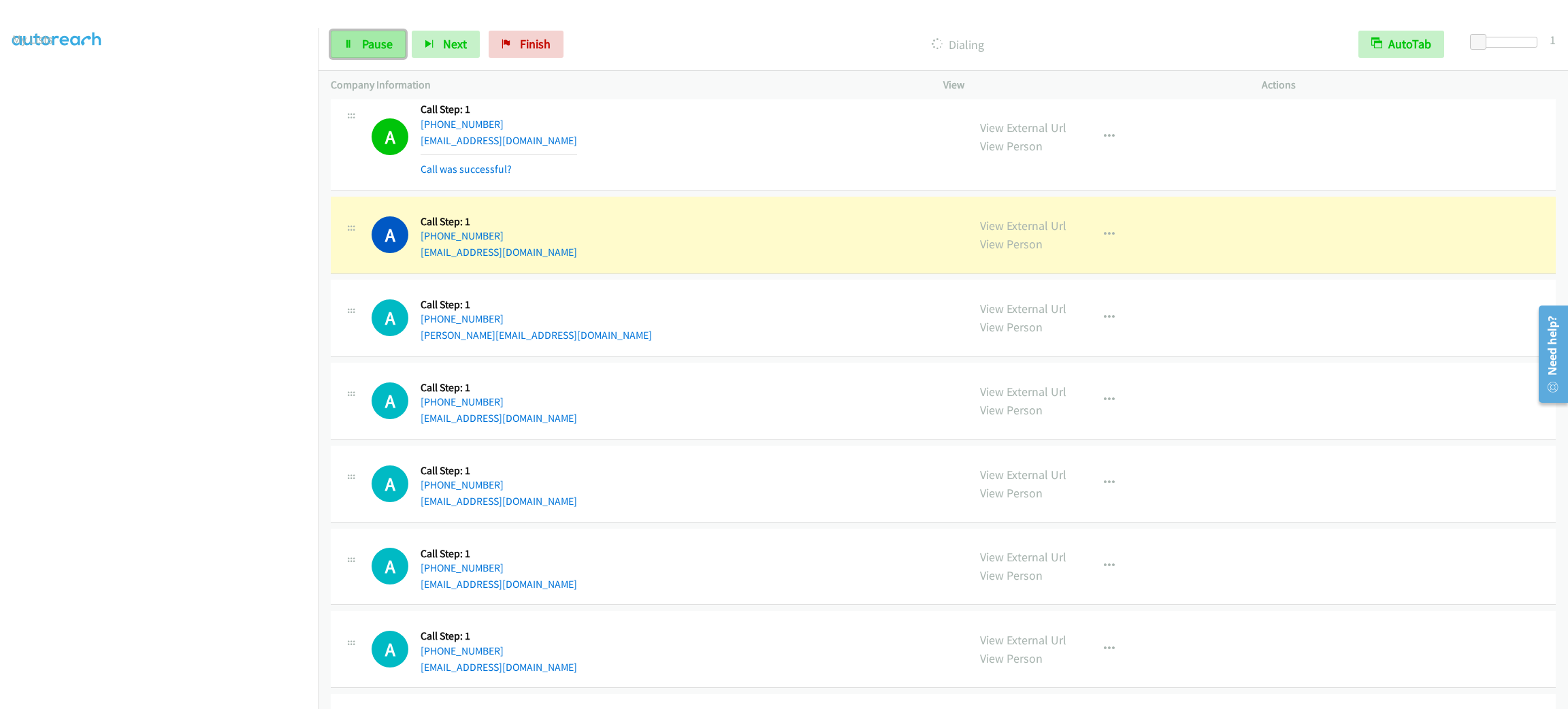
click at [364, 52] on link "Pause" at bounding box center [368, 44] width 75 height 28
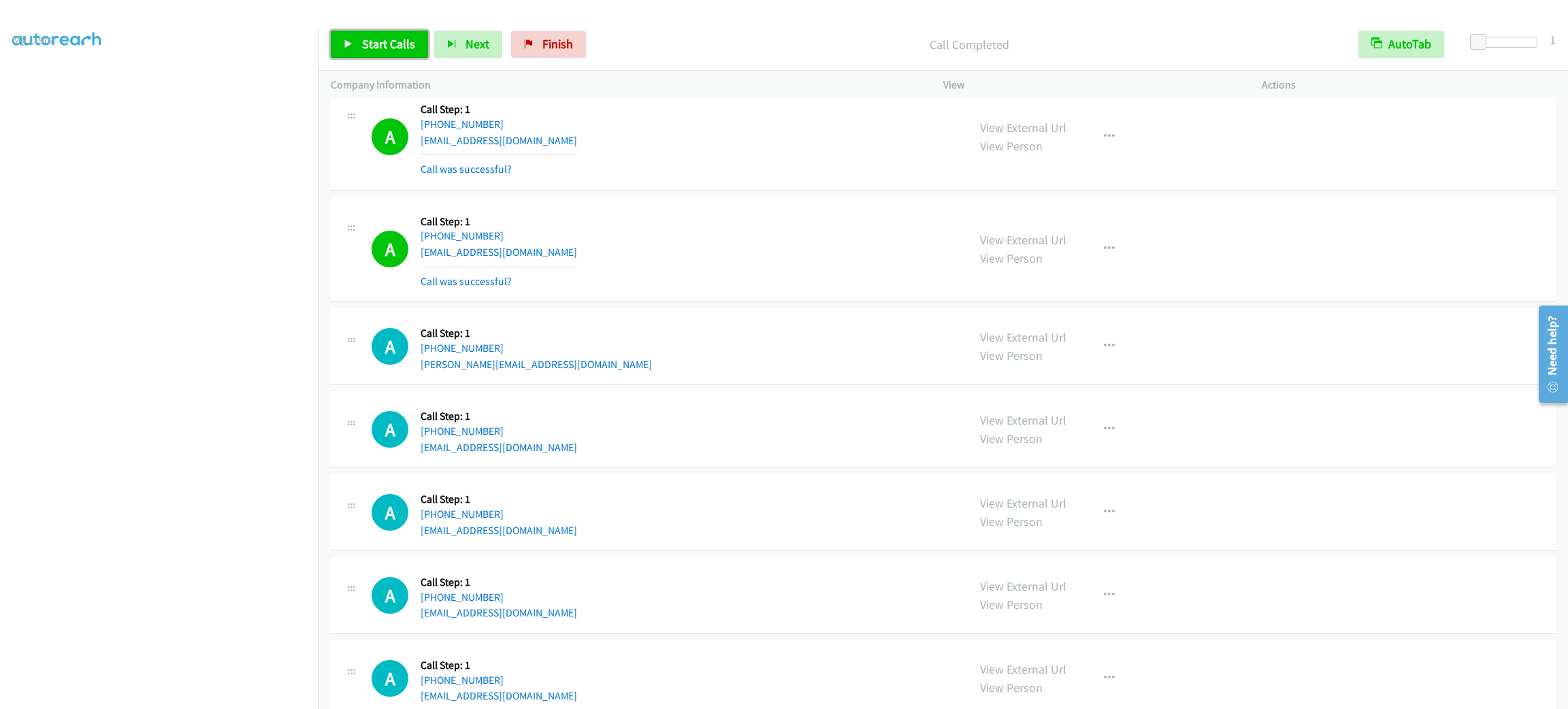
click at [410, 51] on span "Start Calls" at bounding box center [389, 43] width 53 height 16
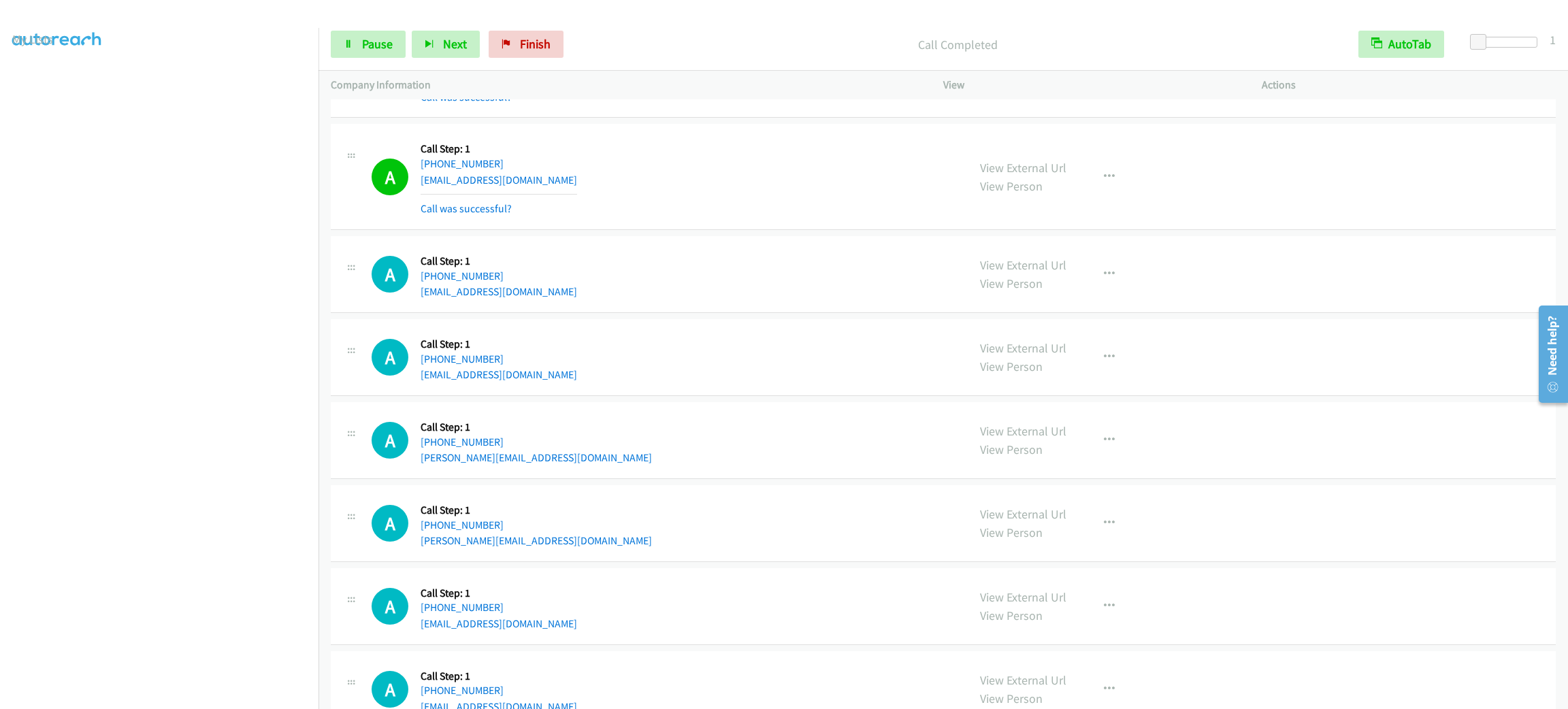
scroll to position [7720, 0]
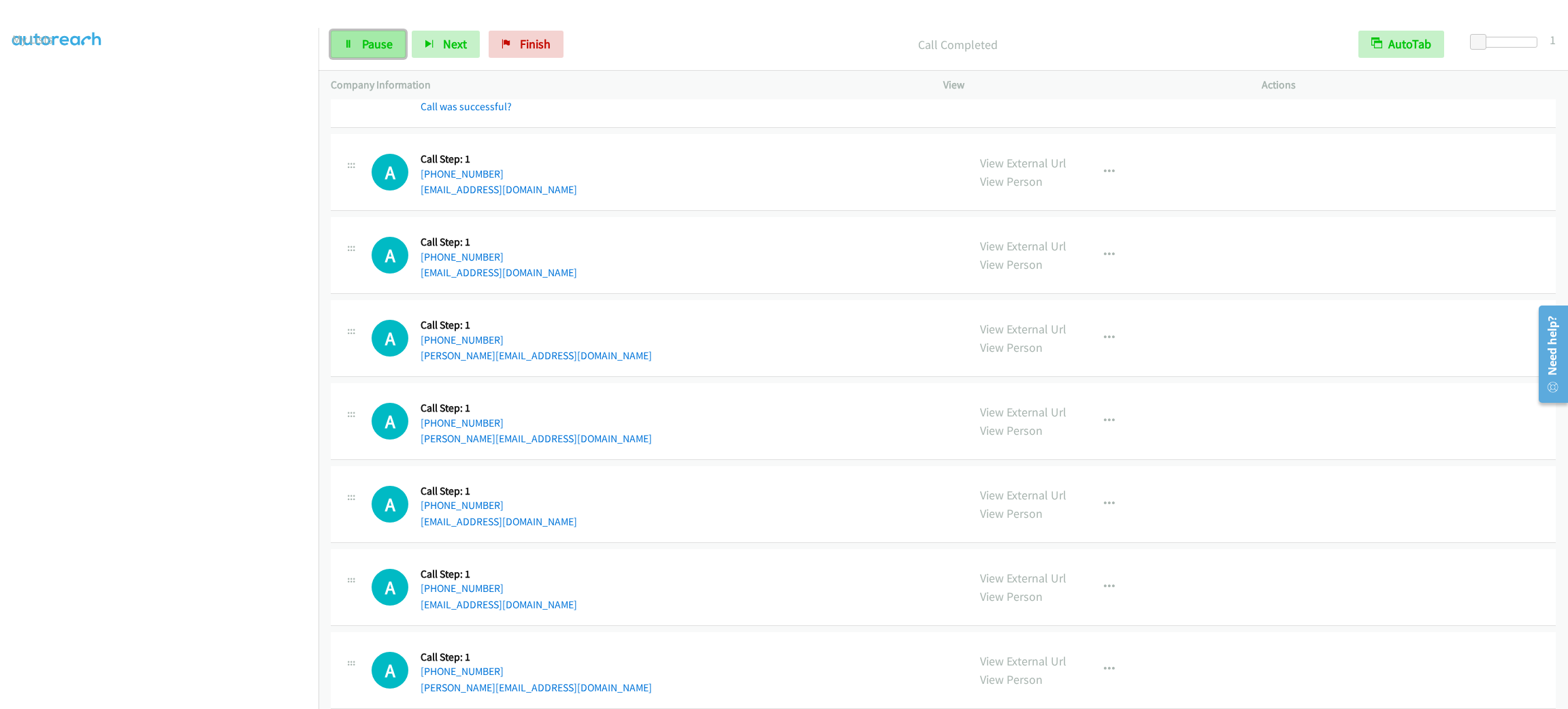
click at [381, 36] on span "Pause" at bounding box center [377, 43] width 30 height 16
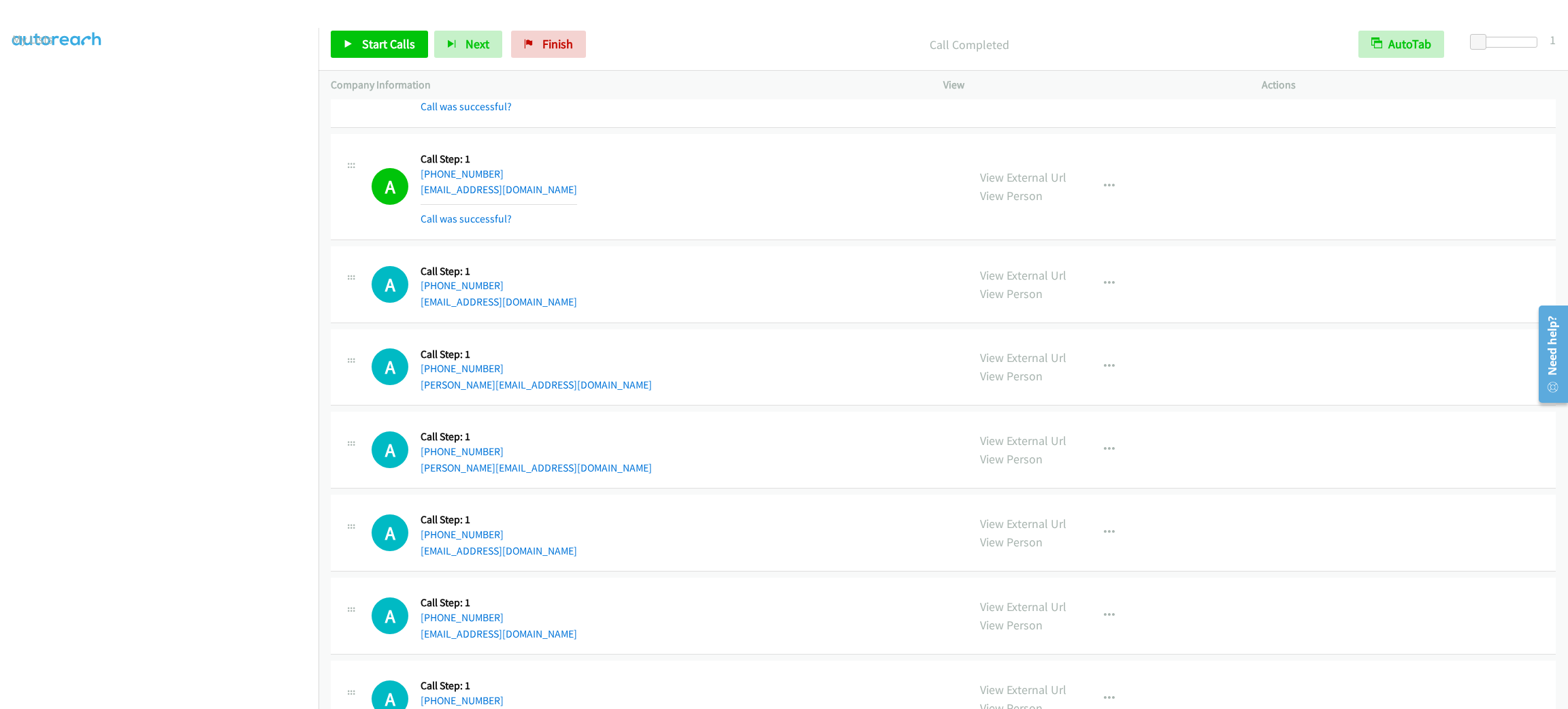
click at [647, 151] on div "A Callback Scheduled Call Step: 1 America/Chicago +1 580-716-2157 retiredandoff…" at bounding box center [944, 186] width 1225 height 106
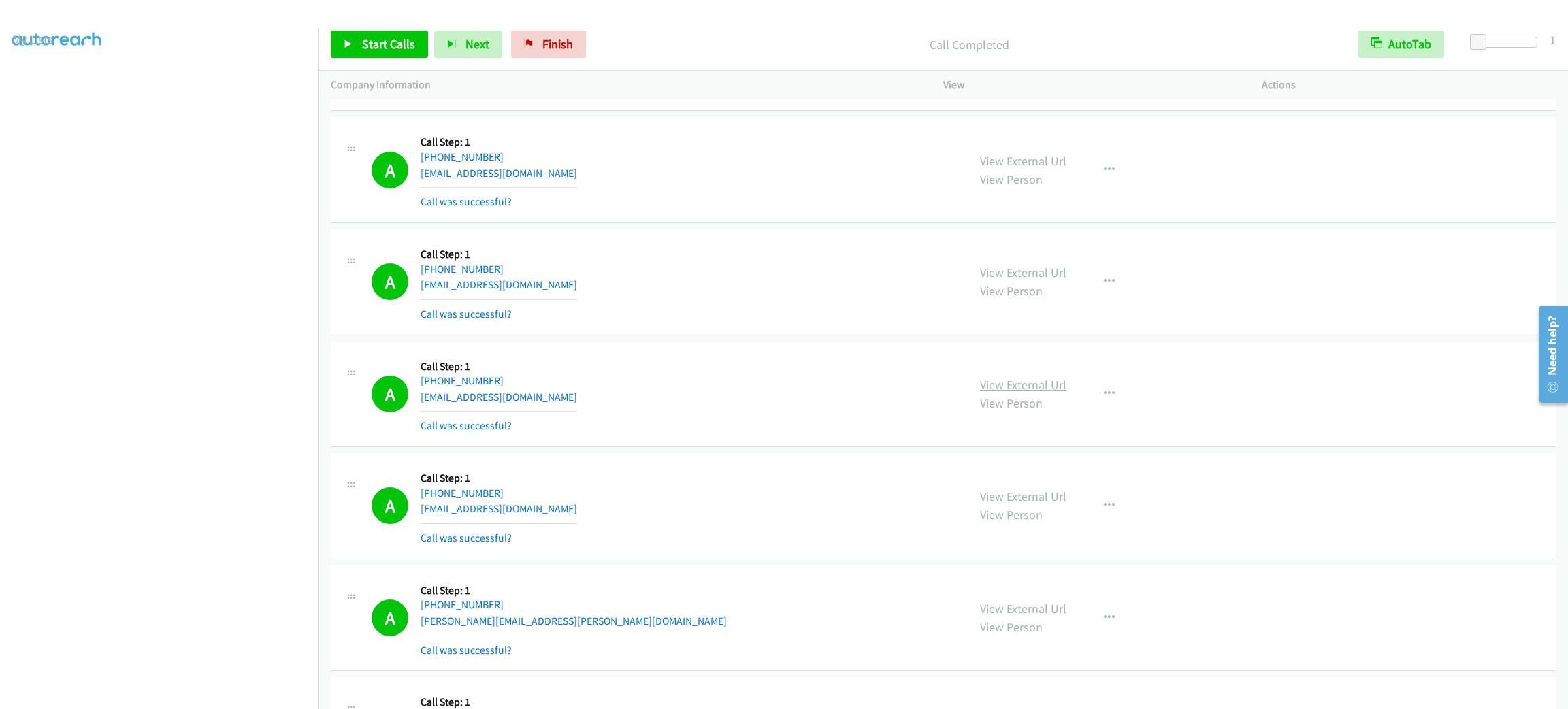
click at [1042, 393] on link "View External Url" at bounding box center [1024, 384] width 87 height 16
drag, startPoint x: 353, startPoint y: 39, endPoint x: 371, endPoint y: 39, distance: 18.0
click at [353, 39] on link "Start Calls" at bounding box center [380, 44] width 98 height 28
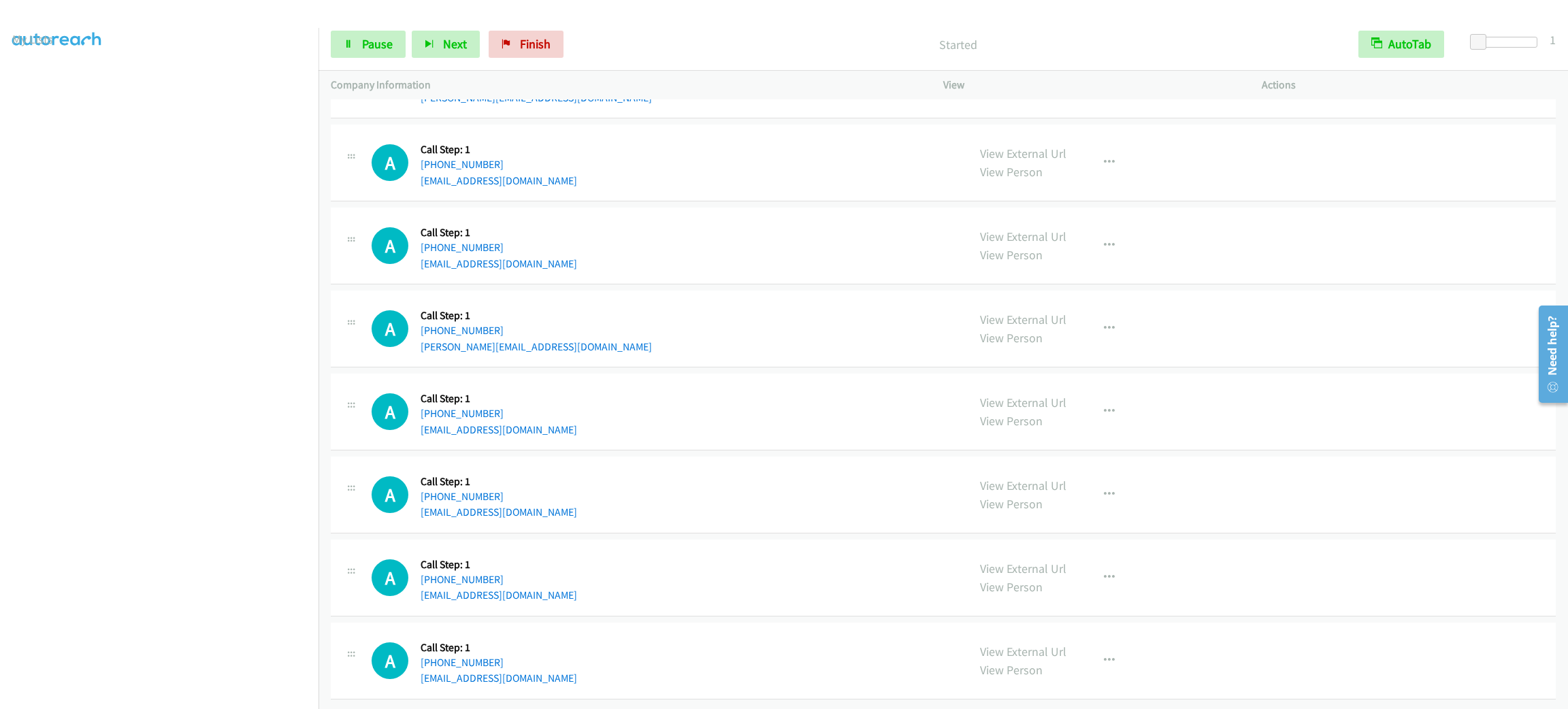
scroll to position [7818, 0]
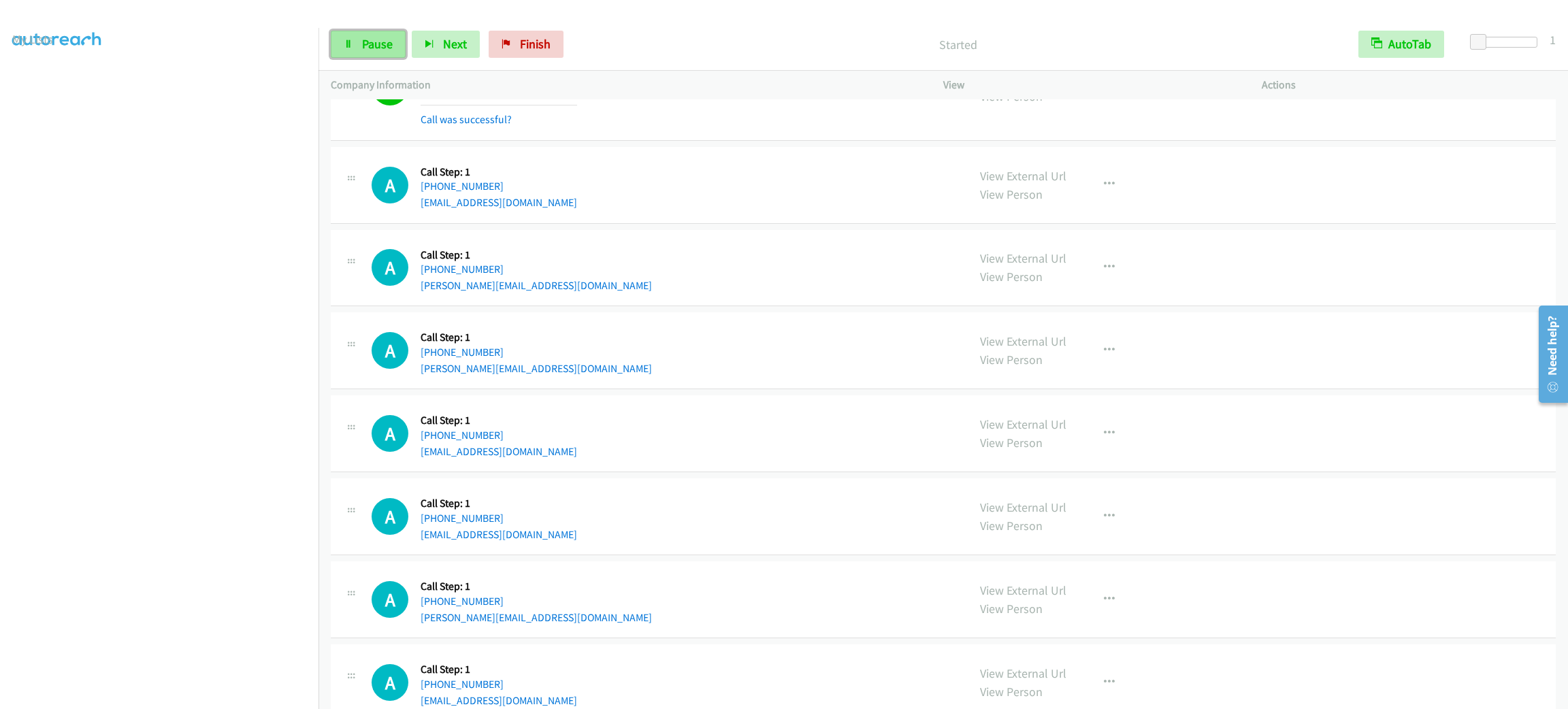
click at [381, 48] on span "Pause" at bounding box center [377, 43] width 30 height 16
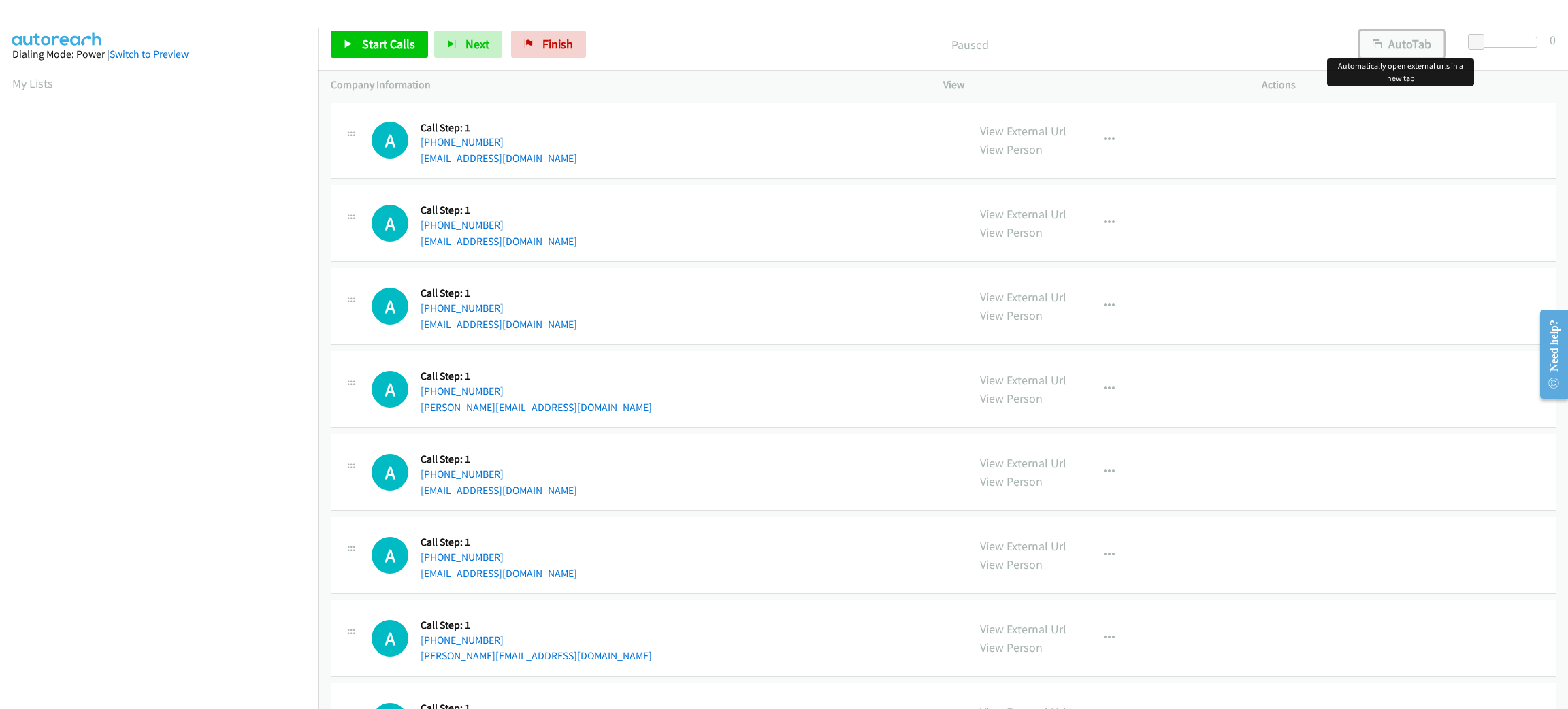
drag, startPoint x: 1404, startPoint y: 47, endPoint x: 1510, endPoint y: 45, distance: 106.0
click at [1404, 47] on button "AutoTab" at bounding box center [1403, 44] width 85 height 28
click at [1470, 40] on span at bounding box center [1479, 42] width 17 height 17
click at [354, 37] on link "Start Calls" at bounding box center [380, 44] width 98 height 28
click at [493, 84] on p "Company Information" at bounding box center [625, 85] width 588 height 17
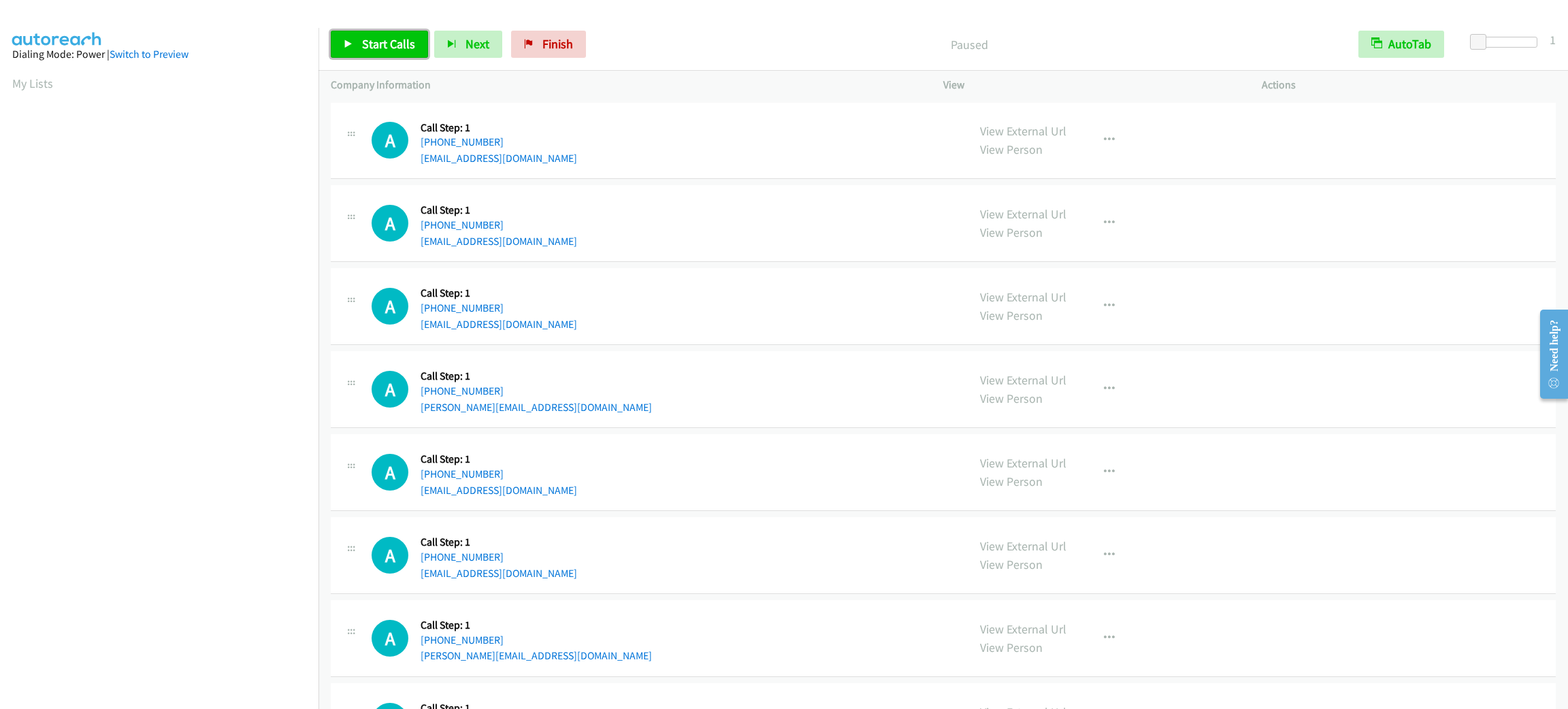
click at [405, 51] on span "Start Calls" at bounding box center [389, 43] width 53 height 16
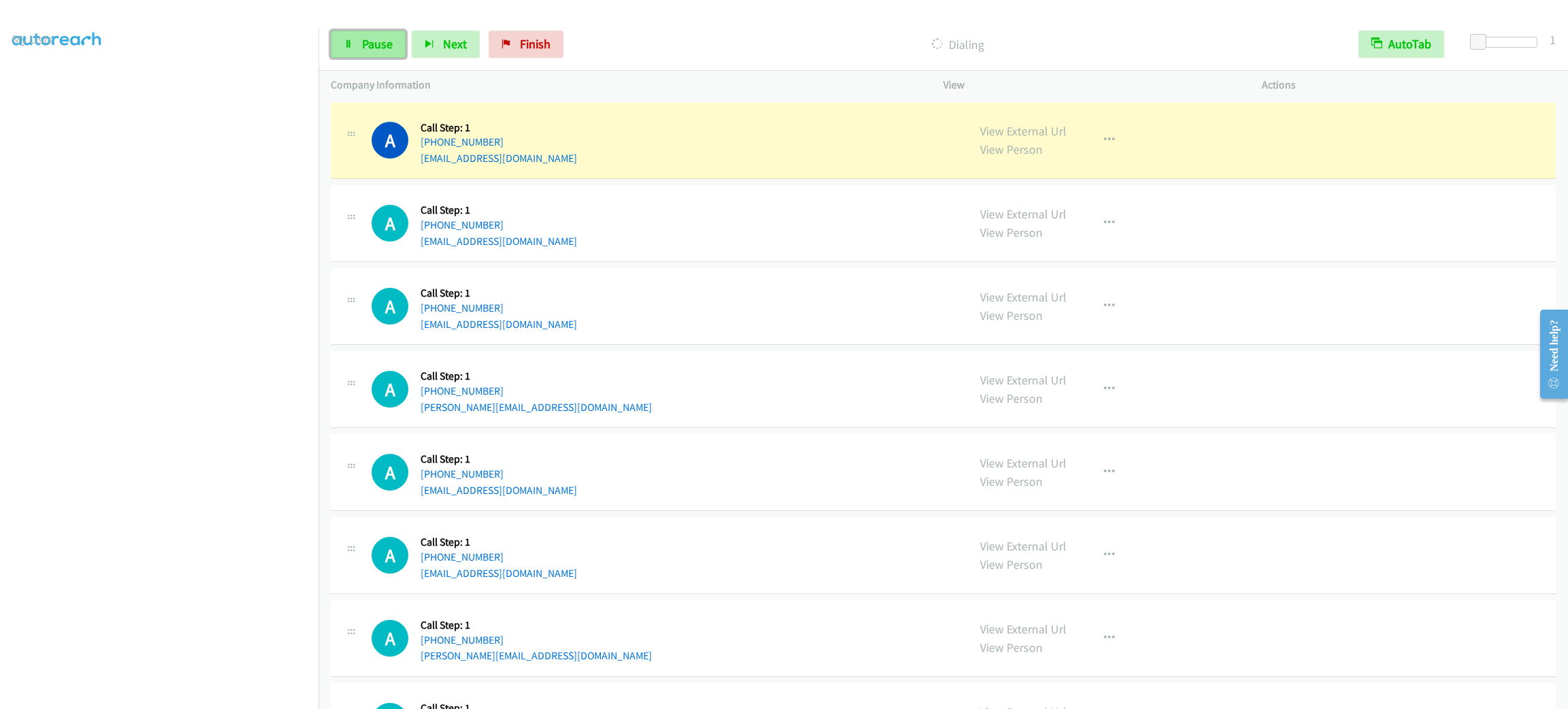
click at [357, 49] on link "Pause" at bounding box center [368, 44] width 75 height 28
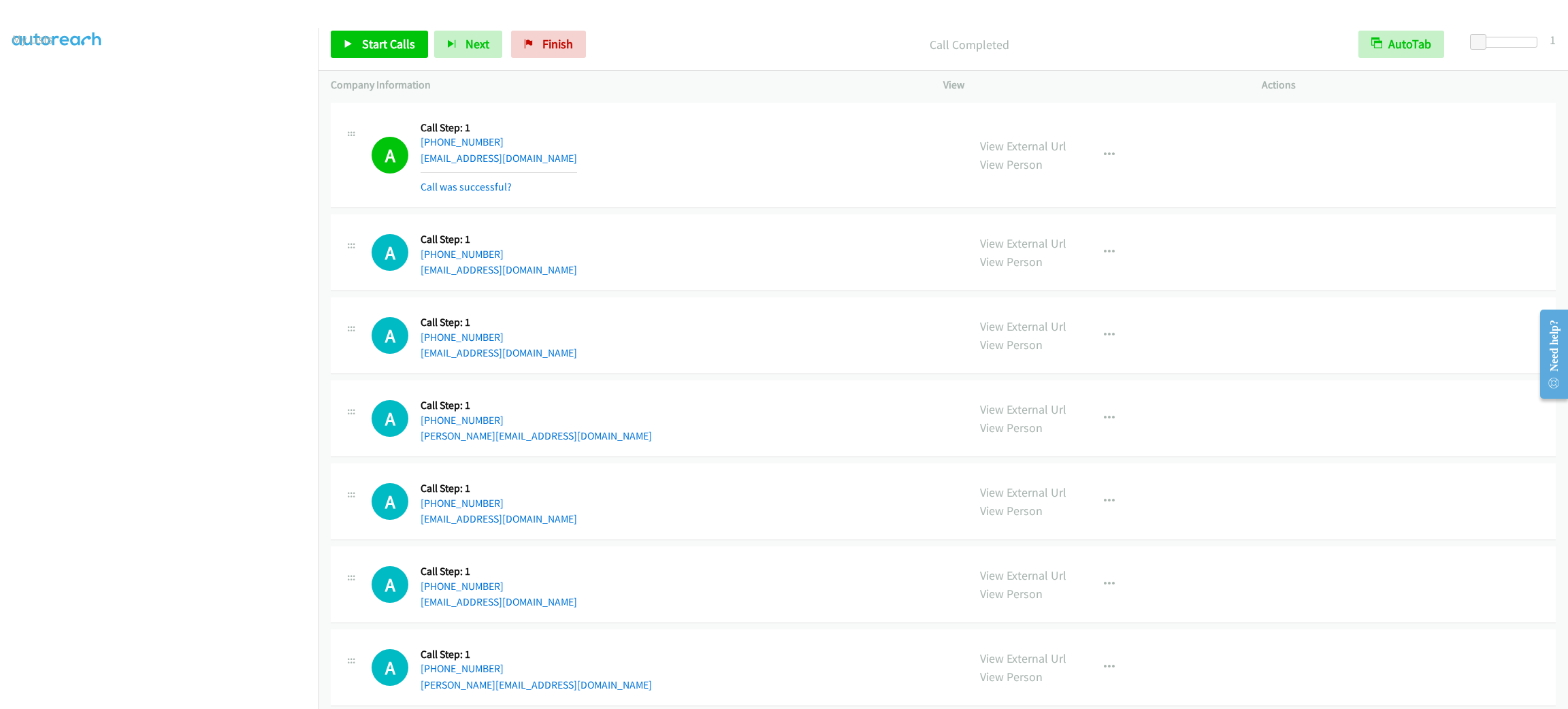
click at [856, 339] on div "A Callback Scheduled Call Step: 1 America/Los_Angeles +1 415-412-3062 megavan.h…" at bounding box center [663, 336] width 584 height 52
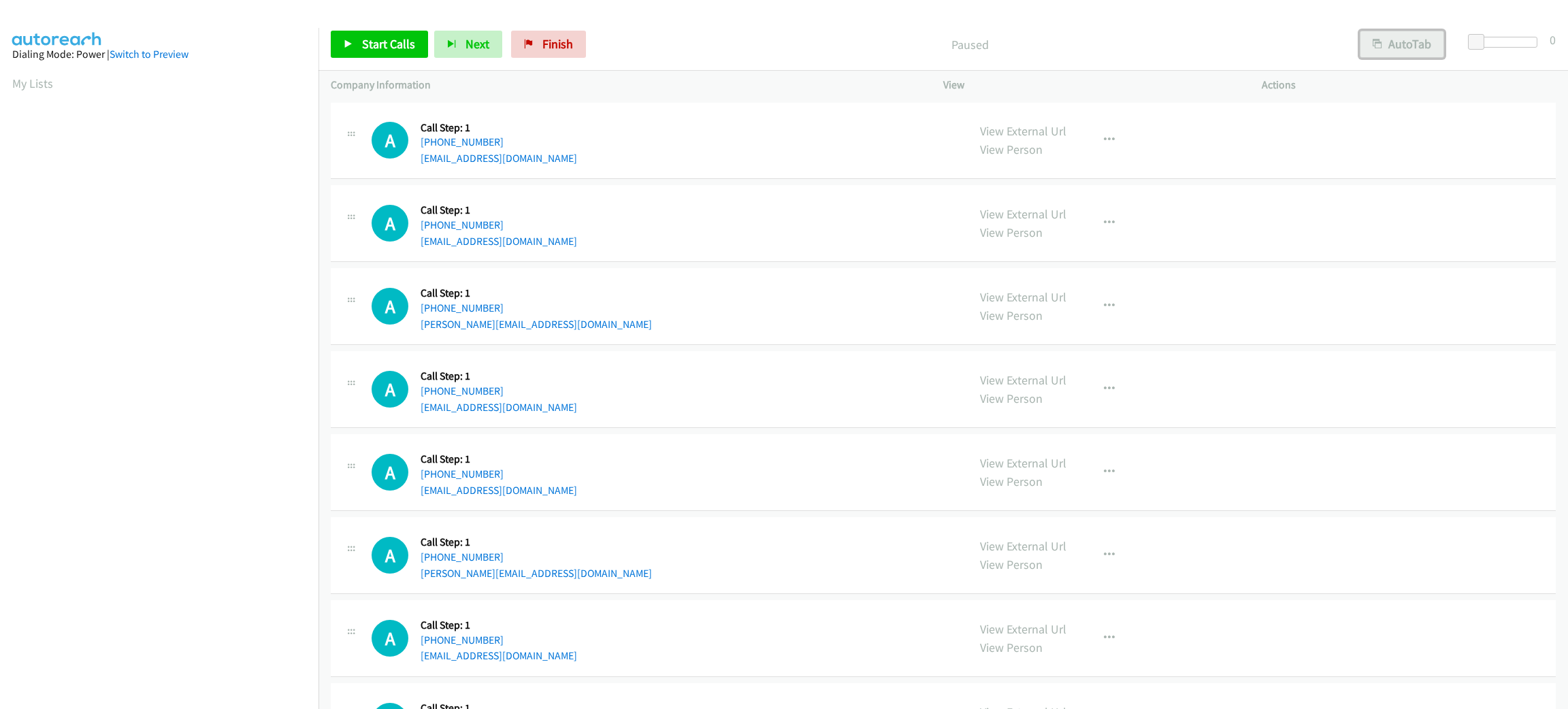
click at [1385, 42] on button "AutoTab" at bounding box center [1403, 44] width 85 height 28
click at [1480, 41] on span at bounding box center [1479, 42] width 17 height 17
click at [413, 41] on span "Start Calls" at bounding box center [389, 43] width 53 height 16
click at [383, 38] on span "Pause" at bounding box center [377, 43] width 30 height 16
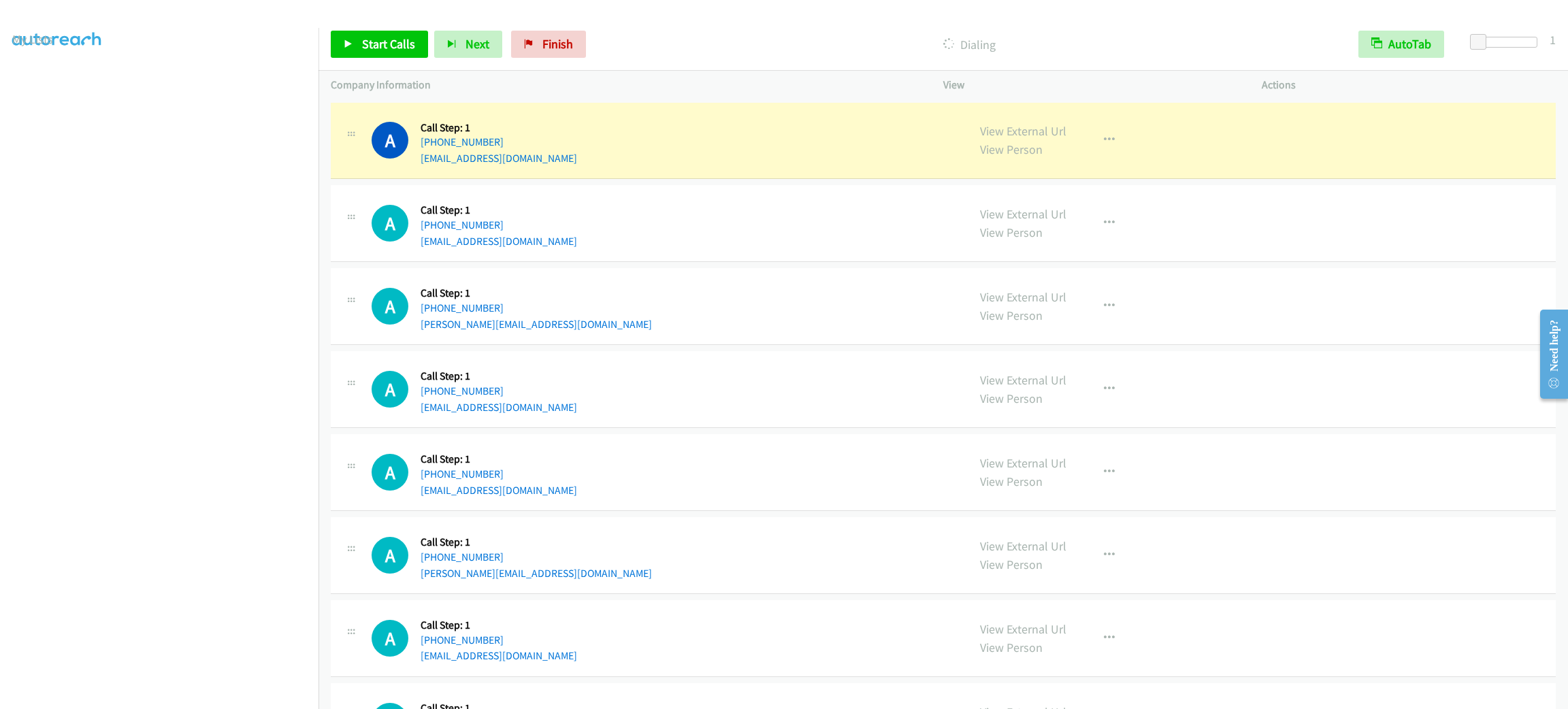
click at [666, 323] on div "A Callback Scheduled Call Step: 1 [GEOGRAPHIC_DATA]/[GEOGRAPHIC_DATA] [PHONE_NU…" at bounding box center [663, 306] width 584 height 52
click at [846, 339] on div "A Callback Scheduled Call Step: 1 [GEOGRAPHIC_DATA]/[GEOGRAPHIC_DATA] [PHONE_NU…" at bounding box center [944, 306] width 1225 height 77
click at [407, 41] on span "Start Calls" at bounding box center [389, 43] width 53 height 16
click at [368, 53] on link "Pause" at bounding box center [368, 44] width 75 height 28
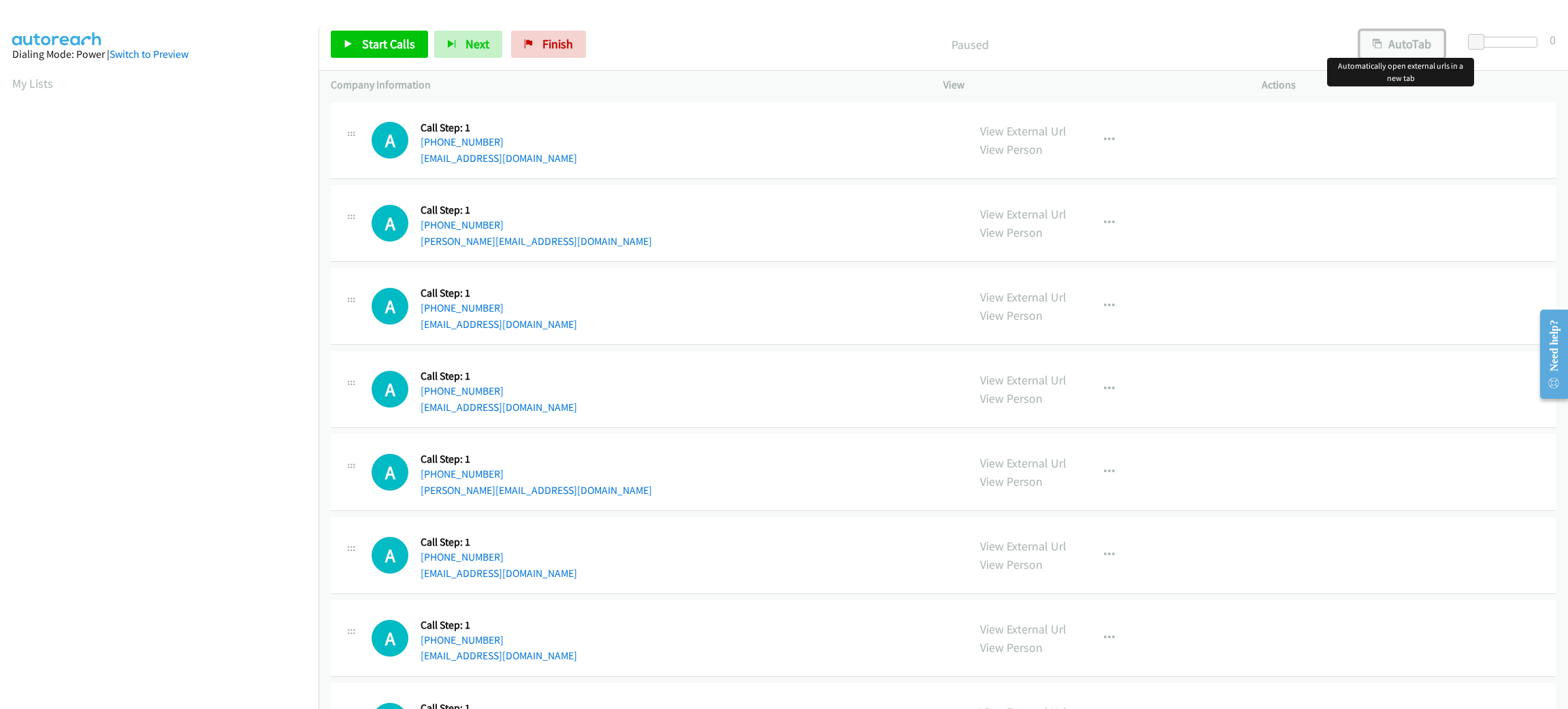
drag, startPoint x: 1428, startPoint y: 46, endPoint x: 1443, endPoint y: 43, distance: 15.3
click at [1428, 46] on button "AutoTab" at bounding box center [1403, 44] width 85 height 28
click at [1469, 39] on div at bounding box center [1506, 47] width 87 height 21
click at [391, 41] on span "Start Calls" at bounding box center [389, 43] width 53 height 16
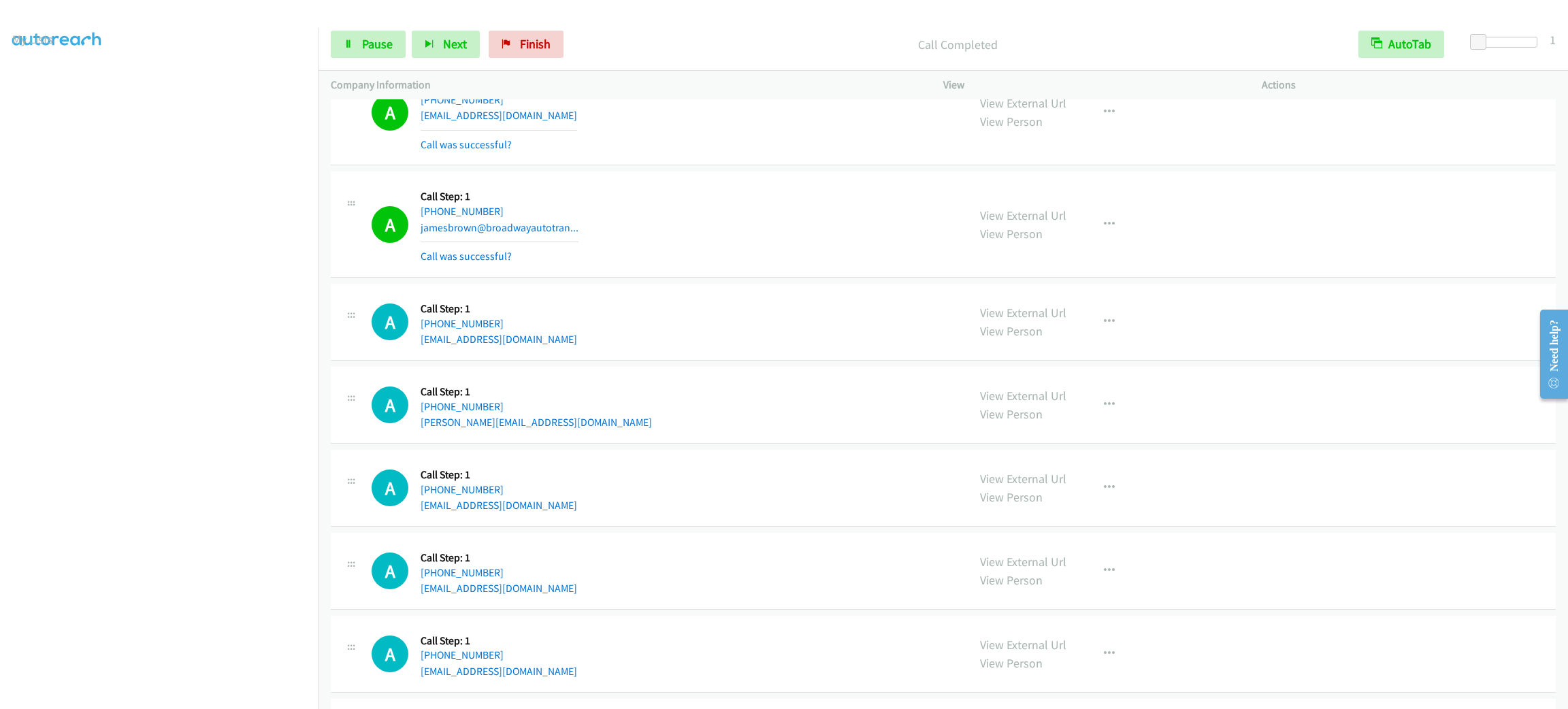
scroll to position [817, 0]
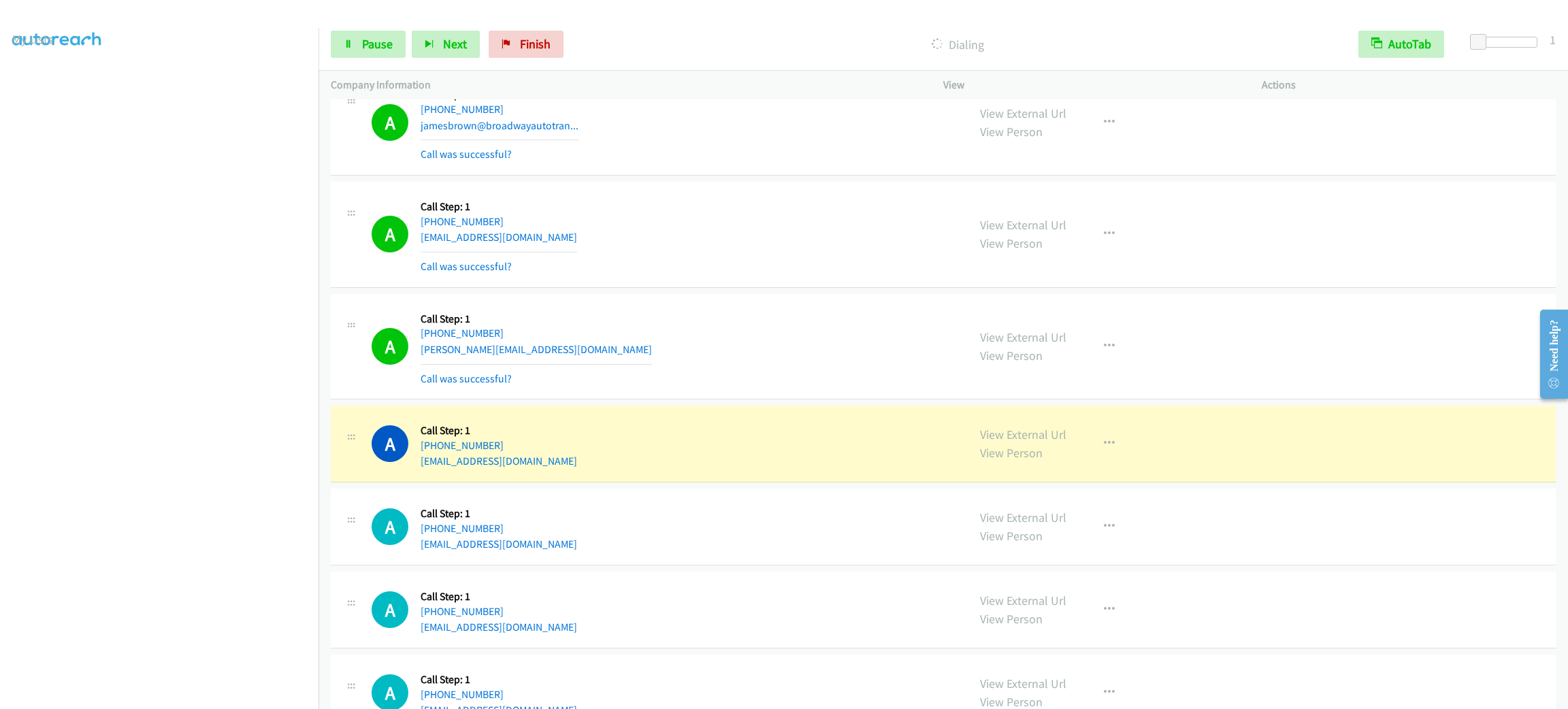
click at [818, 334] on div "A Callback Scheduled Call Step: 1 America/Los_Angeles [PHONE_NUMBER] [PERSON_NA…" at bounding box center [663, 347] width 584 height 81
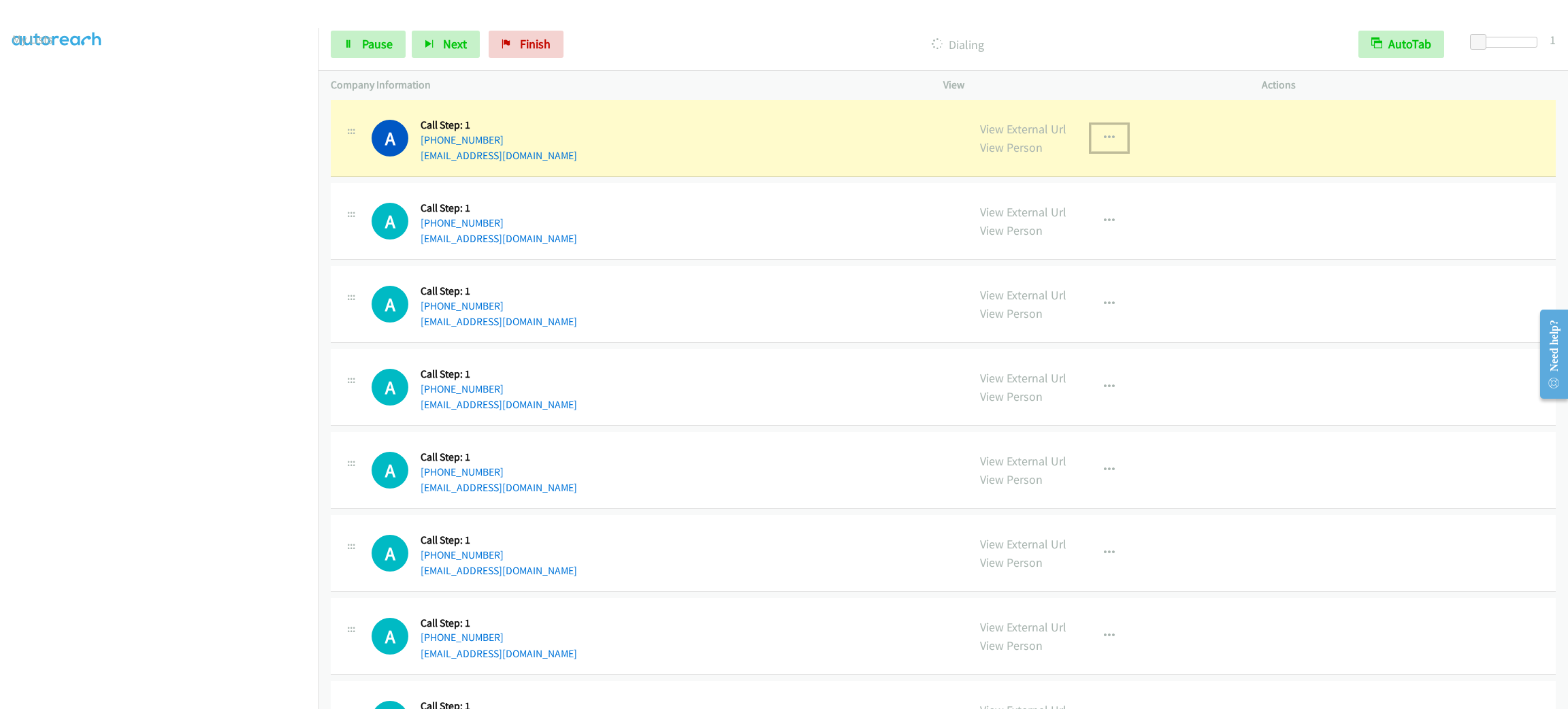
click at [1112, 142] on button "button" at bounding box center [1110, 138] width 37 height 28
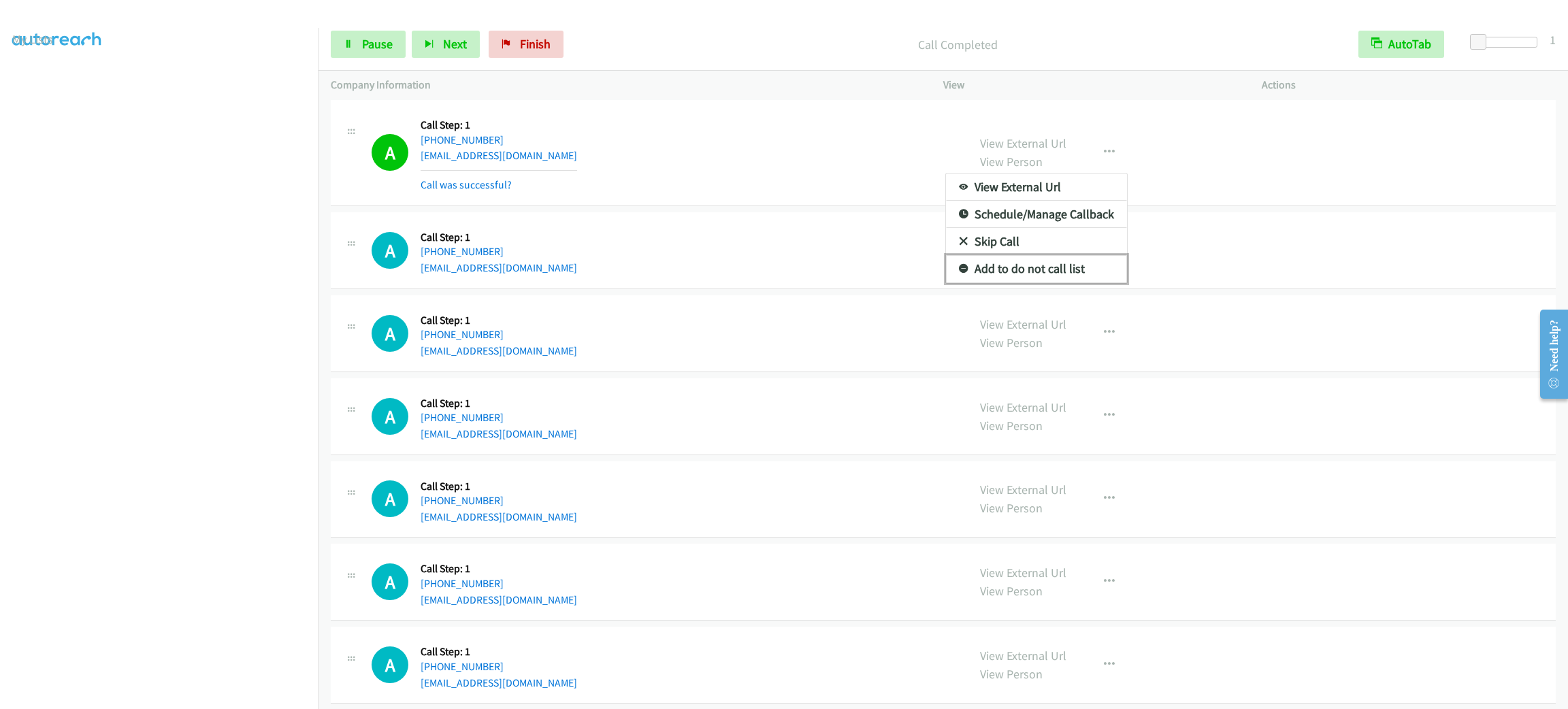
click at [1080, 282] on link "Add to do not call list" at bounding box center [1037, 269] width 181 height 28
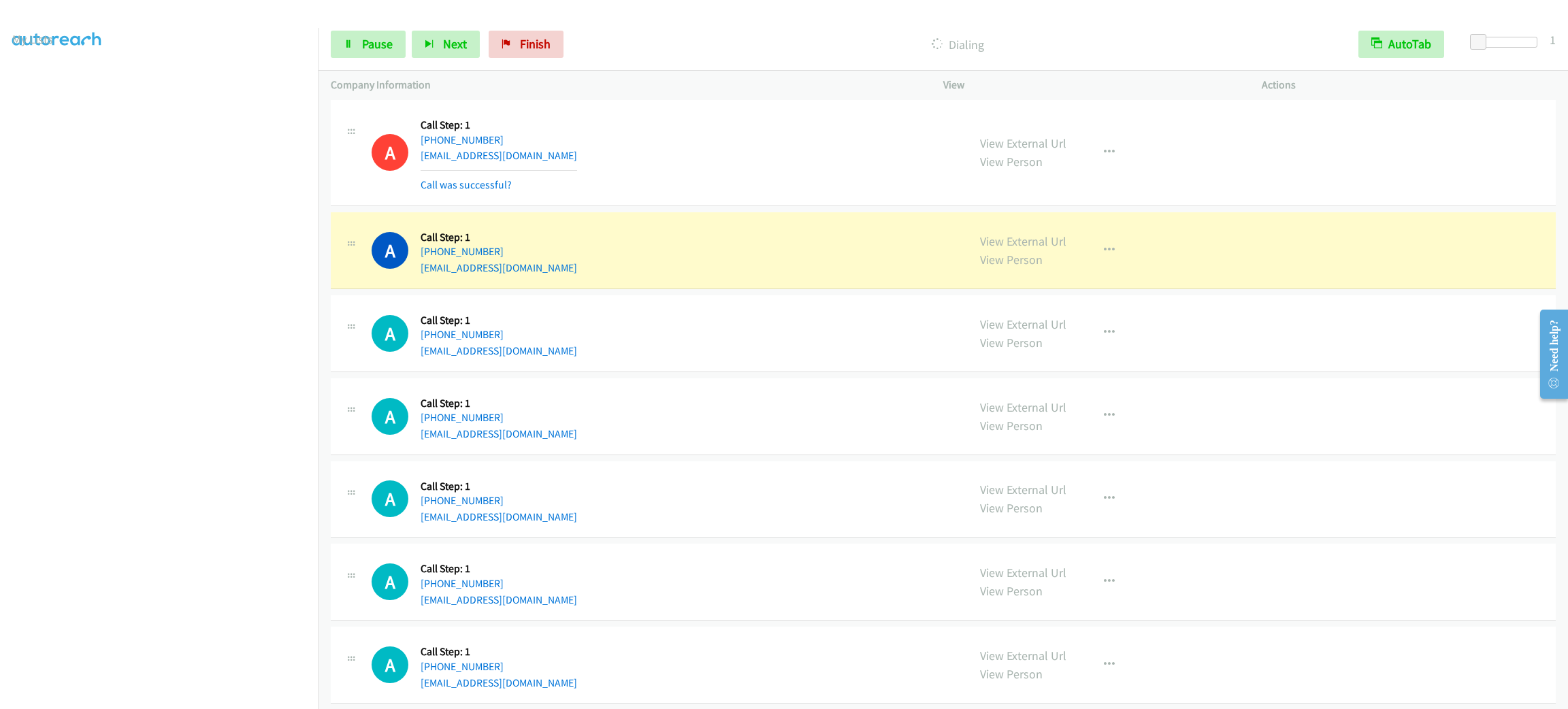
scroll to position [1224, 0]
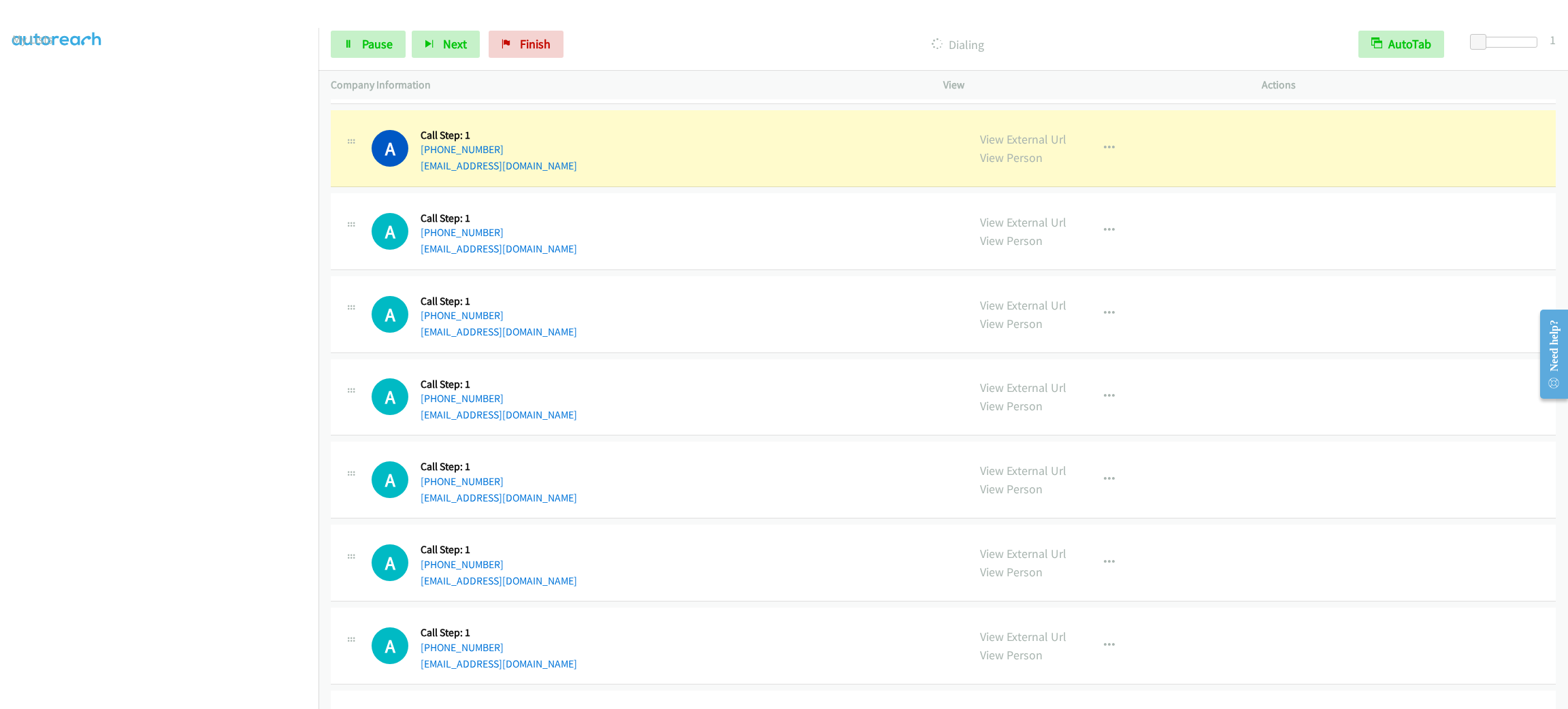
click at [766, 317] on div "A Callback Scheduled Call Step: 1 America/New_York [PHONE_NUMBER] [EMAIL_ADDRES…" at bounding box center [663, 314] width 584 height 52
click at [693, 244] on div "A Callback Scheduled Call Step: 1 America/[GEOGRAPHIC_DATA] [PHONE_NUMBER] [EMA…" at bounding box center [663, 231] width 584 height 52
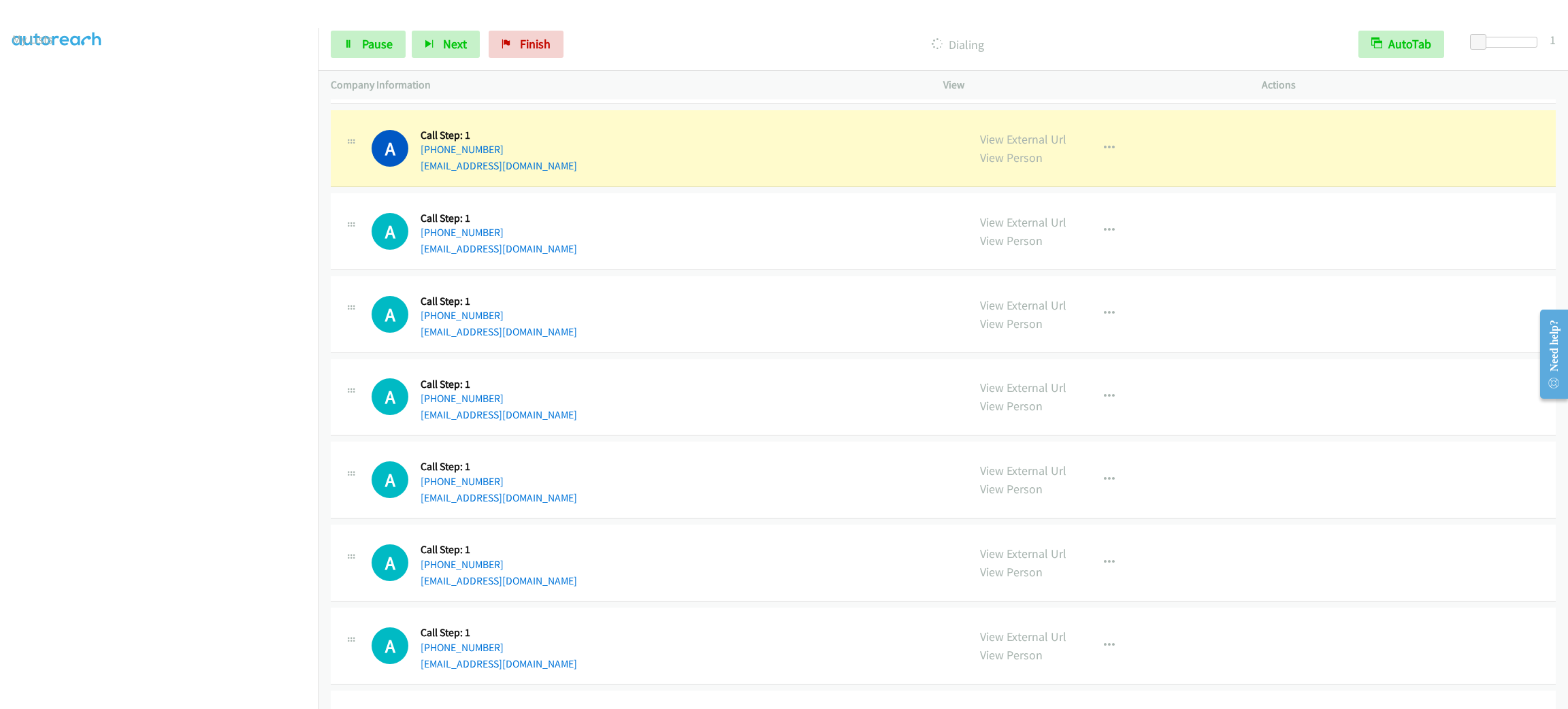
click at [693, 244] on div "A Callback Scheduled Call Step: 1 America/[GEOGRAPHIC_DATA] [PHONE_NUMBER] [EMA…" at bounding box center [663, 231] width 584 height 52
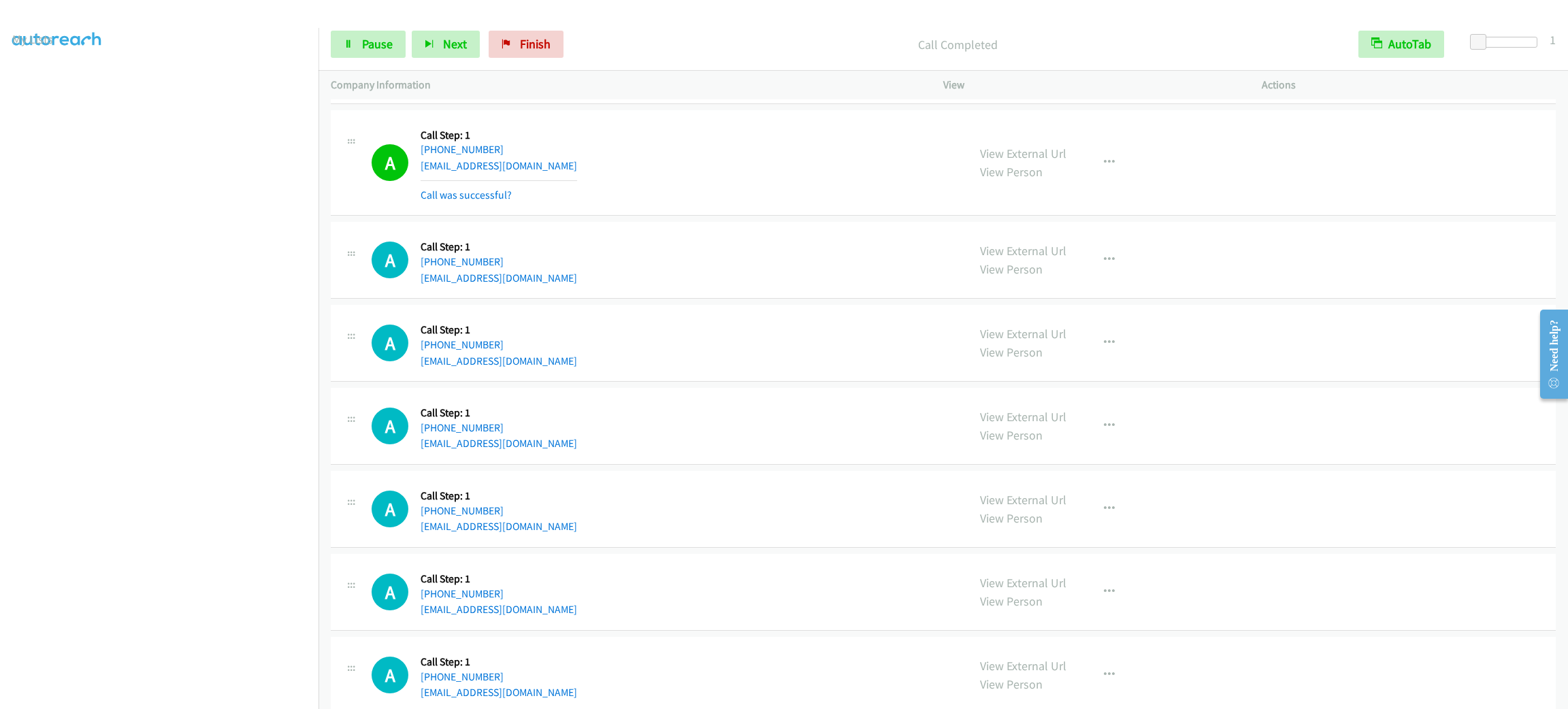
click at [1122, 165] on div "View External Url View Person View External Url Email Schedule/Manage Callback …" at bounding box center [1133, 163] width 331 height 81
click at [1104, 166] on icon "button" at bounding box center [1110, 162] width 11 height 11
click at [1083, 280] on link "Add to do not call list" at bounding box center [1037, 279] width 181 height 28
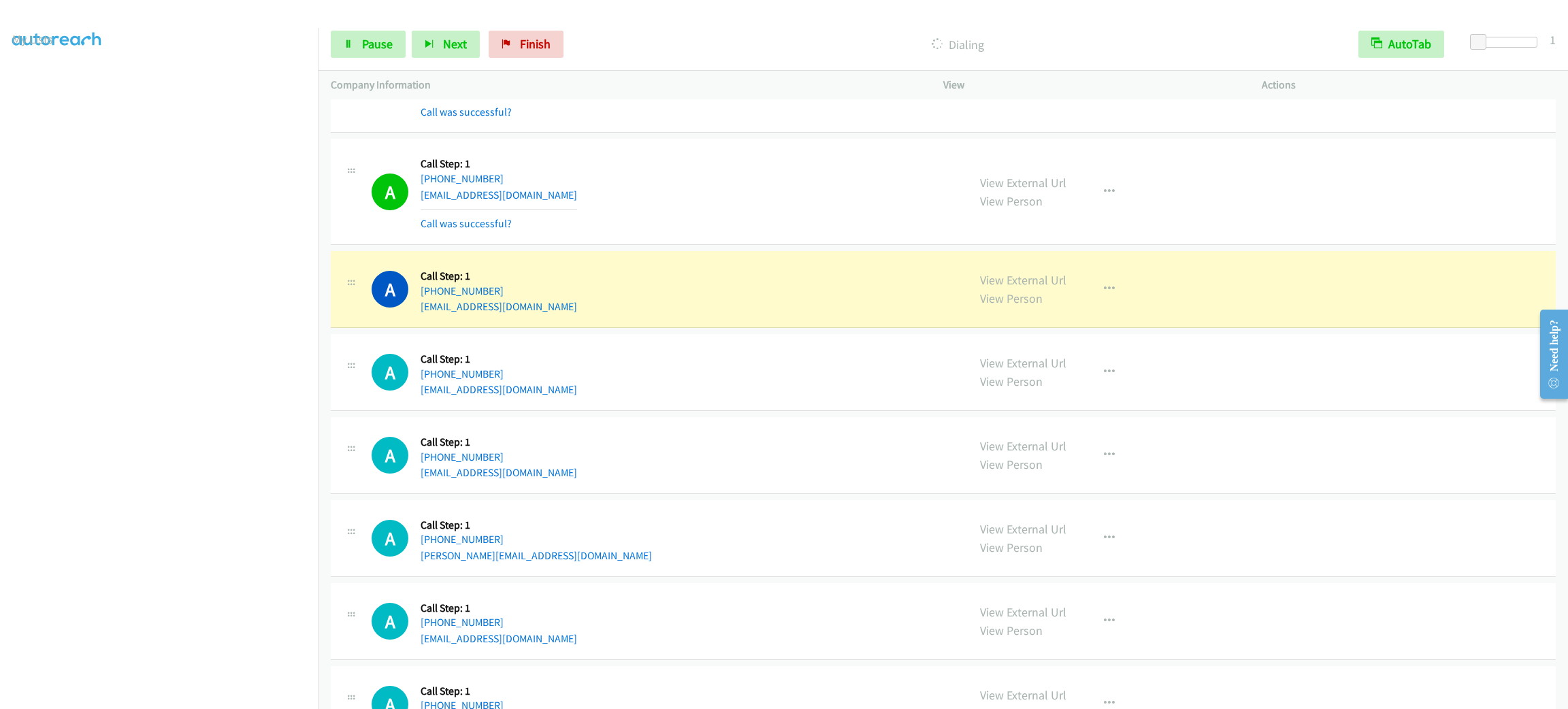
scroll to position [1633, 0]
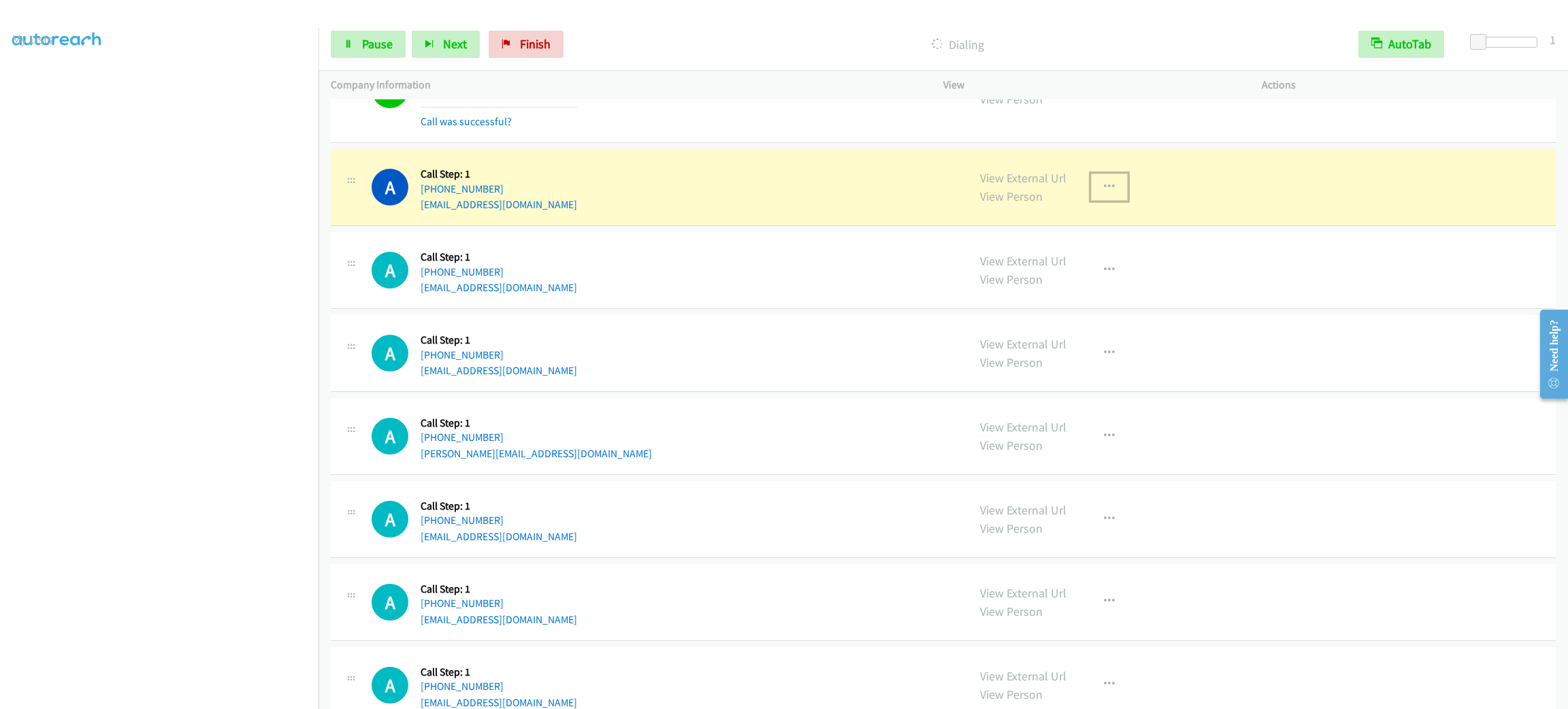
click at [1113, 191] on button "button" at bounding box center [1110, 187] width 37 height 28
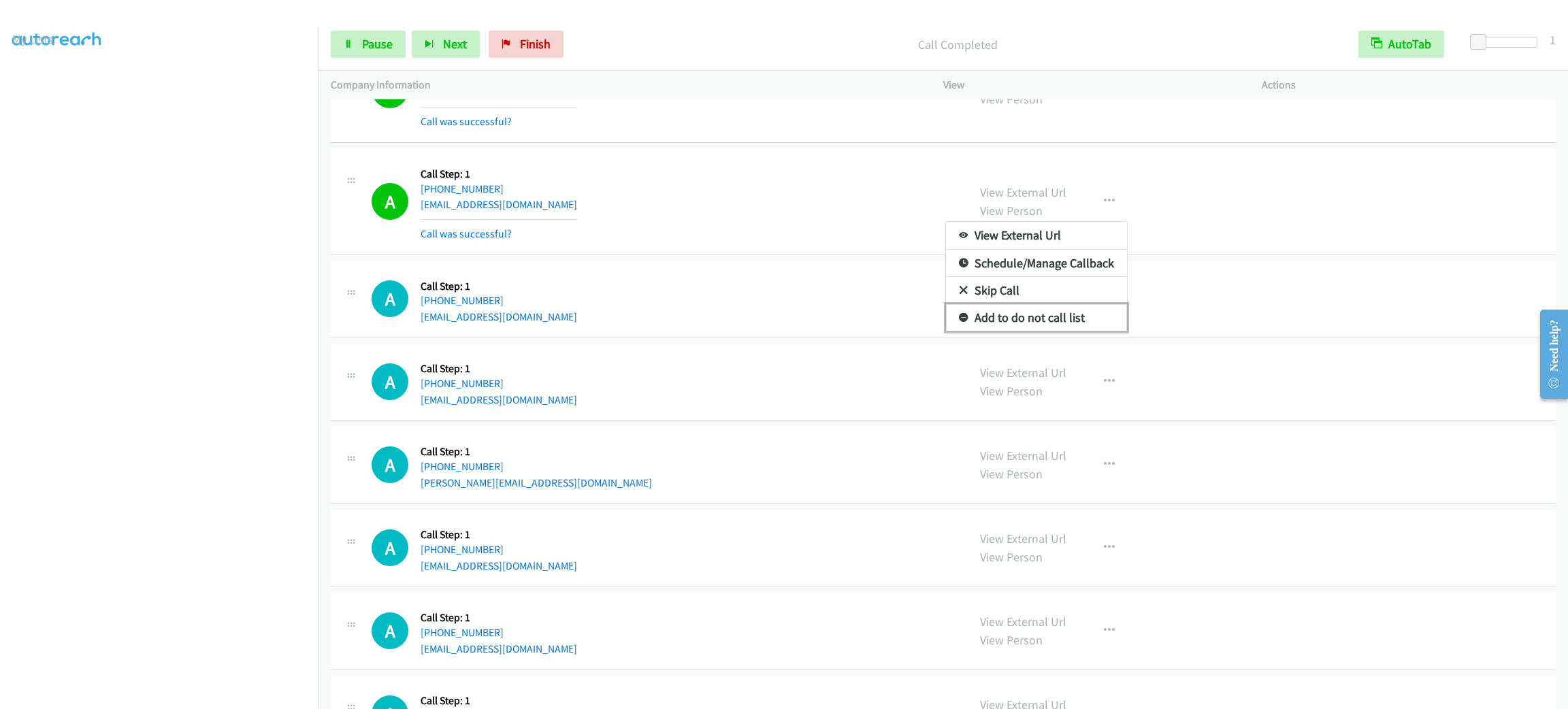
click at [1084, 322] on link "Add to do not call list" at bounding box center [1037, 318] width 181 height 28
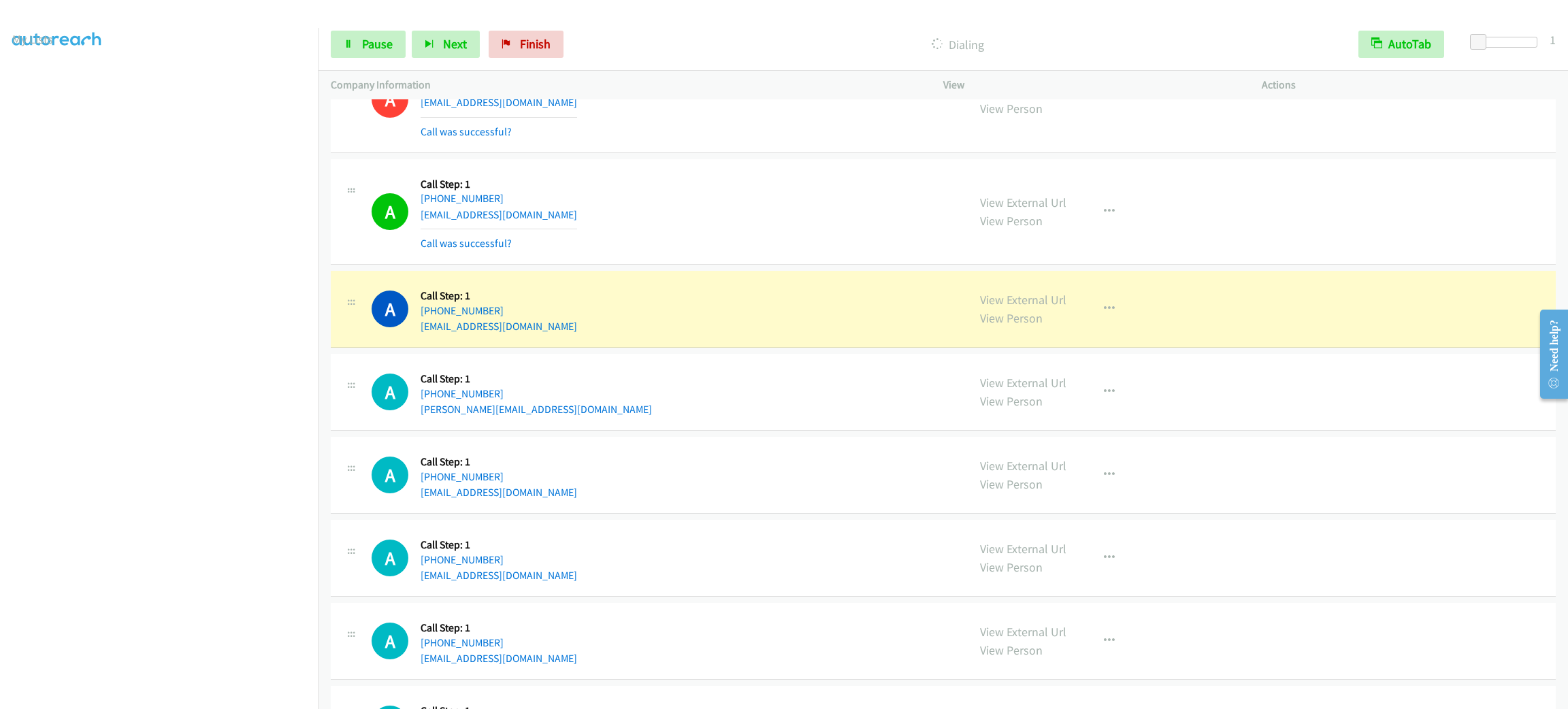
scroll to position [1837, 0]
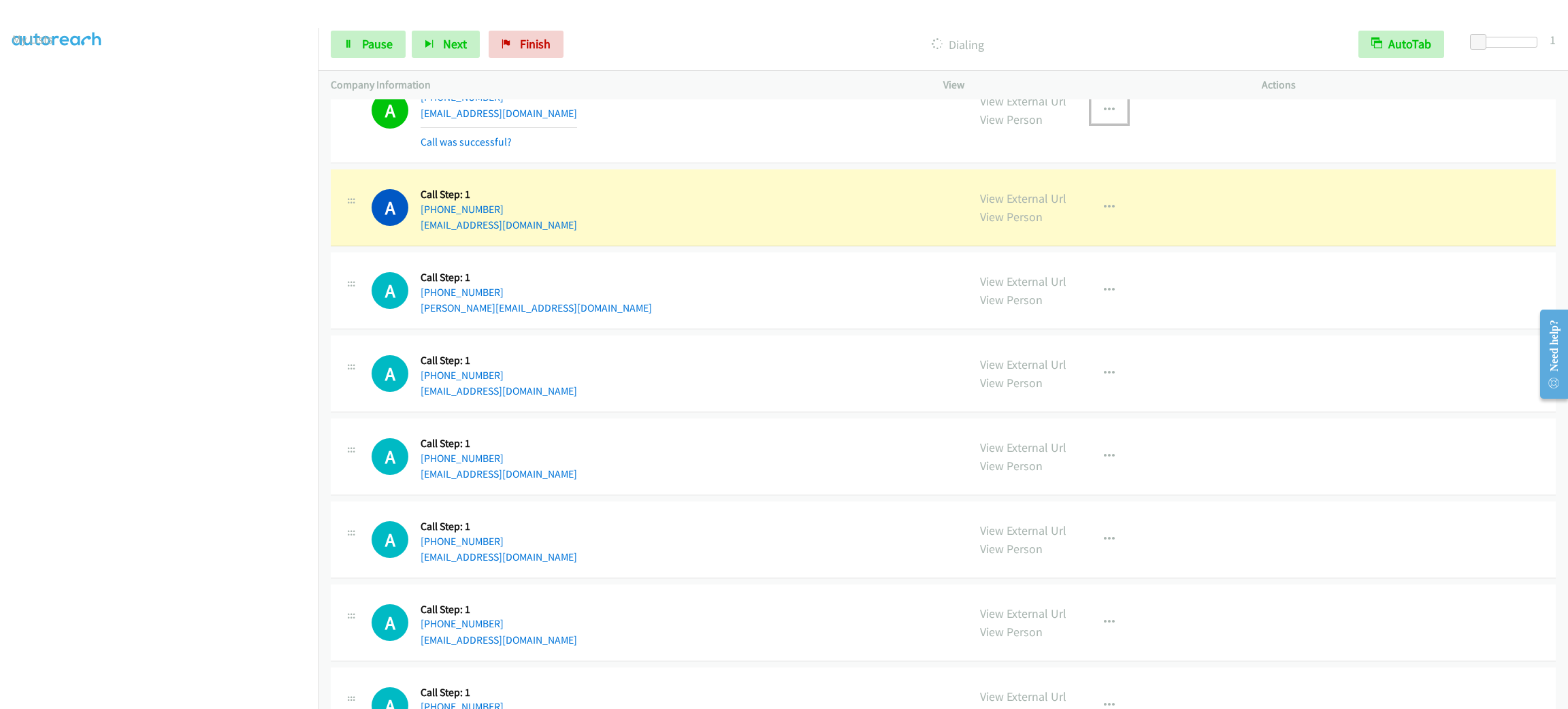
drag, startPoint x: 1084, startPoint y: 118, endPoint x: 1099, endPoint y: 144, distance: 30.0
click at [1091, 118] on button "button" at bounding box center [1110, 111] width 37 height 28
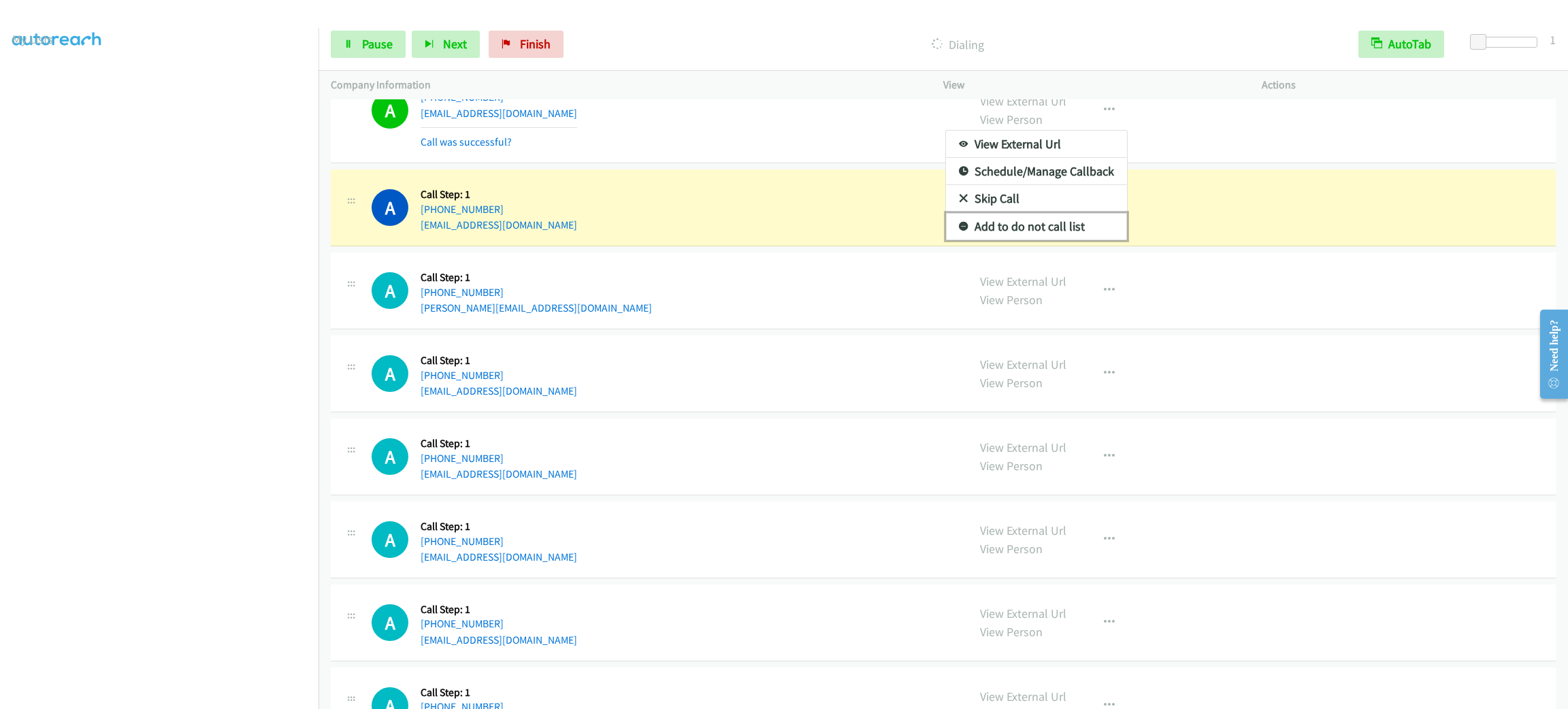
click at [1087, 234] on link "Add to do not call list" at bounding box center [1037, 227] width 181 height 28
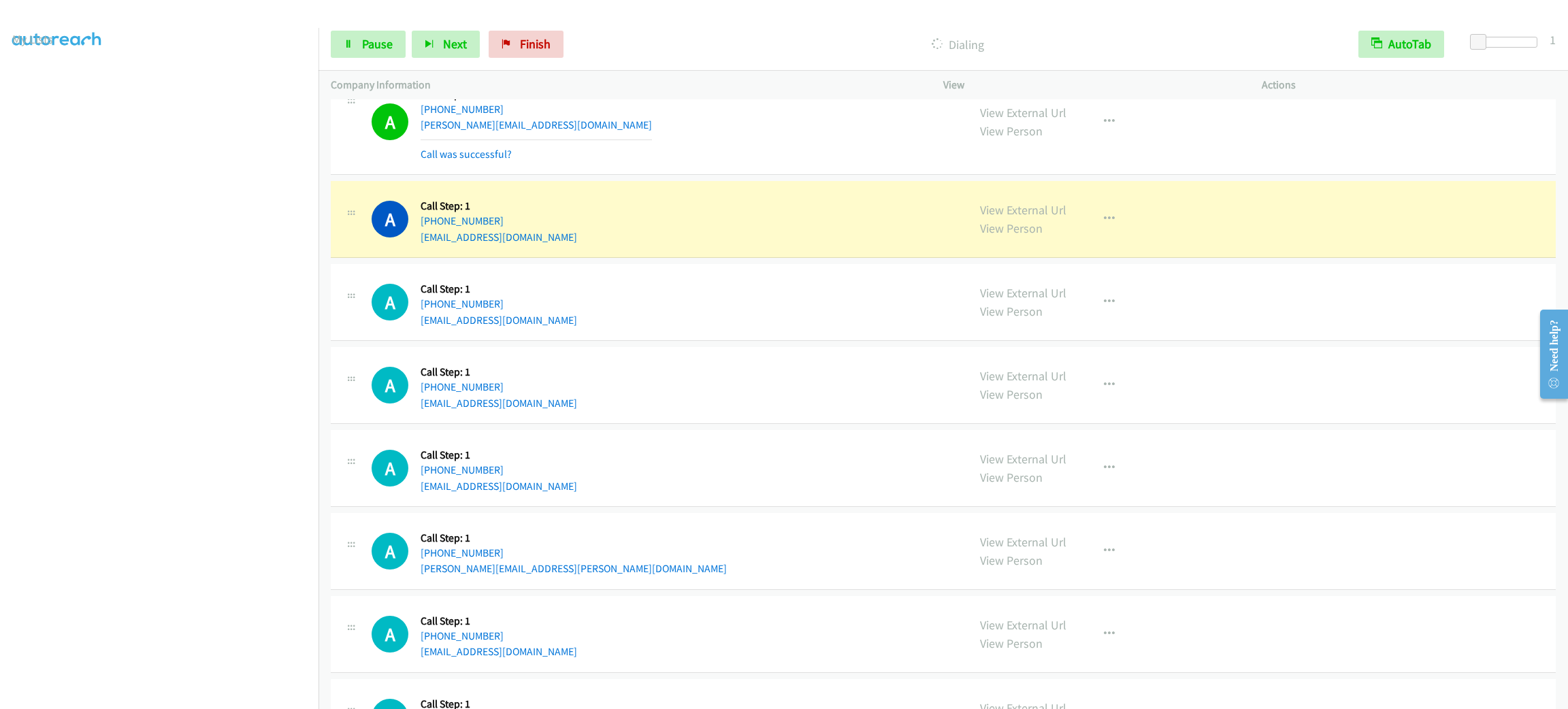
scroll to position [2681, 0]
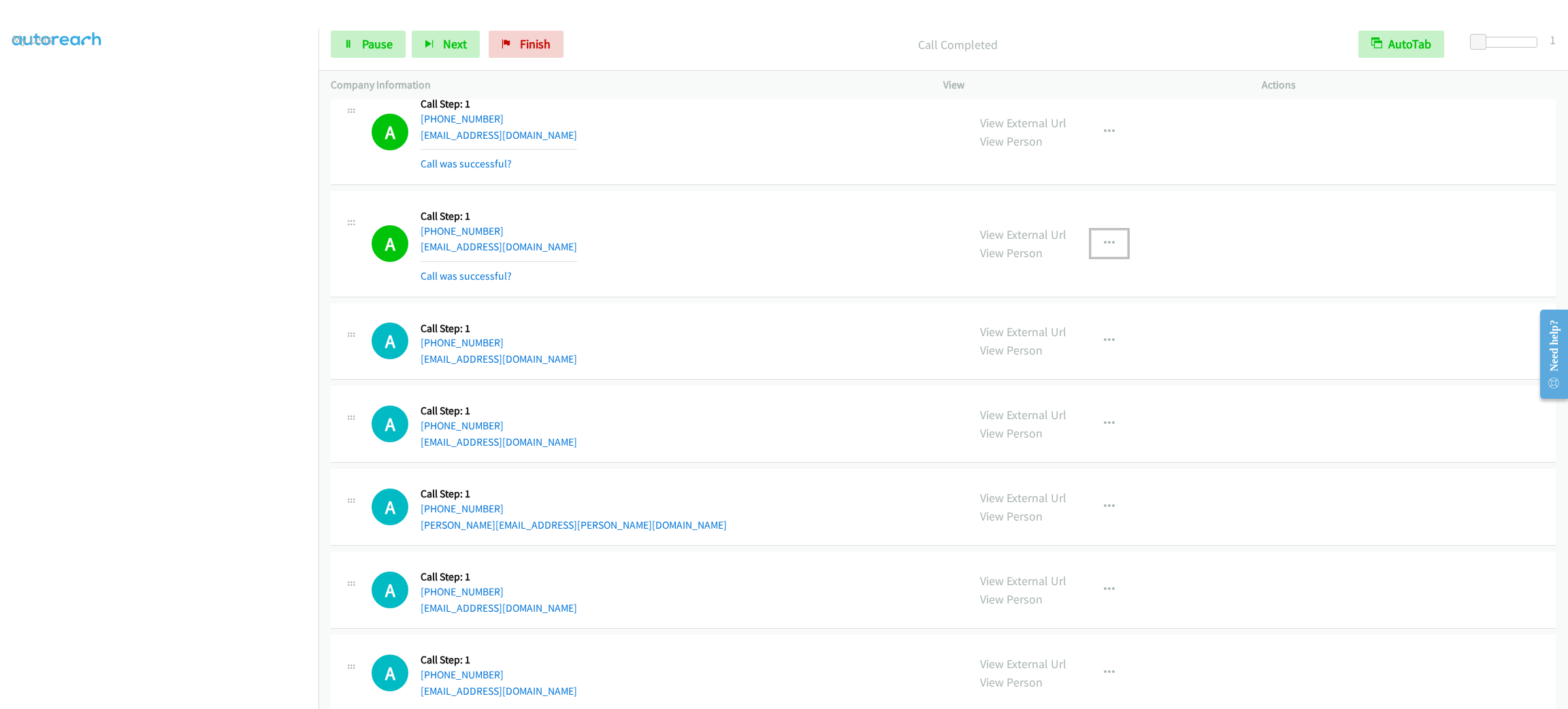
click at [1110, 243] on button "button" at bounding box center [1110, 243] width 37 height 28
click at [1094, 373] on link "Add to do not call list" at bounding box center [1037, 360] width 181 height 28
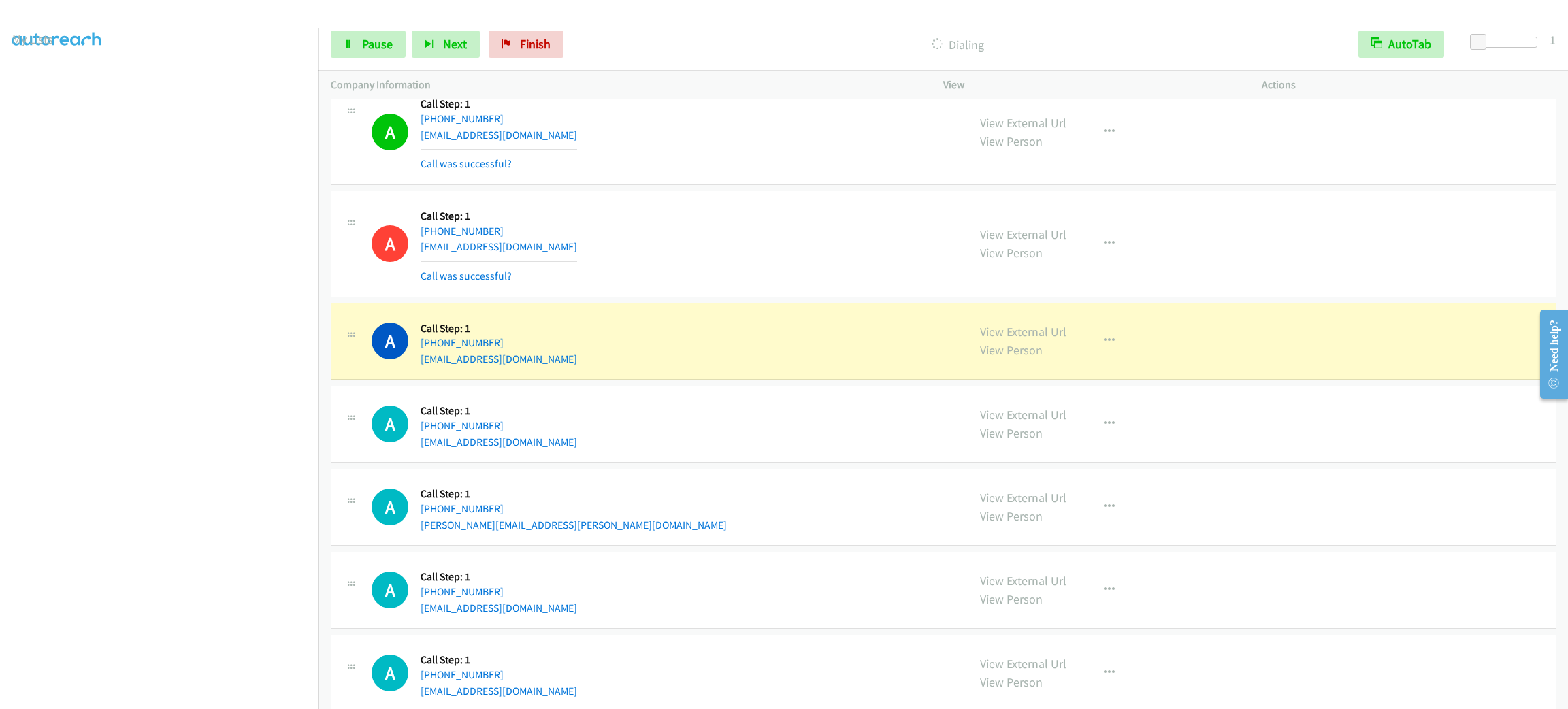
scroll to position [2783, 0]
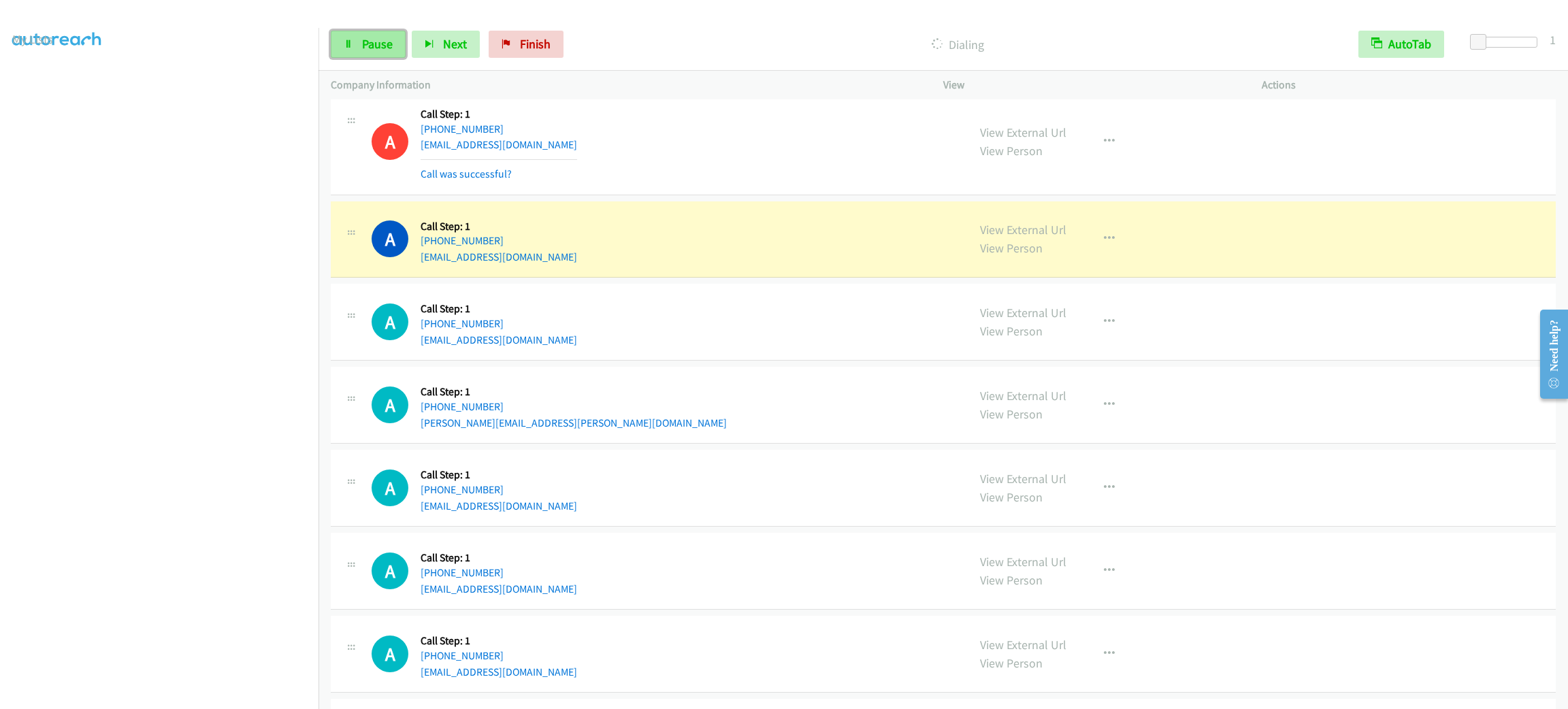
drag, startPoint x: 387, startPoint y: 44, endPoint x: 395, endPoint y: 54, distance: 12.8
click at [387, 44] on span "Pause" at bounding box center [377, 43] width 30 height 16
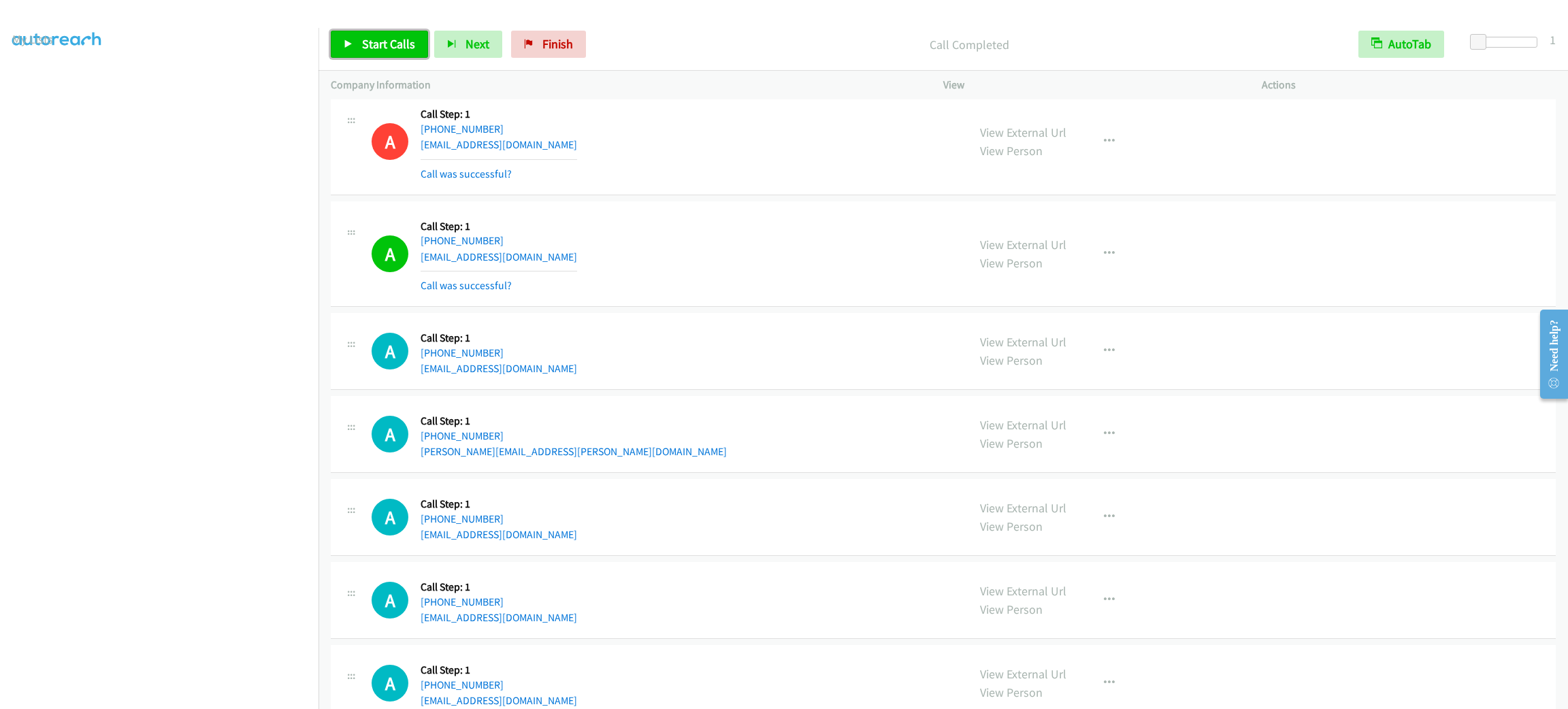
click at [378, 42] on span "Start Calls" at bounding box center [389, 43] width 53 height 16
click at [358, 51] on link "Pause" at bounding box center [368, 44] width 75 height 28
